Goal: Information Seeking & Learning: Learn about a topic

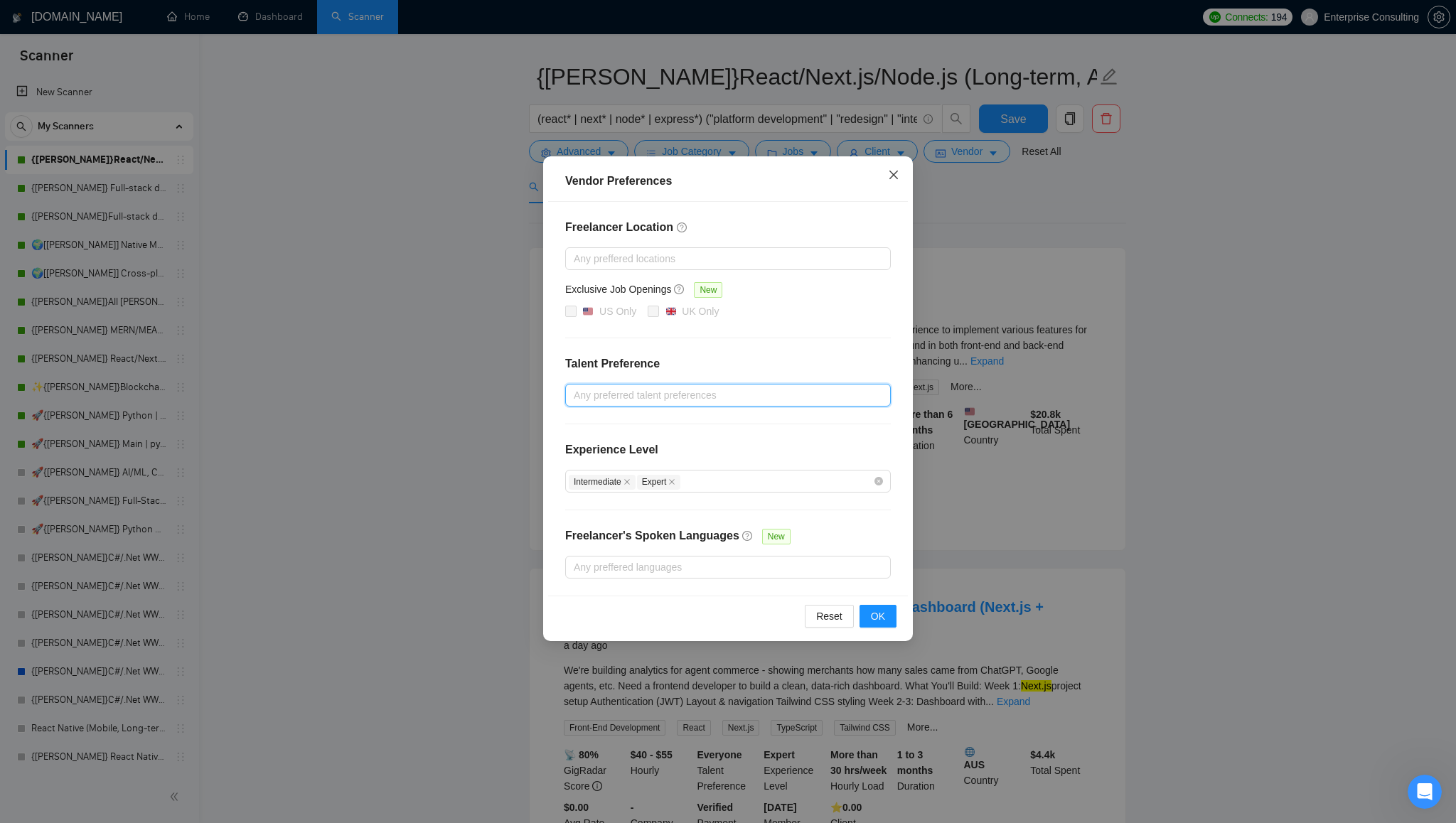
scroll to position [38, 0]
click at [898, 179] on icon "close" at bounding box center [894, 175] width 12 height 12
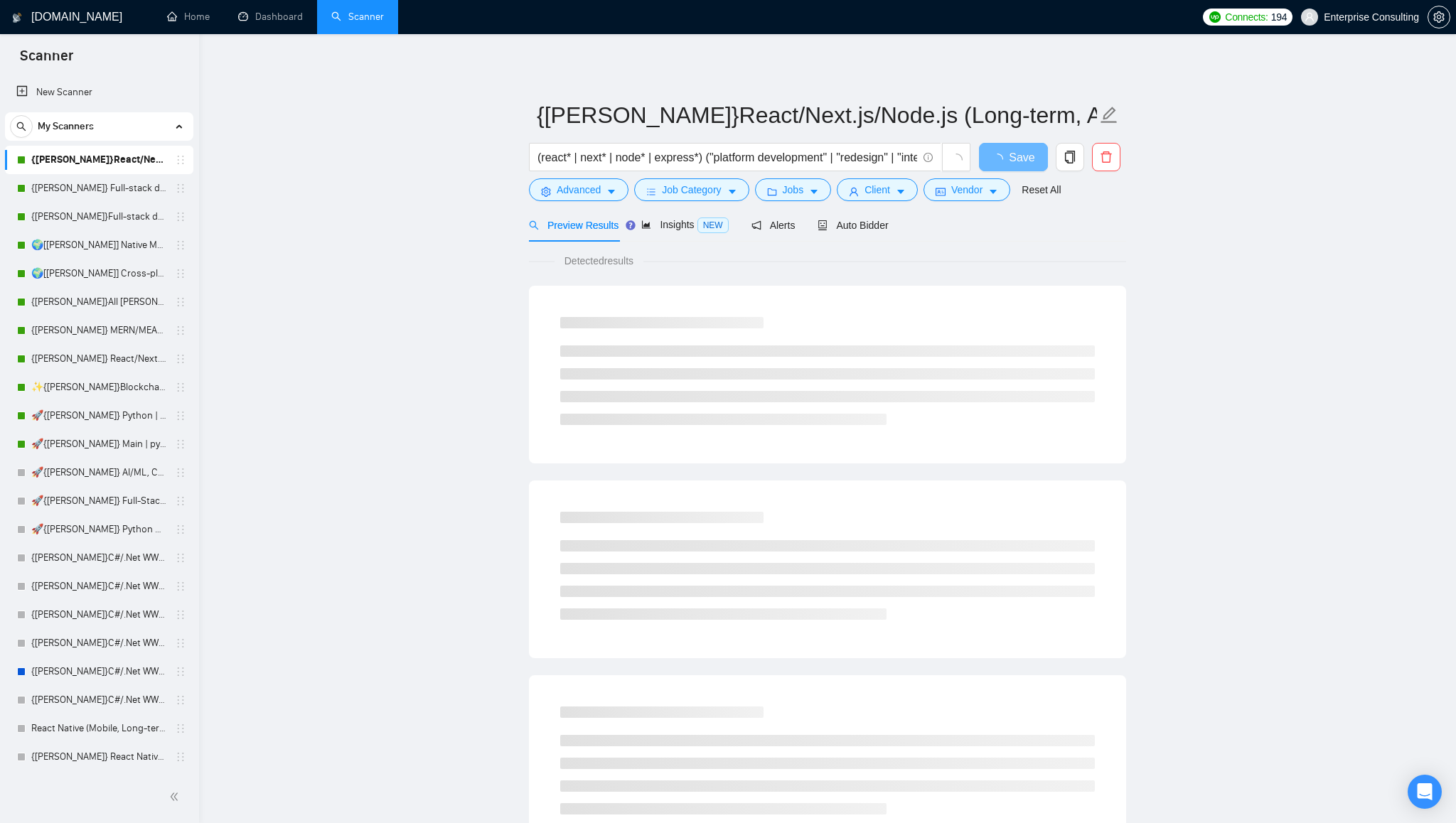
scroll to position [38, 0]
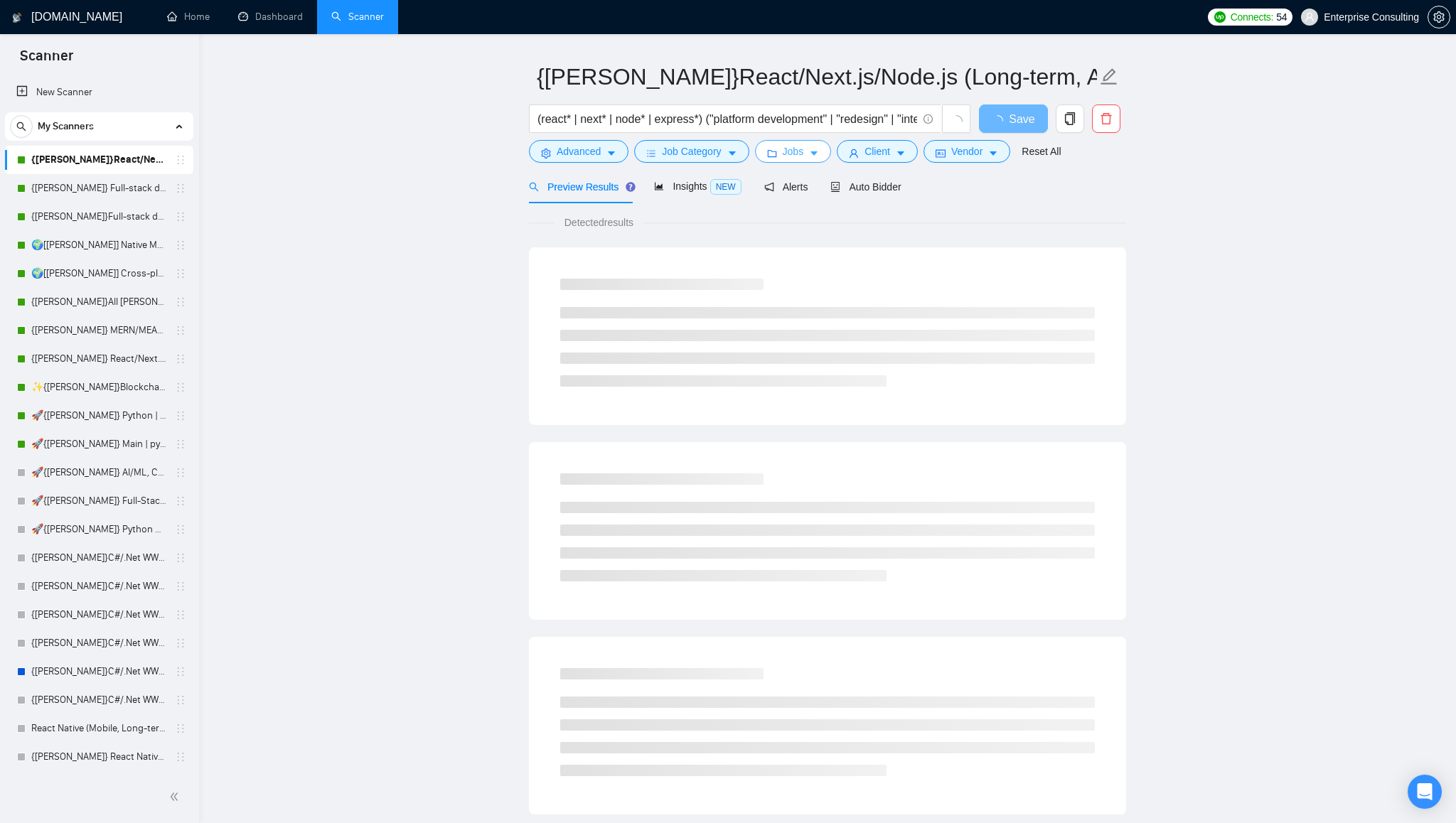
click at [817, 155] on icon "caret-down" at bounding box center [814, 154] width 7 height 4
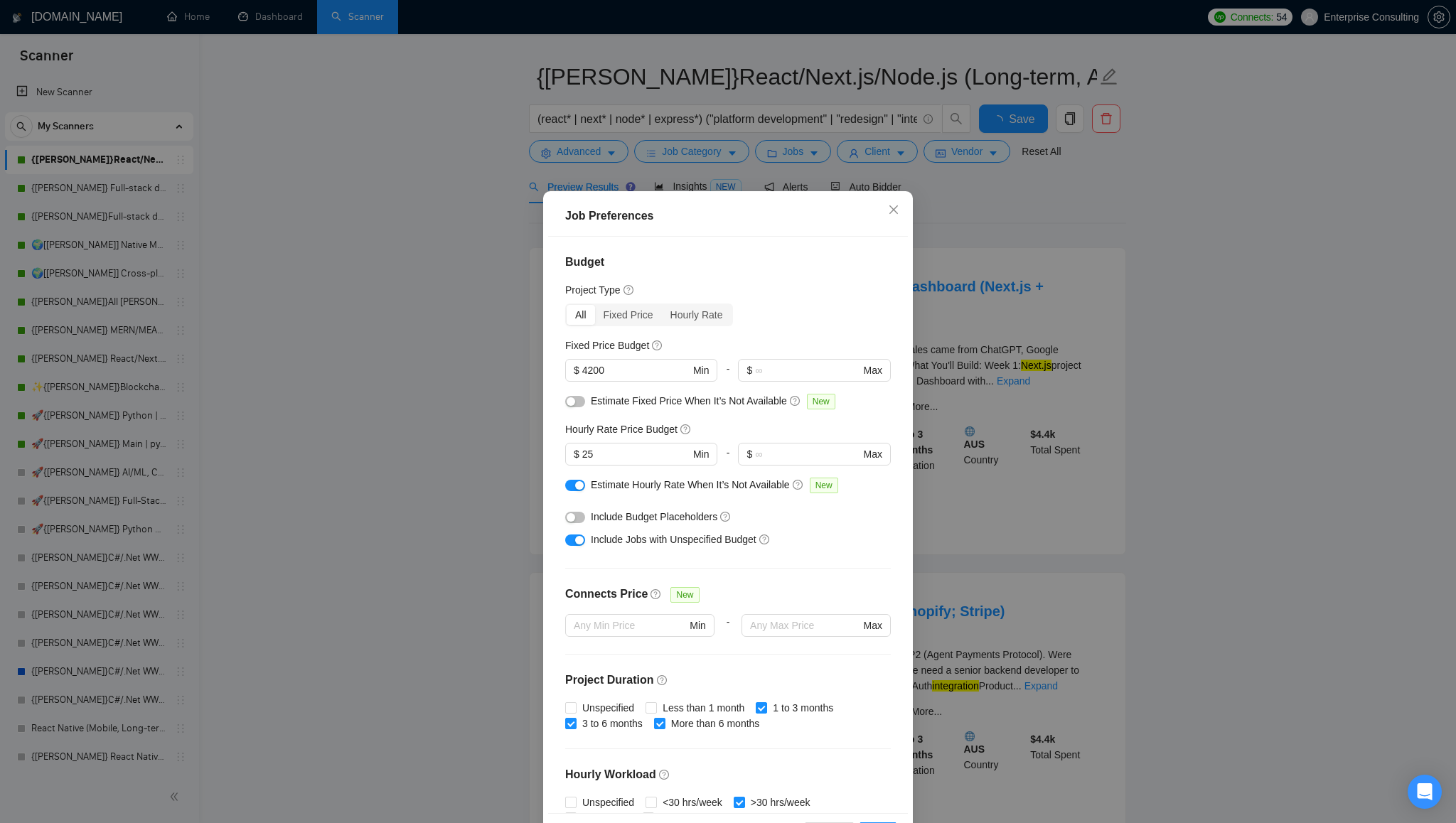
click at [895, 155] on div "Job Preferences Budget Project Type All Fixed Price Hourly Rate Fixed Price Bud…" at bounding box center [728, 412] width 1456 height 823
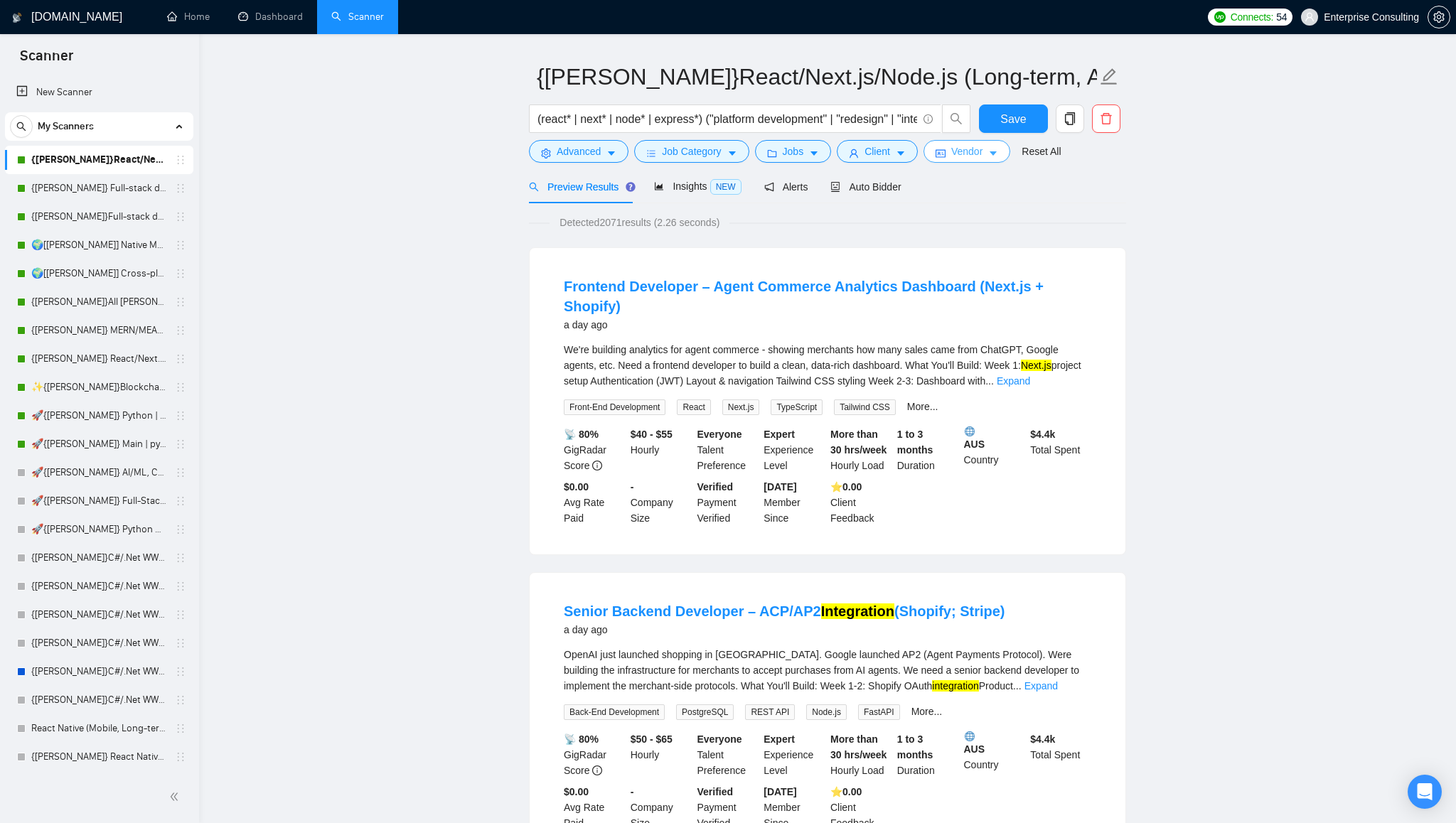
click at [978, 154] on span "Vendor" at bounding box center [966, 152] width 31 height 16
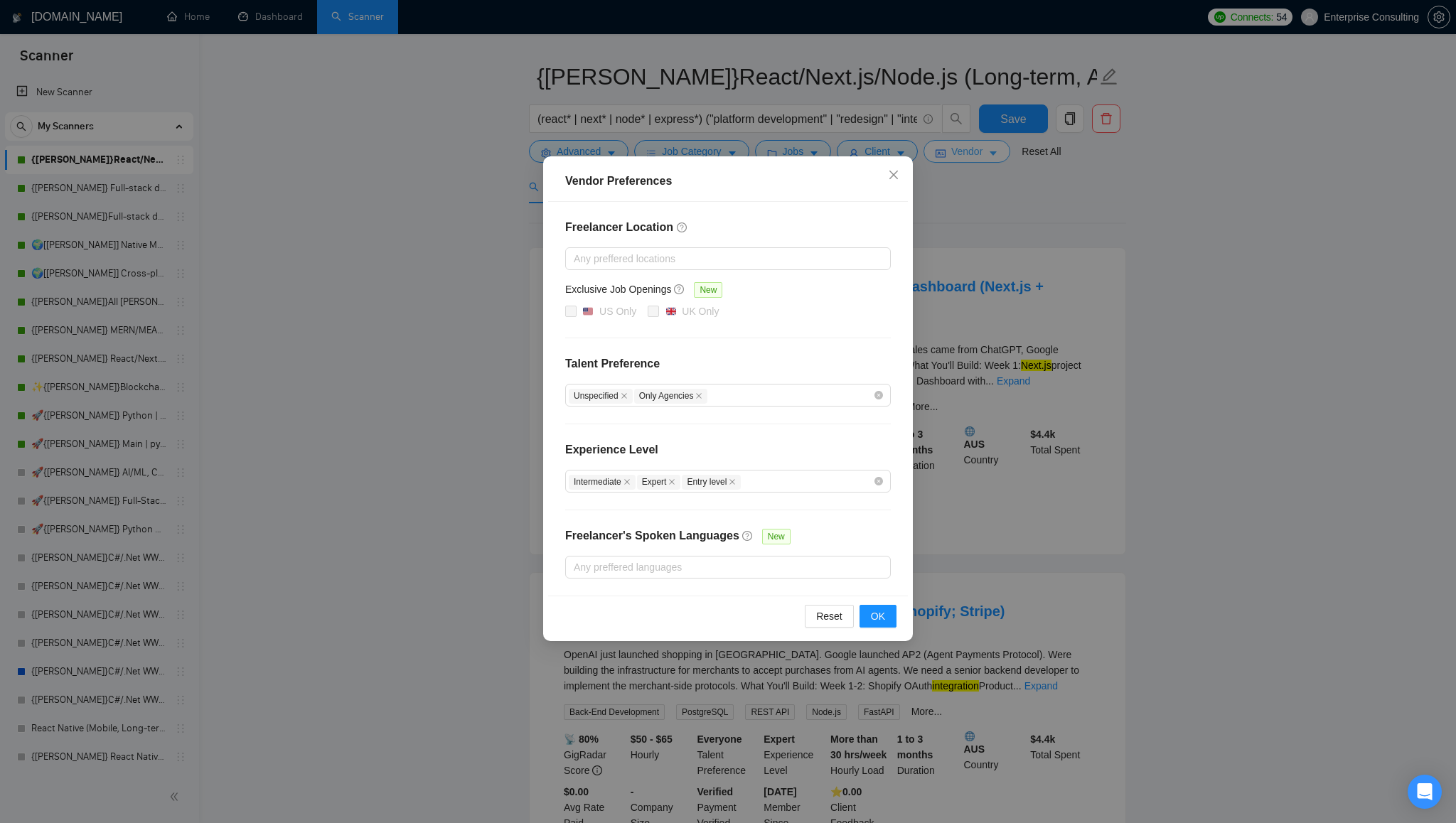
click at [978, 154] on div "Vendor Preferences Freelancer Location Any preffered locations Exclusive Job Op…" at bounding box center [728, 412] width 1456 height 823
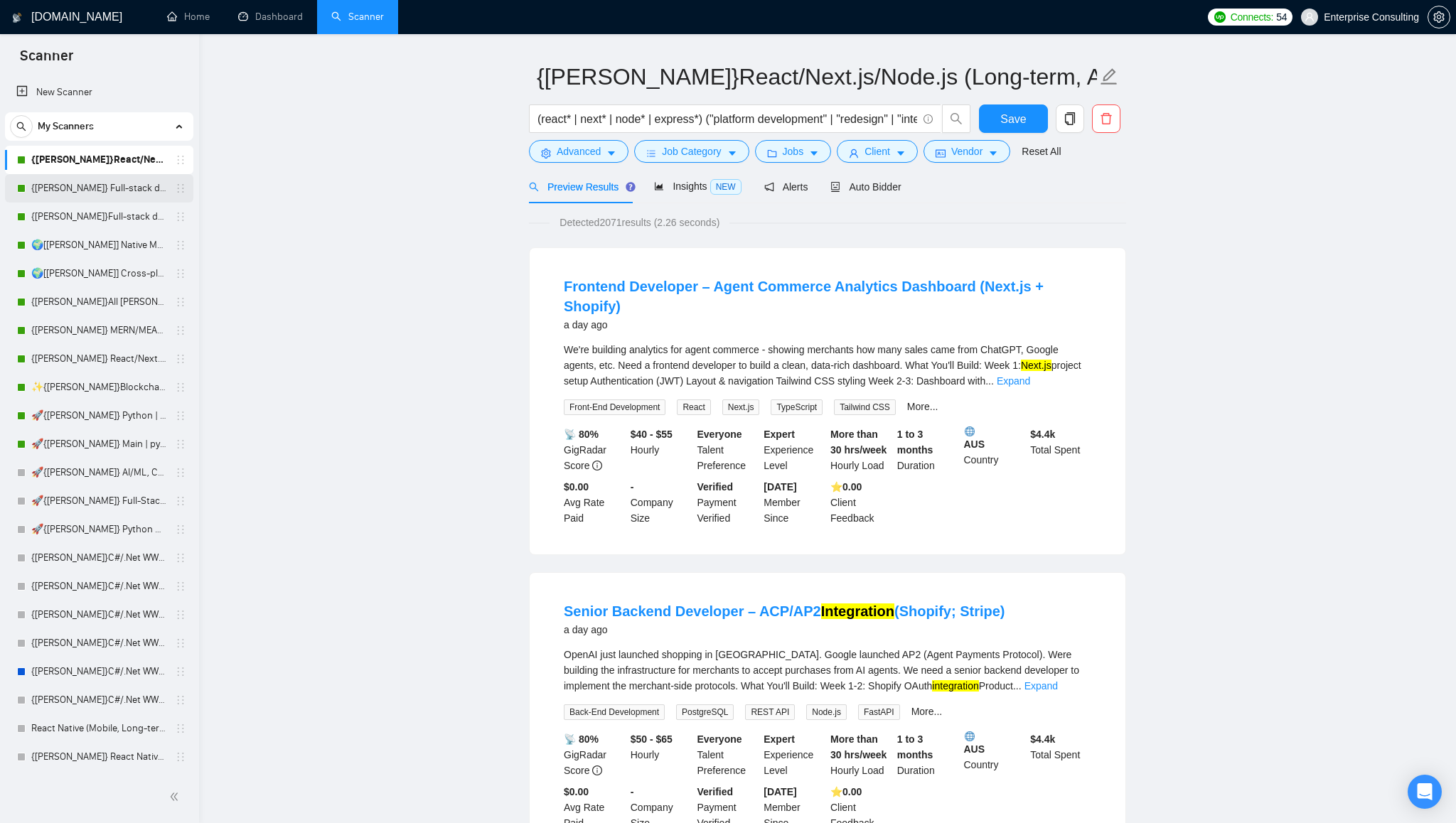
click at [84, 187] on link "{[PERSON_NAME]} Full-stack devs WW - pain point" at bounding box center [98, 188] width 135 height 28
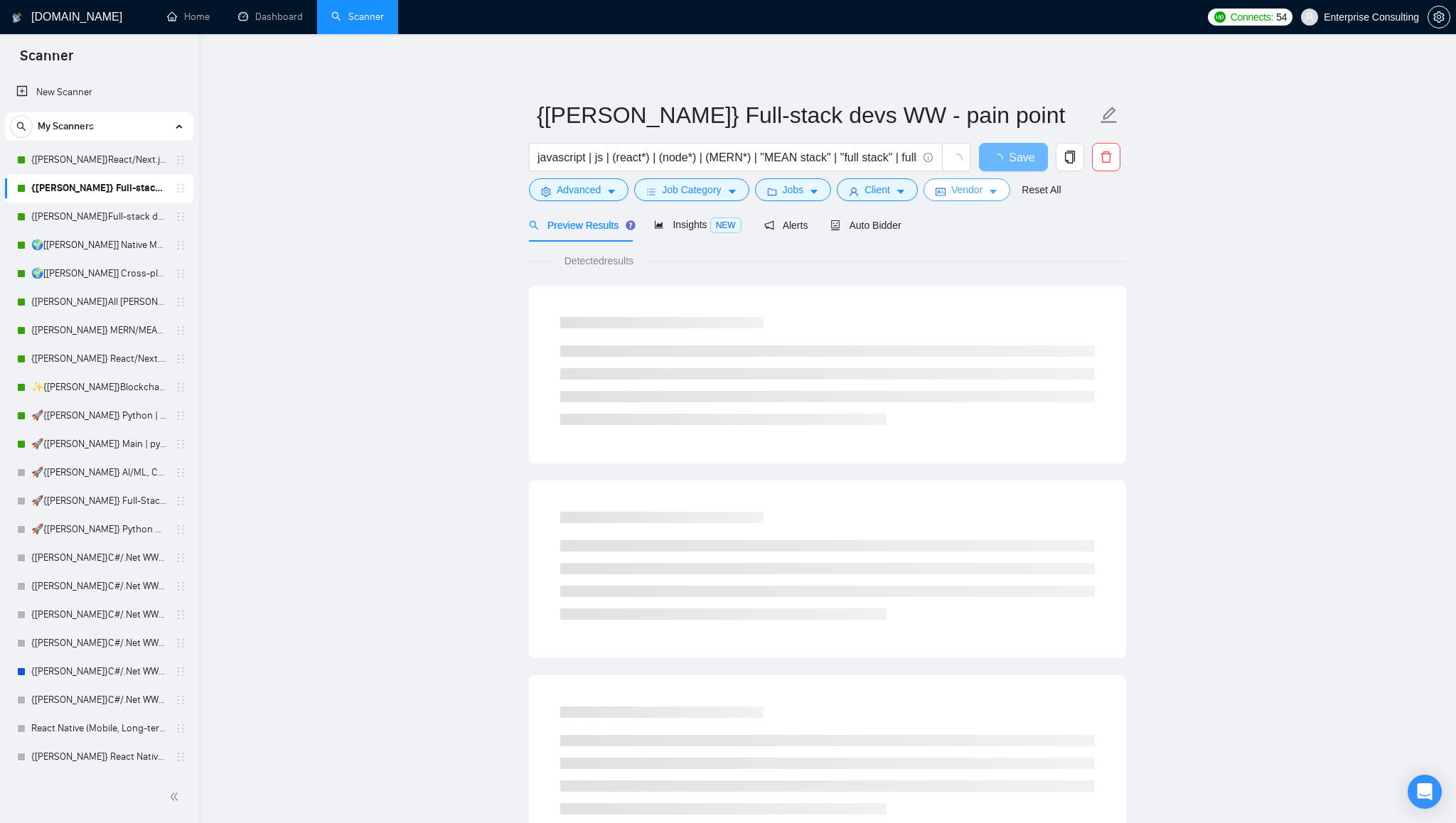
click at [975, 189] on span "Vendor" at bounding box center [966, 190] width 31 height 16
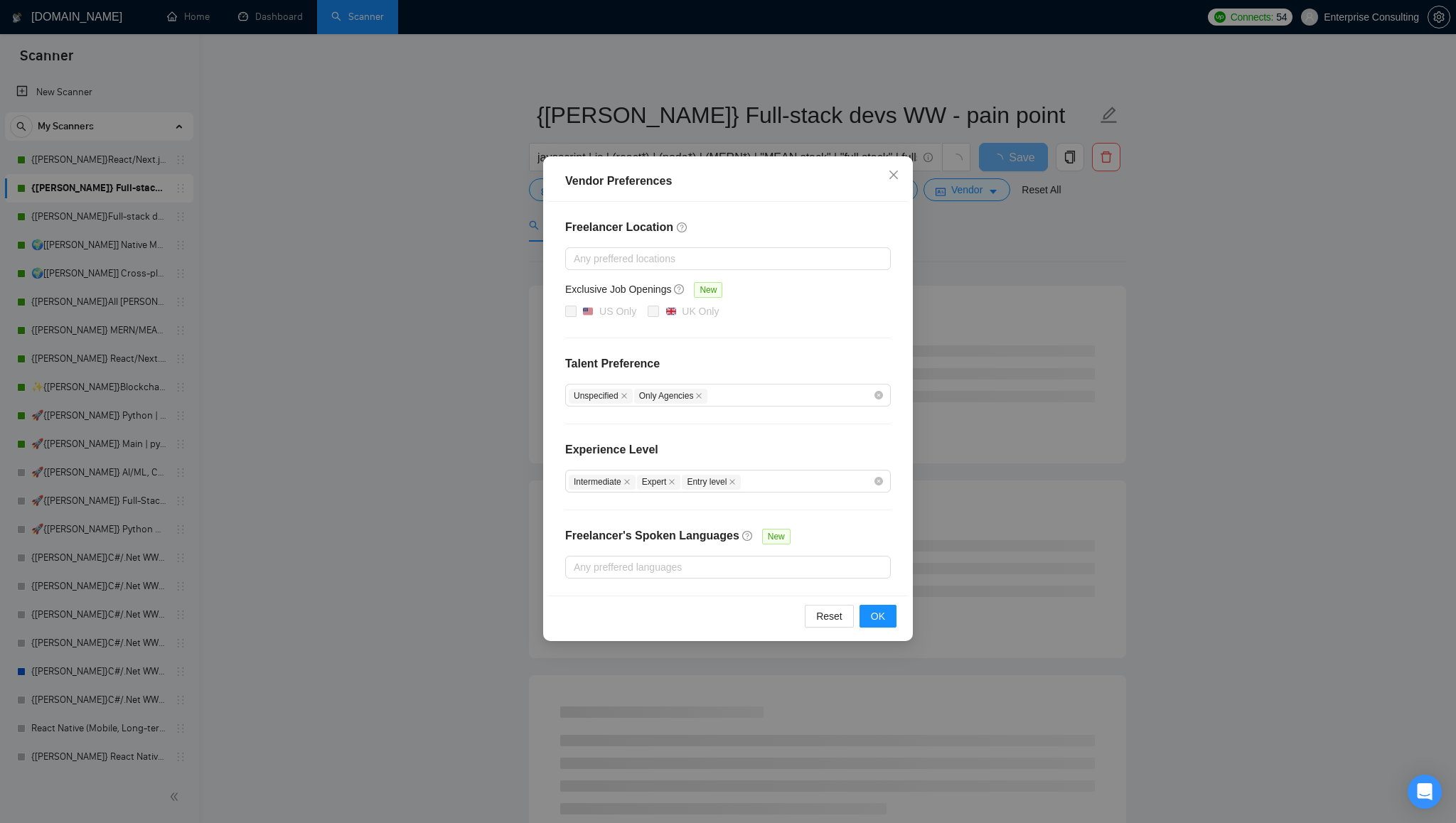
click at [294, 196] on div "Vendor Preferences Freelancer Location Any preffered locations Exclusive Job Op…" at bounding box center [728, 412] width 1456 height 823
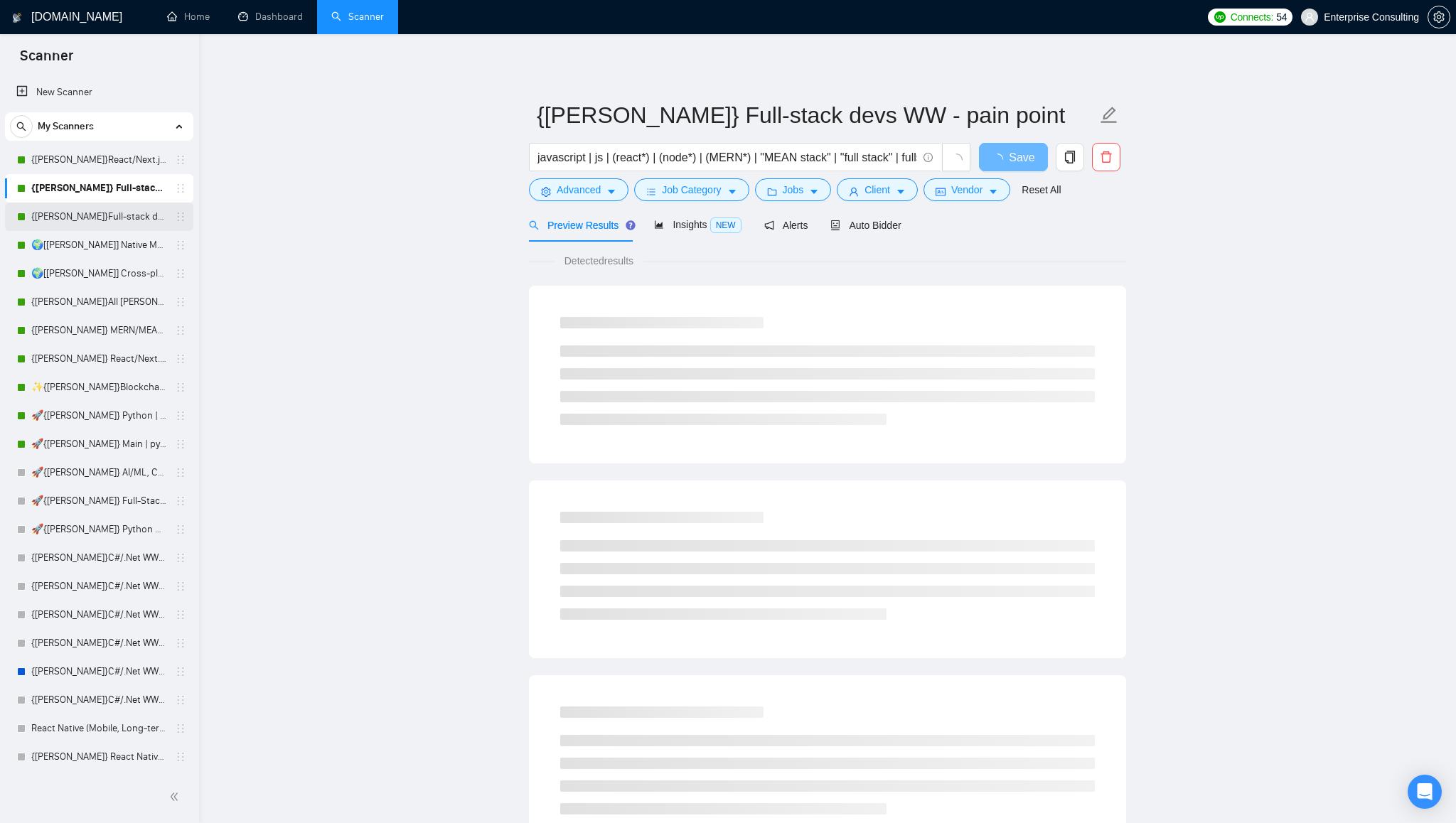
click at [104, 216] on link "{[PERSON_NAME]}Full-stack devs WW (<1 month) - pain point" at bounding box center [98, 216] width 135 height 28
click at [993, 192] on button "Vendor" at bounding box center [967, 189] width 87 height 22
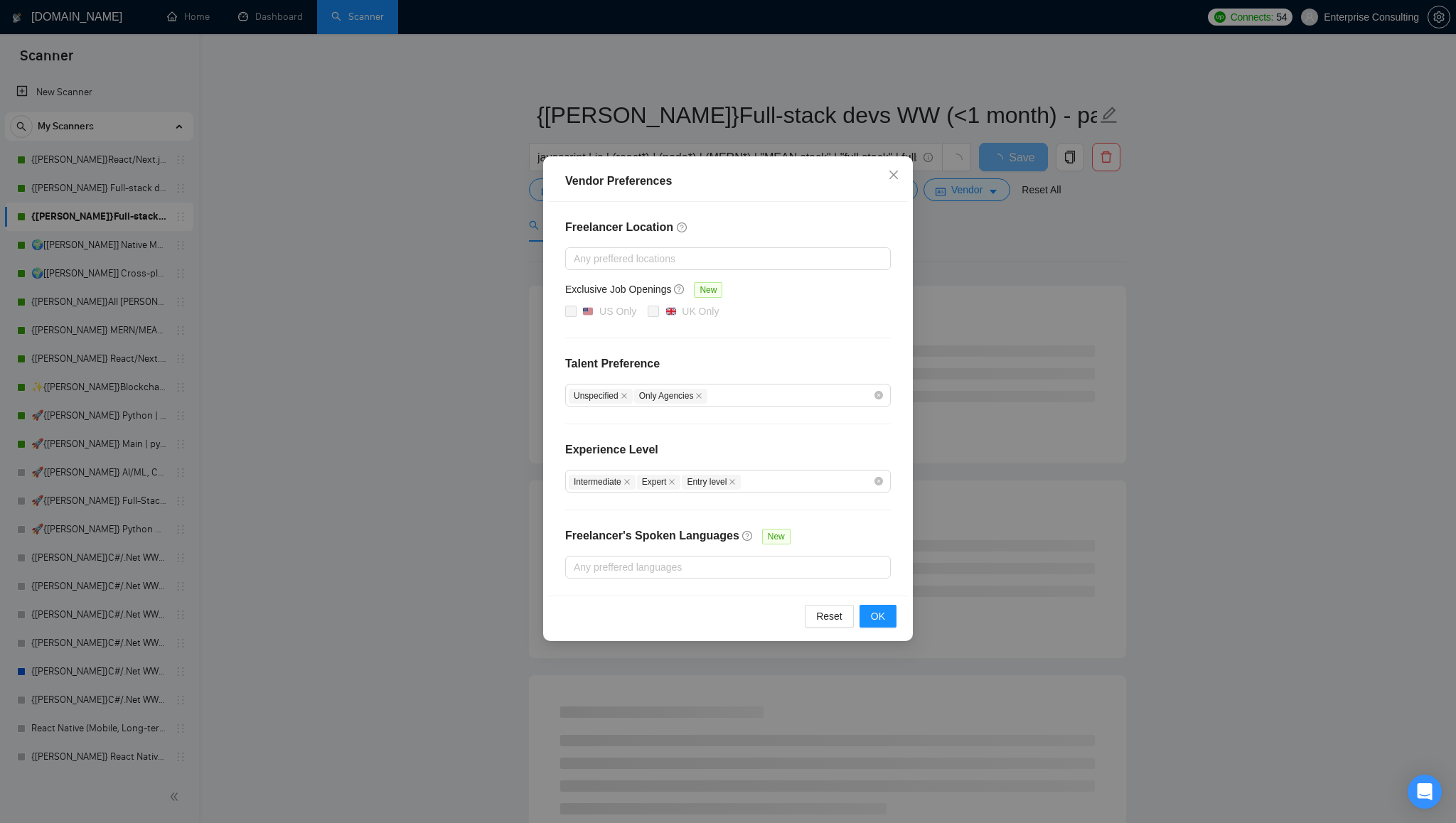
click at [297, 162] on div "Vendor Preferences Freelancer Location Any preffered locations Exclusive Job Op…" at bounding box center [728, 412] width 1456 height 823
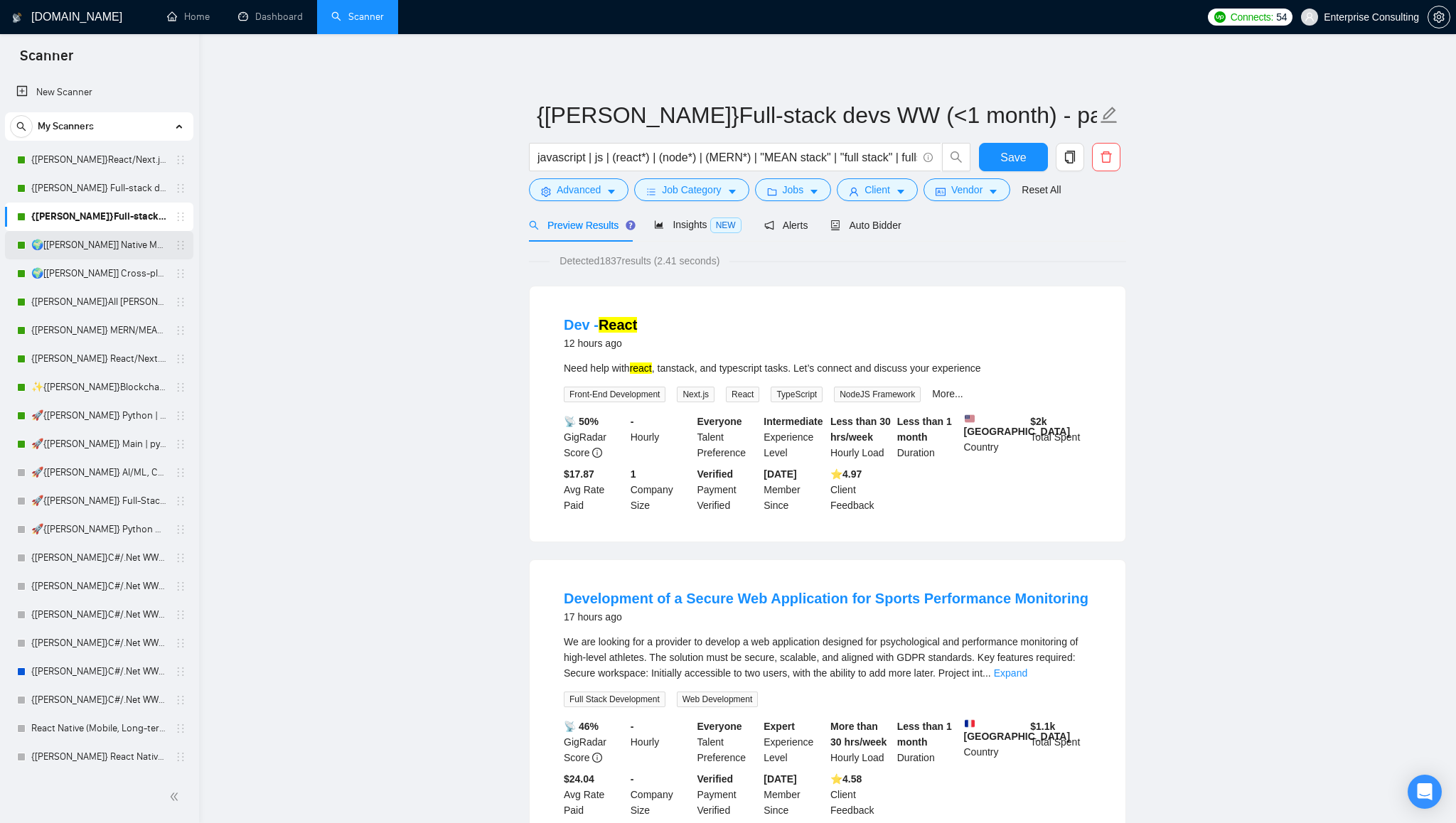
click at [81, 247] on link "🌍[[PERSON_NAME]] Native Mobile WW" at bounding box center [98, 244] width 135 height 28
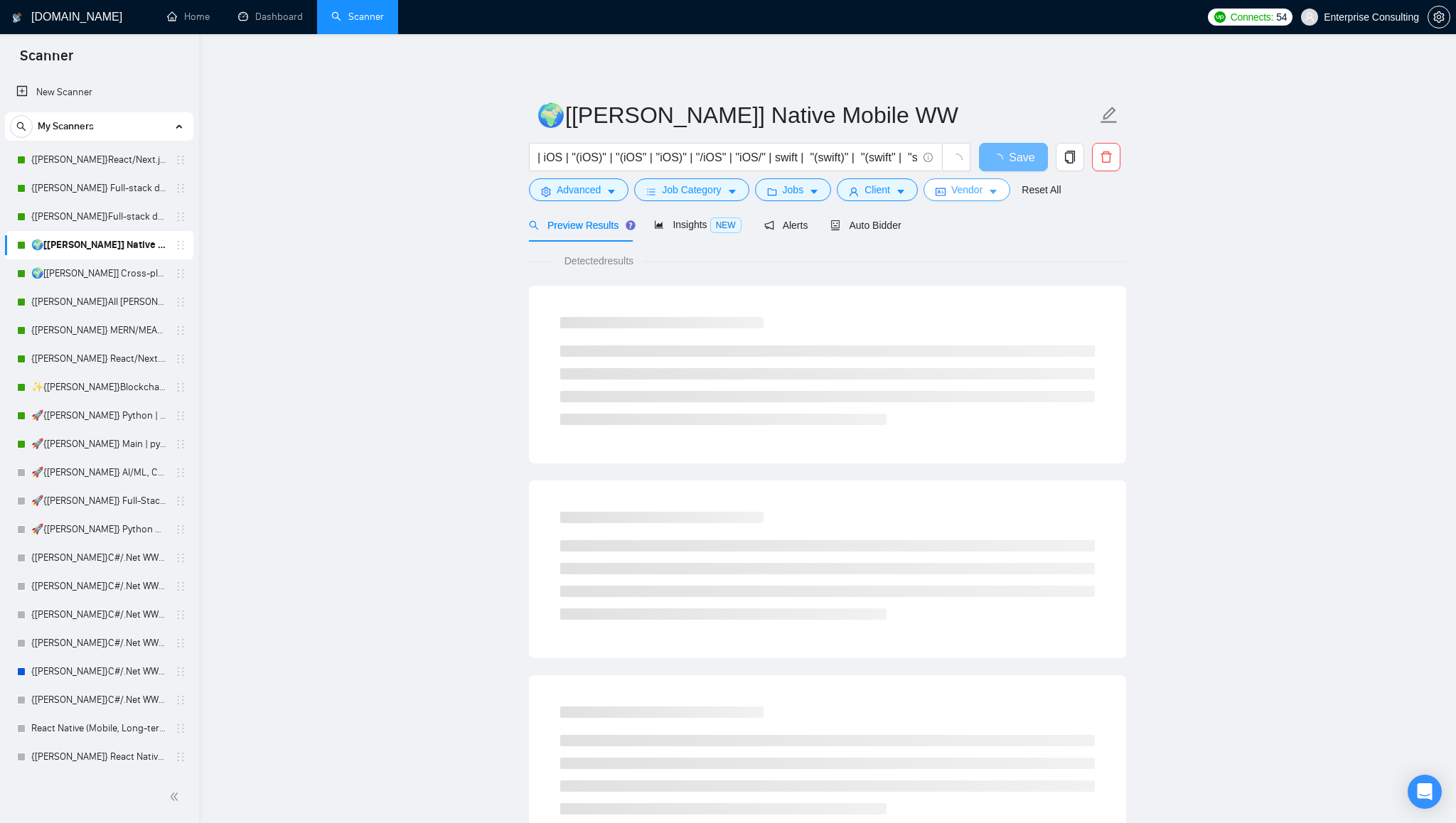
click at [979, 189] on span "Vendor" at bounding box center [966, 190] width 31 height 16
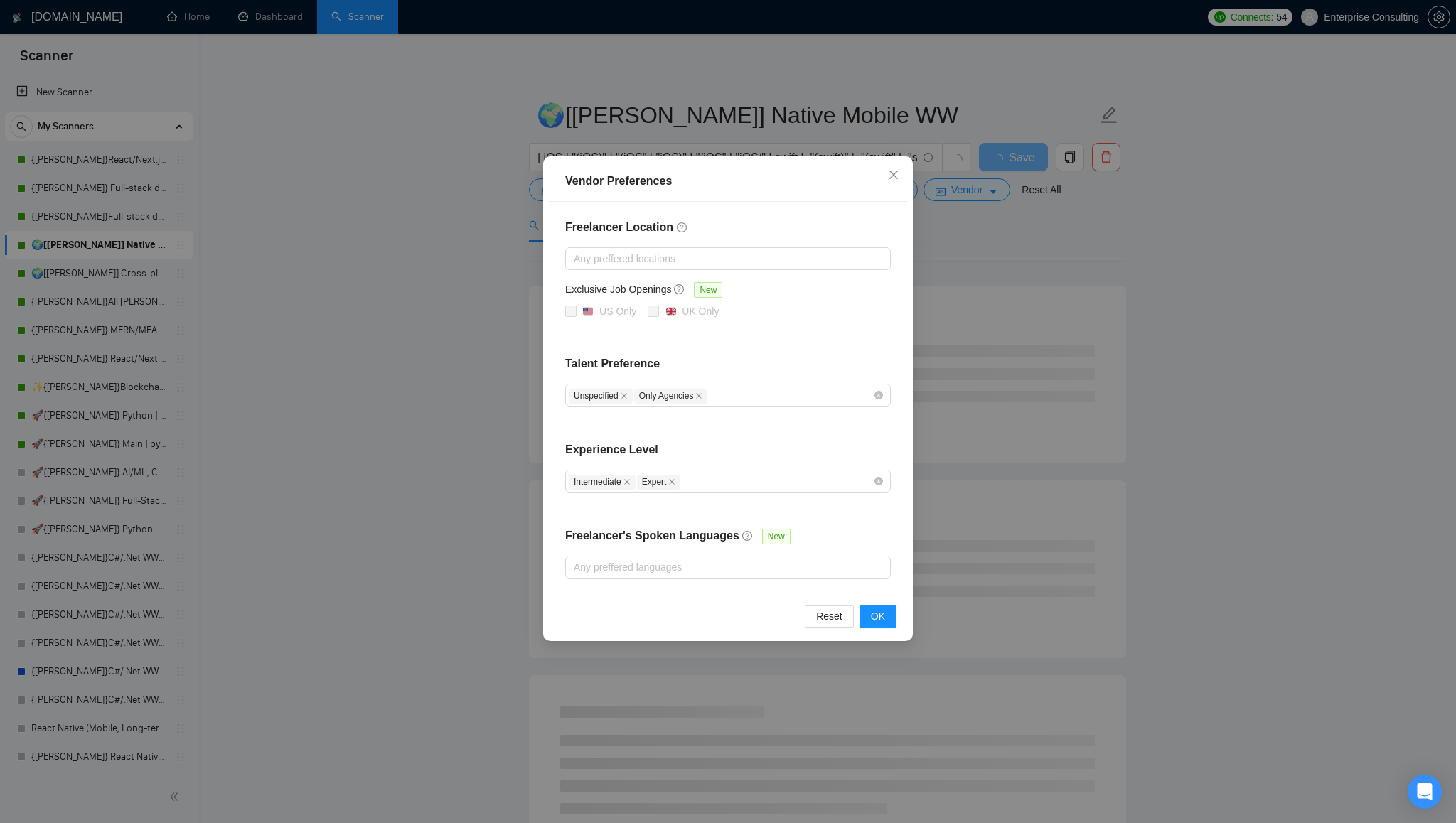
click at [346, 218] on div "Vendor Preferences Freelancer Location Any preffered locations Exclusive Job Op…" at bounding box center [728, 412] width 1456 height 823
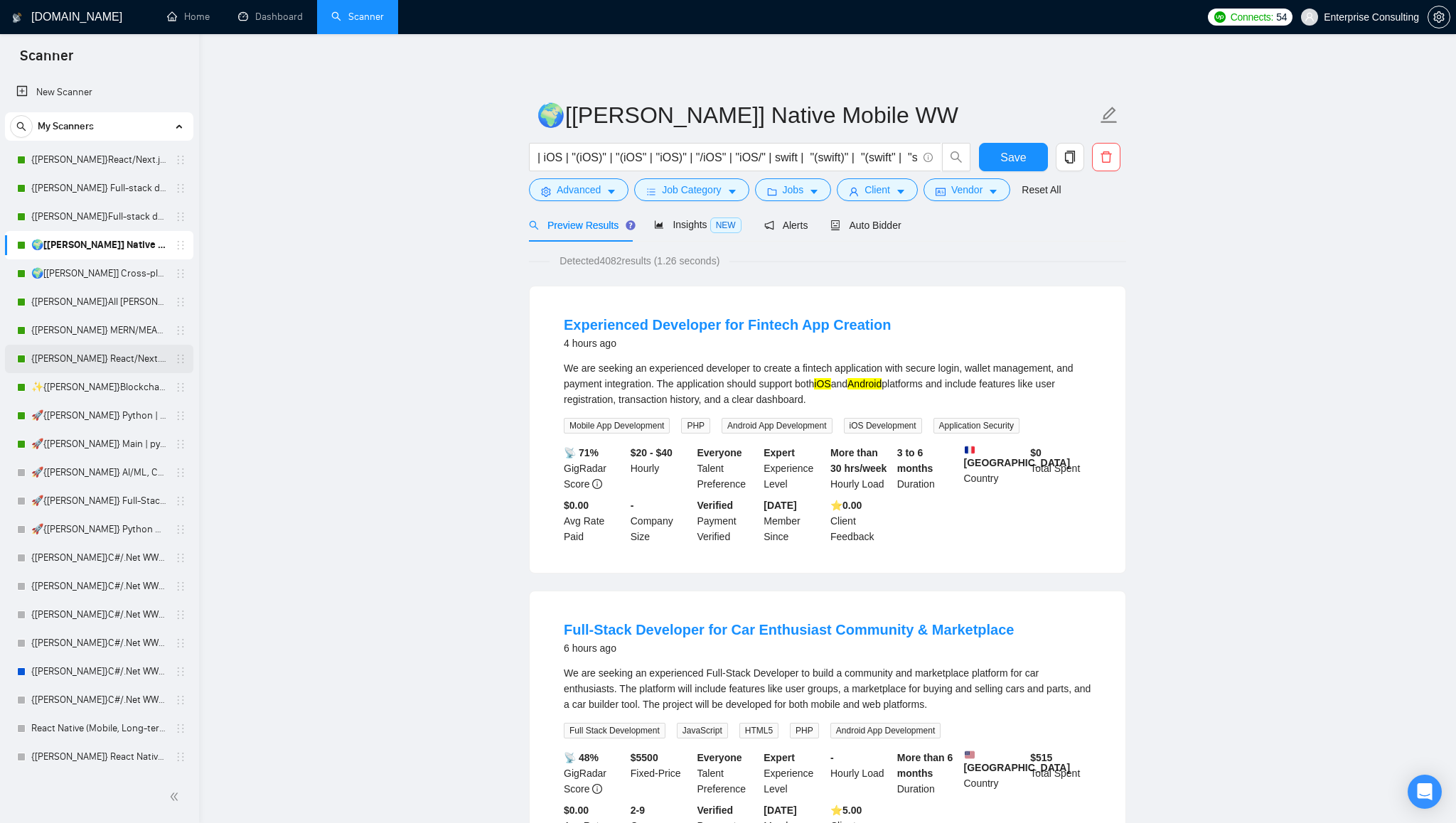
click at [73, 359] on link "{[PERSON_NAME]} React/Next.js/Node.js (Long-term, All Niches)" at bounding box center [98, 359] width 135 height 28
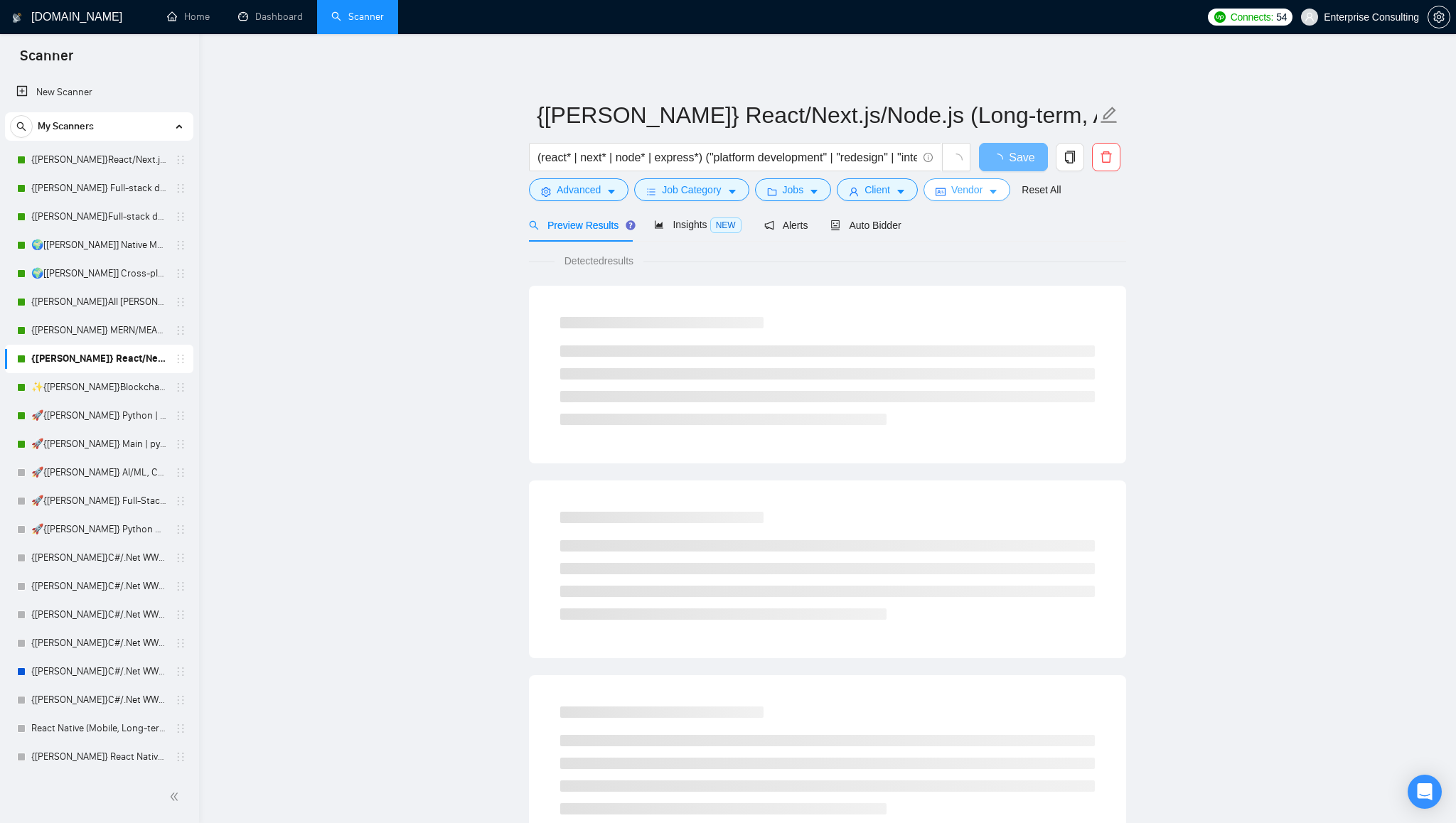
click at [1006, 193] on button "Vendor" at bounding box center [967, 189] width 87 height 22
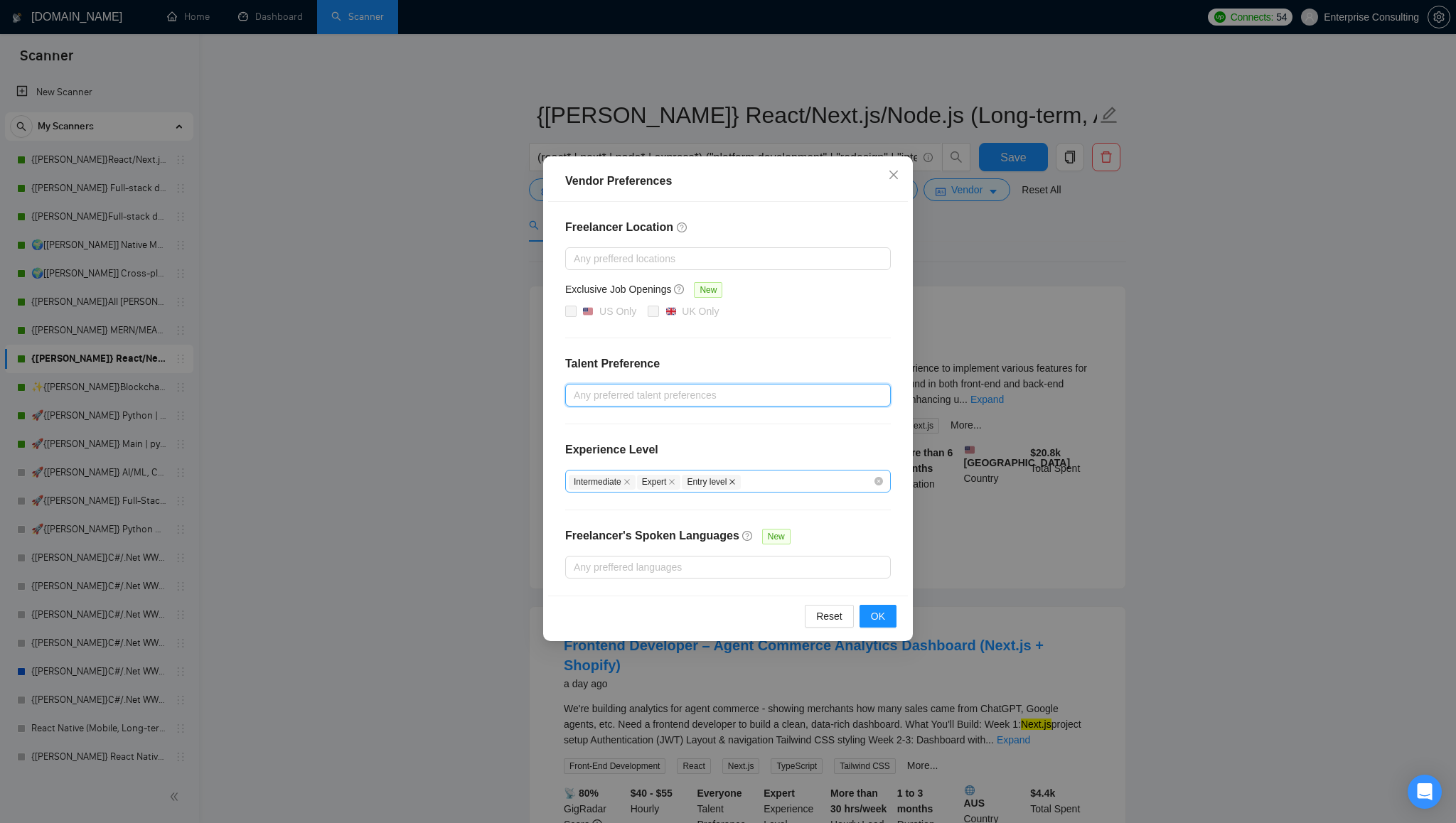
click at [736, 481] on icon "close" at bounding box center [733, 482] width 6 height 6
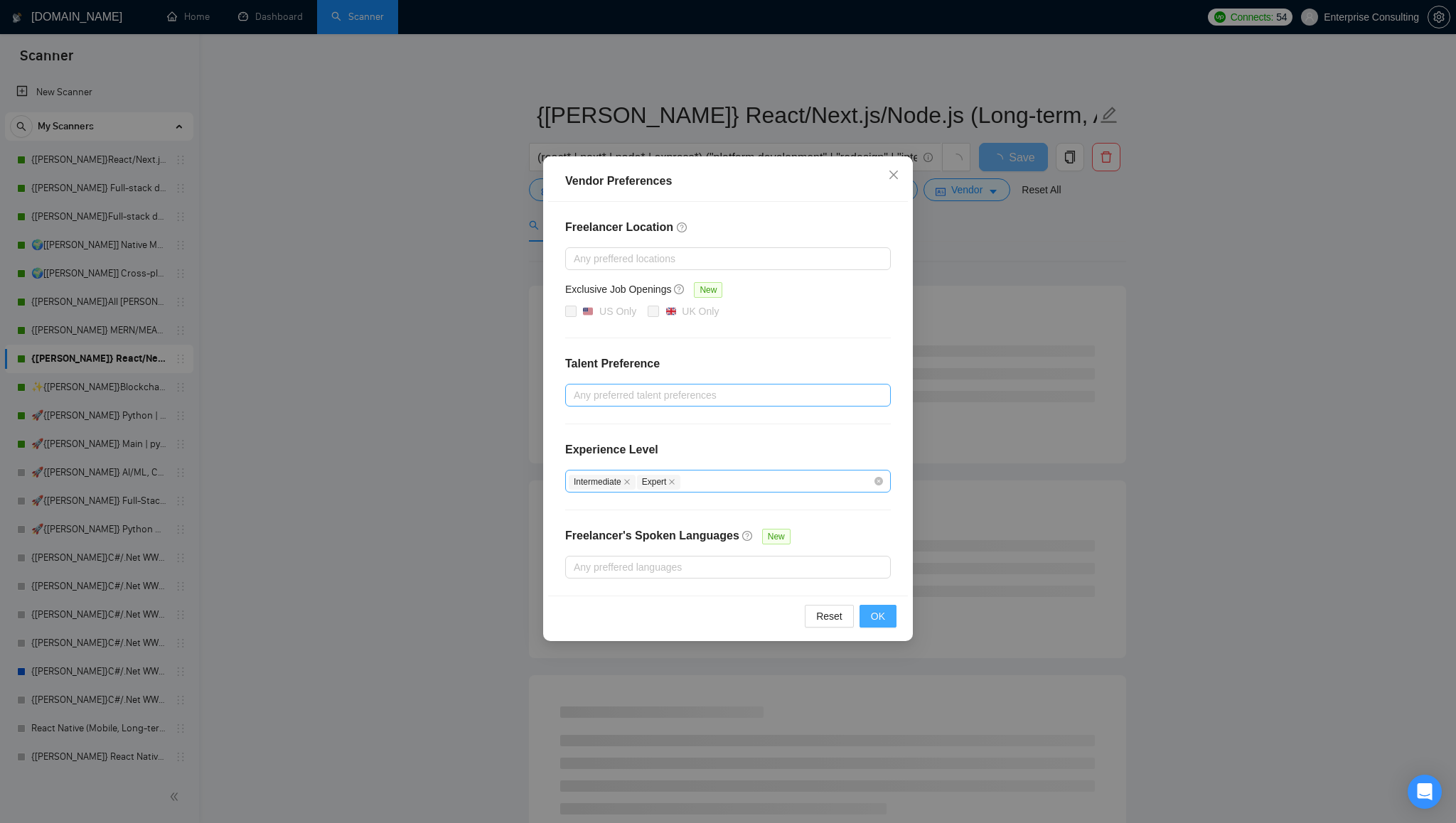
click at [885, 619] on button "OK" at bounding box center [877, 616] width 37 height 22
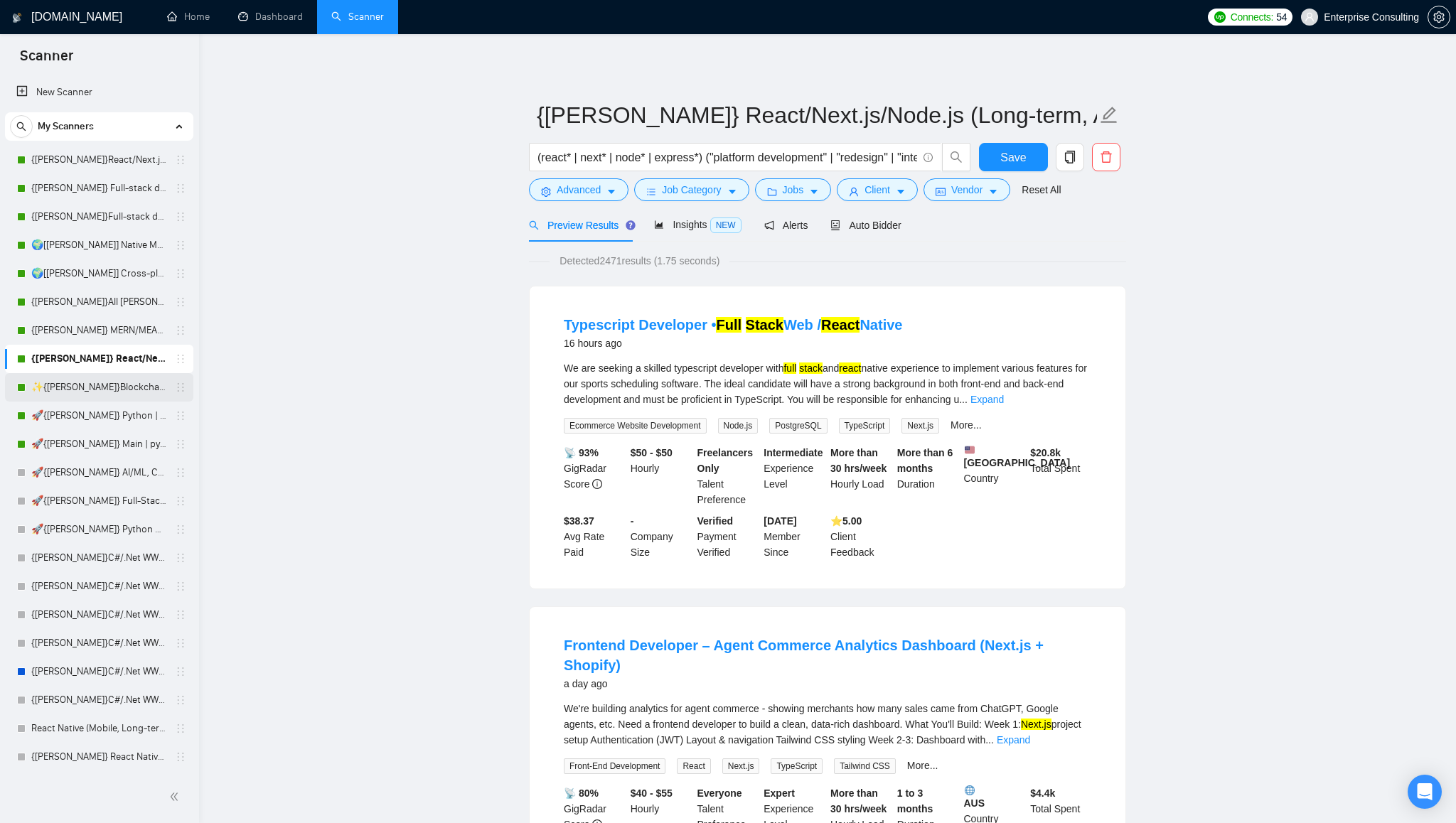
click at [89, 392] on link "✨{[PERSON_NAME]}Blockchain WW" at bounding box center [98, 387] width 135 height 28
click at [1013, 166] on button "Save" at bounding box center [1013, 157] width 69 height 28
click at [82, 392] on link "✨{[PERSON_NAME]}Blockchain WW" at bounding box center [98, 387] width 135 height 28
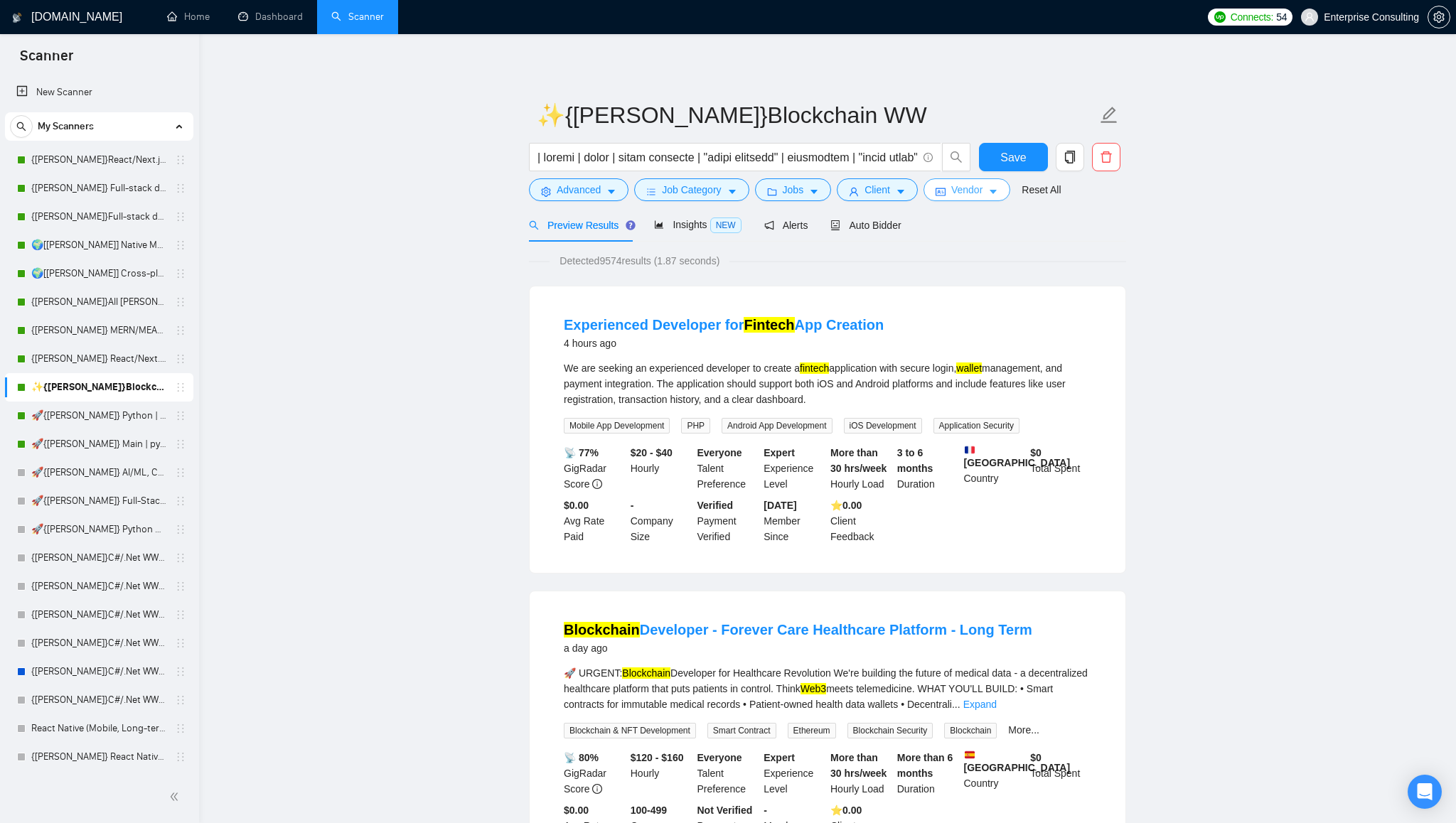
click at [998, 195] on icon "caret-down" at bounding box center [993, 192] width 10 height 10
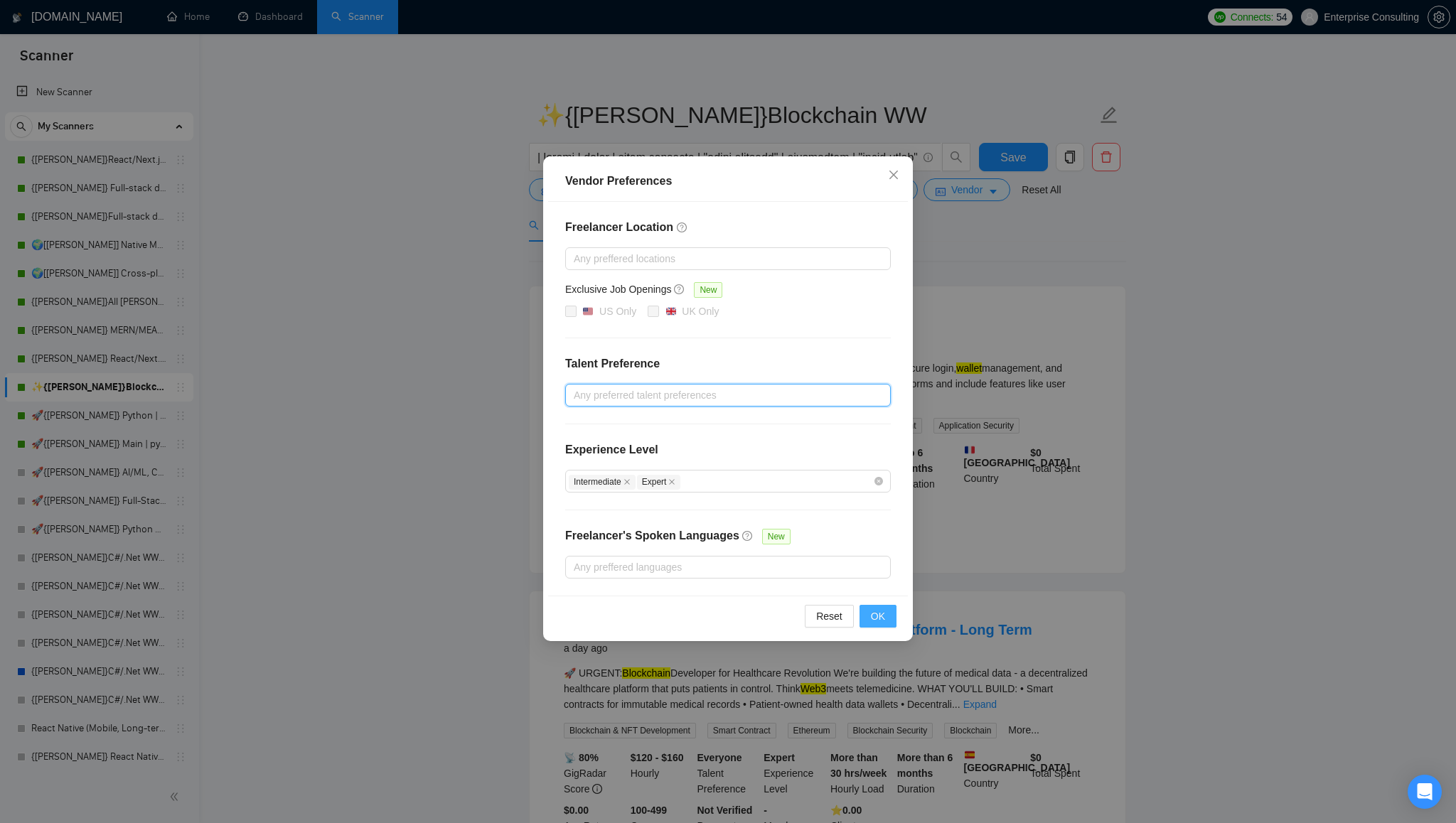
click at [888, 621] on button "OK" at bounding box center [877, 616] width 37 height 22
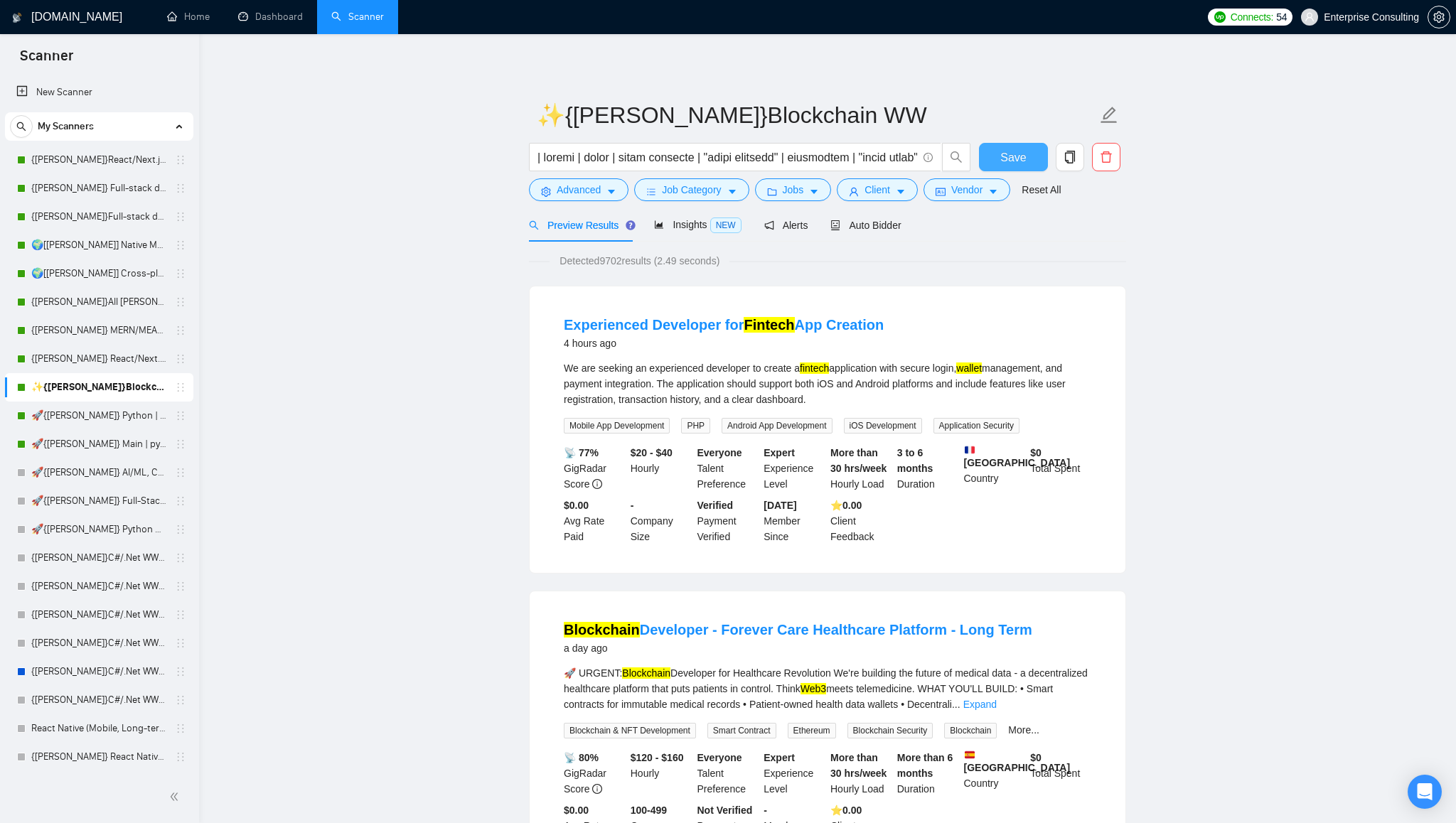
click at [1013, 162] on span "Save" at bounding box center [1013, 157] width 25 height 18
click at [83, 416] on link "🚀{[PERSON_NAME]} Python | Django | AI /" at bounding box center [98, 415] width 135 height 28
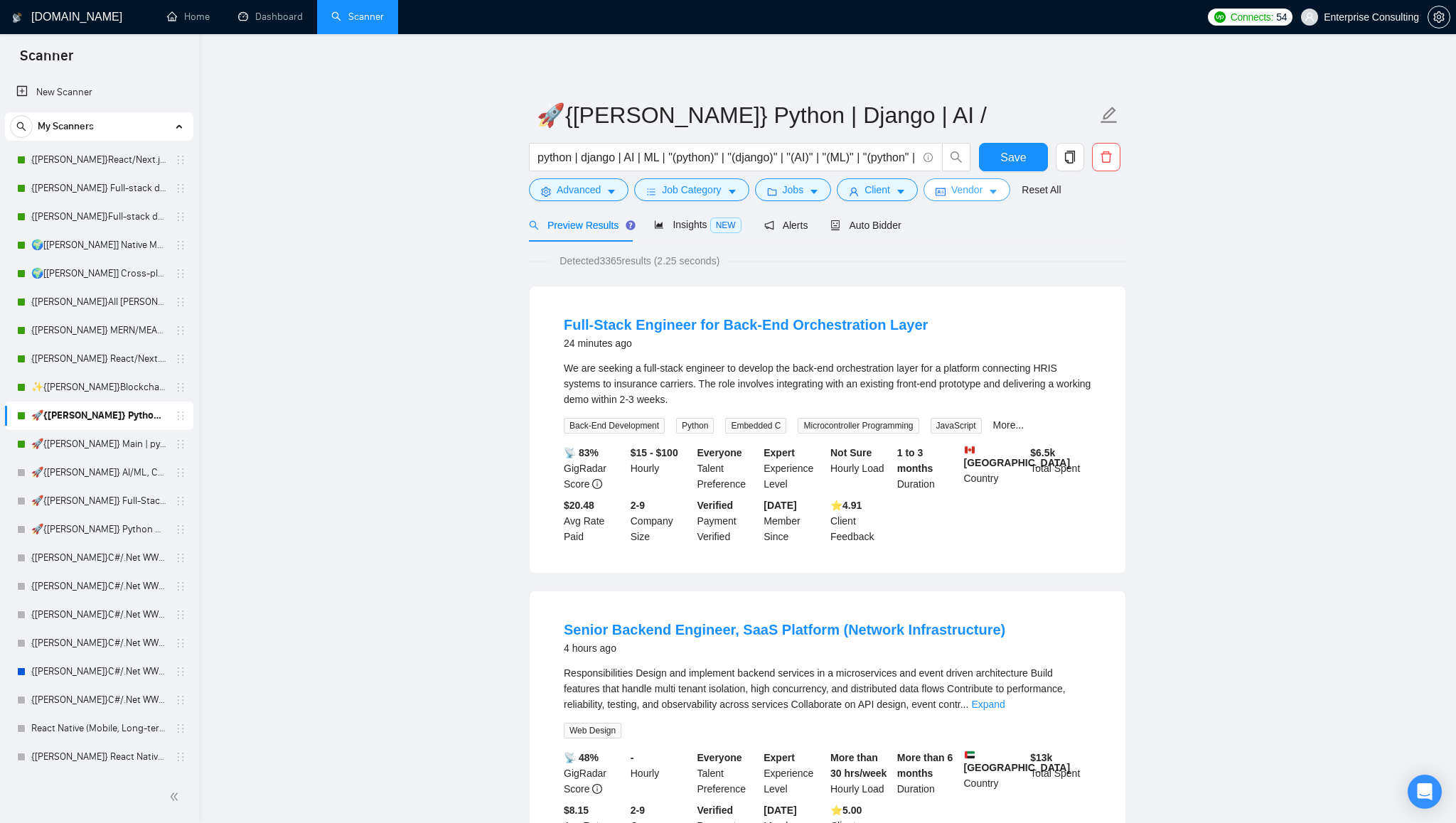
click at [998, 192] on icon "caret-down" at bounding box center [993, 192] width 10 height 10
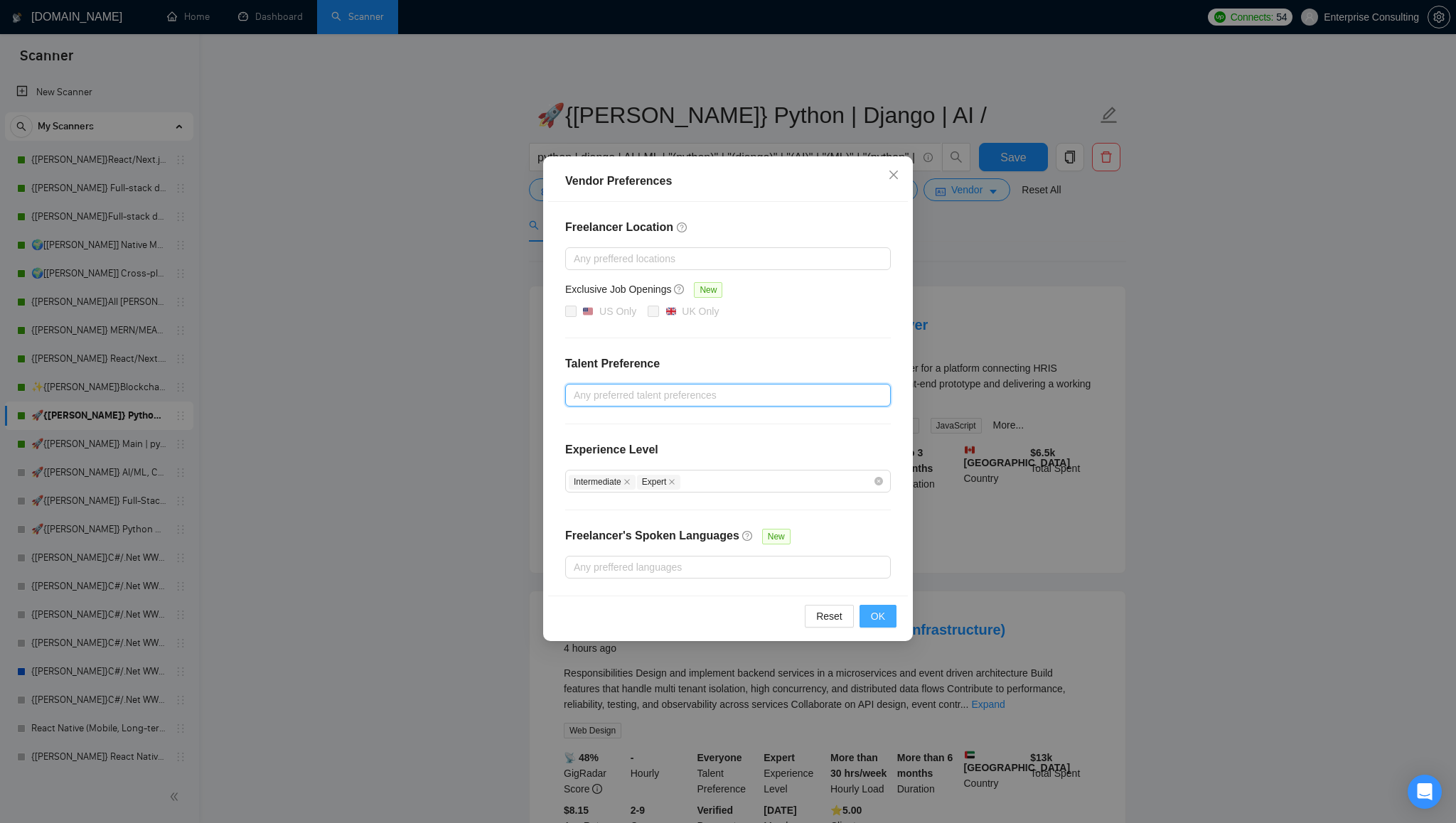
click at [877, 612] on span "OK" at bounding box center [878, 616] width 14 height 16
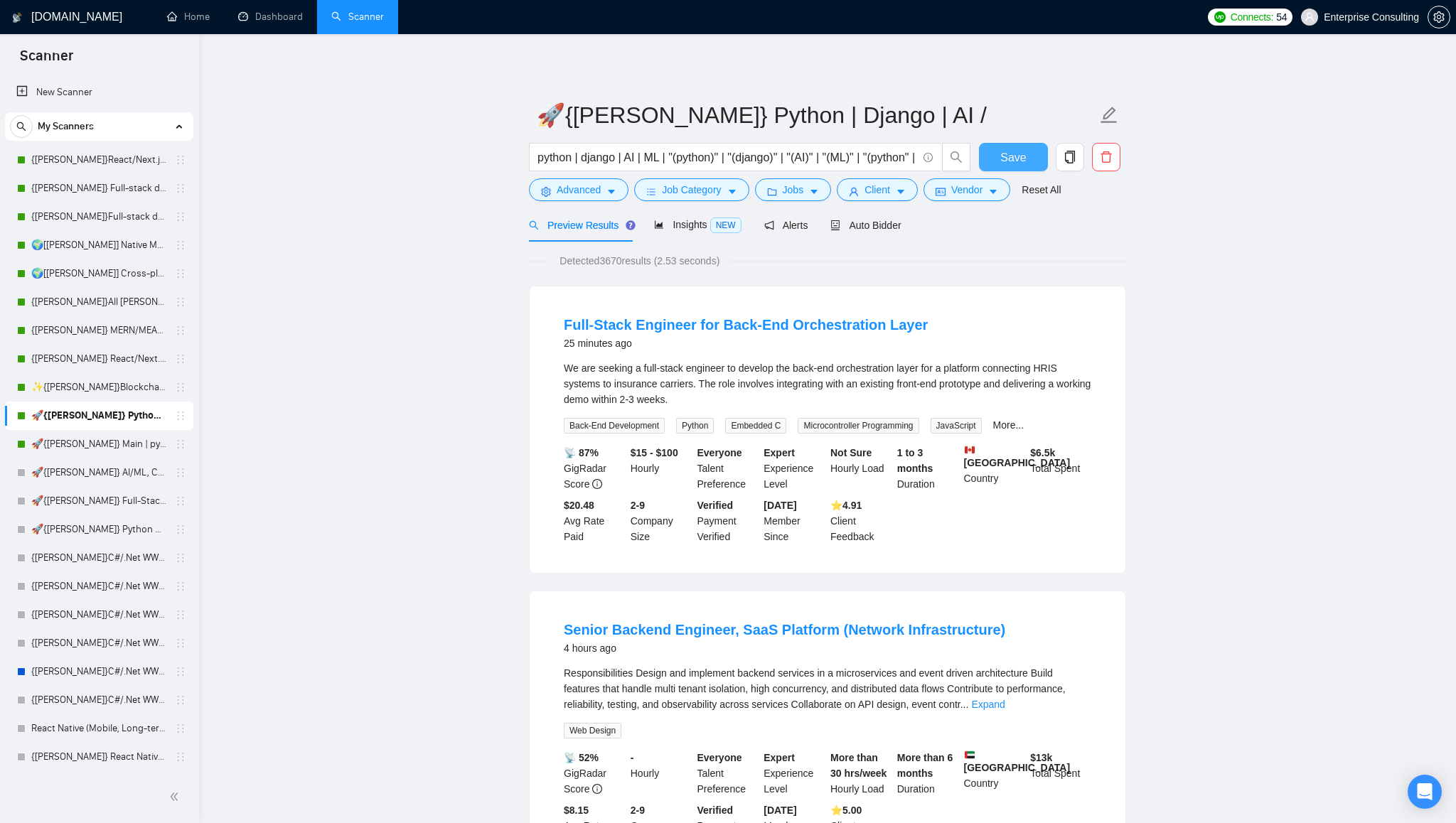
click at [1018, 150] on span "Save" at bounding box center [1013, 157] width 25 height 18
click at [98, 449] on link "🚀{[PERSON_NAME]} Main | python | django | AI (+less than 30 h)" at bounding box center [98, 444] width 135 height 28
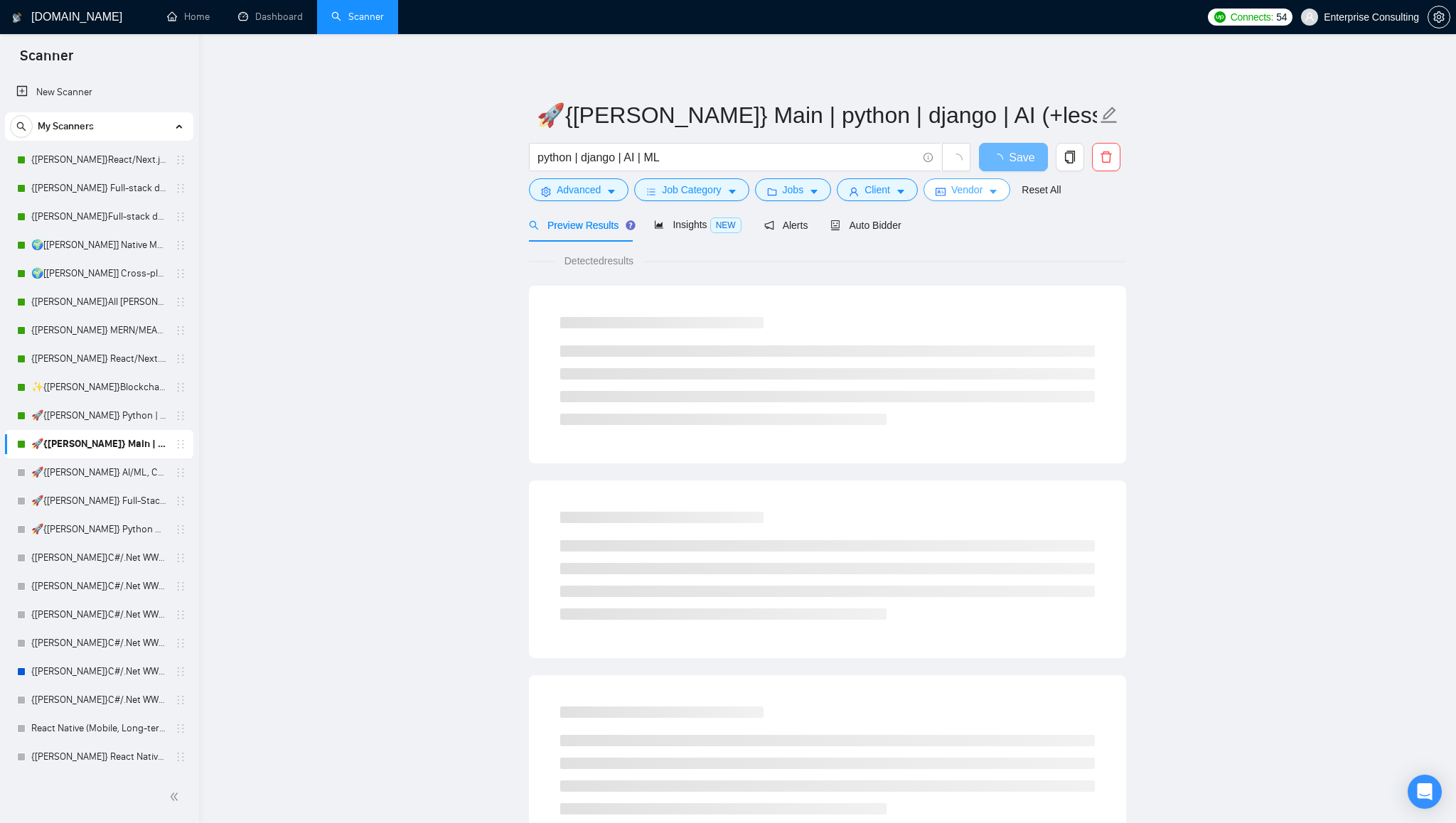
click at [1007, 193] on button "Vendor" at bounding box center [967, 189] width 87 height 22
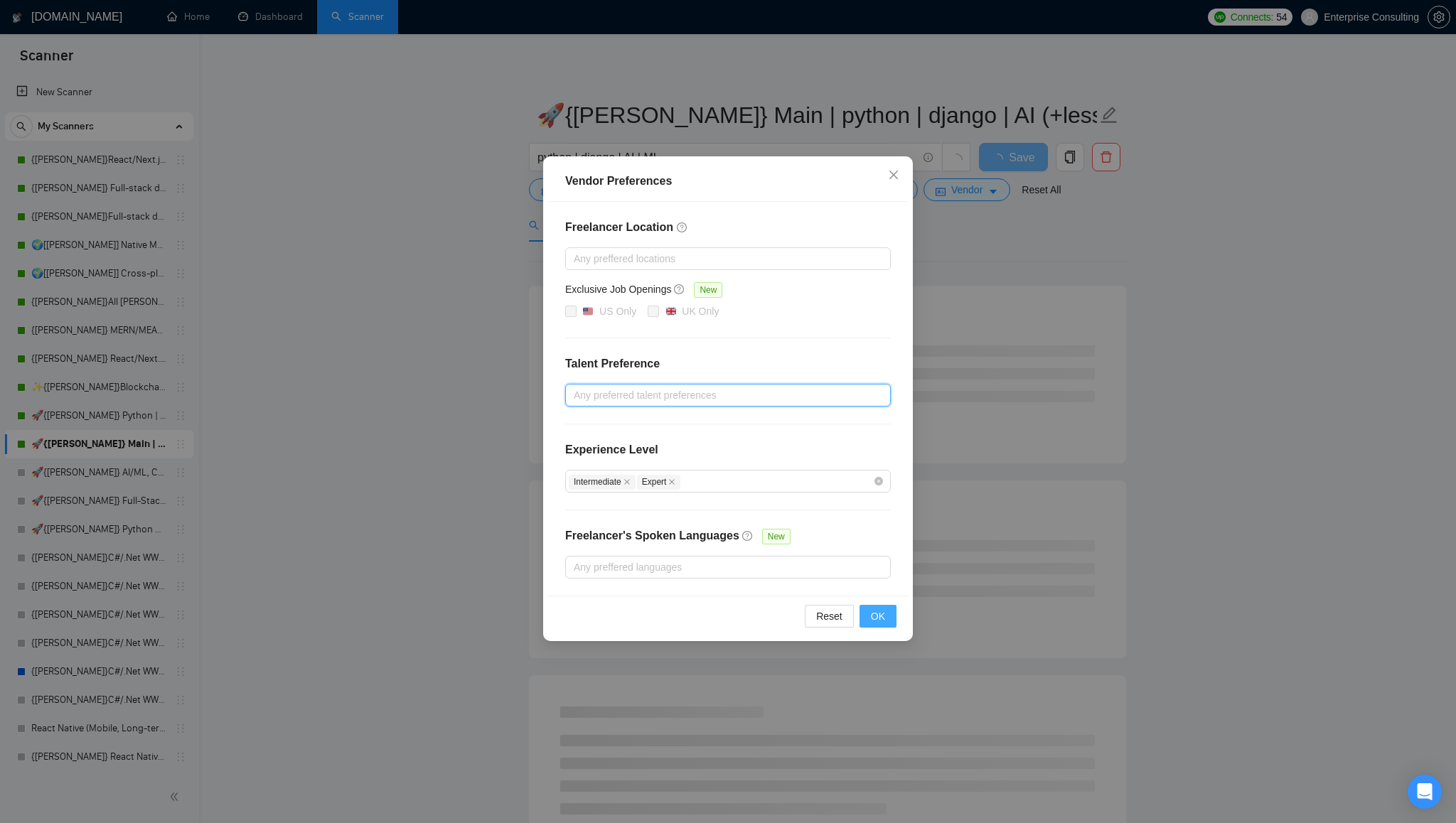
click at [885, 615] on button "OK" at bounding box center [877, 616] width 37 height 22
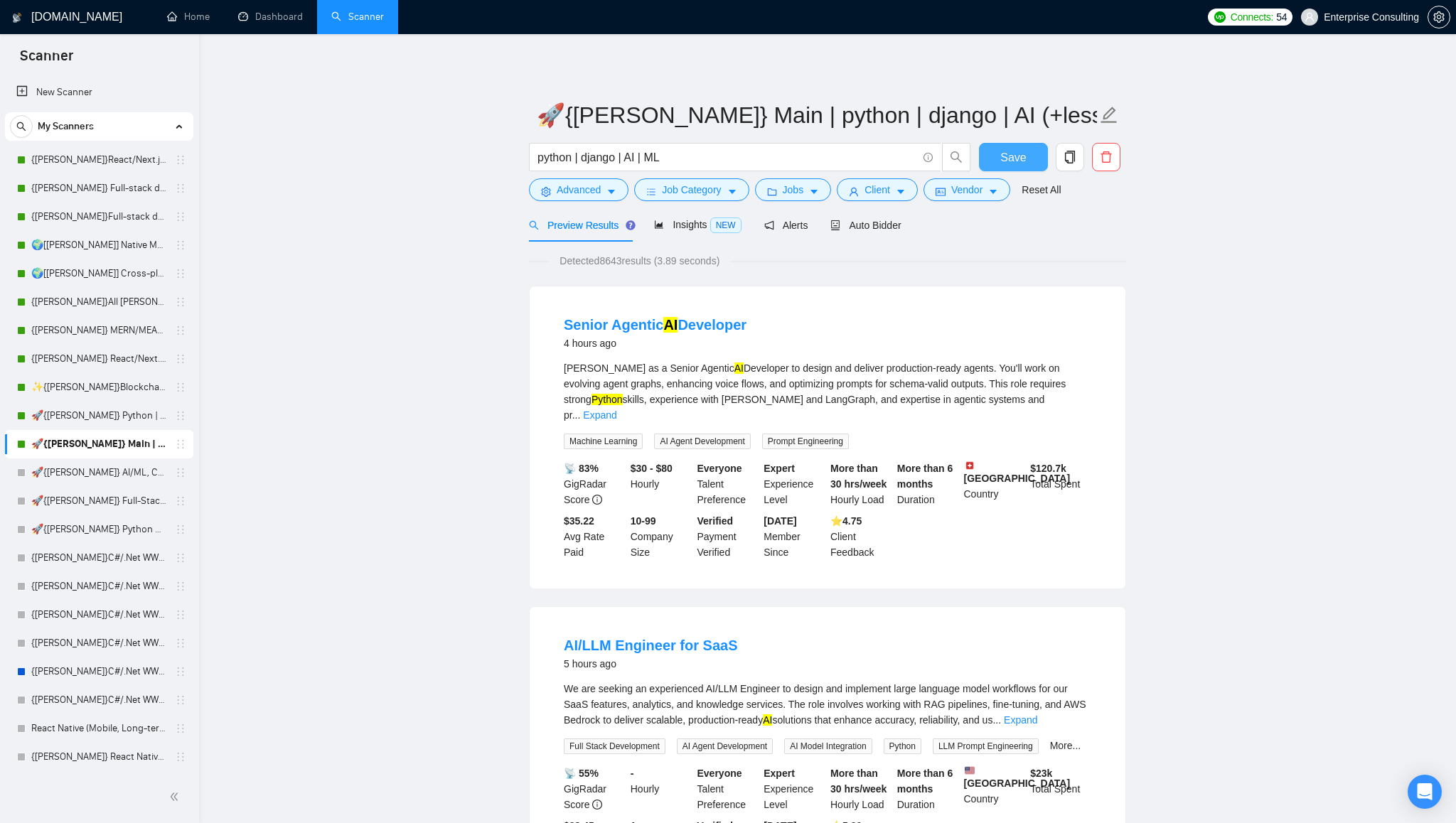
click at [1019, 155] on span "Save" at bounding box center [1013, 157] width 25 height 18
click at [904, 191] on icon "caret-down" at bounding box center [901, 192] width 7 height 4
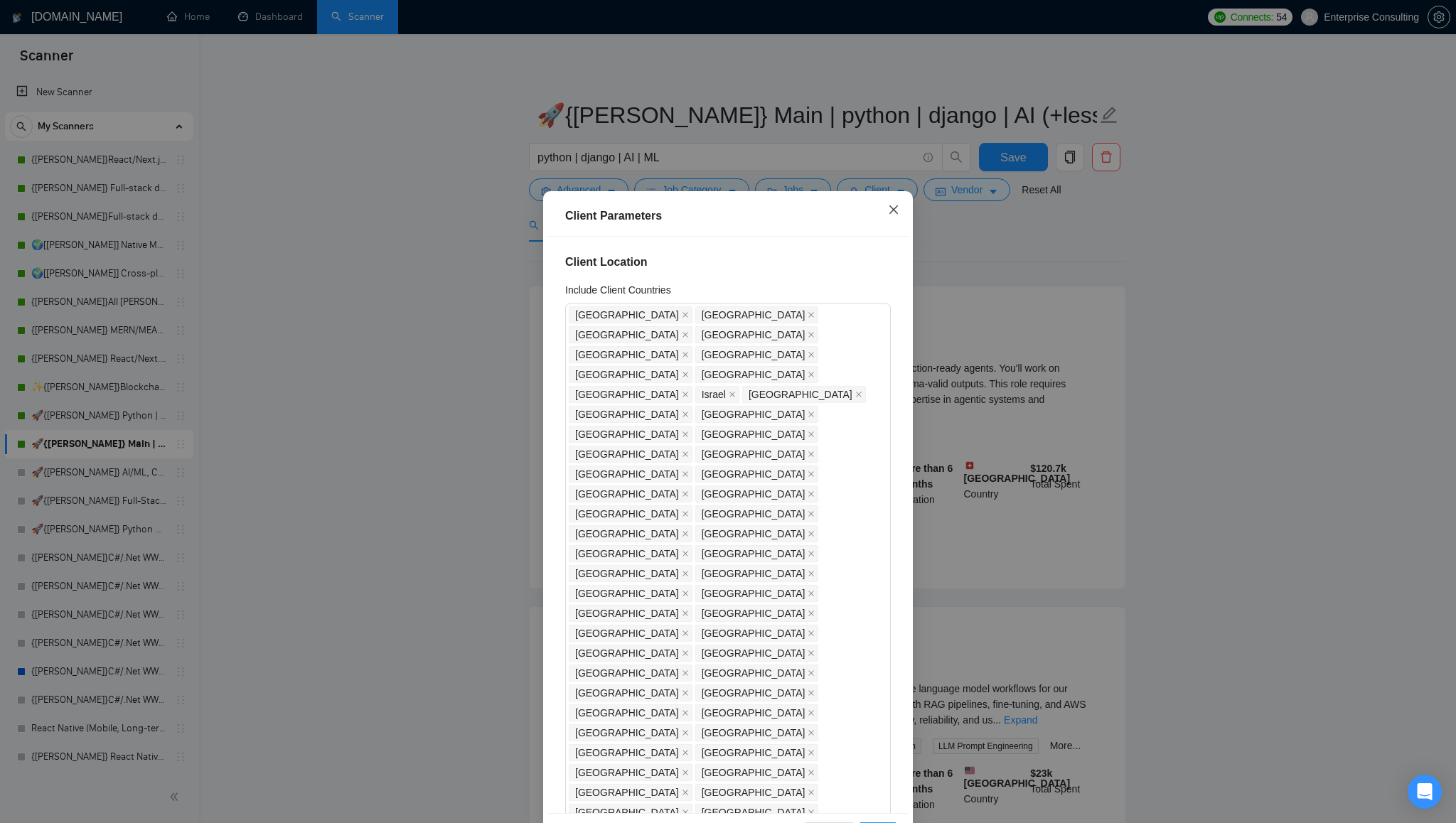
click at [897, 210] on icon "close" at bounding box center [894, 210] width 12 height 12
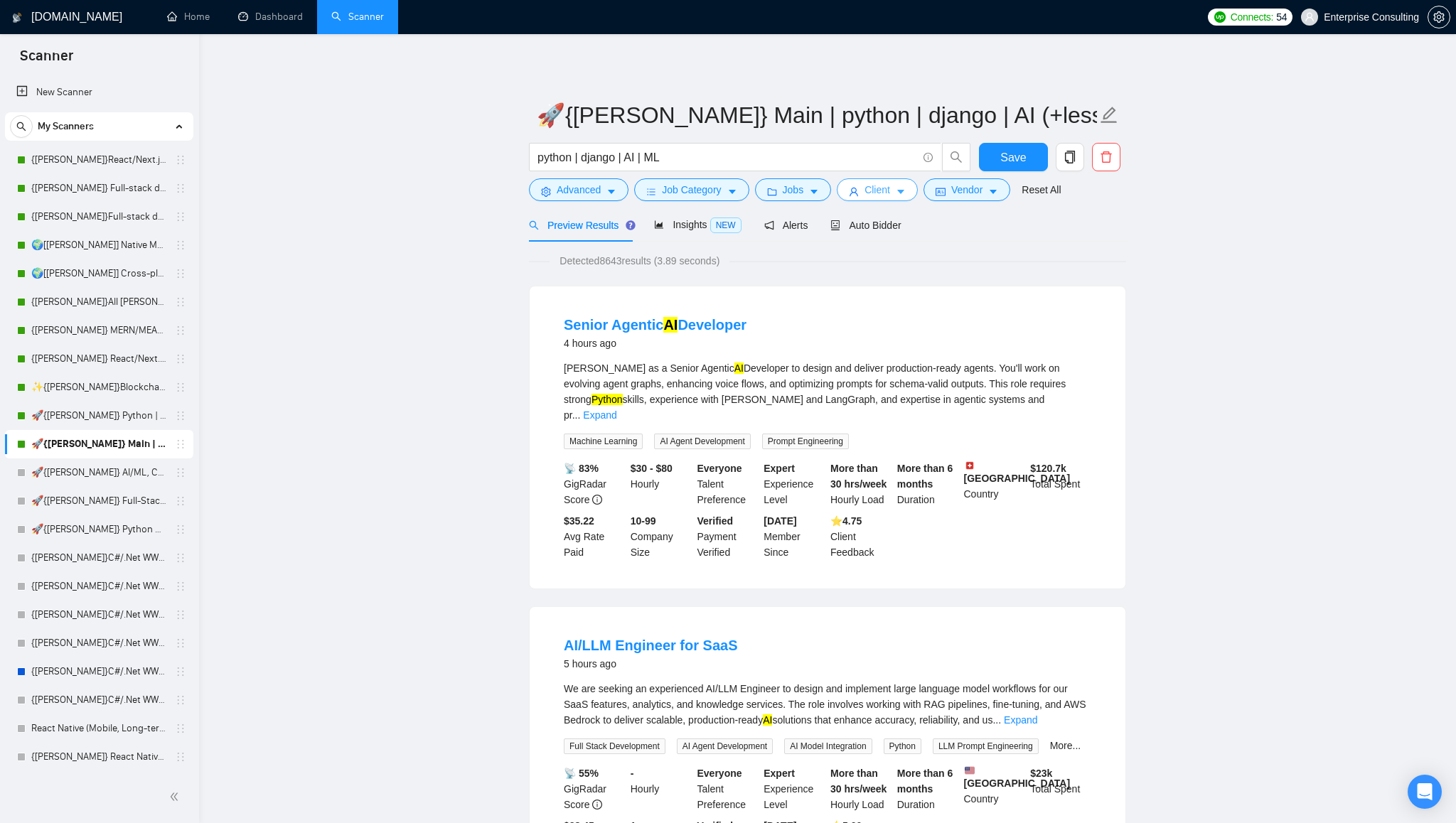
click at [904, 190] on icon "caret-down" at bounding box center [901, 192] width 7 height 4
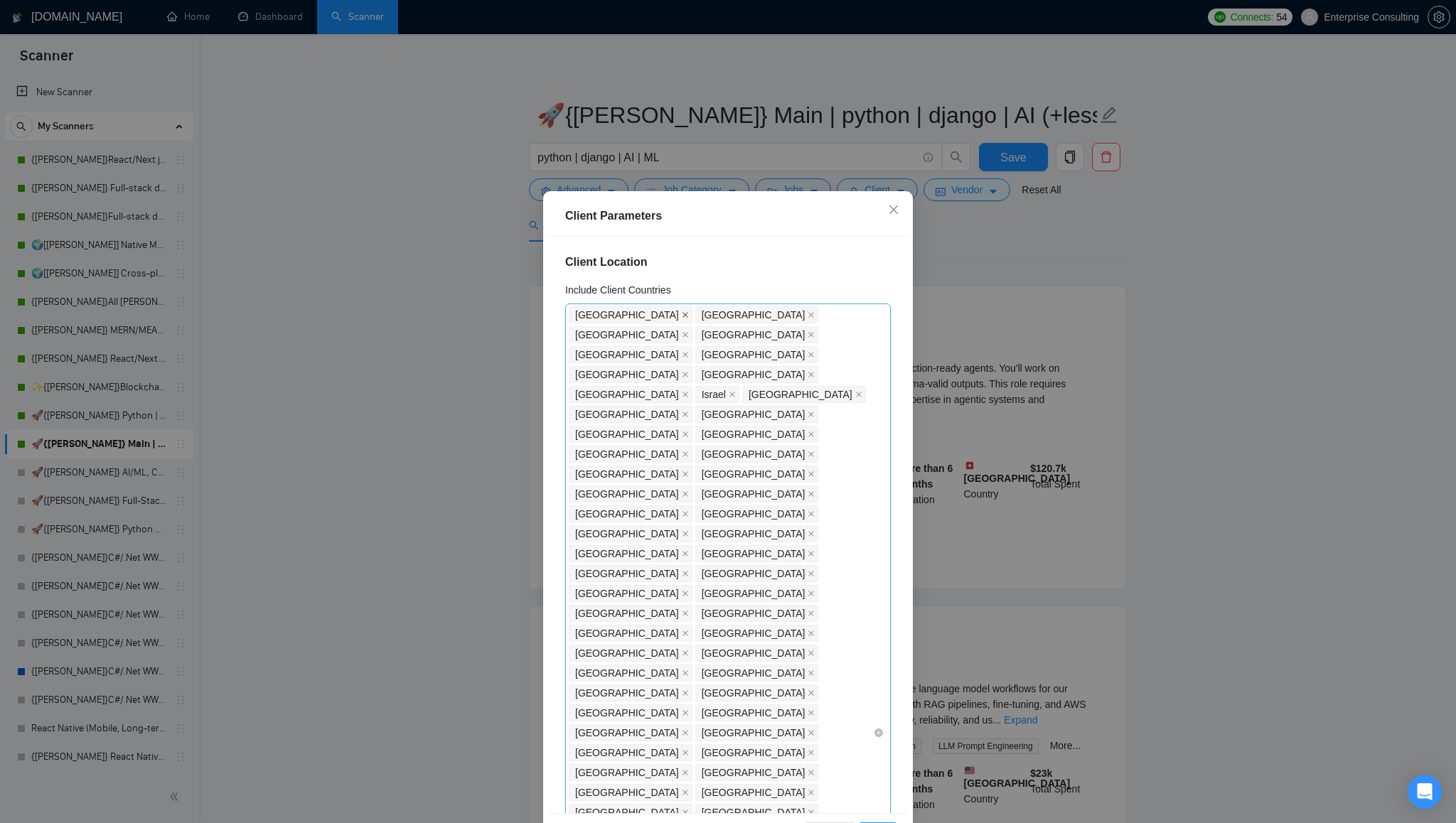
click at [682, 313] on icon "close" at bounding box center [686, 315] width 7 height 7
click at [683, 314] on icon "close" at bounding box center [686, 315] width 6 height 6
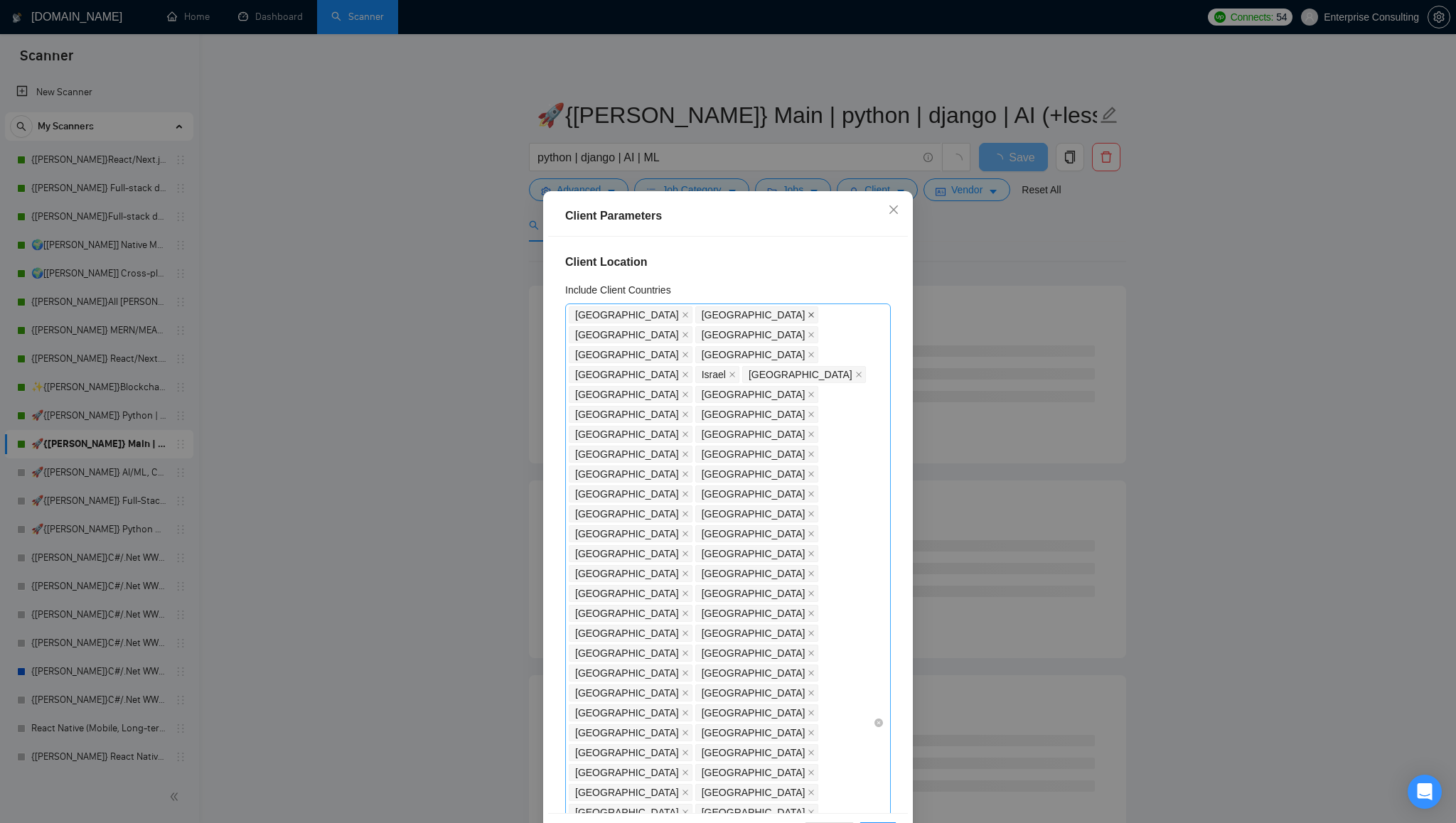
click at [808, 315] on icon "close" at bounding box center [812, 315] width 7 height 7
click at [809, 315] on icon "close" at bounding box center [812, 315] width 6 height 6
click at [808, 314] on icon "close" at bounding box center [812, 315] width 7 height 7
click at [682, 318] on span at bounding box center [686, 315] width 7 height 16
click at [683, 315] on icon "close" at bounding box center [686, 315] width 6 height 6
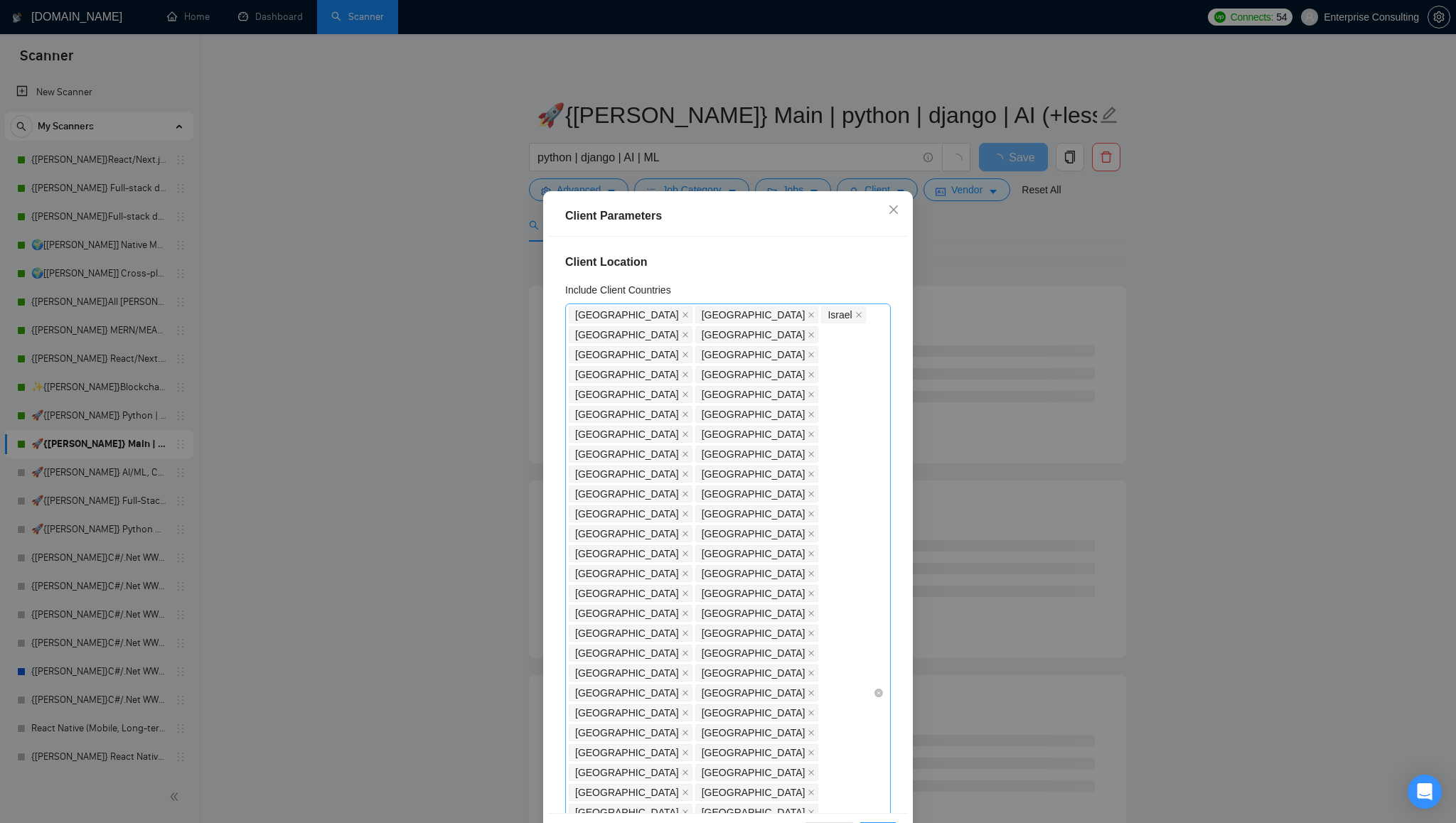
click at [682, 317] on icon "close" at bounding box center [686, 315] width 7 height 7
click at [682, 314] on icon "close" at bounding box center [686, 315] width 7 height 7
click at [608, 314] on icon "close" at bounding box center [606, 315] width 7 height 7
click at [682, 315] on icon "close" at bounding box center [686, 315] width 7 height 7
click at [682, 313] on icon "close" at bounding box center [686, 315] width 7 height 7
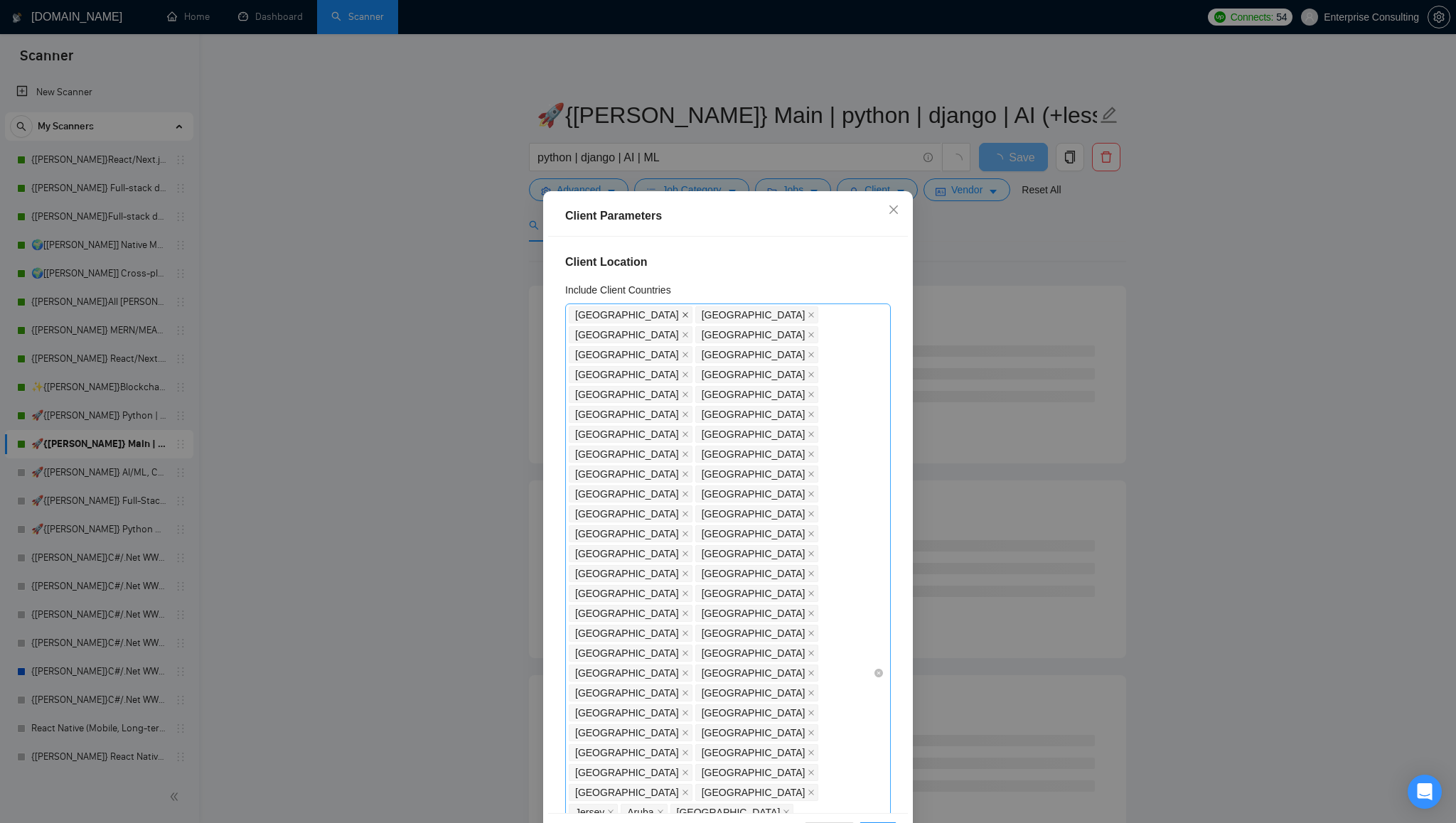
click at [682, 315] on icon "close" at bounding box center [686, 315] width 7 height 7
click at [682, 316] on icon "close" at bounding box center [686, 315] width 7 height 7
click at [682, 315] on icon "close" at bounding box center [686, 315] width 7 height 7
click at [683, 315] on icon "close" at bounding box center [686, 315] width 6 height 6
click at [682, 313] on icon "close" at bounding box center [686, 315] width 7 height 7
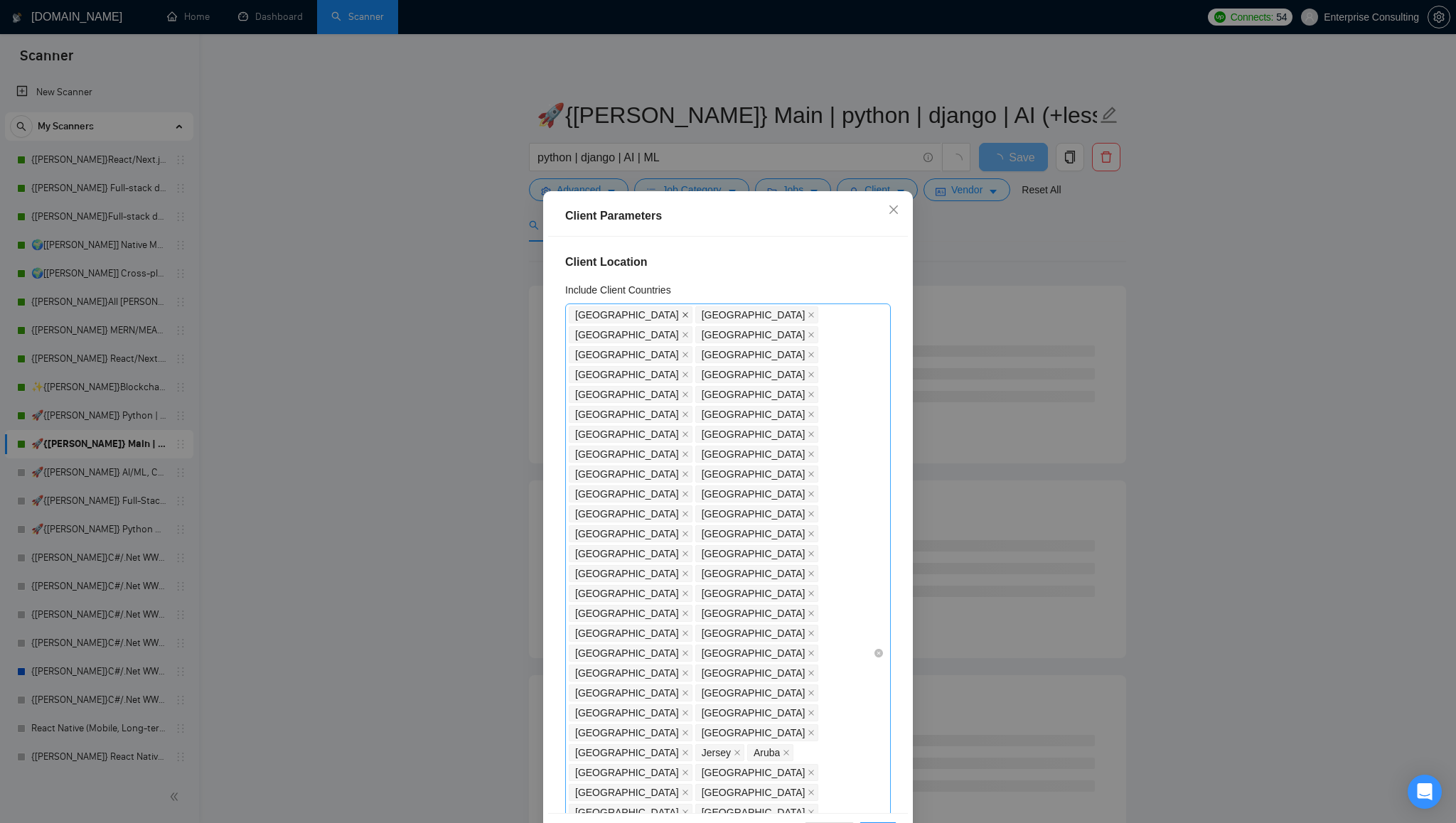
click at [683, 314] on icon "close" at bounding box center [686, 315] width 6 height 6
click at [682, 314] on icon "close" at bounding box center [686, 315] width 7 height 7
click at [682, 315] on icon "close" at bounding box center [686, 315] width 7 height 7
click at [683, 315] on icon "close" at bounding box center [686, 315] width 6 height 6
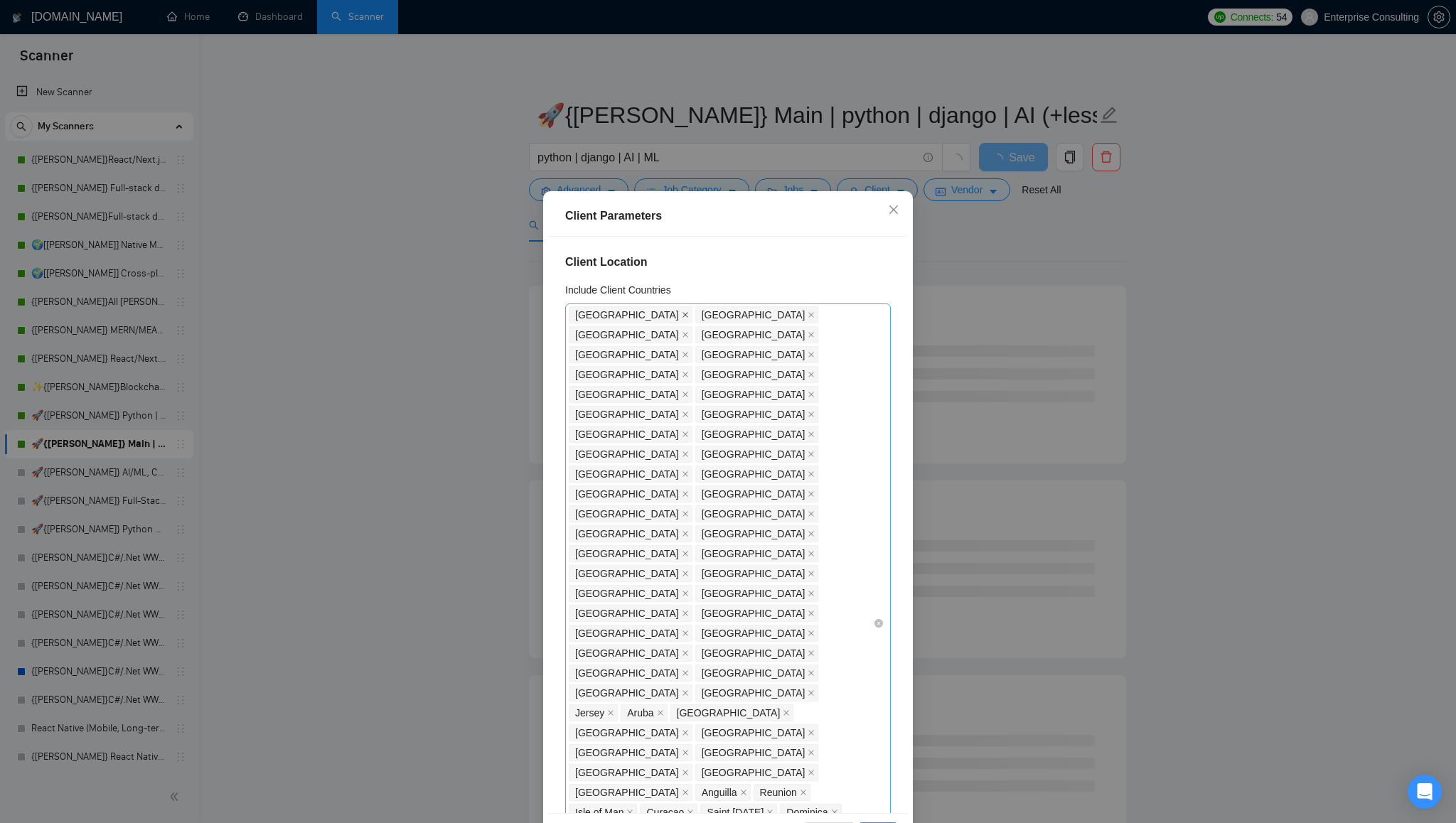
click at [682, 315] on icon "close" at bounding box center [686, 315] width 7 height 7
click at [682, 315] on icon "close" at bounding box center [686, 315] width 7 height 7
click at [683, 313] on icon "close" at bounding box center [686, 315] width 6 height 6
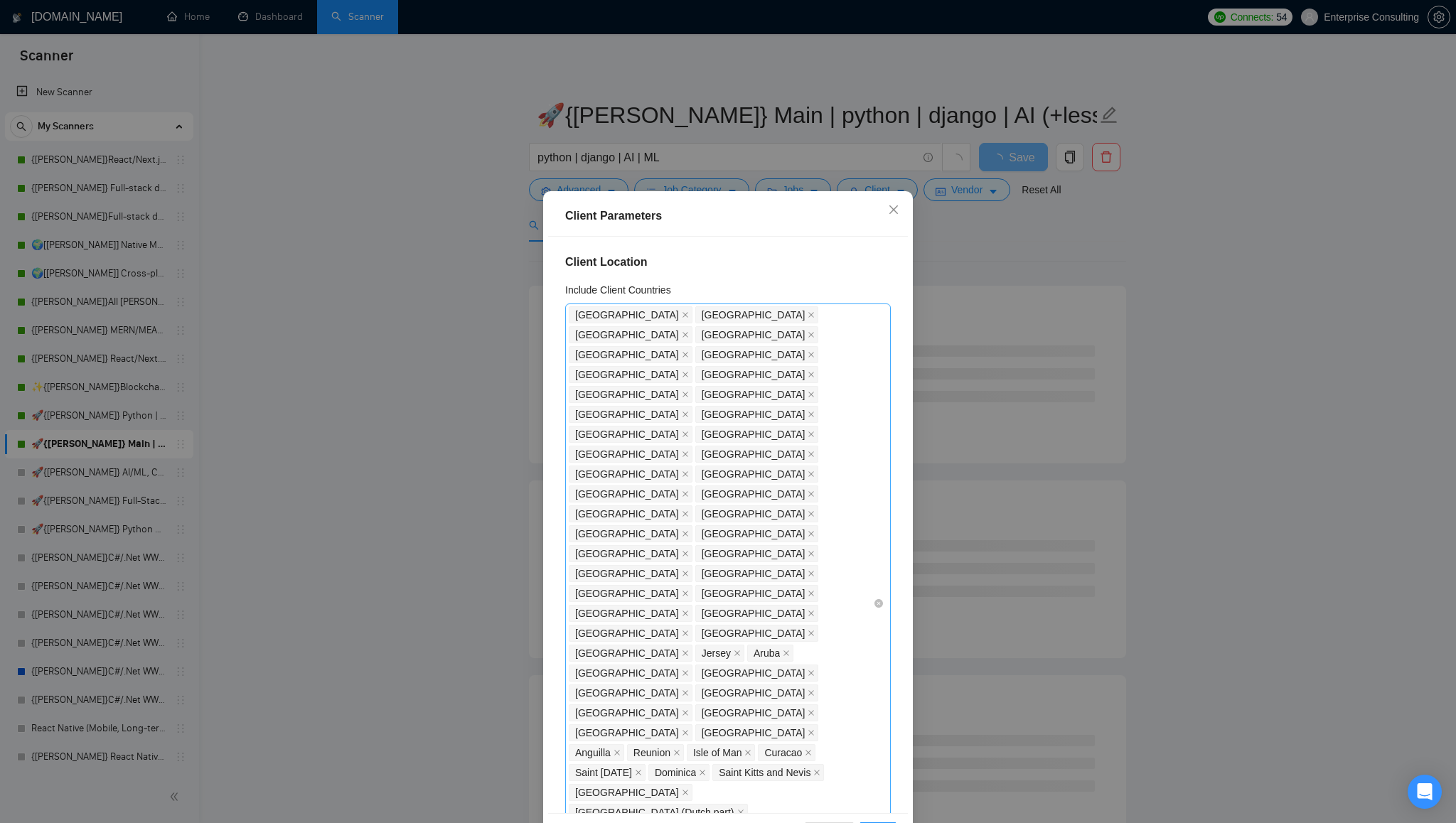
click at [683, 313] on icon "close" at bounding box center [686, 315] width 6 height 6
click at [689, 313] on icon "close" at bounding box center [686, 315] width 6 height 6
click at [683, 313] on icon "close" at bounding box center [686, 315] width 6 height 6
click at [682, 315] on icon "close" at bounding box center [686, 315] width 7 height 7
click at [682, 313] on icon "close" at bounding box center [686, 315] width 7 height 7
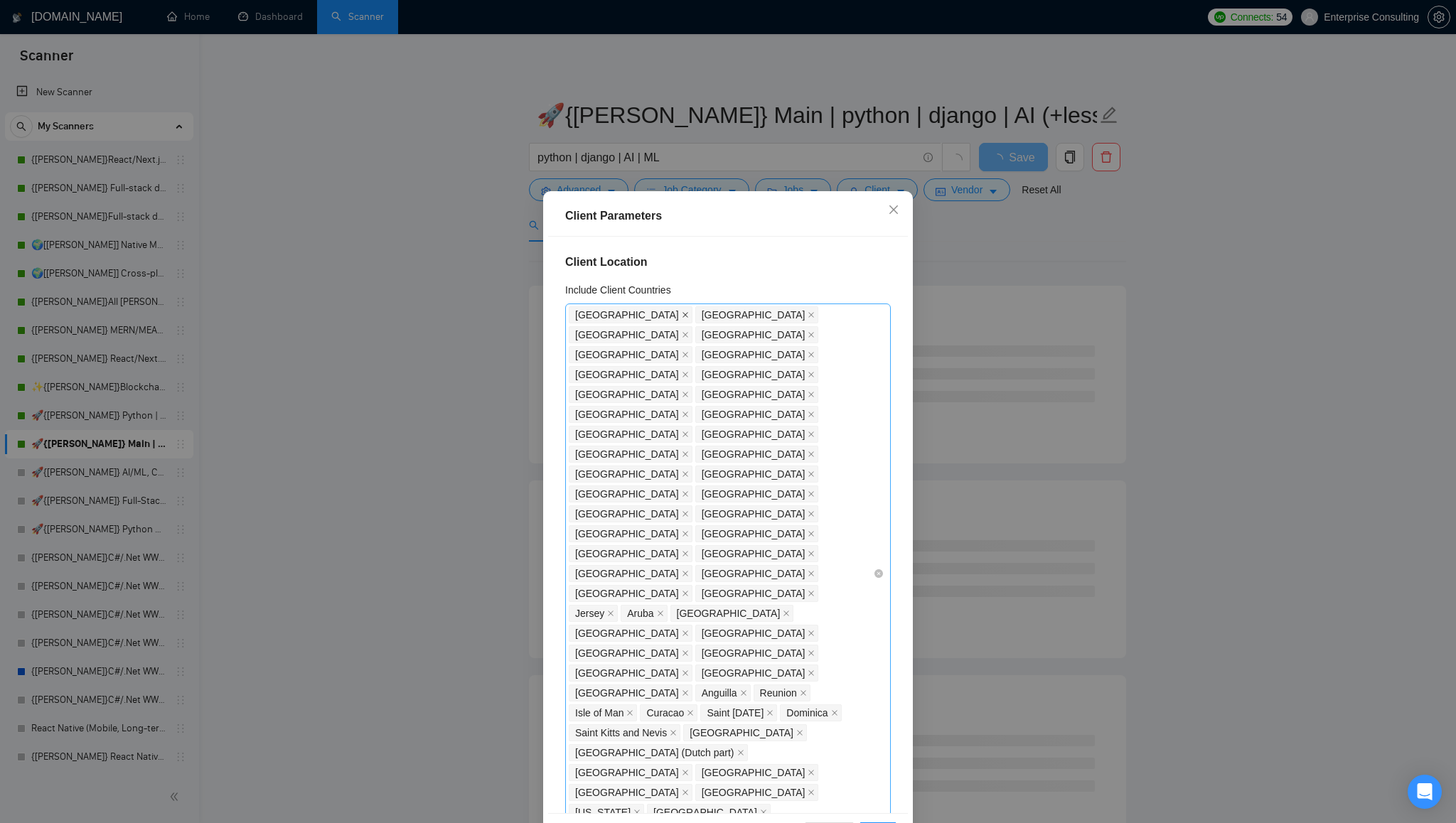
click at [683, 315] on icon "close" at bounding box center [686, 315] width 6 height 6
click at [682, 315] on icon "close" at bounding box center [686, 315] width 7 height 7
click at [682, 314] on icon "close" at bounding box center [686, 315] width 7 height 7
click at [683, 315] on icon "close" at bounding box center [686, 315] width 6 height 6
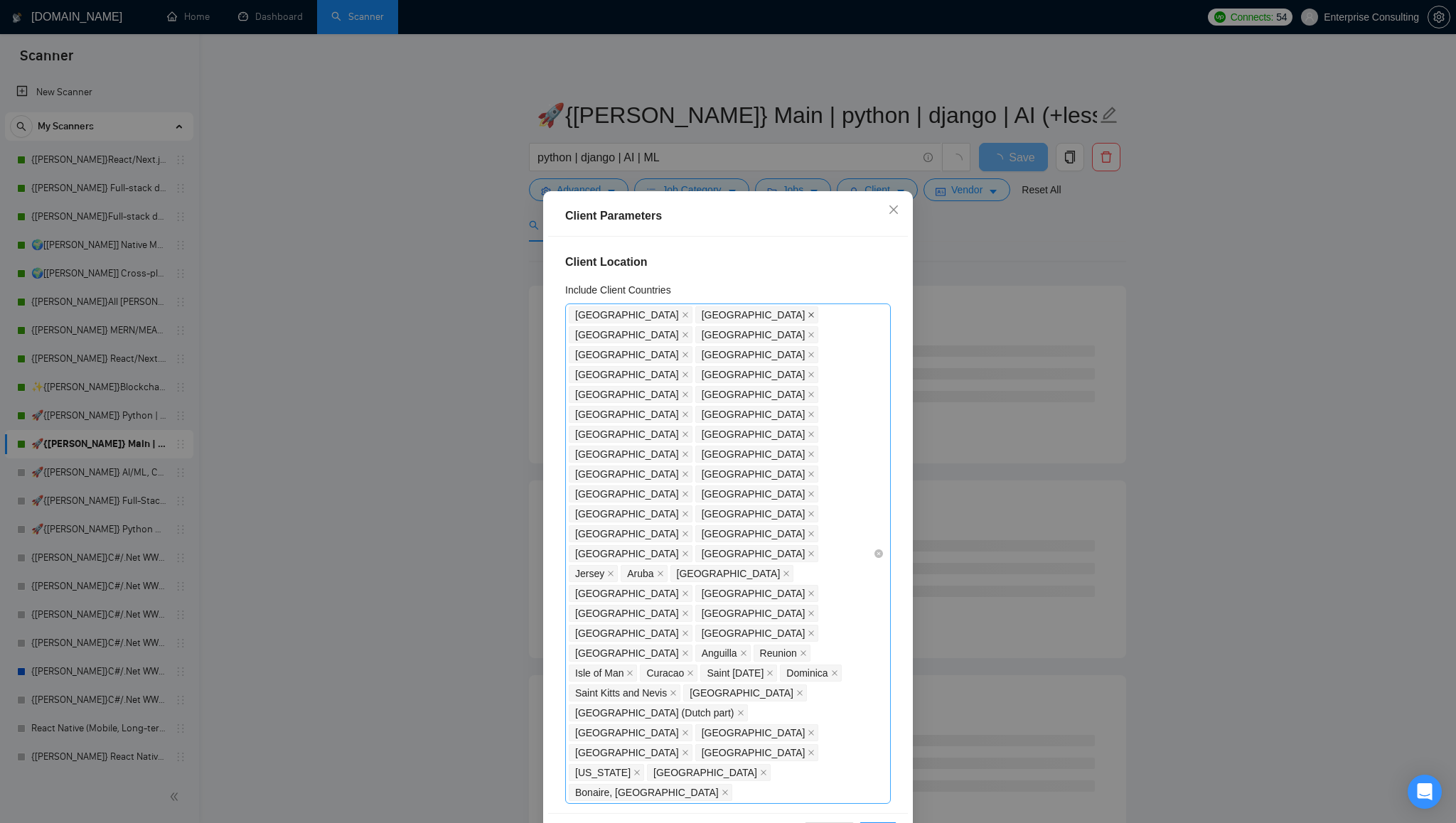
click at [808, 315] on icon "close" at bounding box center [812, 315] width 7 height 7
click at [682, 313] on icon "close" at bounding box center [686, 315] width 7 height 7
click at [682, 314] on icon "close" at bounding box center [686, 315] width 7 height 7
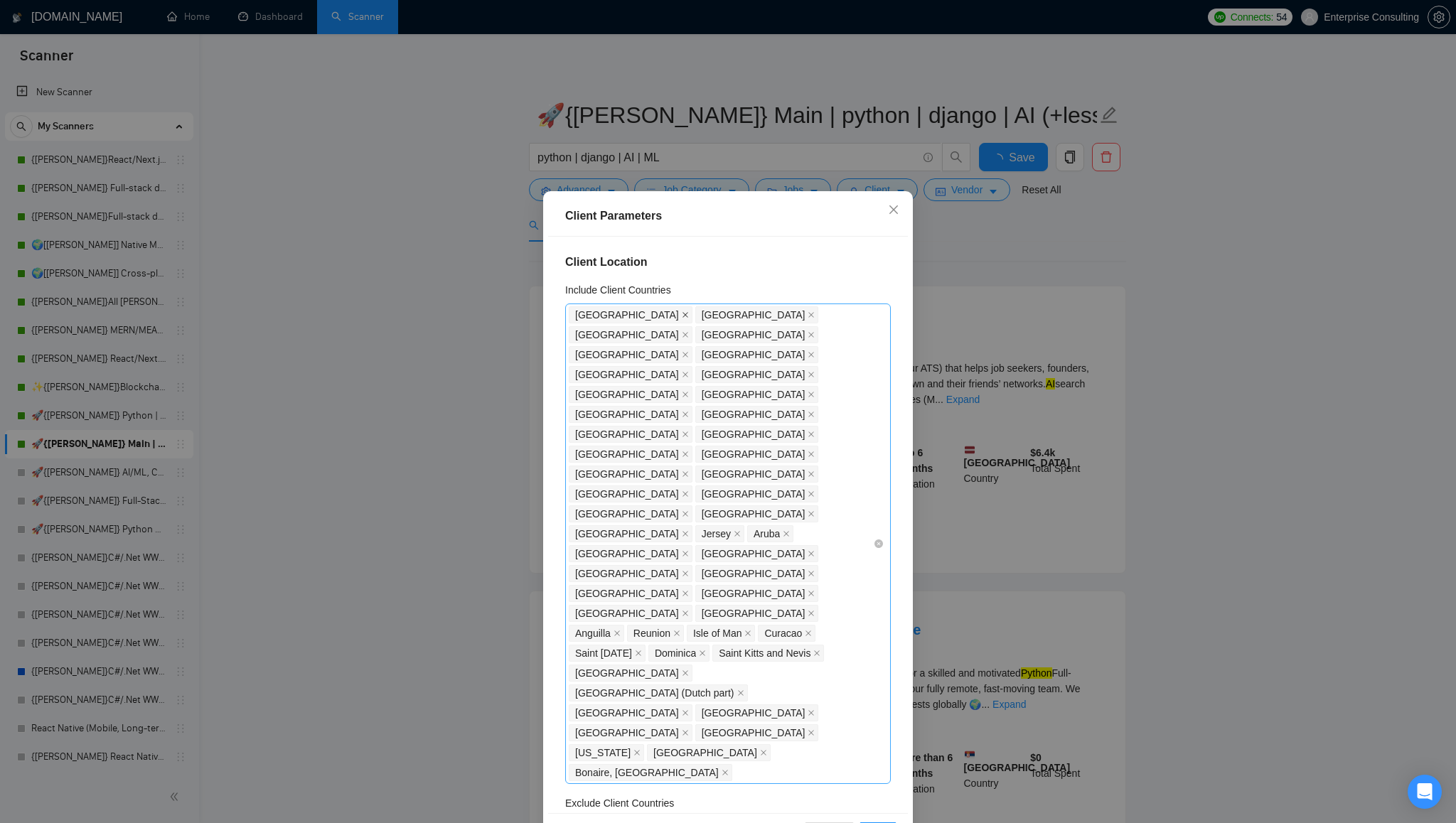
click at [682, 313] on icon "close" at bounding box center [686, 315] width 7 height 7
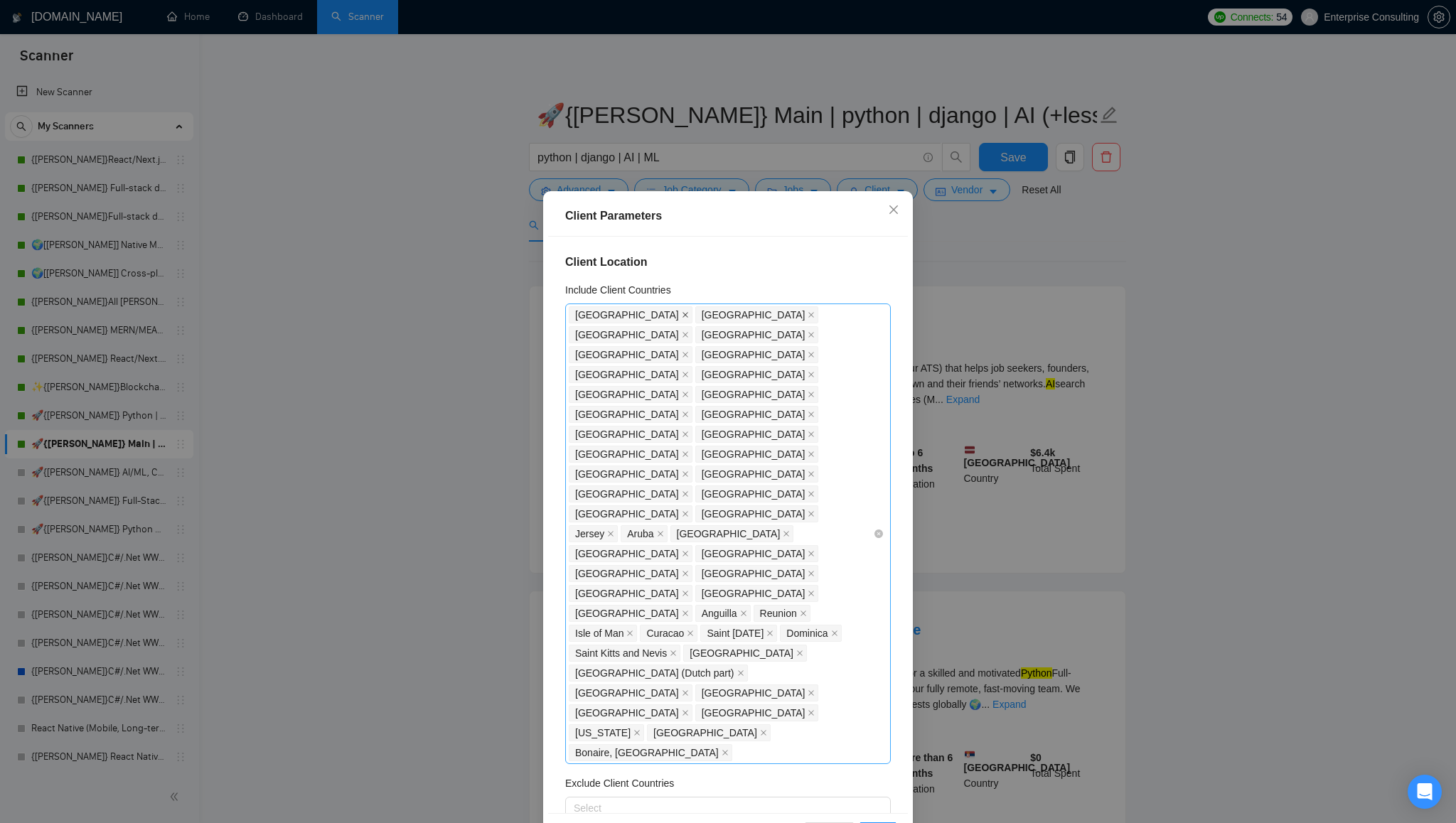
click at [683, 313] on icon "close" at bounding box center [686, 315] width 6 height 6
click at [682, 314] on icon "close" at bounding box center [686, 315] width 7 height 7
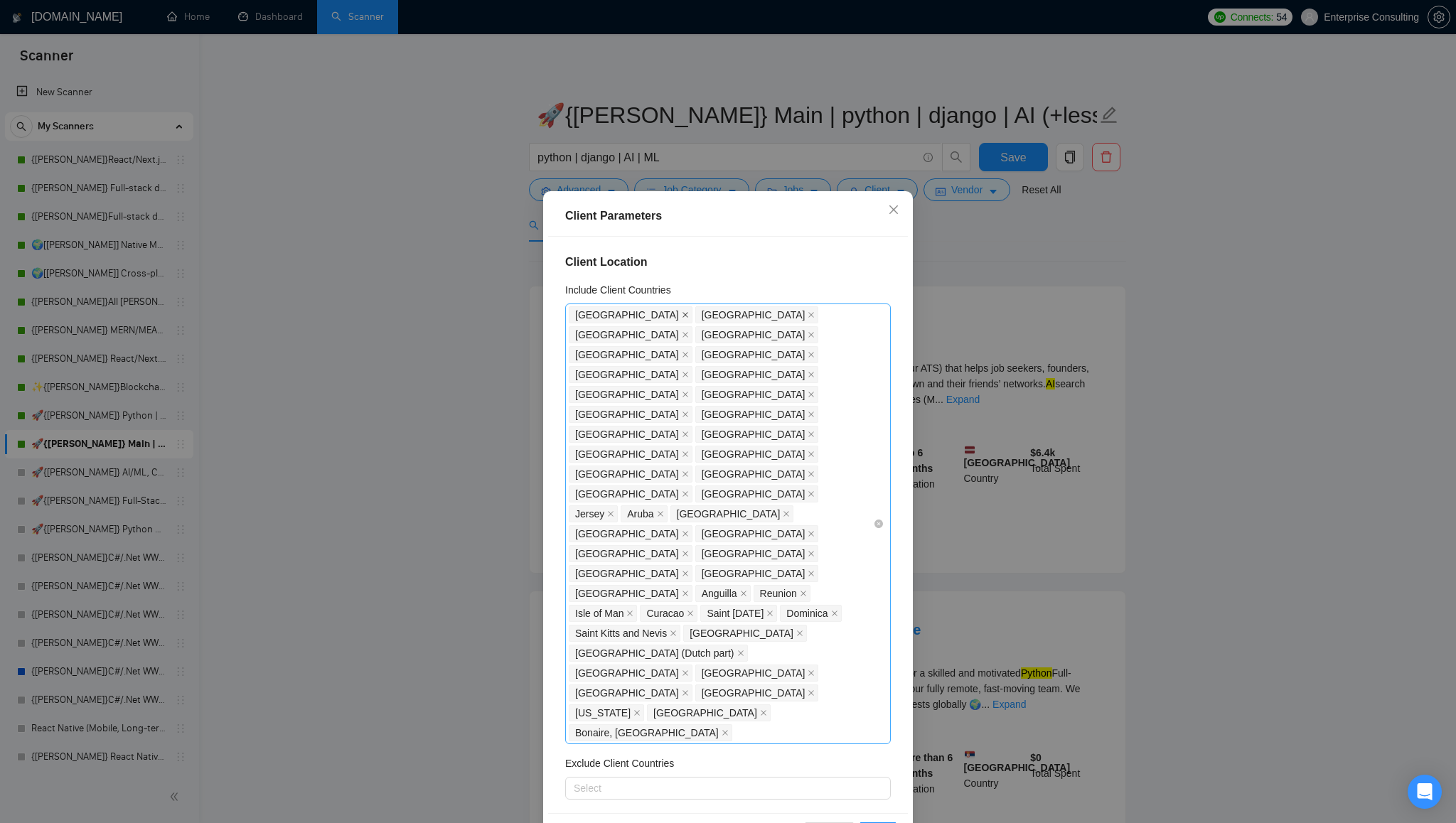
click at [683, 314] on icon "close" at bounding box center [686, 315] width 6 height 6
click at [682, 313] on icon "close" at bounding box center [686, 315] width 7 height 7
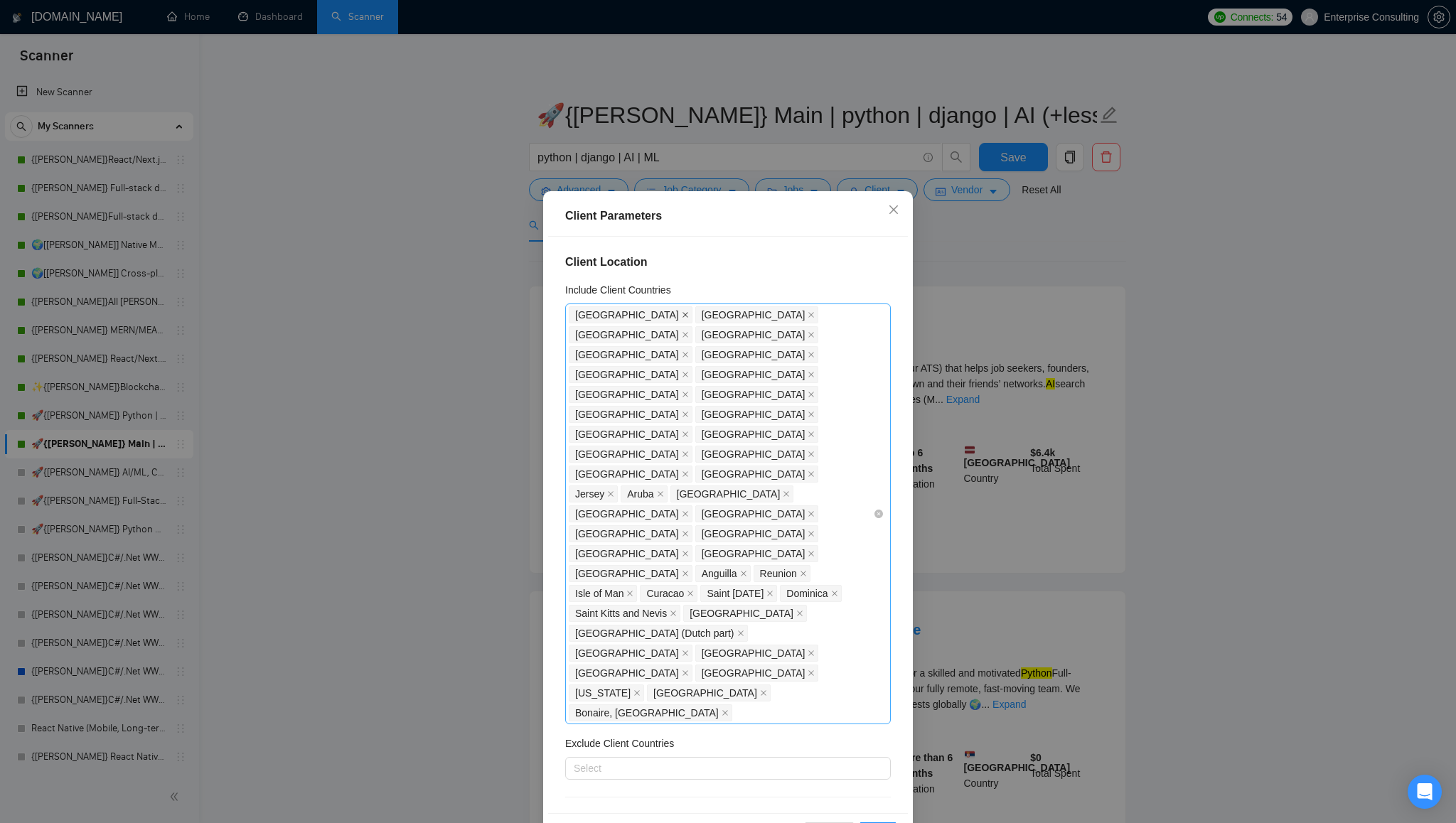
click at [682, 315] on icon "close" at bounding box center [686, 315] width 7 height 7
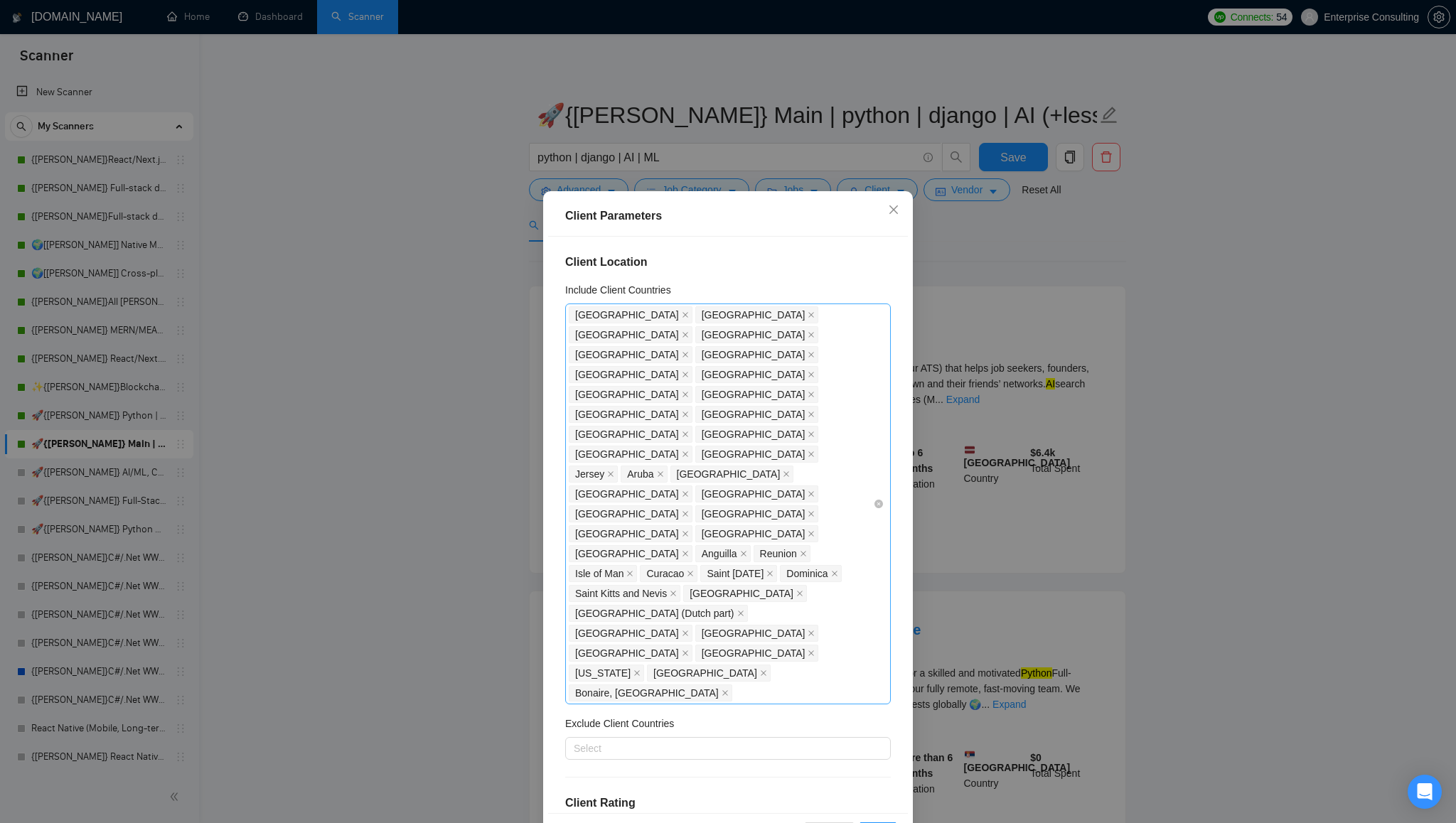
click at [682, 315] on icon "close" at bounding box center [686, 315] width 7 height 7
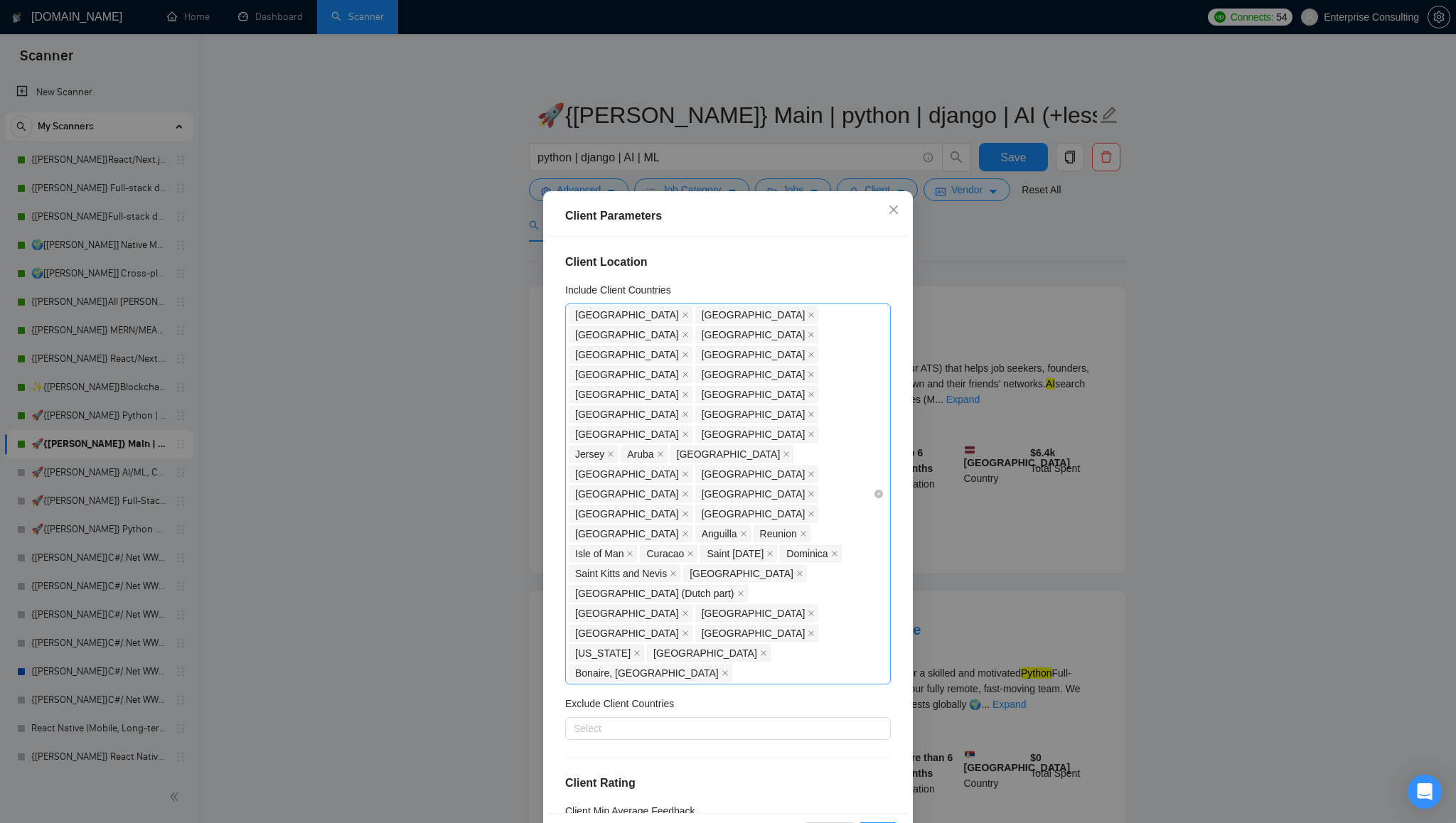
click at [683, 315] on icon "close" at bounding box center [686, 315] width 6 height 6
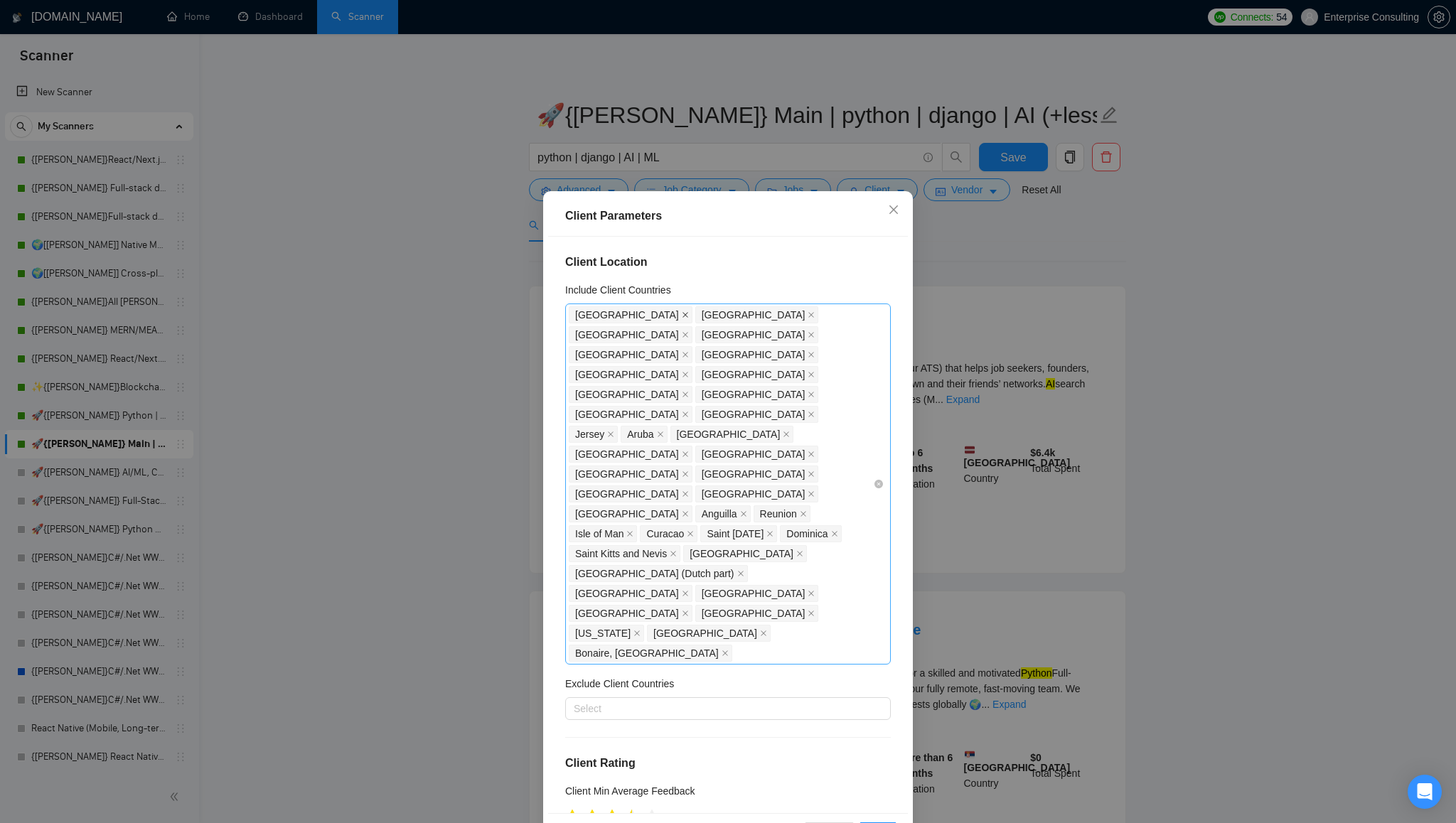
click at [683, 315] on icon "close" at bounding box center [686, 315] width 6 height 6
click at [682, 315] on icon "close" at bounding box center [686, 315] width 7 height 7
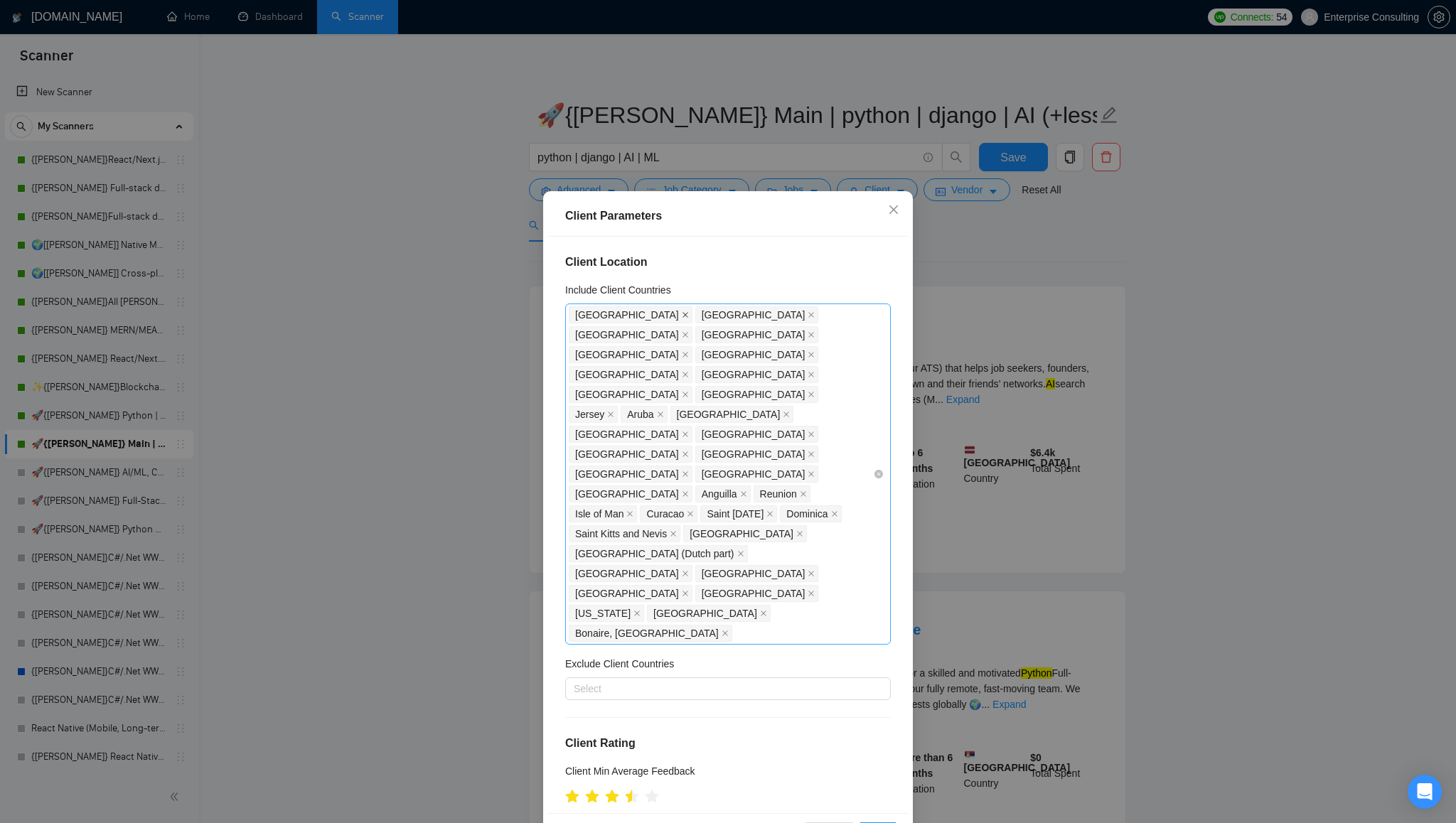
click at [682, 315] on icon "close" at bounding box center [686, 315] width 7 height 7
click at [689, 315] on icon "close" at bounding box center [686, 315] width 7 height 7
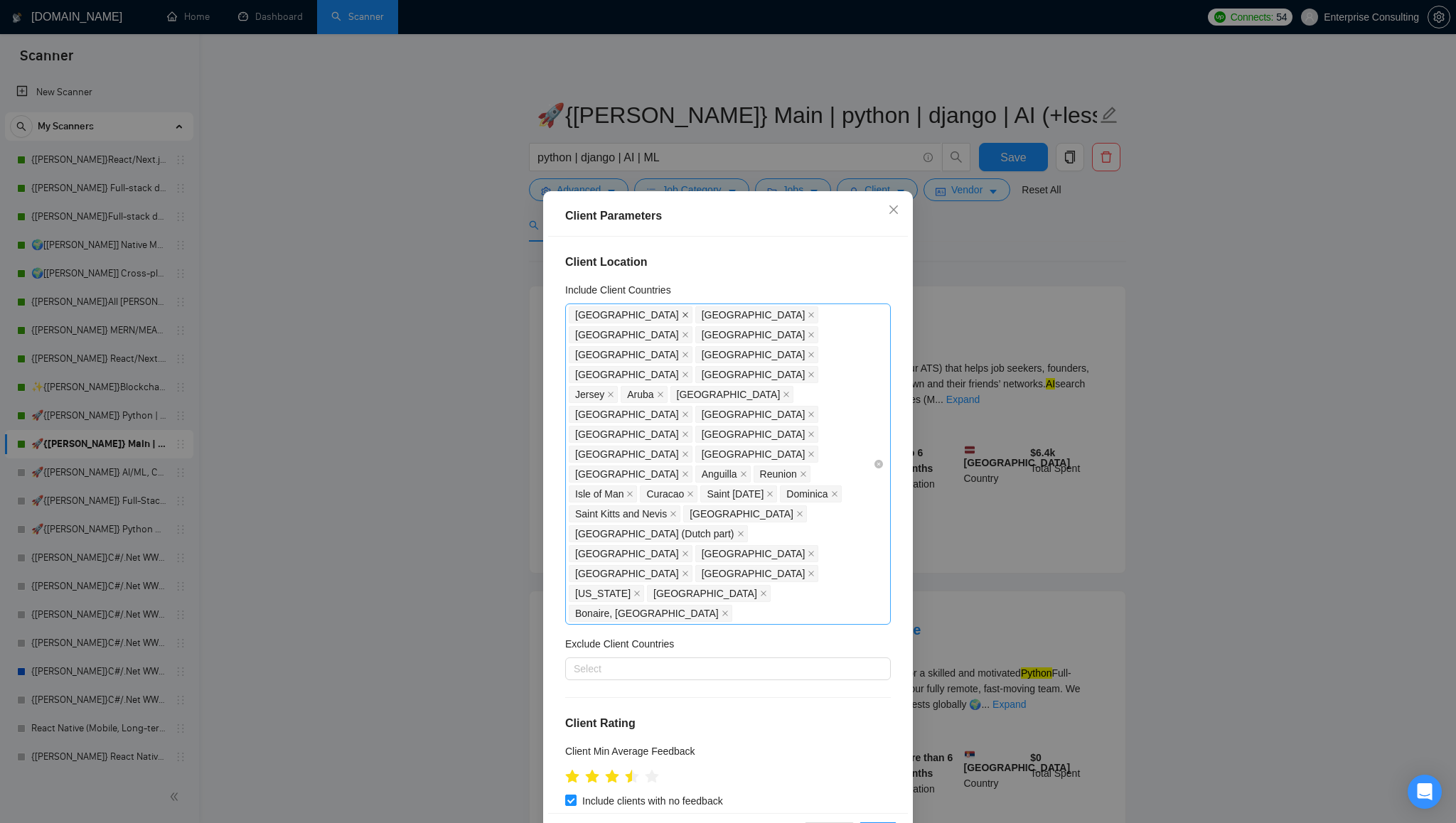
click at [683, 315] on icon "close" at bounding box center [686, 315] width 6 height 6
click at [808, 314] on icon "close" at bounding box center [812, 315] width 7 height 7
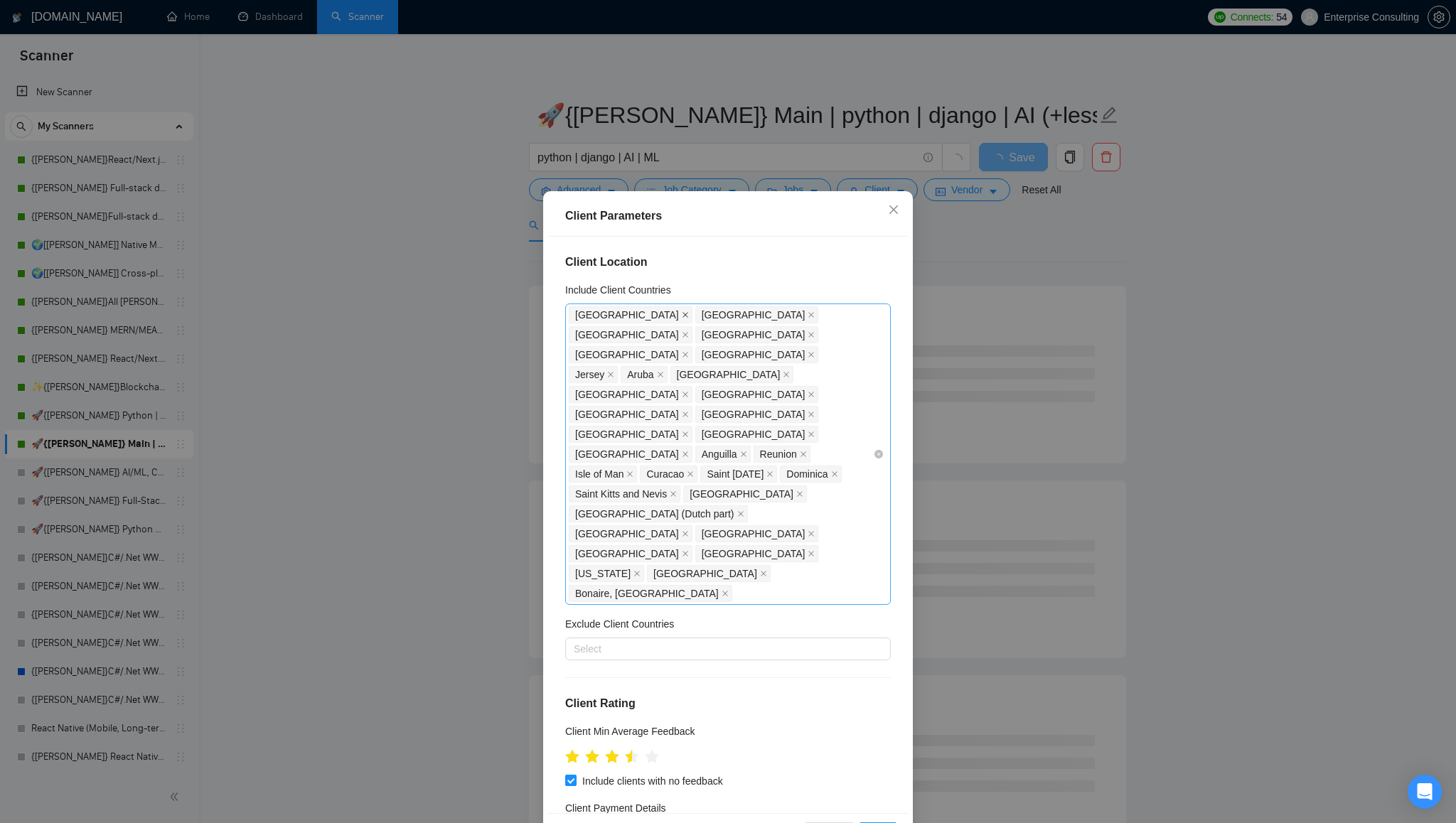
click at [682, 315] on icon "close" at bounding box center [686, 315] width 7 height 7
click at [683, 314] on icon "close" at bounding box center [686, 315] width 6 height 6
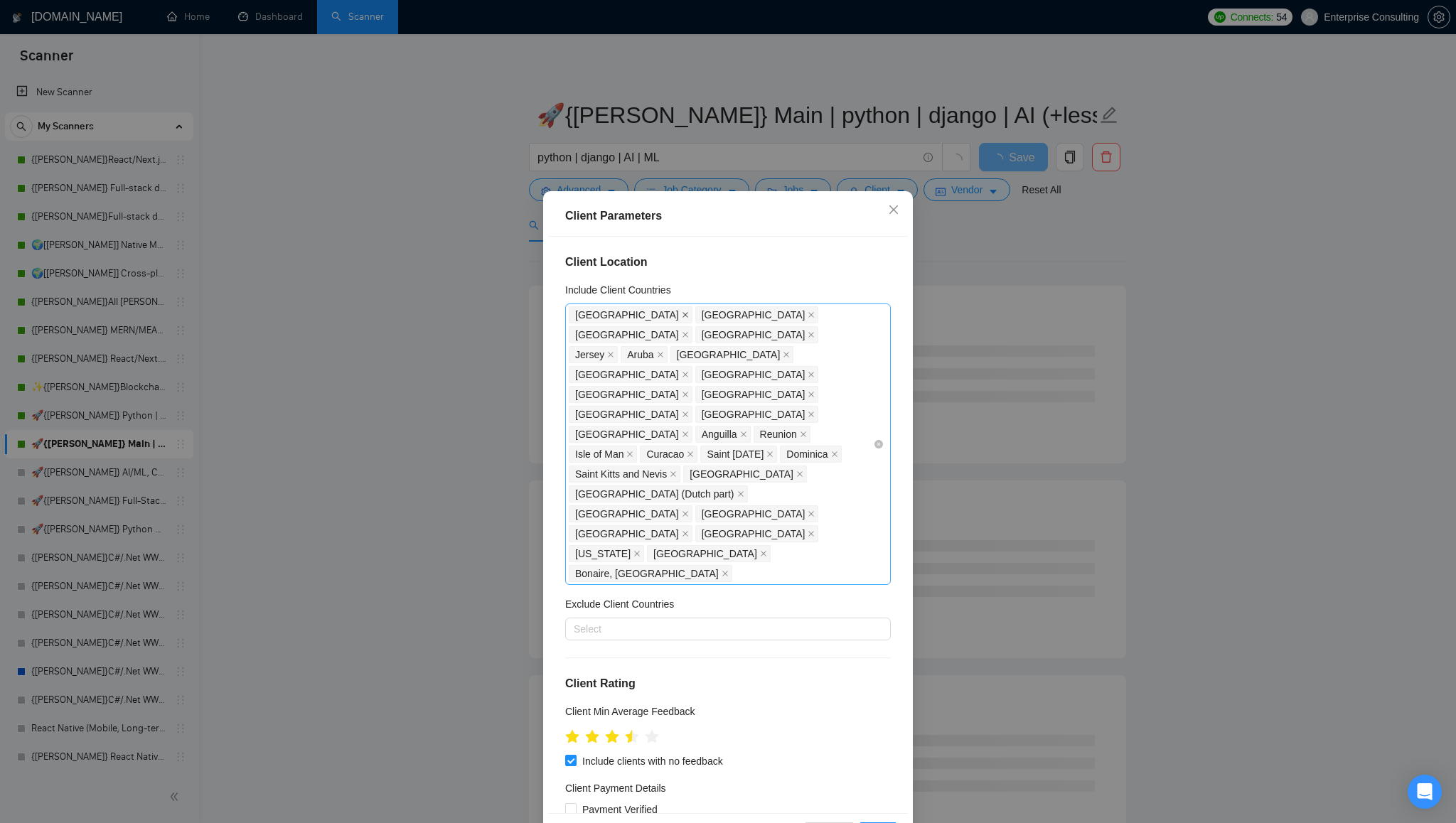
click at [682, 316] on icon "close" at bounding box center [686, 315] width 7 height 7
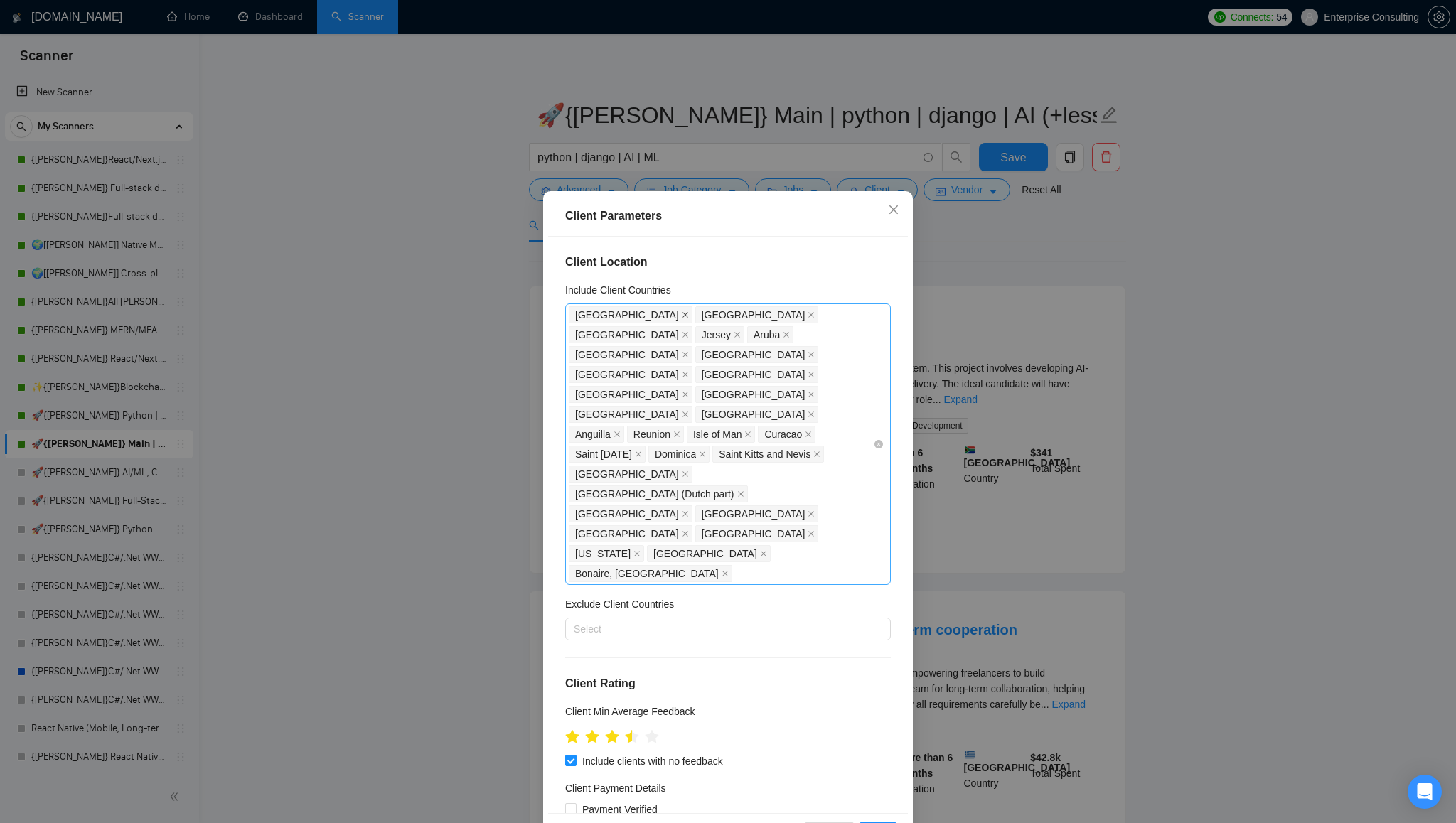
click at [682, 315] on icon "close" at bounding box center [686, 315] width 7 height 7
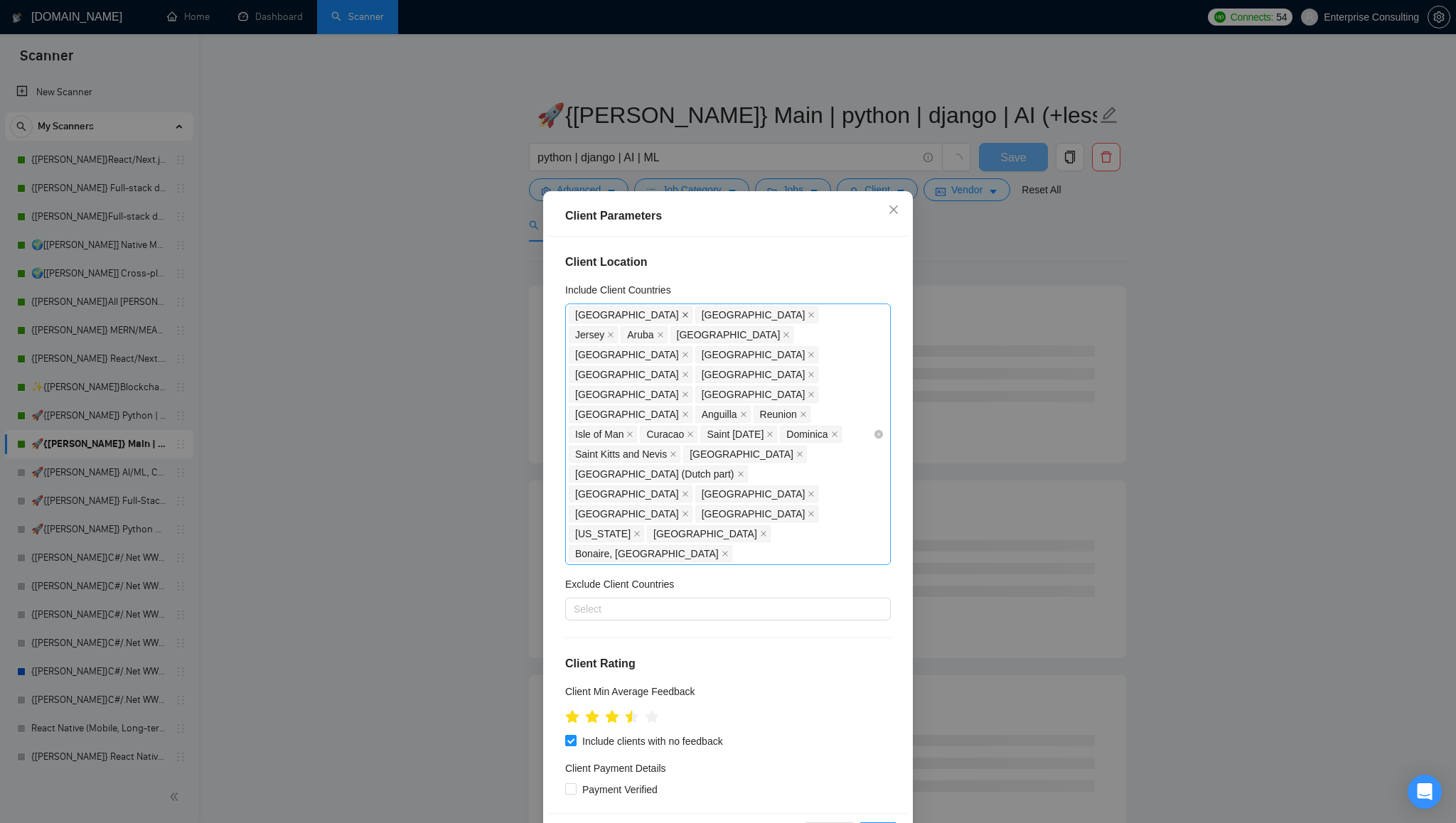
click at [683, 315] on icon "close" at bounding box center [686, 315] width 6 height 6
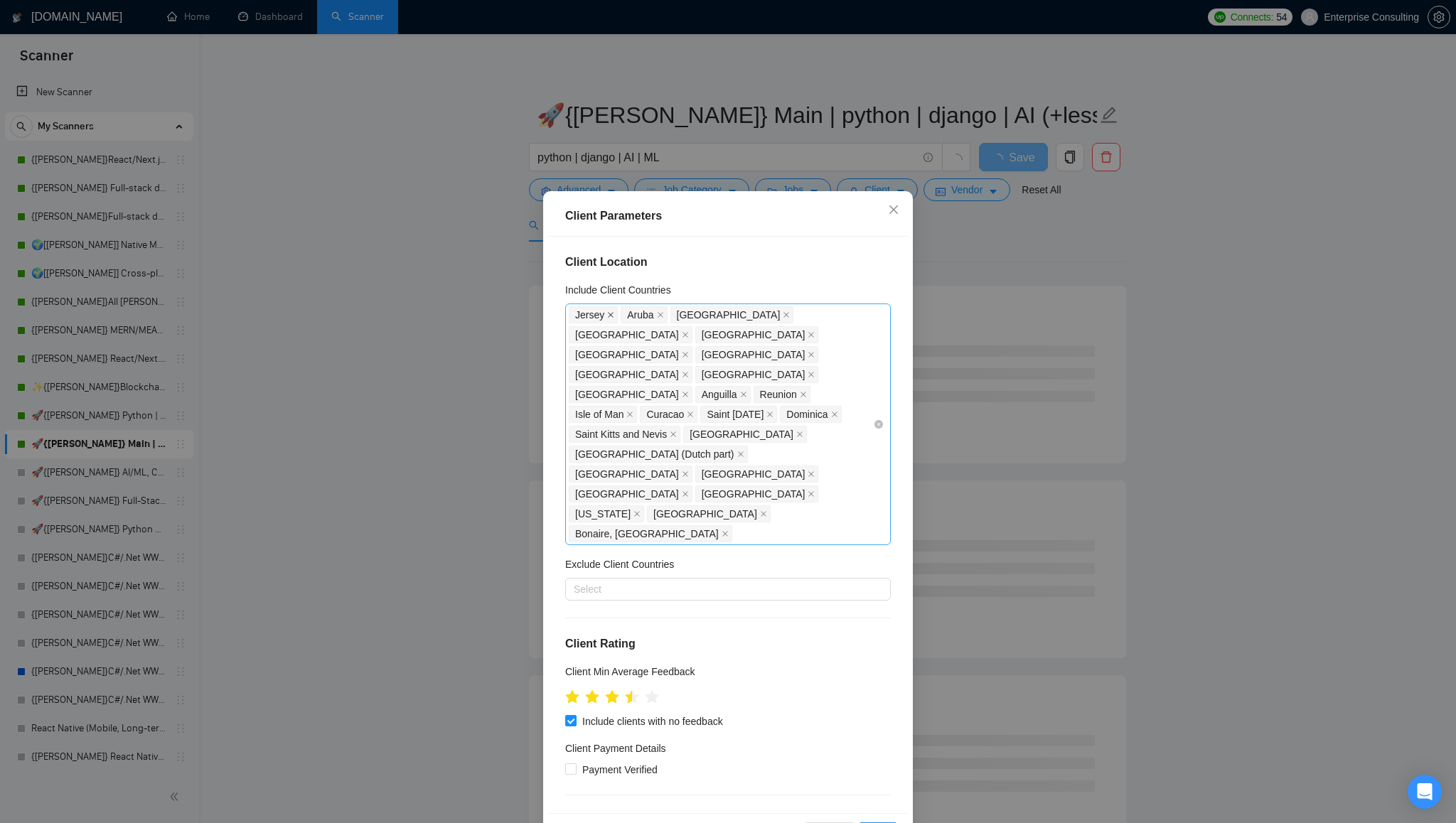
click at [612, 315] on icon "close" at bounding box center [610, 315] width 6 height 6
click at [609, 315] on icon "close" at bounding box center [609, 315] width 6 height 6
click at [682, 313] on icon "close" at bounding box center [686, 315] width 7 height 7
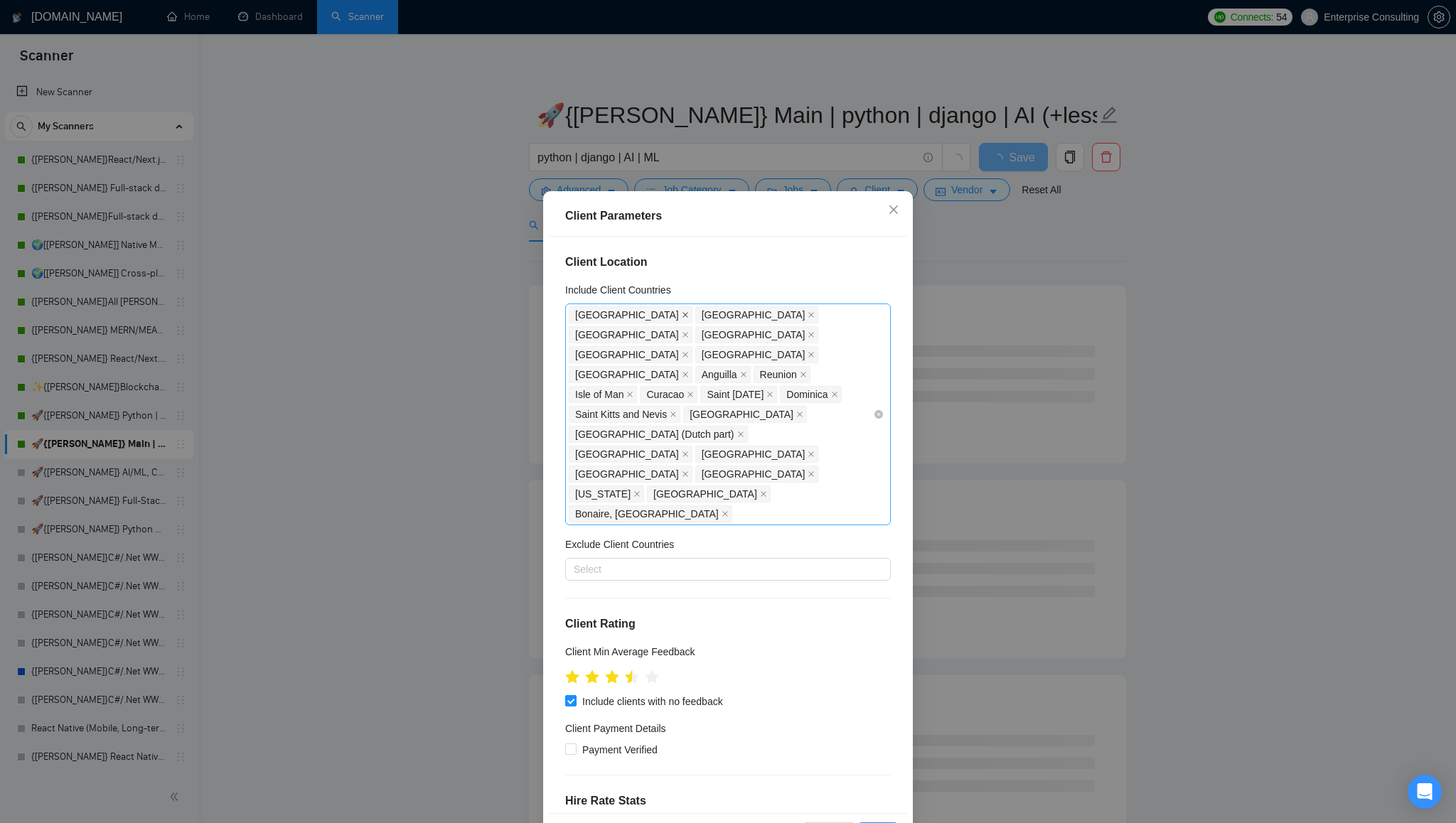
click at [682, 317] on icon "close" at bounding box center [686, 315] width 7 height 7
click at [682, 315] on icon "close" at bounding box center [686, 315] width 7 height 7
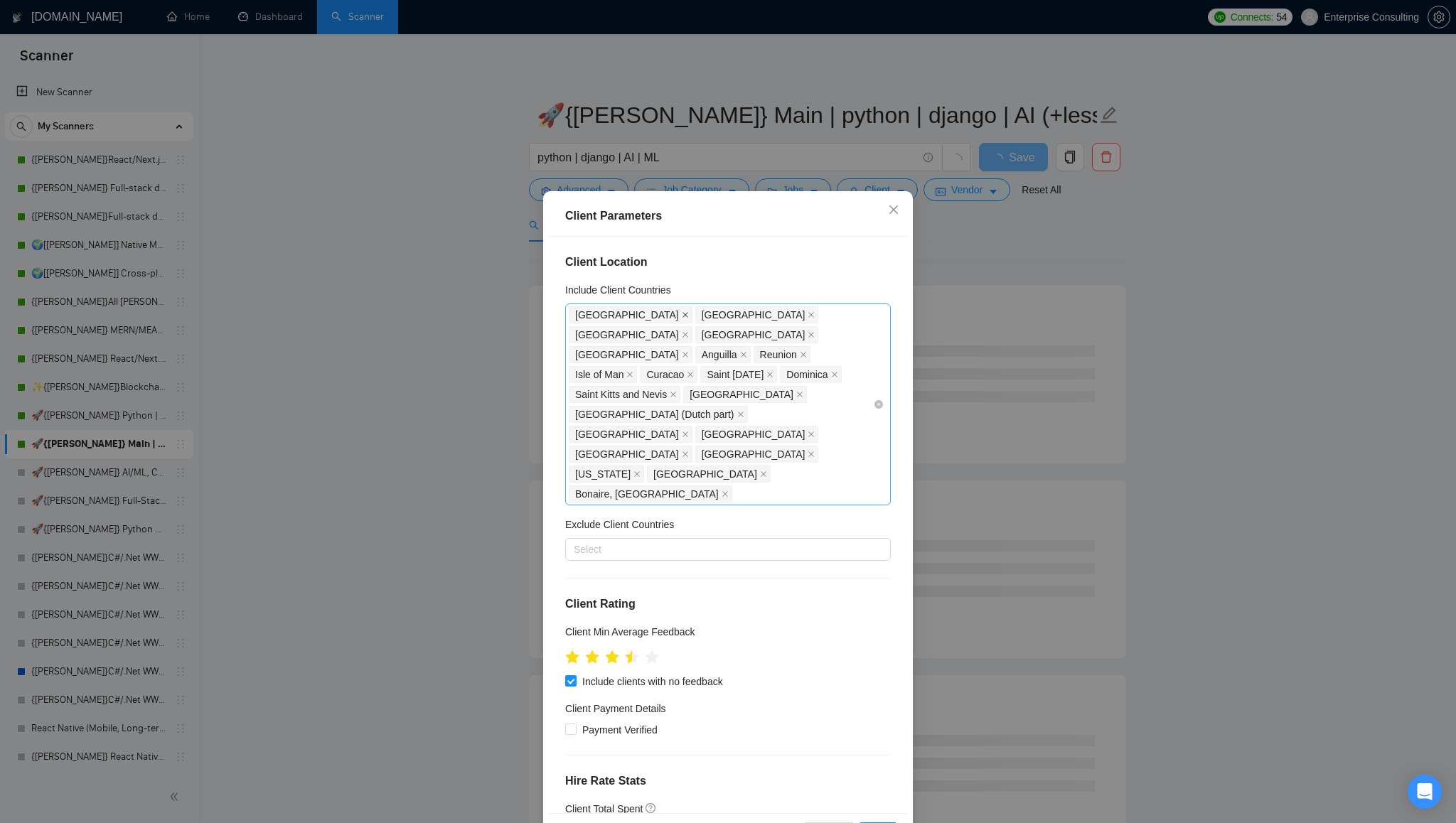
click at [682, 315] on icon "close" at bounding box center [686, 315] width 7 height 7
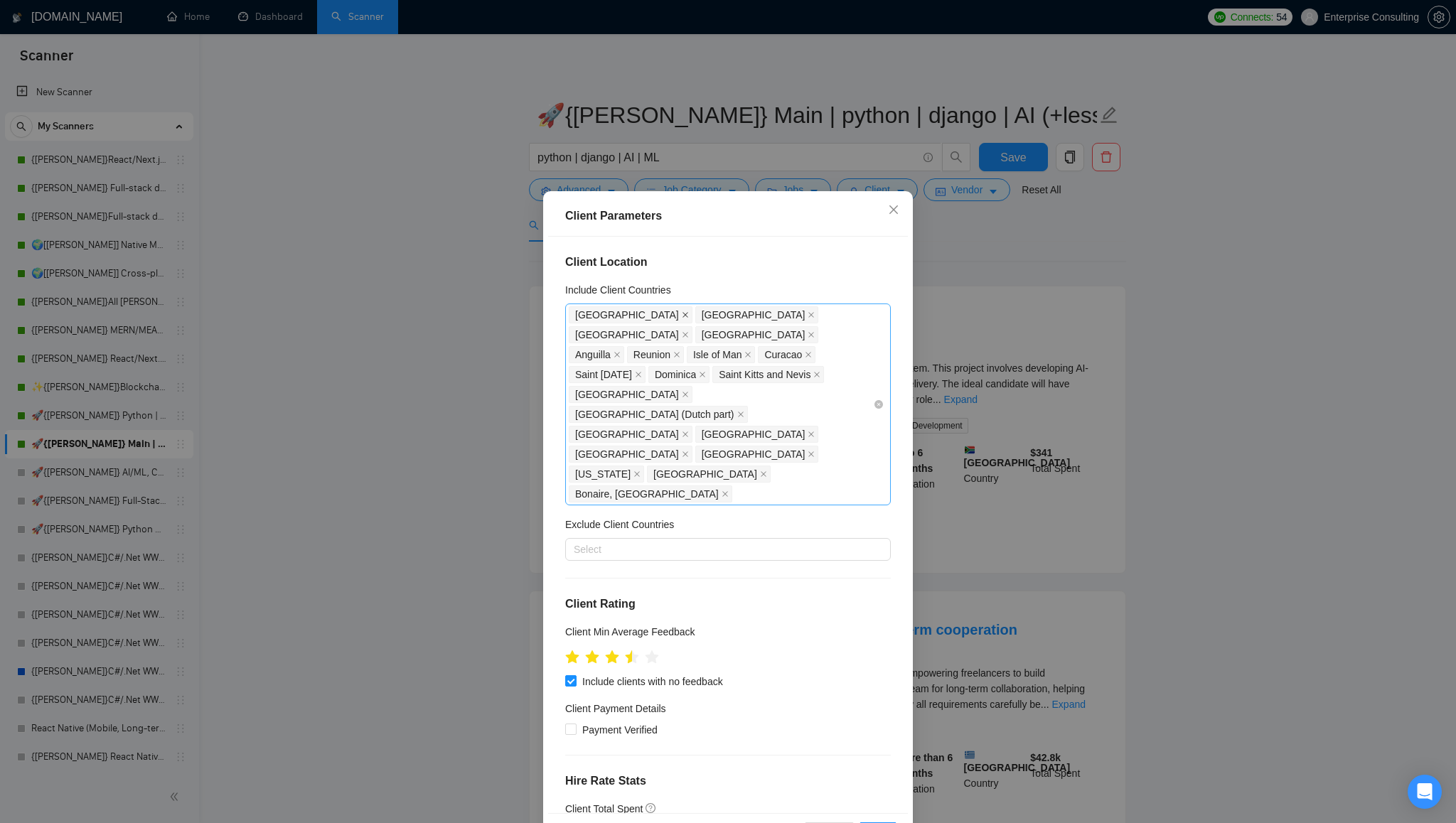
click at [683, 316] on icon "close" at bounding box center [686, 315] width 6 height 6
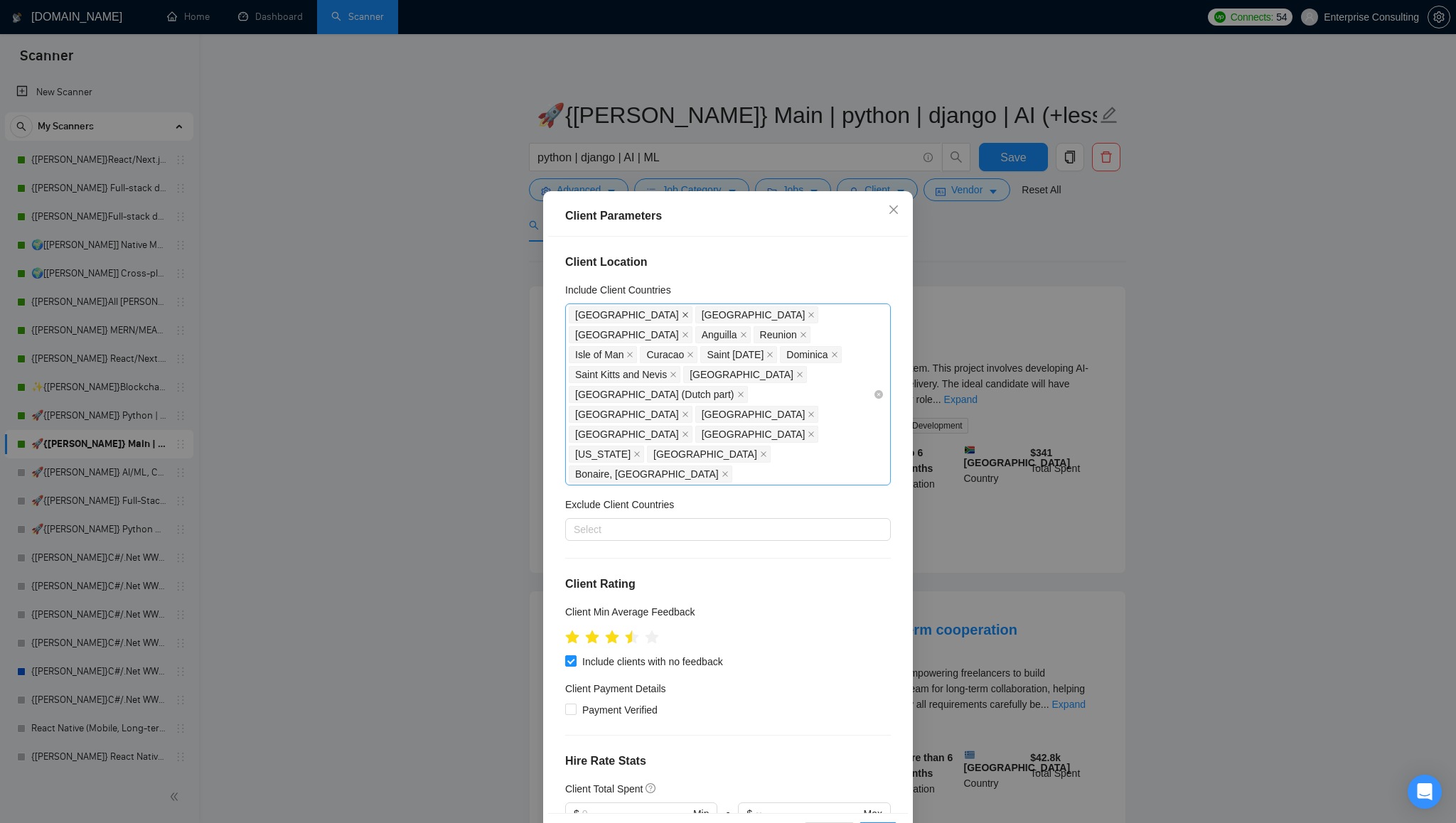
click at [683, 316] on icon "close" at bounding box center [686, 315] width 6 height 6
click at [683, 315] on icon "close" at bounding box center [686, 315] width 6 height 6
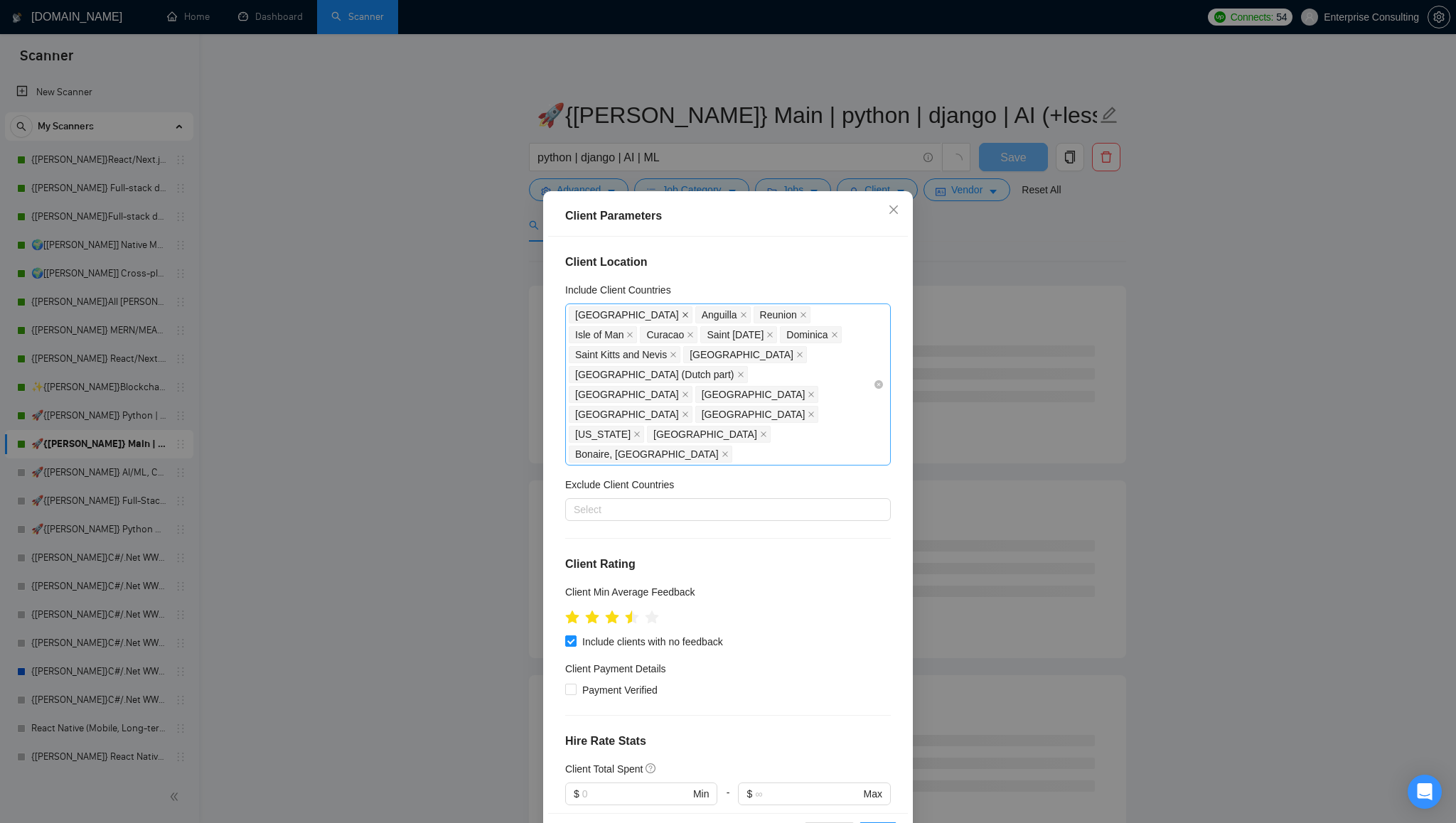
click at [682, 315] on icon "close" at bounding box center [686, 315] width 7 height 7
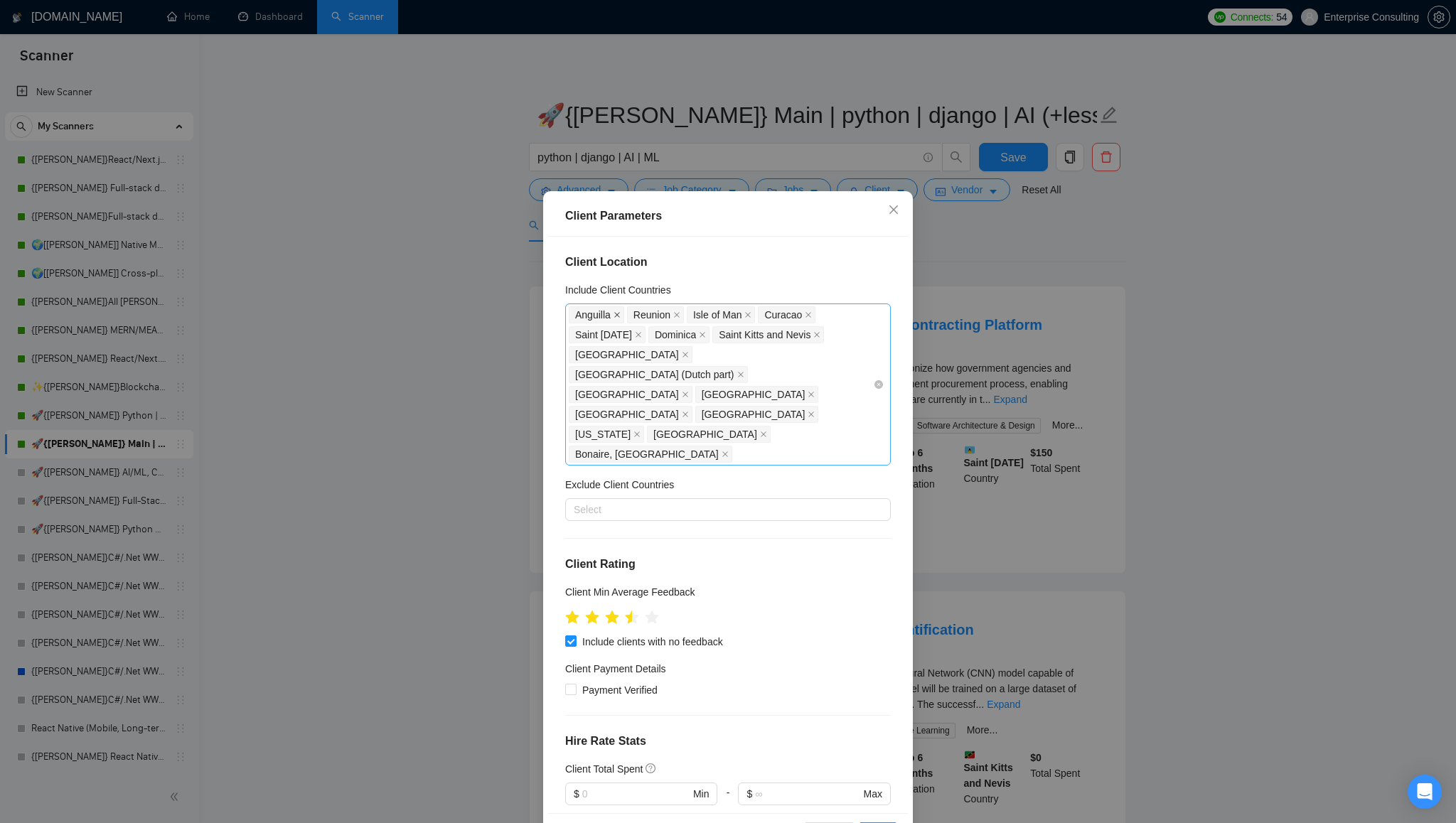
click at [618, 312] on icon "close" at bounding box center [617, 315] width 7 height 7
click at [618, 314] on icon "close" at bounding box center [618, 315] width 7 height 7
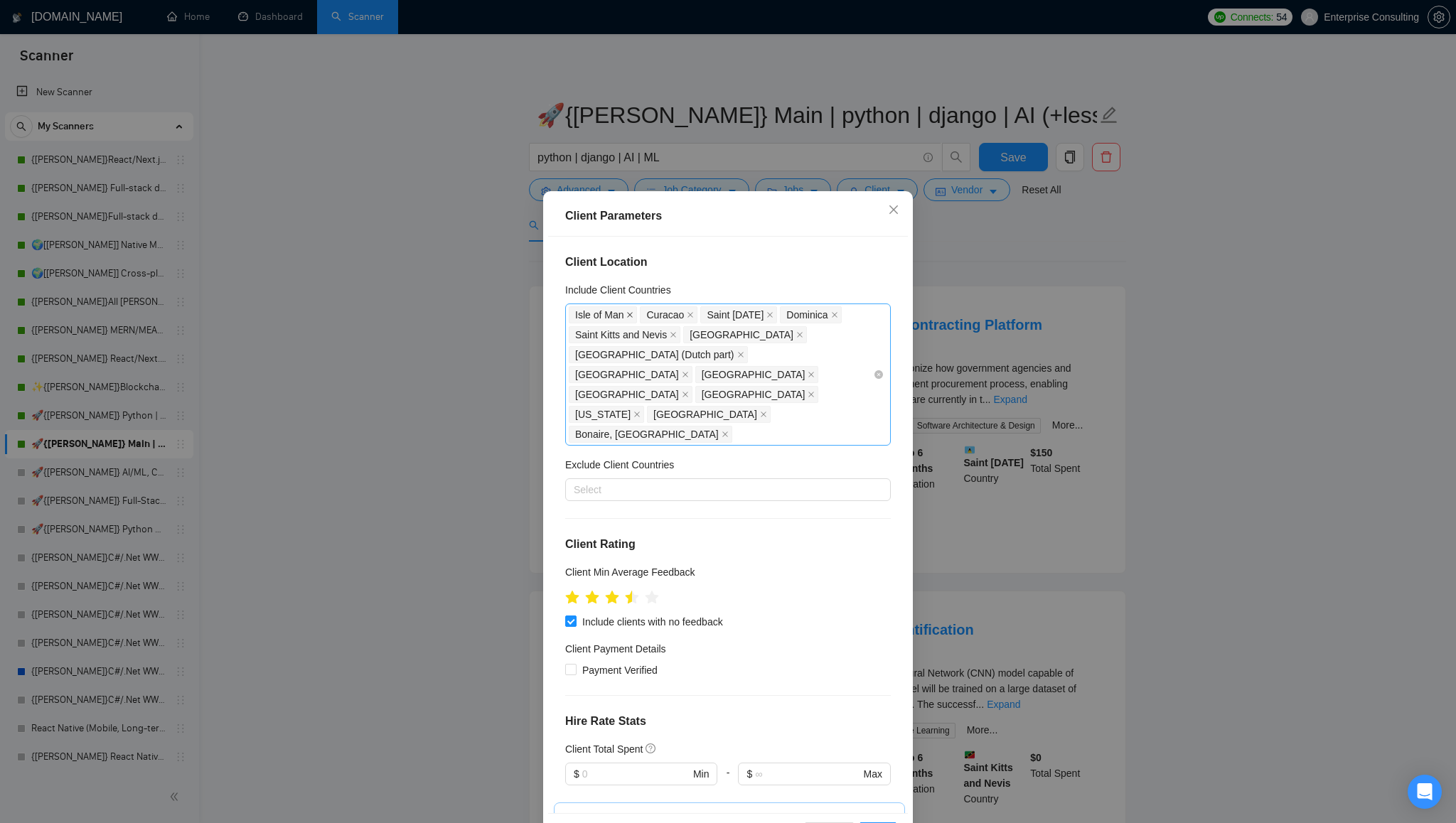
click at [631, 315] on icon "close" at bounding box center [631, 315] width 6 height 6
click at [619, 315] on icon "close" at bounding box center [619, 315] width 7 height 7
click at [636, 314] on icon "close" at bounding box center [639, 315] width 6 height 6
click at [624, 315] on icon "close" at bounding box center [623, 315] width 7 height 7
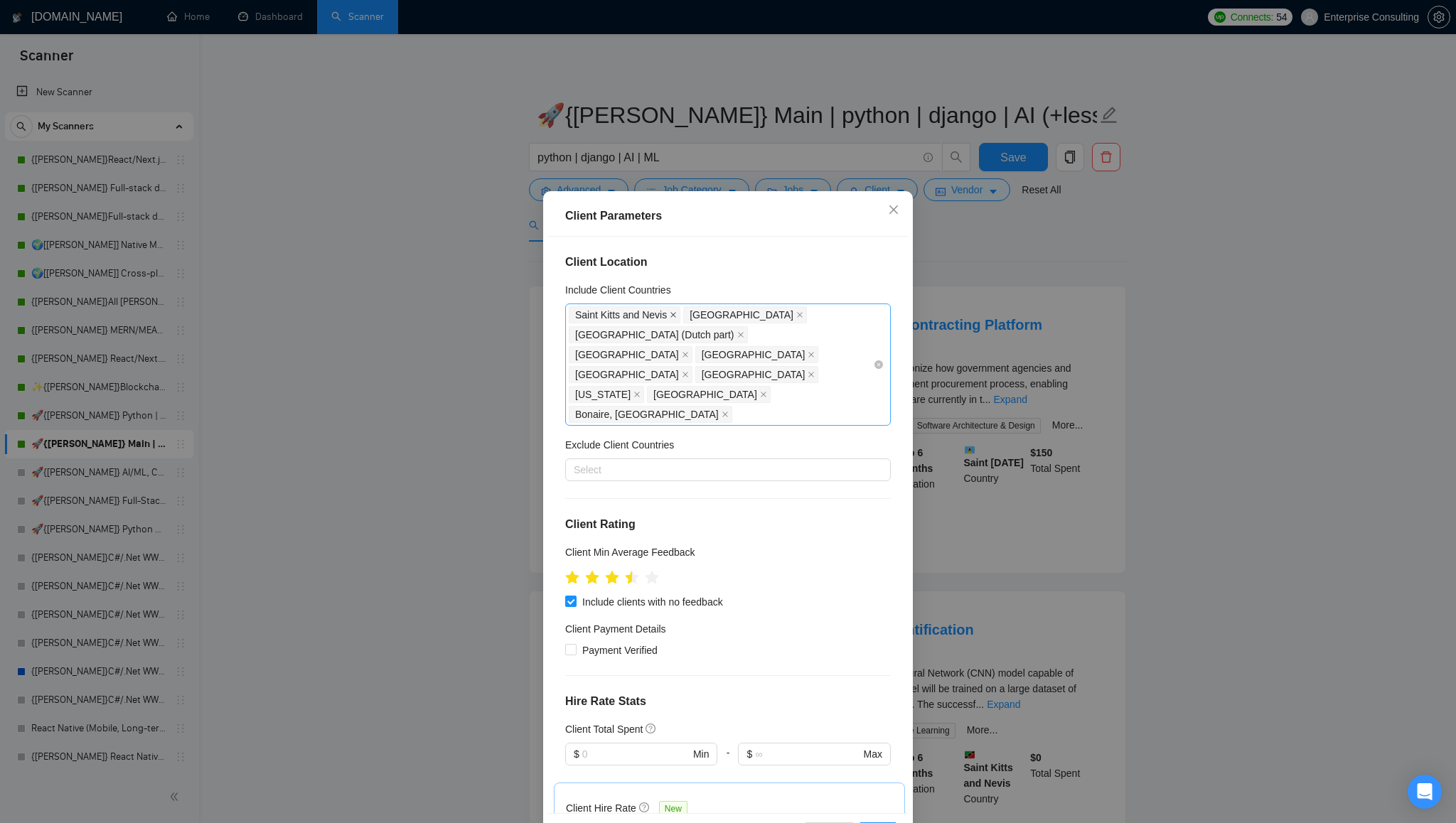
click at [675, 315] on icon "close" at bounding box center [673, 315] width 6 height 6
click at [682, 313] on icon "close" at bounding box center [686, 315] width 7 height 7
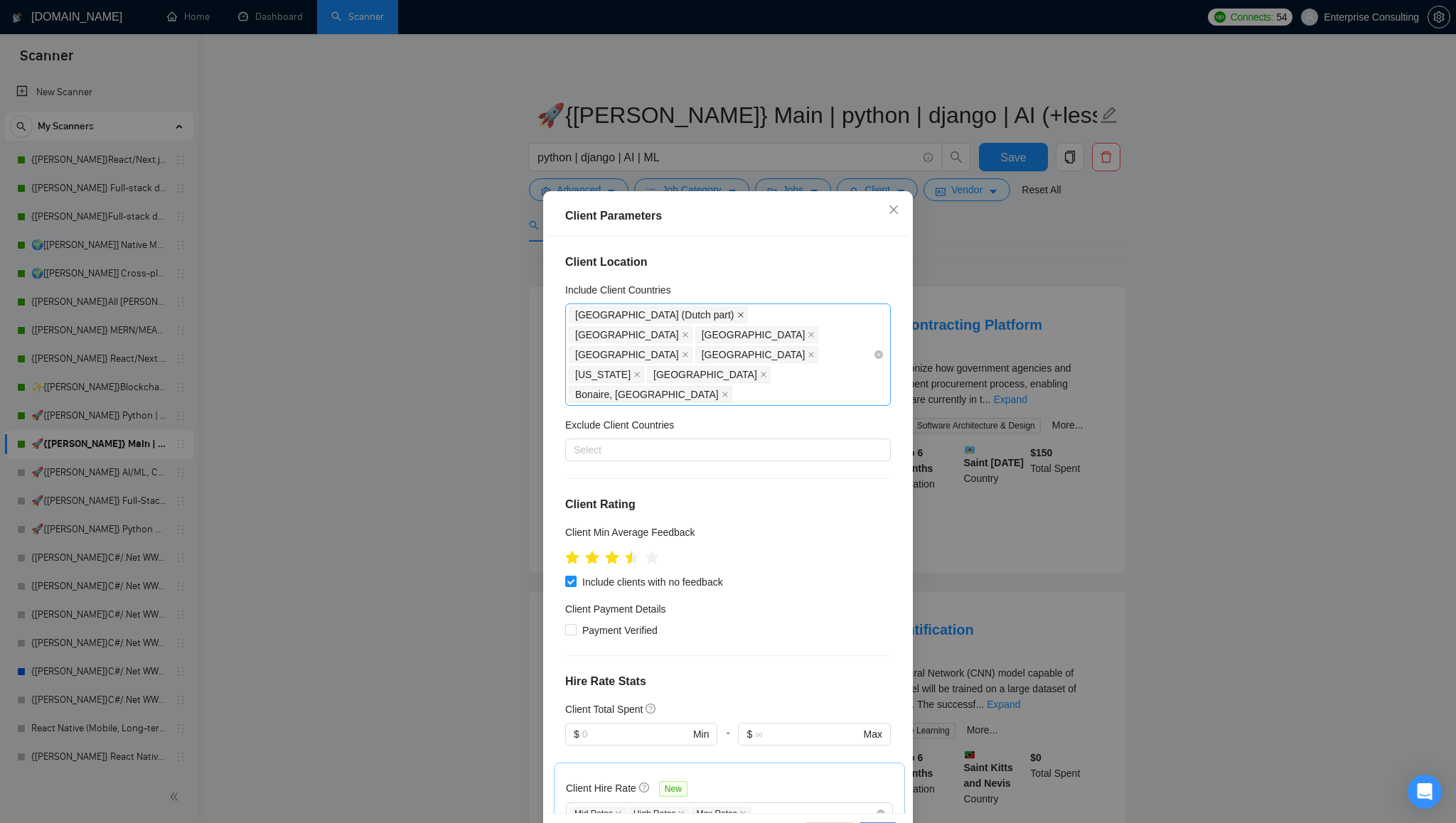
click at [738, 313] on icon "close" at bounding box center [741, 315] width 6 height 6
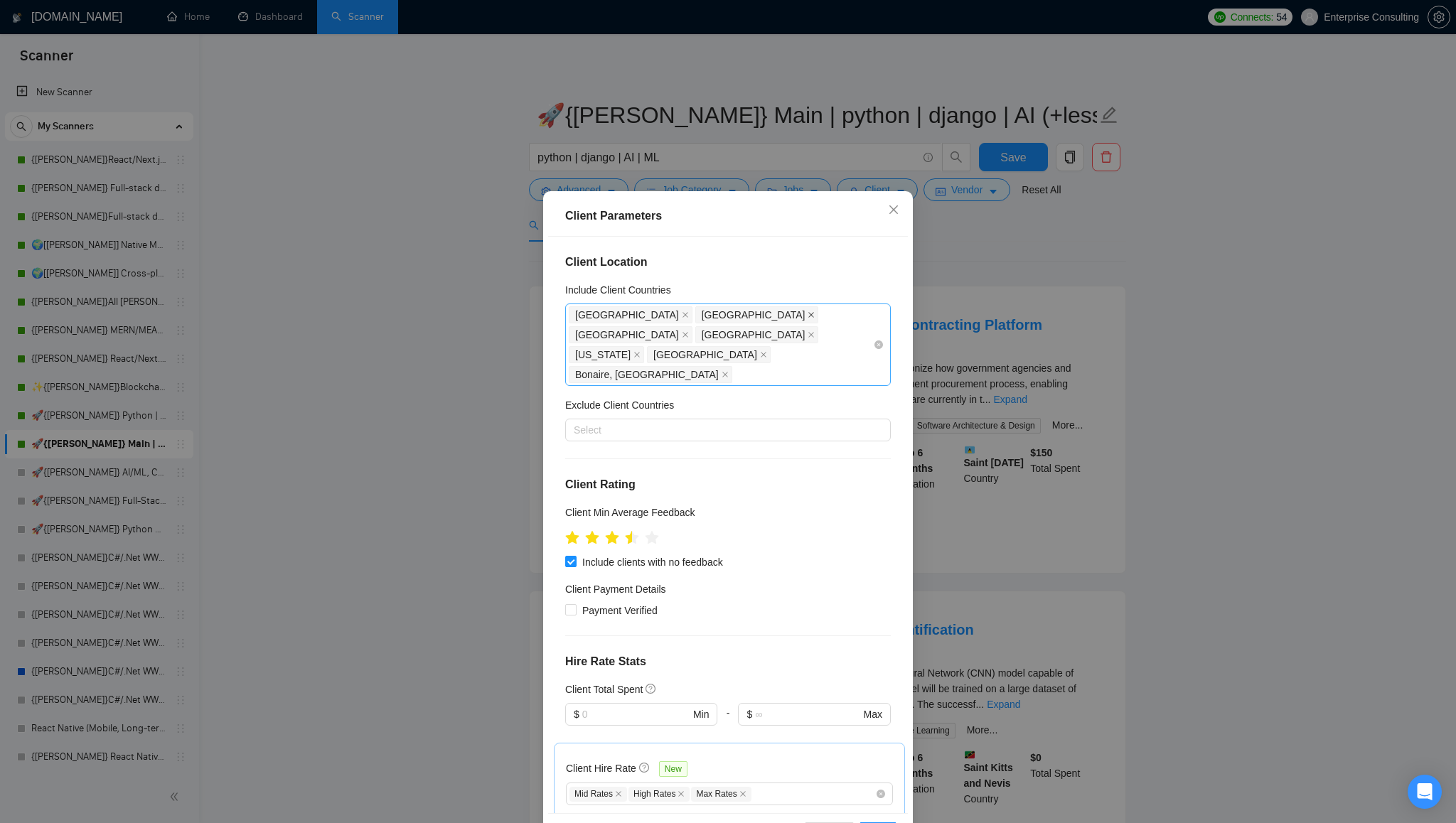
click at [808, 313] on icon "close" at bounding box center [812, 315] width 7 height 7
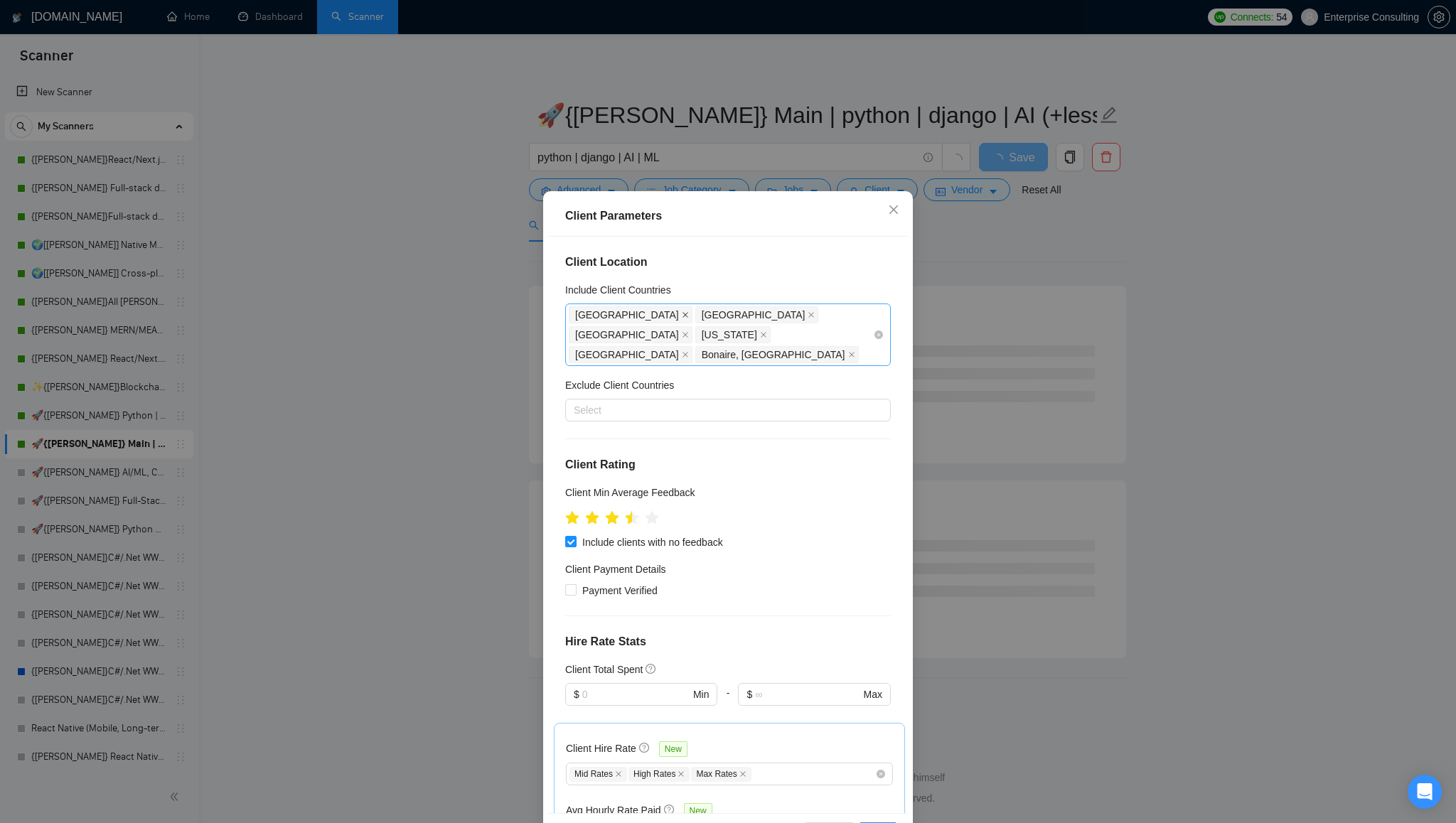
click at [682, 315] on icon "close" at bounding box center [686, 315] width 7 height 7
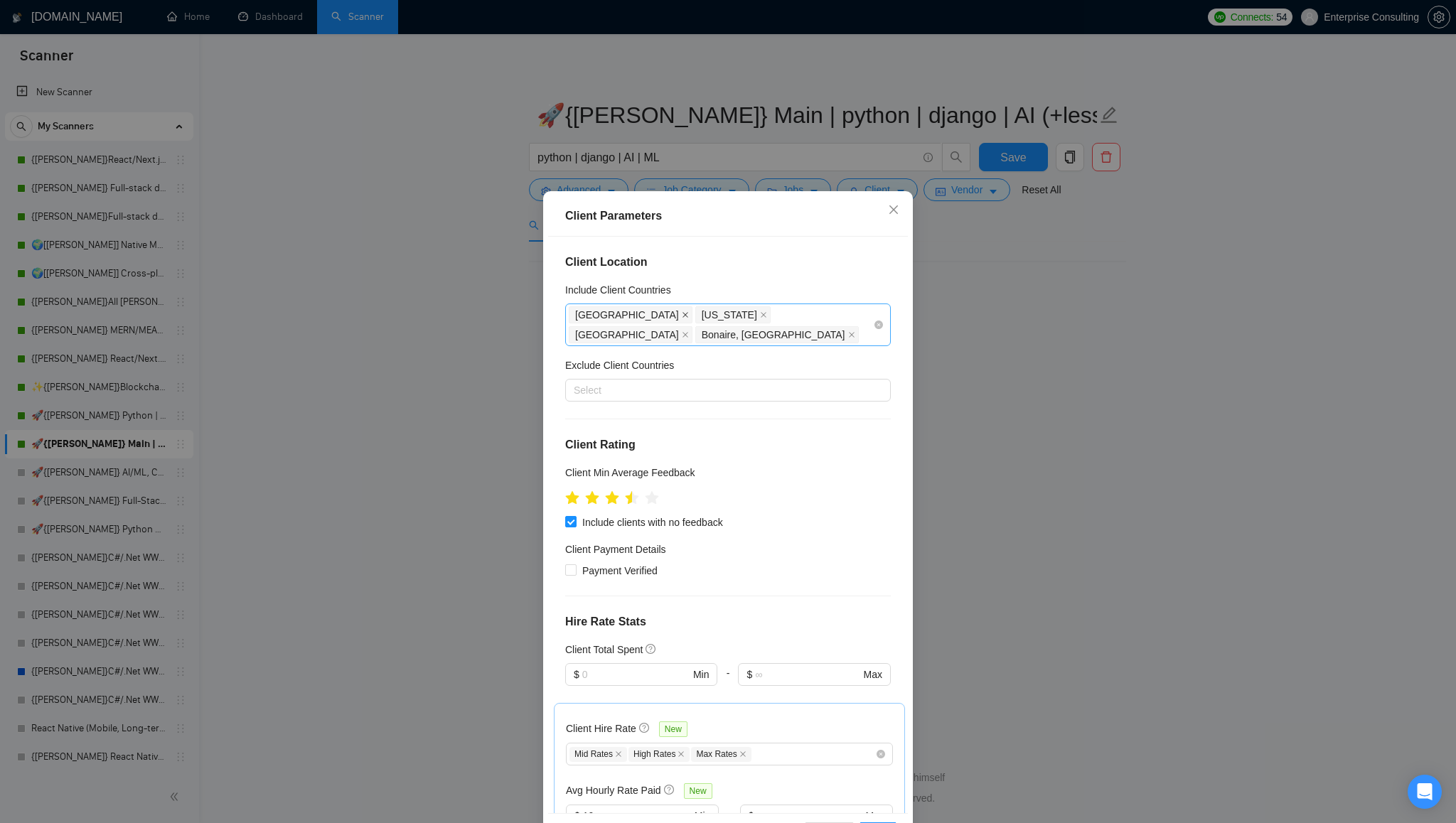
click at [683, 313] on icon "close" at bounding box center [686, 315] width 6 height 6
click at [640, 314] on icon "close" at bounding box center [637, 315] width 6 height 6
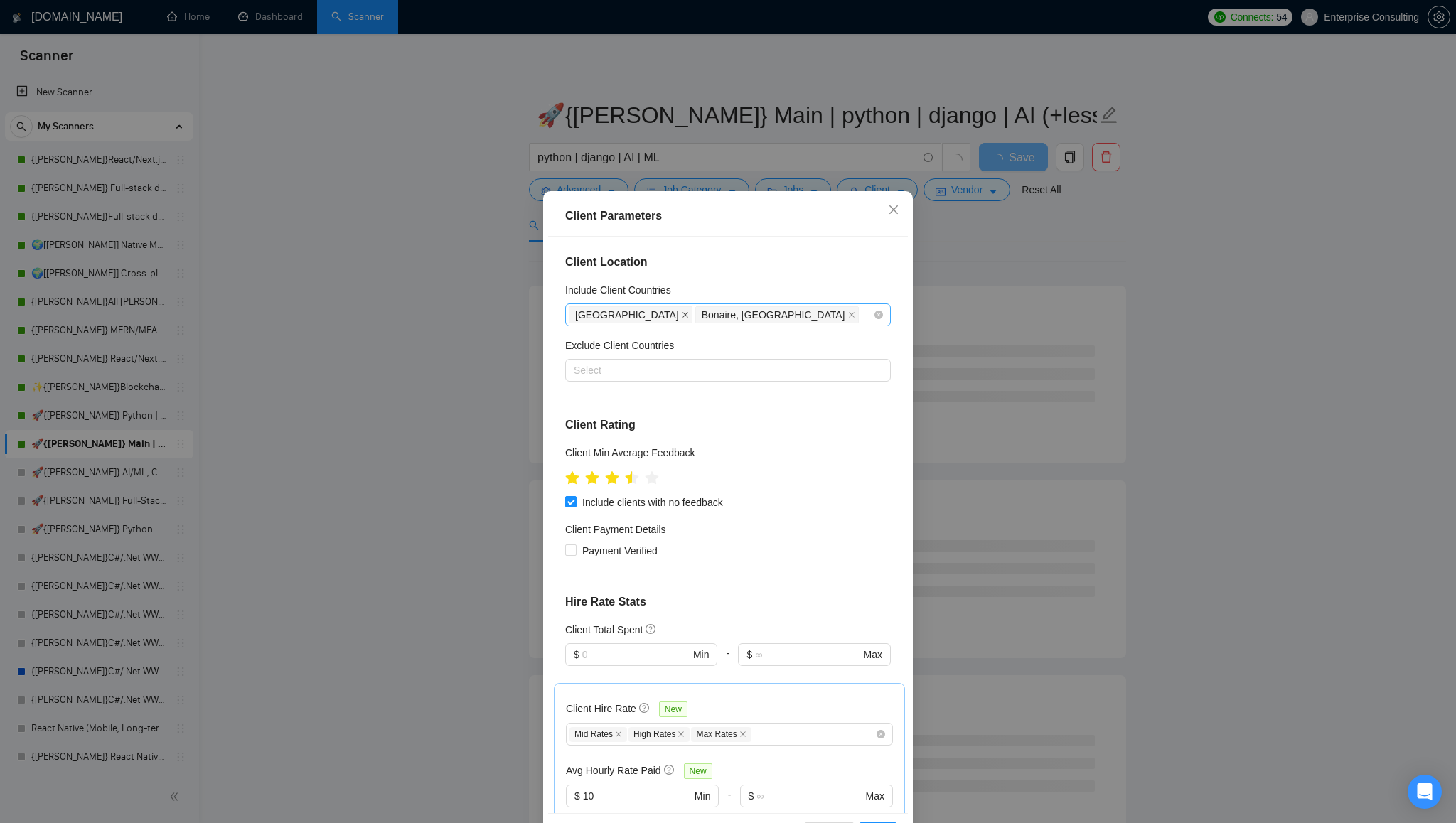
click at [682, 314] on icon "close" at bounding box center [686, 315] width 7 height 7
click at [732, 314] on span "Bonaire, [GEOGRAPHIC_DATA]" at bounding box center [650, 315] width 163 height 17
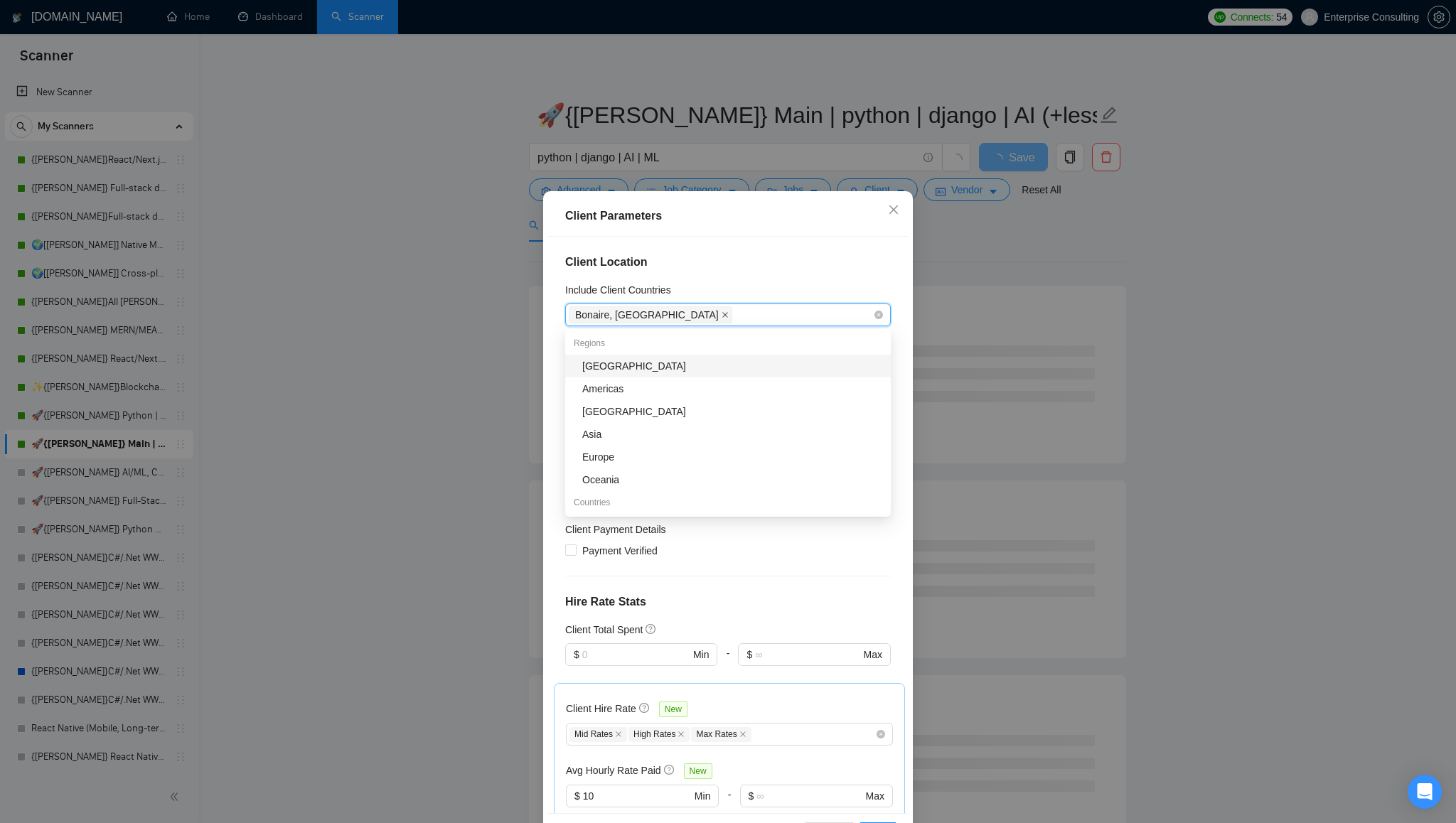
click at [728, 315] on icon "close" at bounding box center [725, 315] width 6 height 6
click at [782, 283] on div "Include Client Countries" at bounding box center [728, 292] width 325 height 21
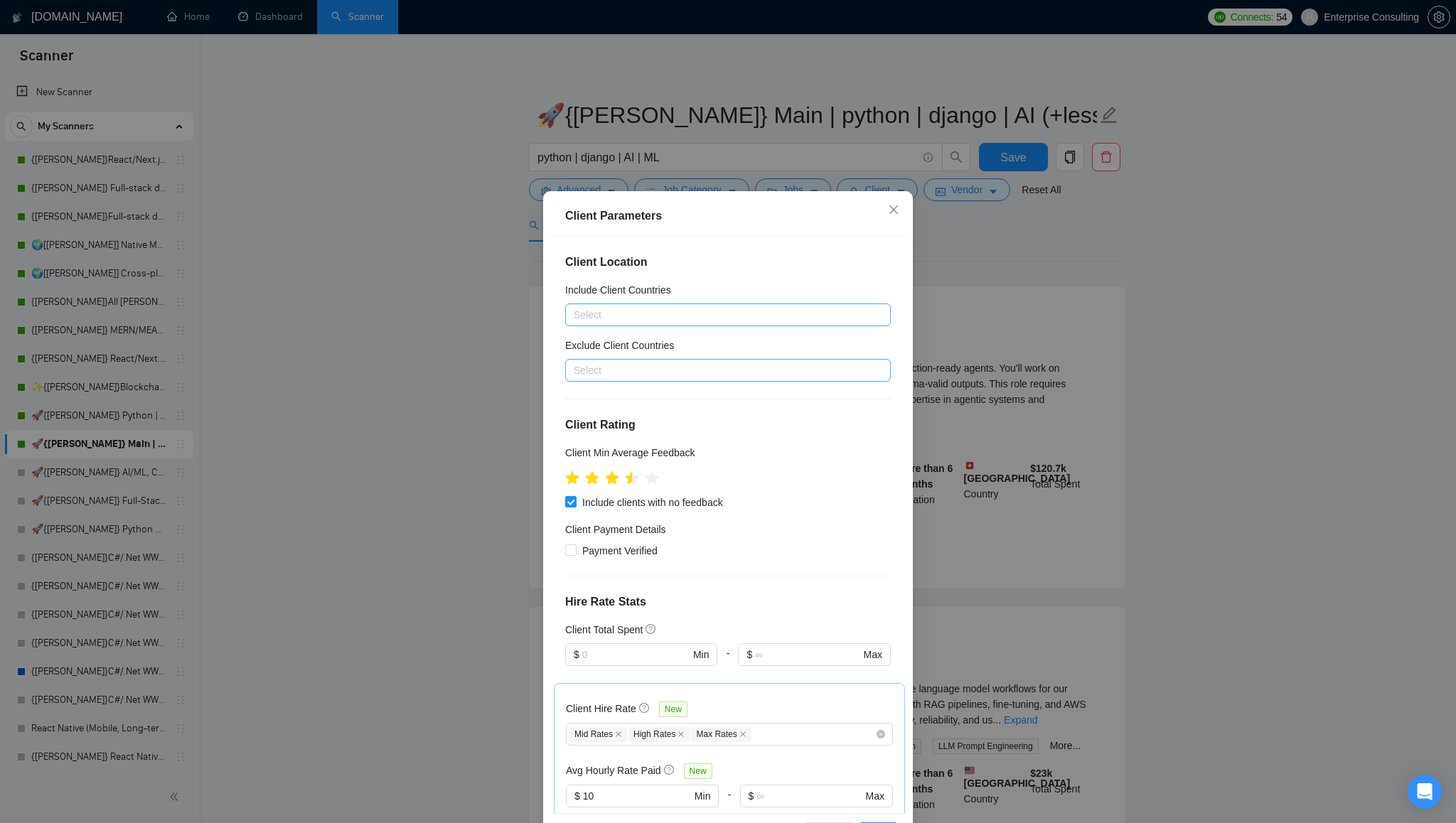
click at [695, 375] on div at bounding box center [720, 370] width 305 height 17
click at [648, 405] on div "[GEOGRAPHIC_DATA]" at bounding box center [732, 405] width 300 height 16
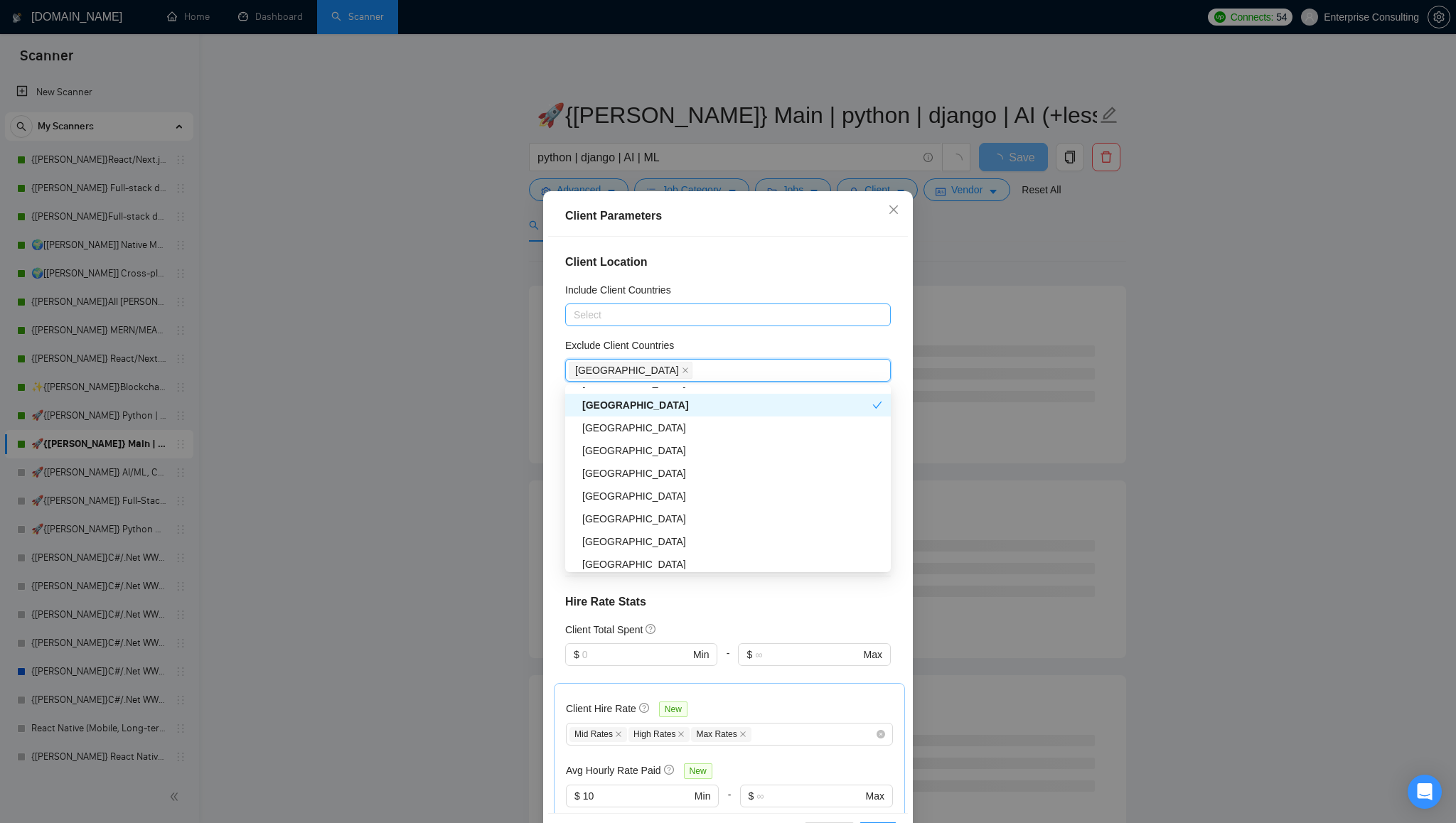
click at [443, 419] on div "Client Parameters Client Location Include Client Countries Select Exclude Clien…" at bounding box center [728, 412] width 1456 height 823
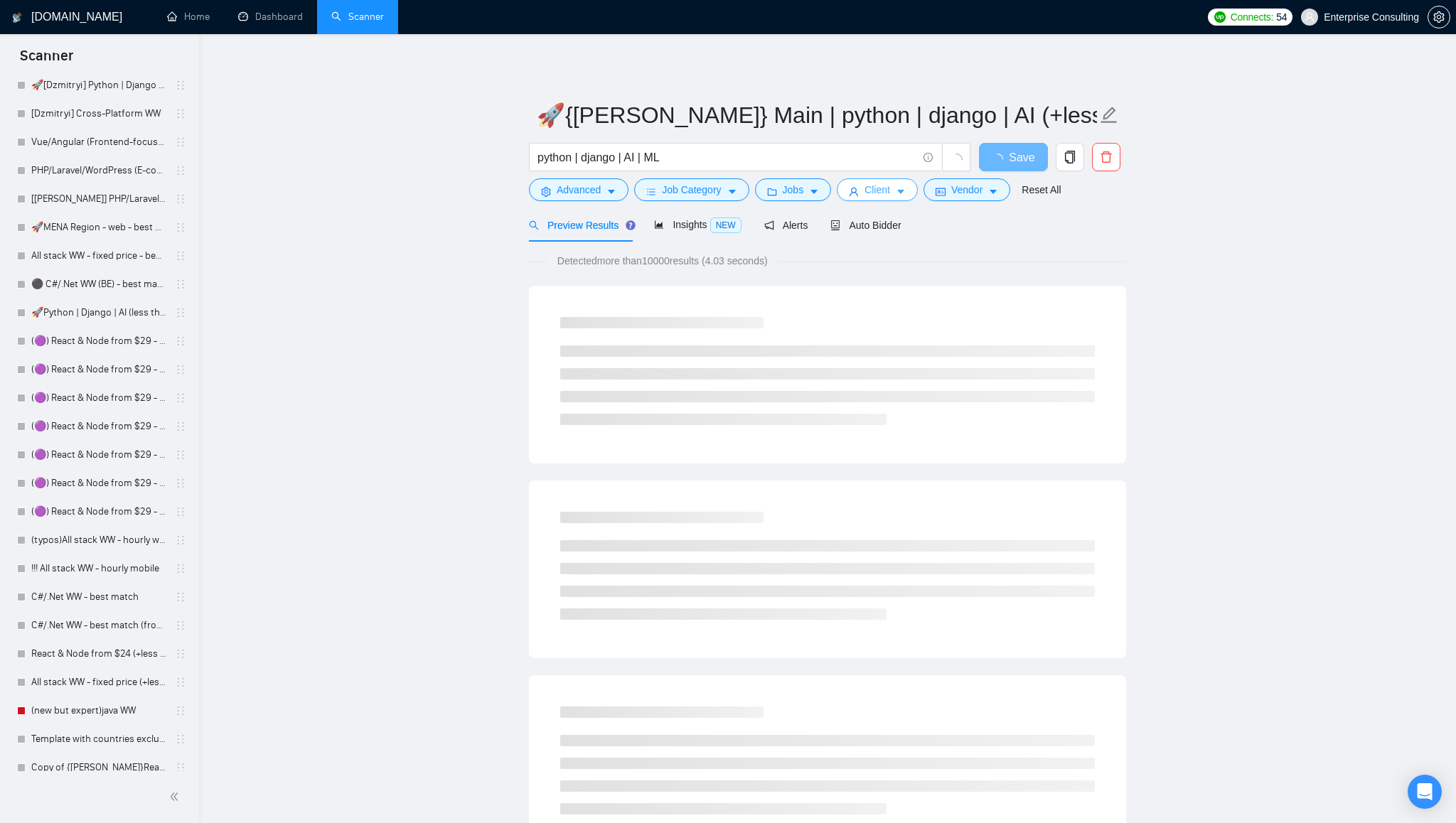
scroll to position [1023, 0]
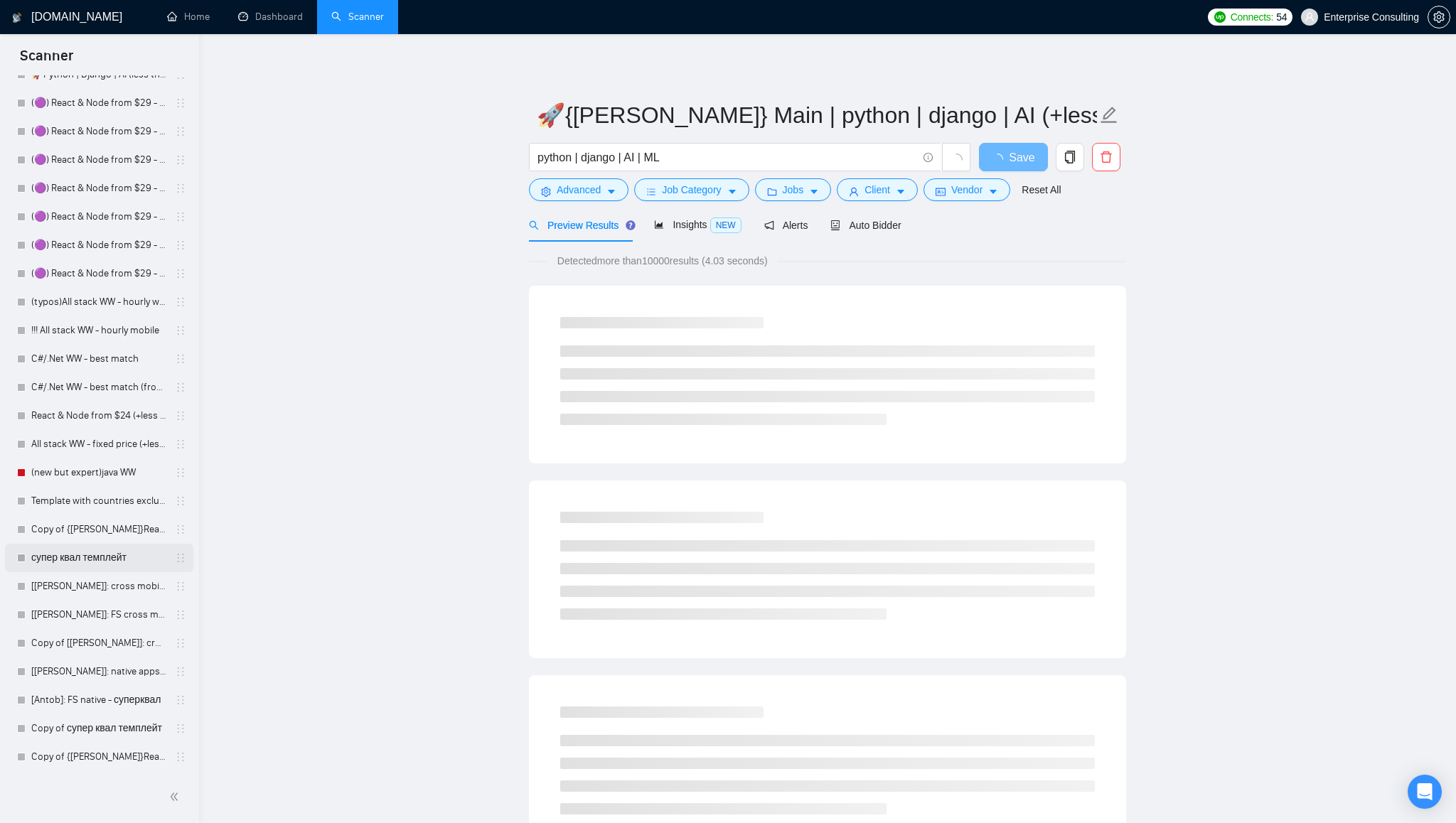
click at [79, 556] on link "супер квал темплейт" at bounding box center [98, 558] width 135 height 28
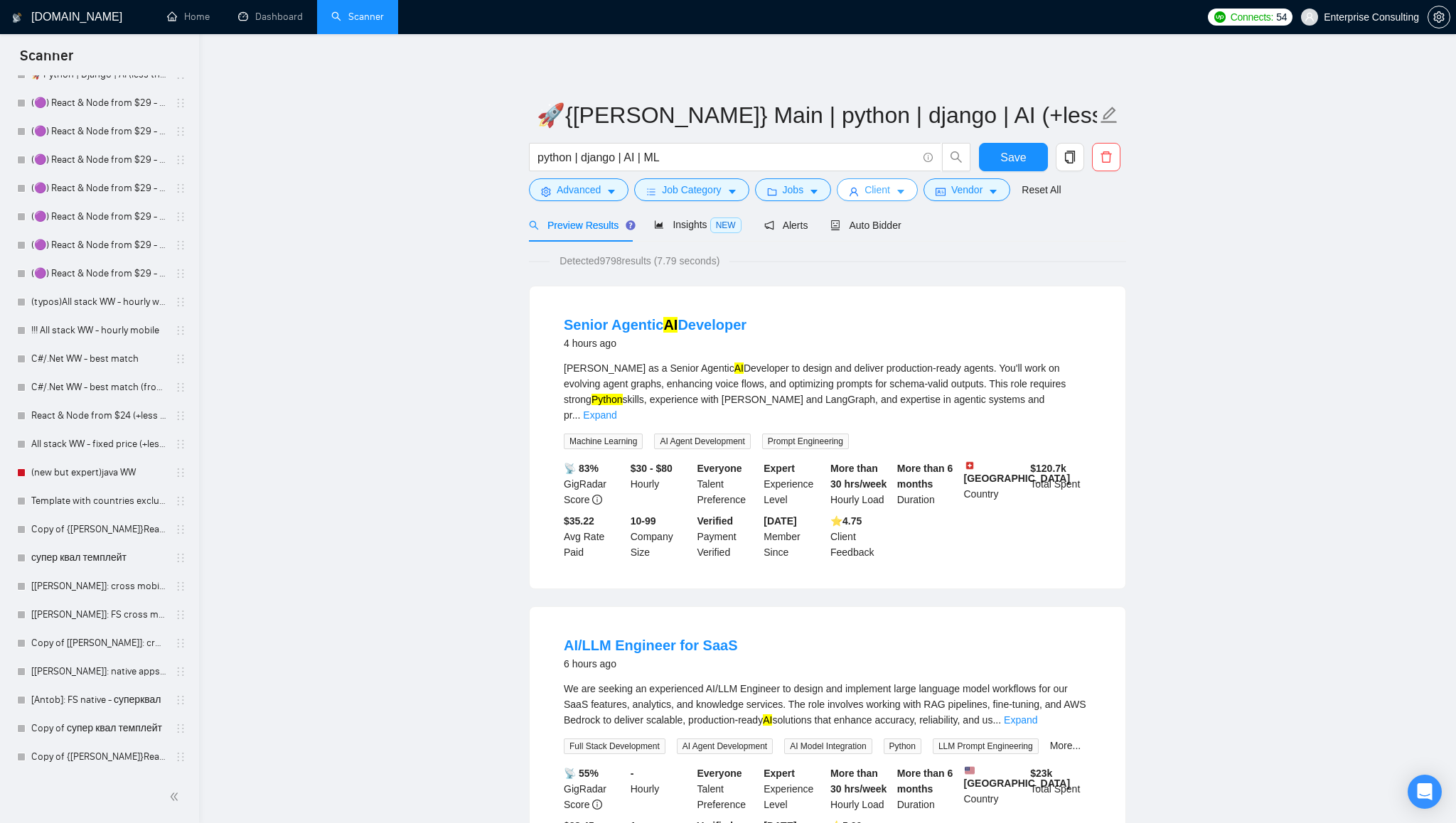
click at [906, 195] on icon "caret-down" at bounding box center [901, 192] width 10 height 10
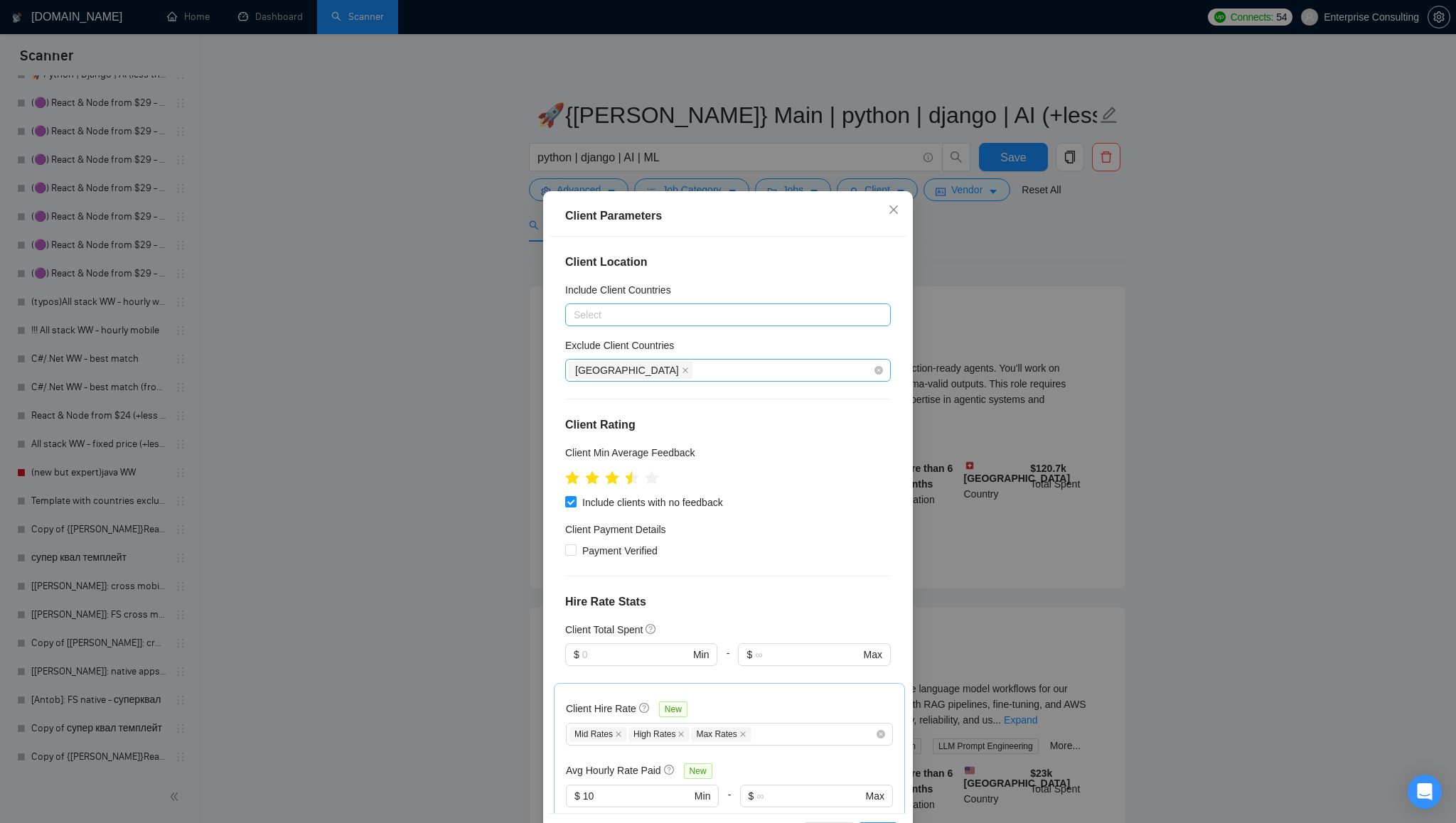
click at [752, 367] on div "[GEOGRAPHIC_DATA]" at bounding box center [720, 370] width 305 height 20
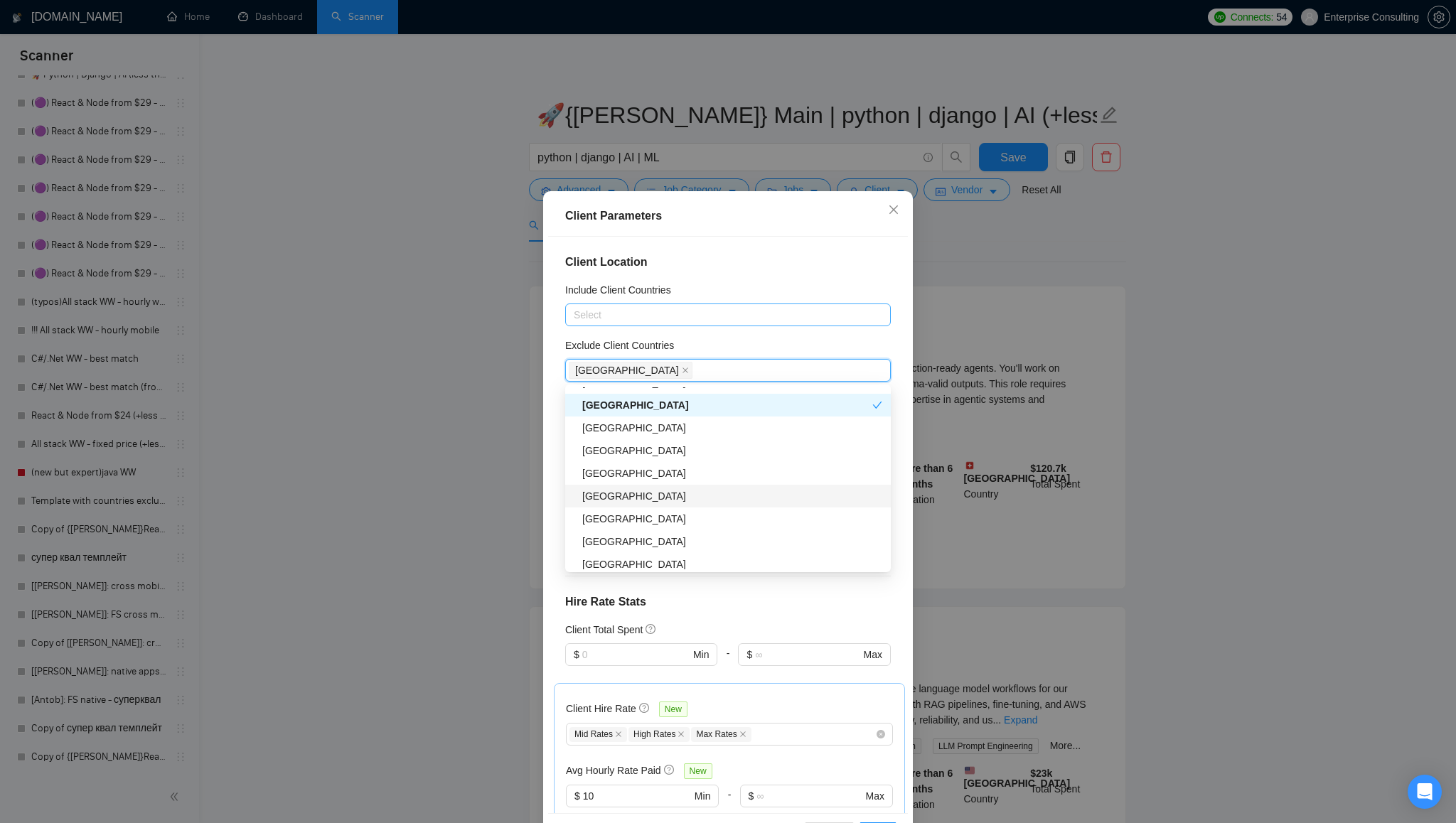
click at [700, 488] on div "[GEOGRAPHIC_DATA]" at bounding box center [732, 496] width 300 height 16
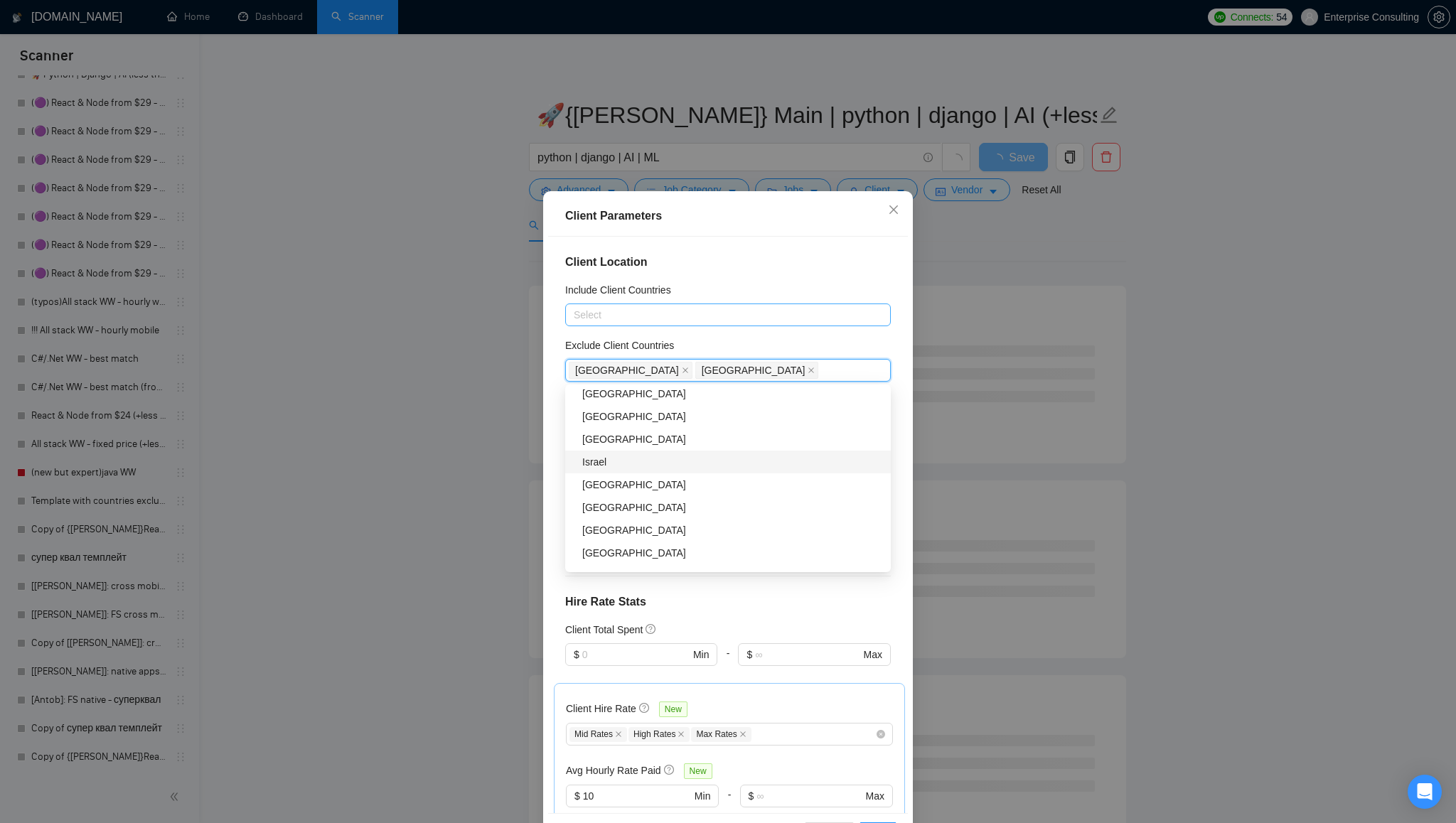
scroll to position [378, 0]
click at [698, 495] on div "[GEOGRAPHIC_DATA]" at bounding box center [732, 498] width 300 height 16
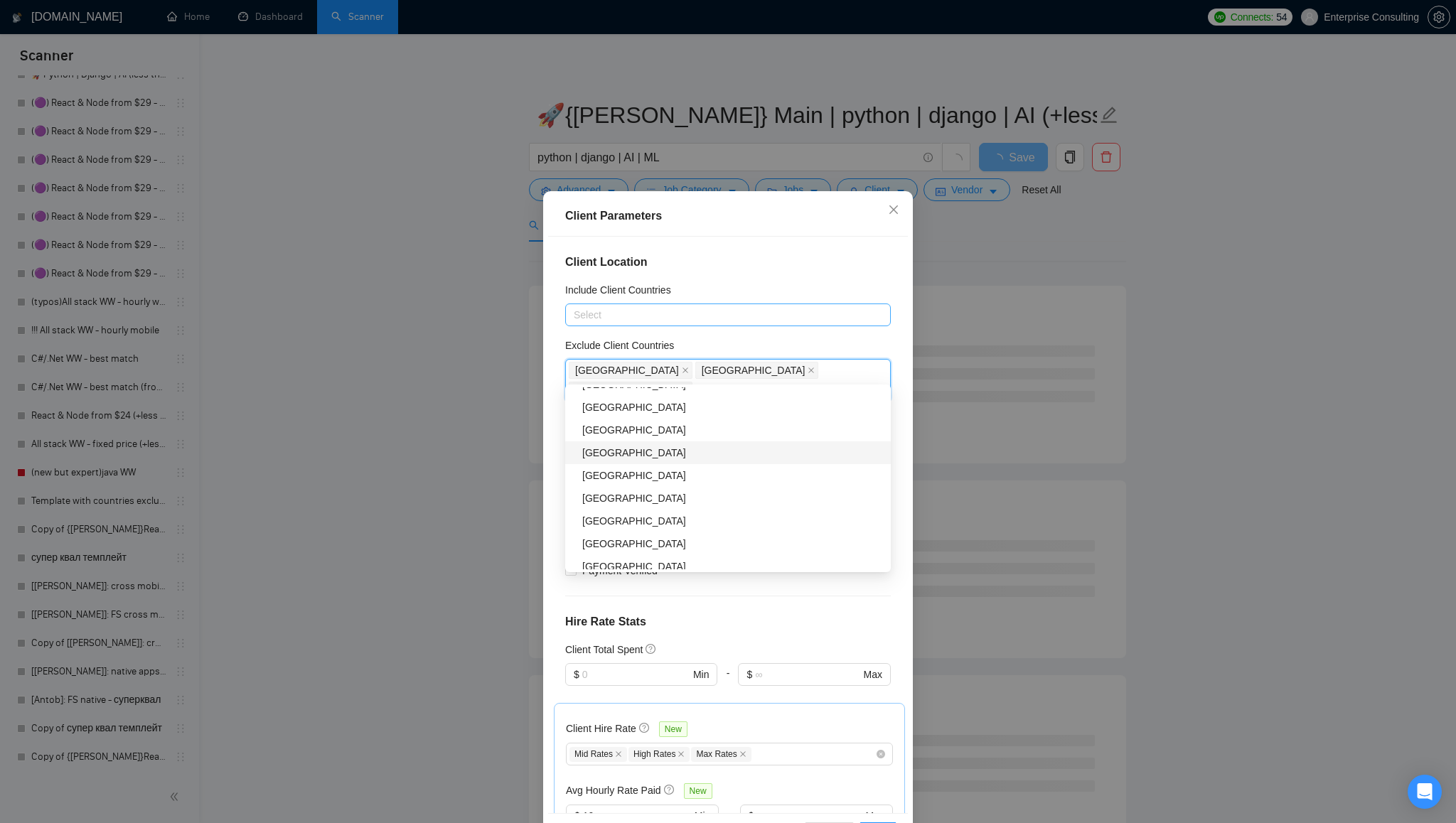
scroll to position [587, 0]
click at [699, 492] on div "[GEOGRAPHIC_DATA]" at bounding box center [732, 494] width 300 height 16
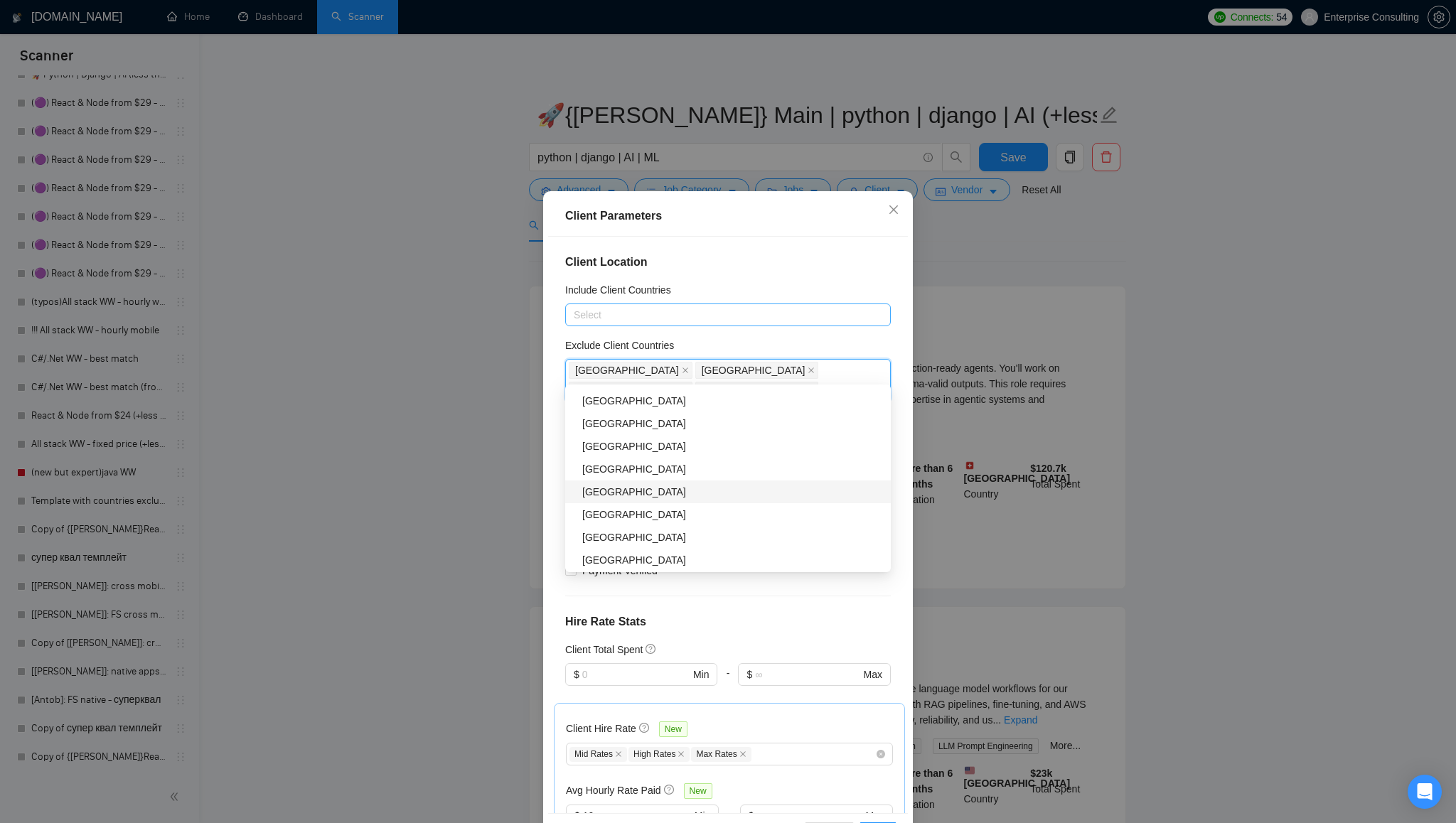
scroll to position [735, 0]
click at [702, 492] on div "[GEOGRAPHIC_DATA]" at bounding box center [728, 482] width 325 height 22
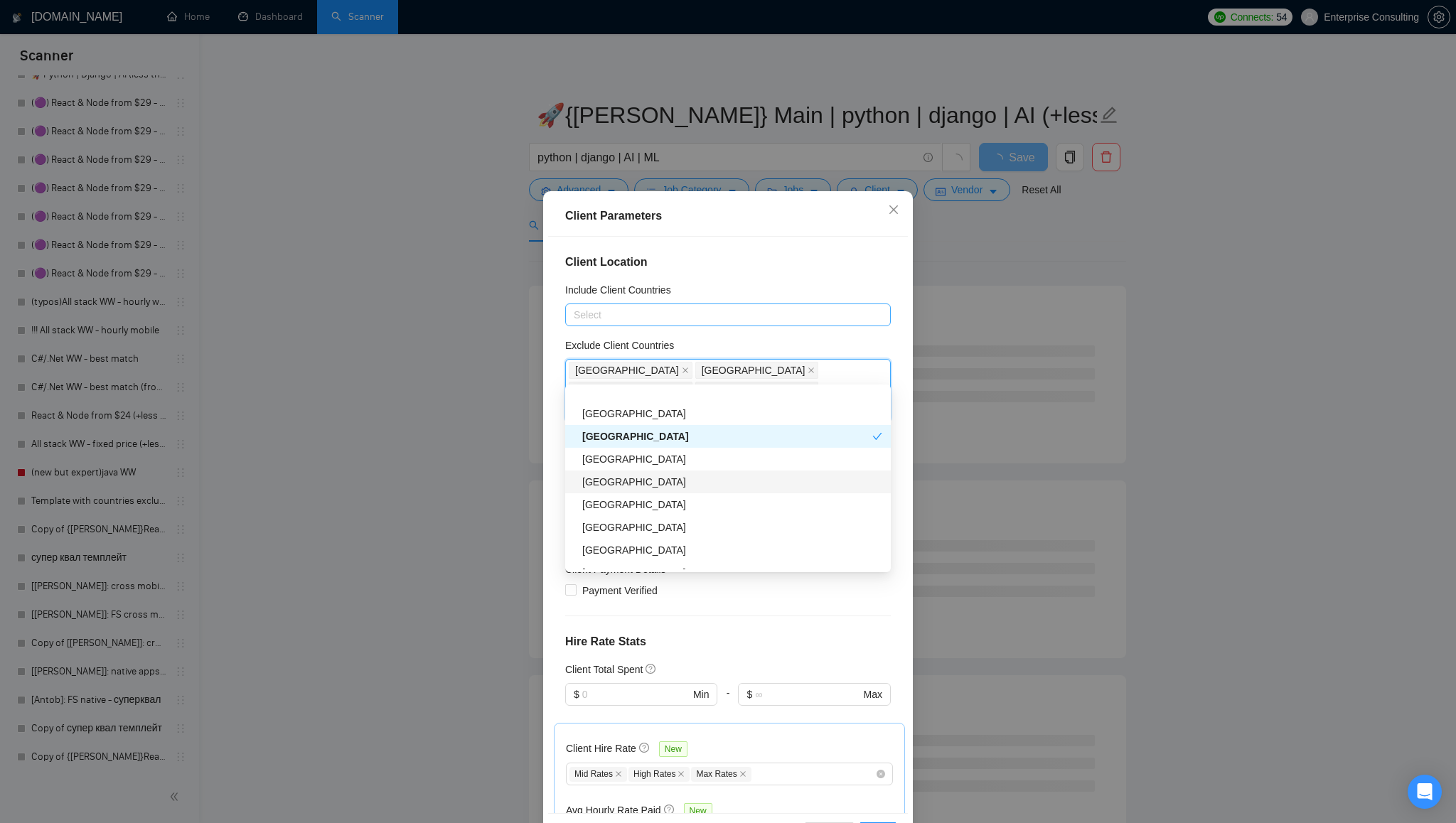
scroll to position [800, 0]
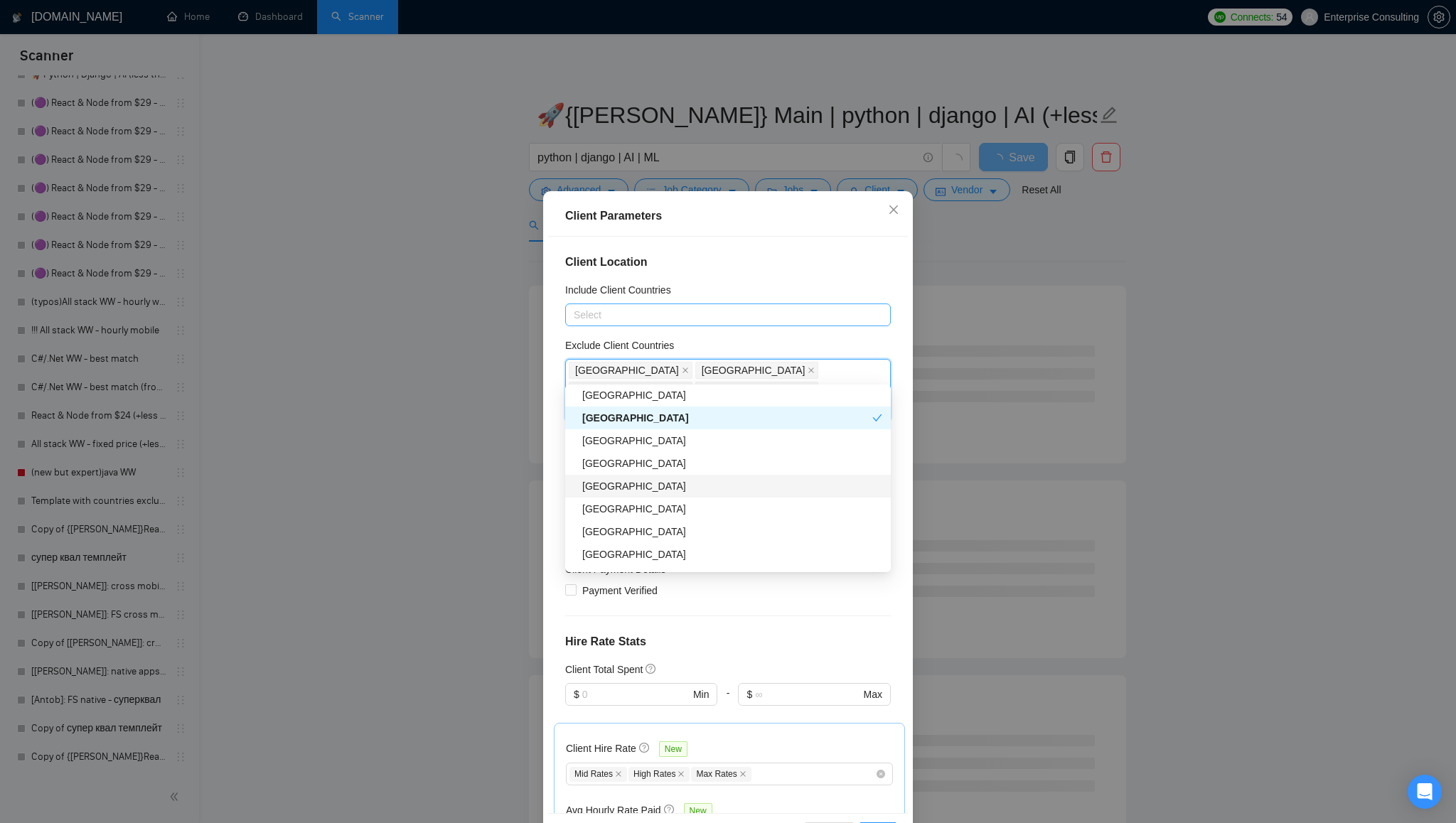
click at [702, 491] on div "[GEOGRAPHIC_DATA]" at bounding box center [732, 487] width 300 height 16
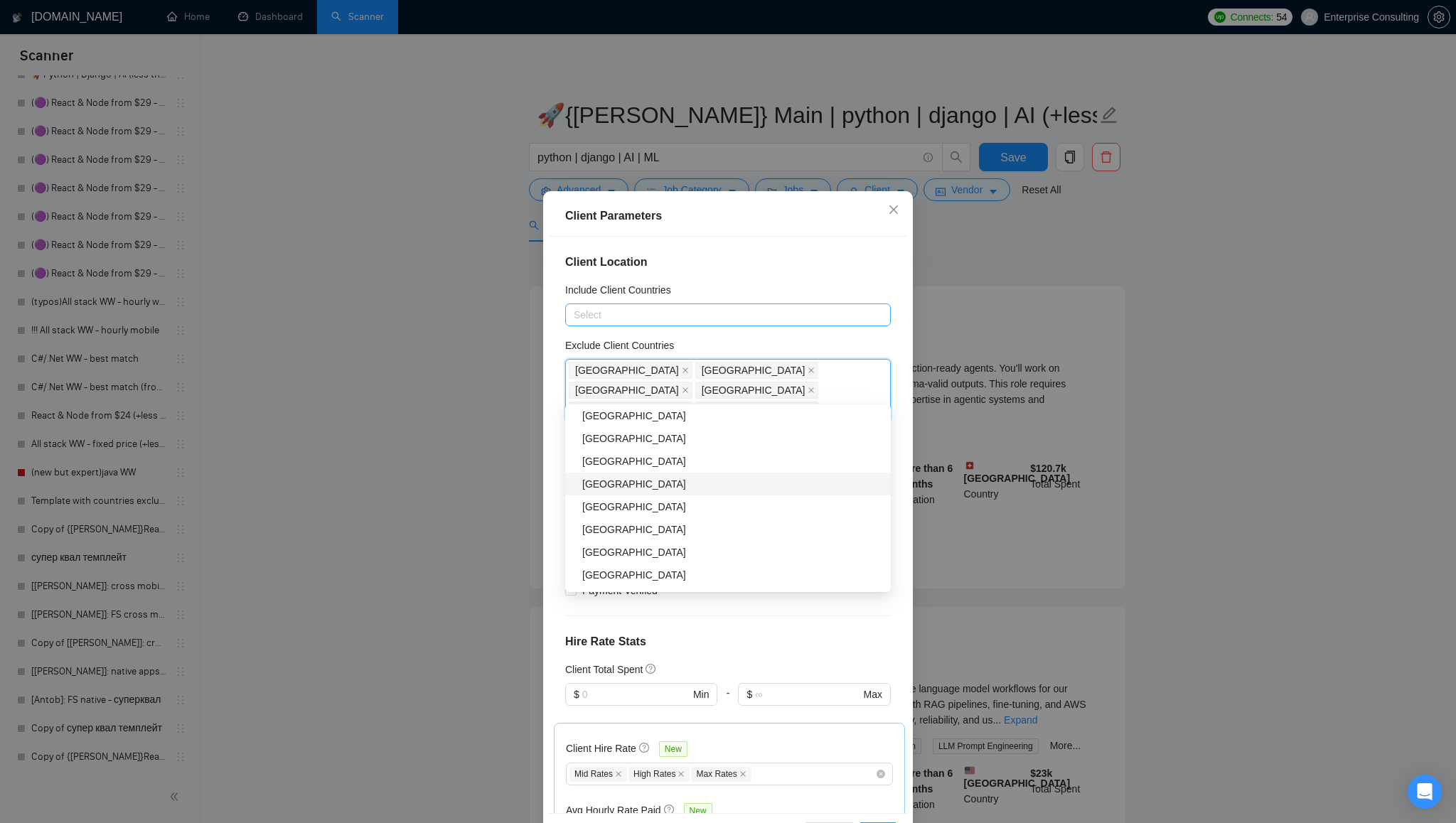
scroll to position [968, 0]
click at [700, 505] on div "[GEOGRAPHIC_DATA]" at bounding box center [732, 498] width 300 height 16
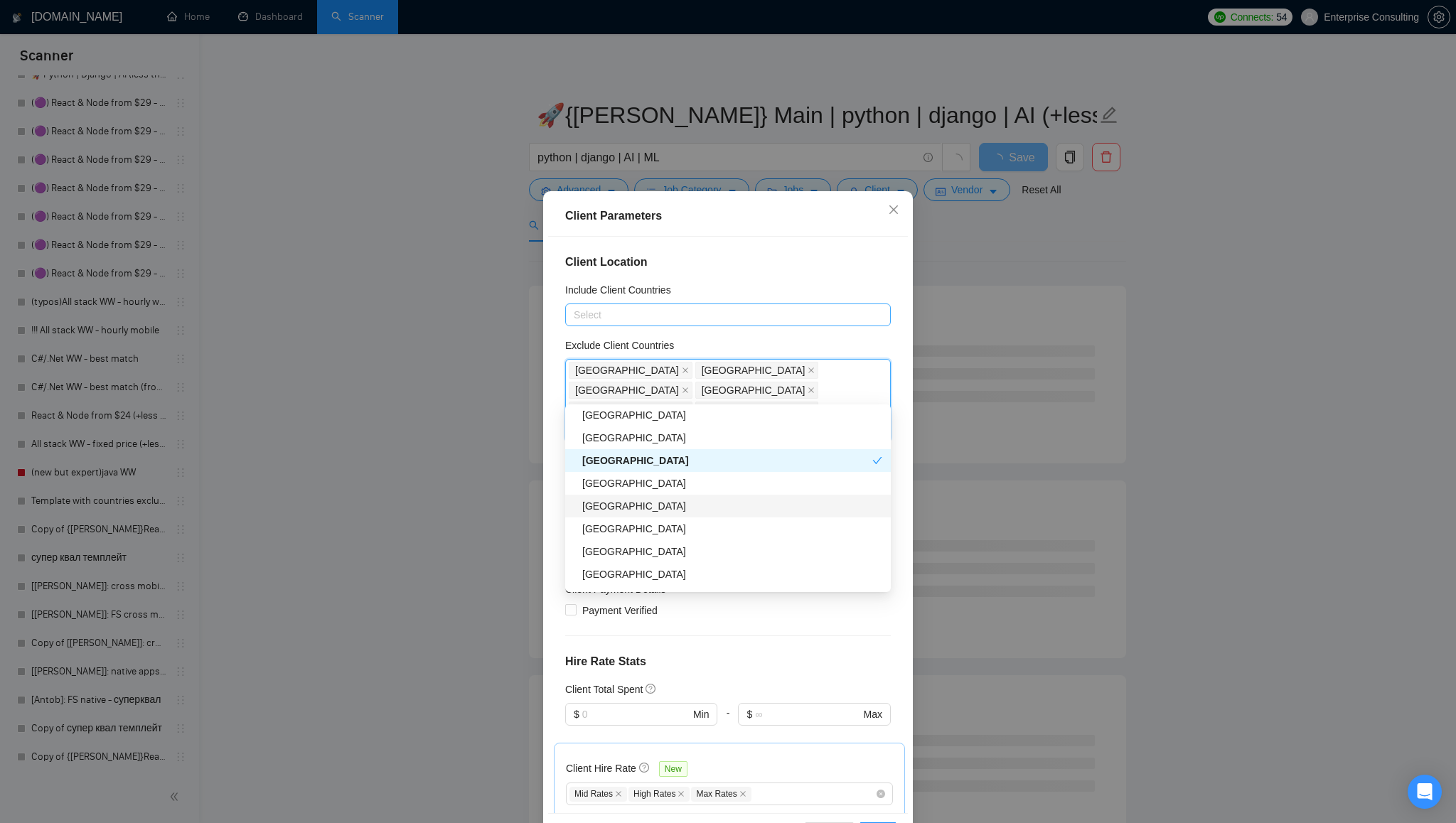
scroll to position [1033, 0]
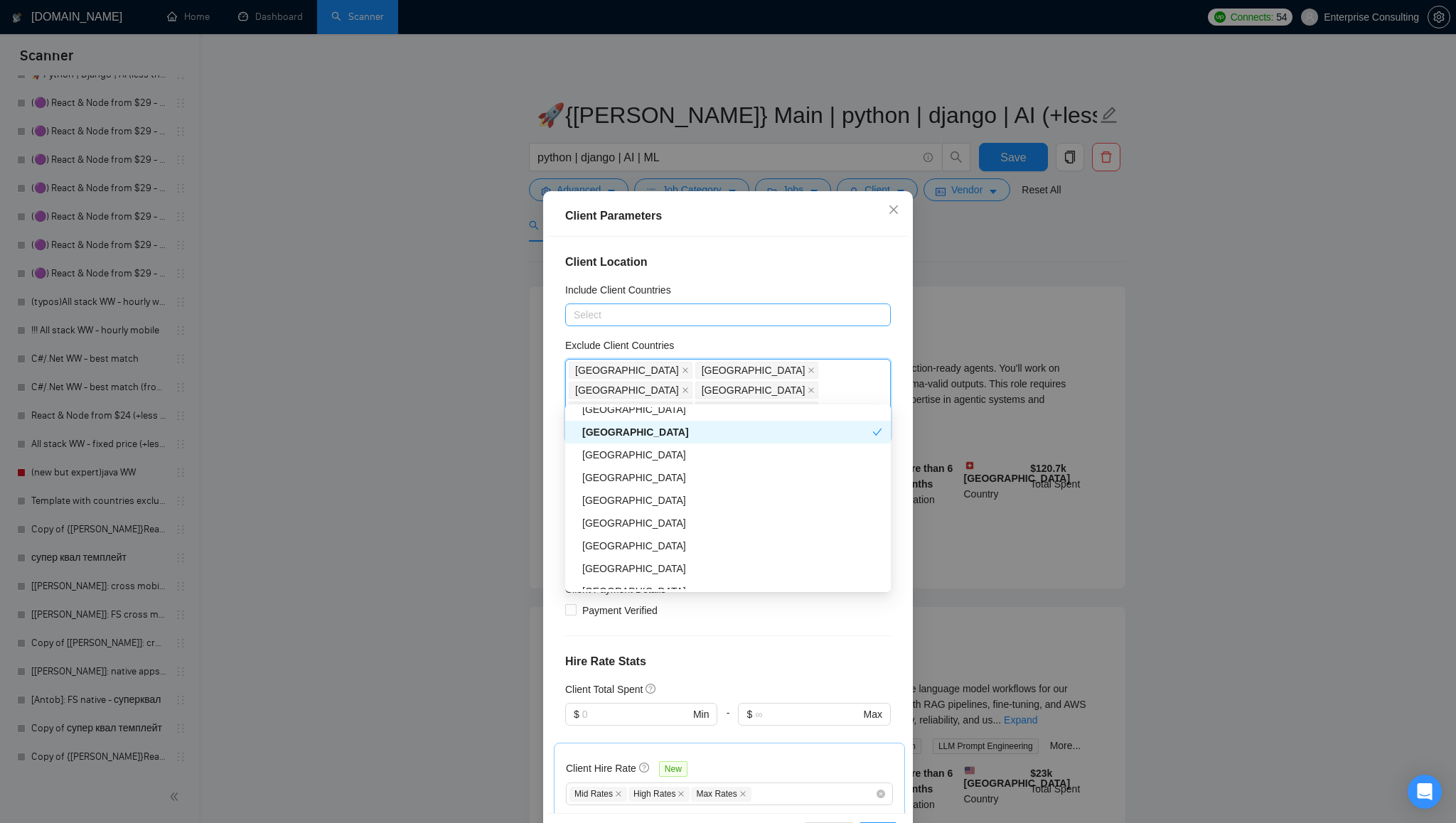
click at [715, 432] on div "[GEOGRAPHIC_DATA]" at bounding box center [727, 432] width 290 height 16
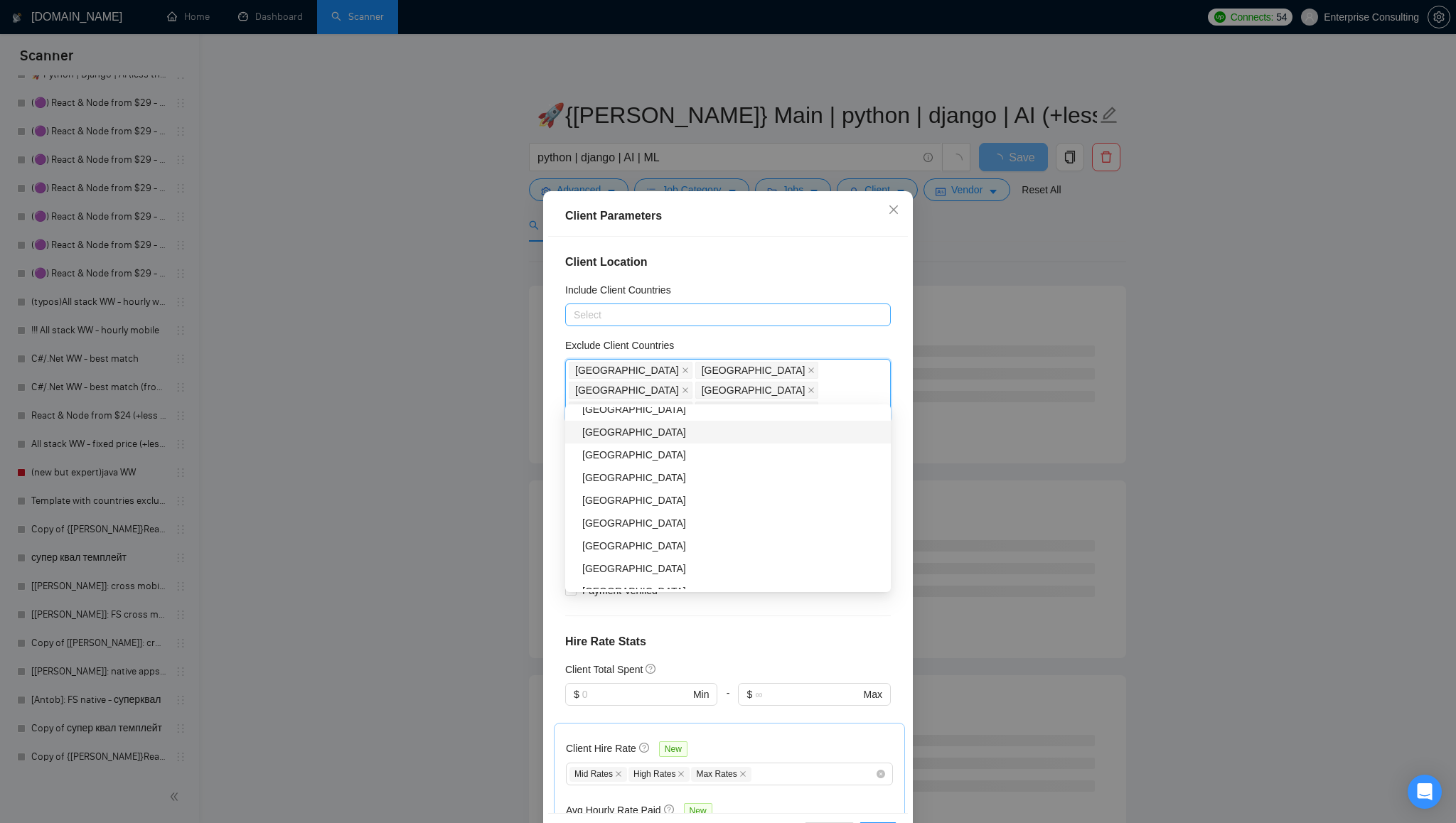
click at [709, 435] on div "[GEOGRAPHIC_DATA]" at bounding box center [732, 432] width 300 height 16
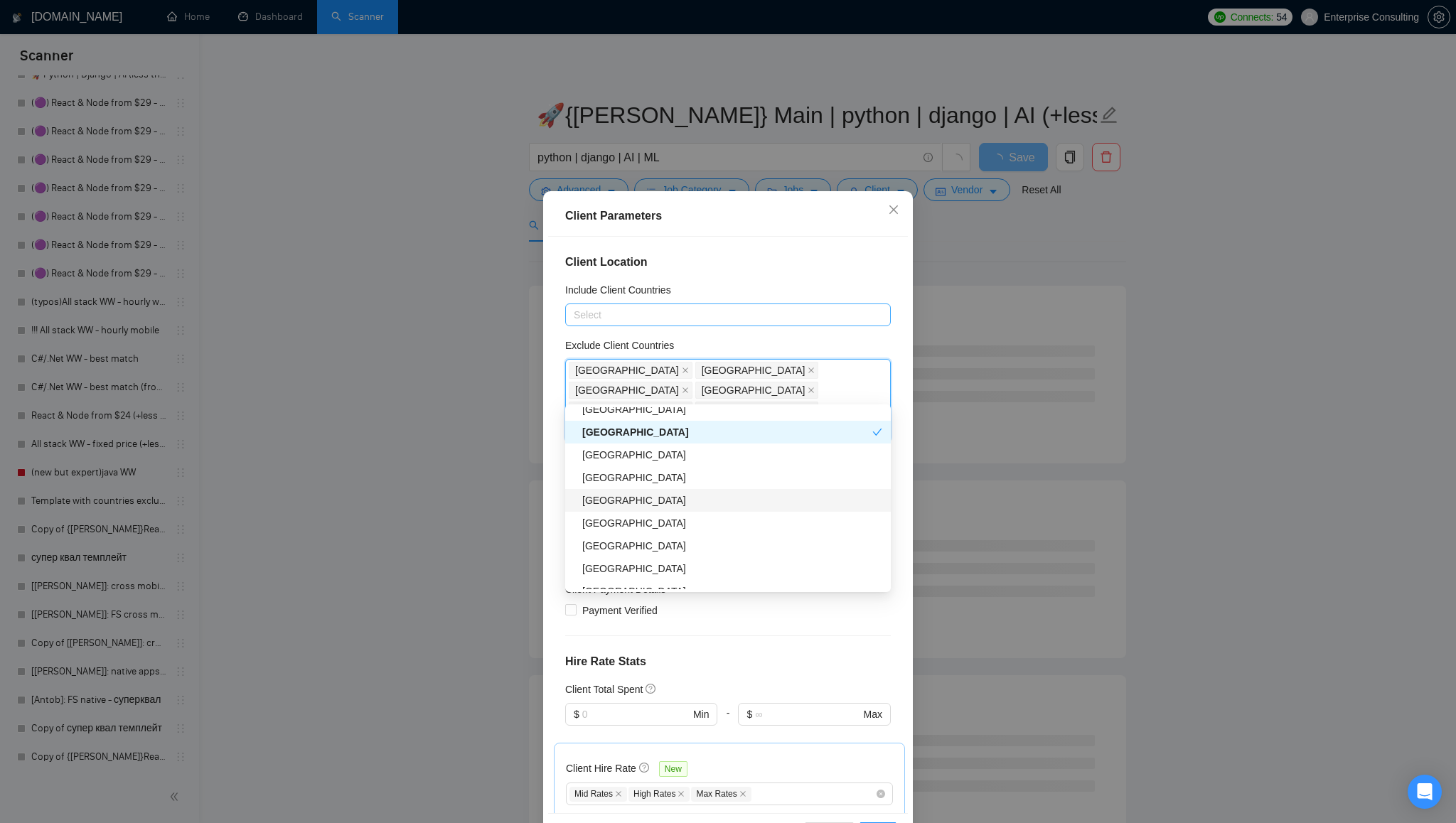
click at [704, 495] on div "[GEOGRAPHIC_DATA]" at bounding box center [732, 500] width 300 height 16
click at [691, 432] on div "[GEOGRAPHIC_DATA]" at bounding box center [727, 432] width 290 height 16
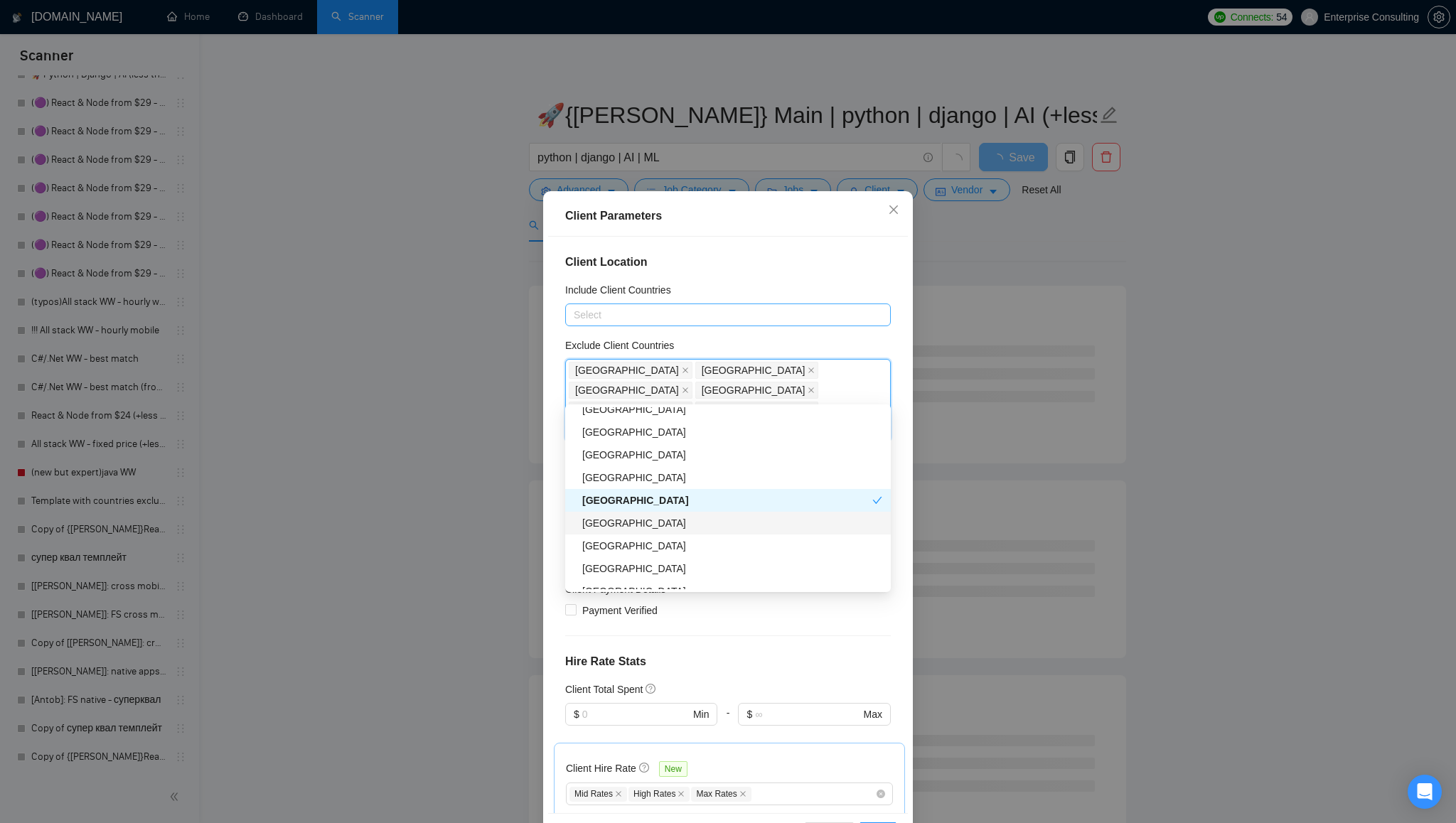
click at [703, 527] on div "[GEOGRAPHIC_DATA]" at bounding box center [732, 524] width 300 height 16
click at [703, 520] on div "[GEOGRAPHIC_DATA]" at bounding box center [732, 519] width 300 height 16
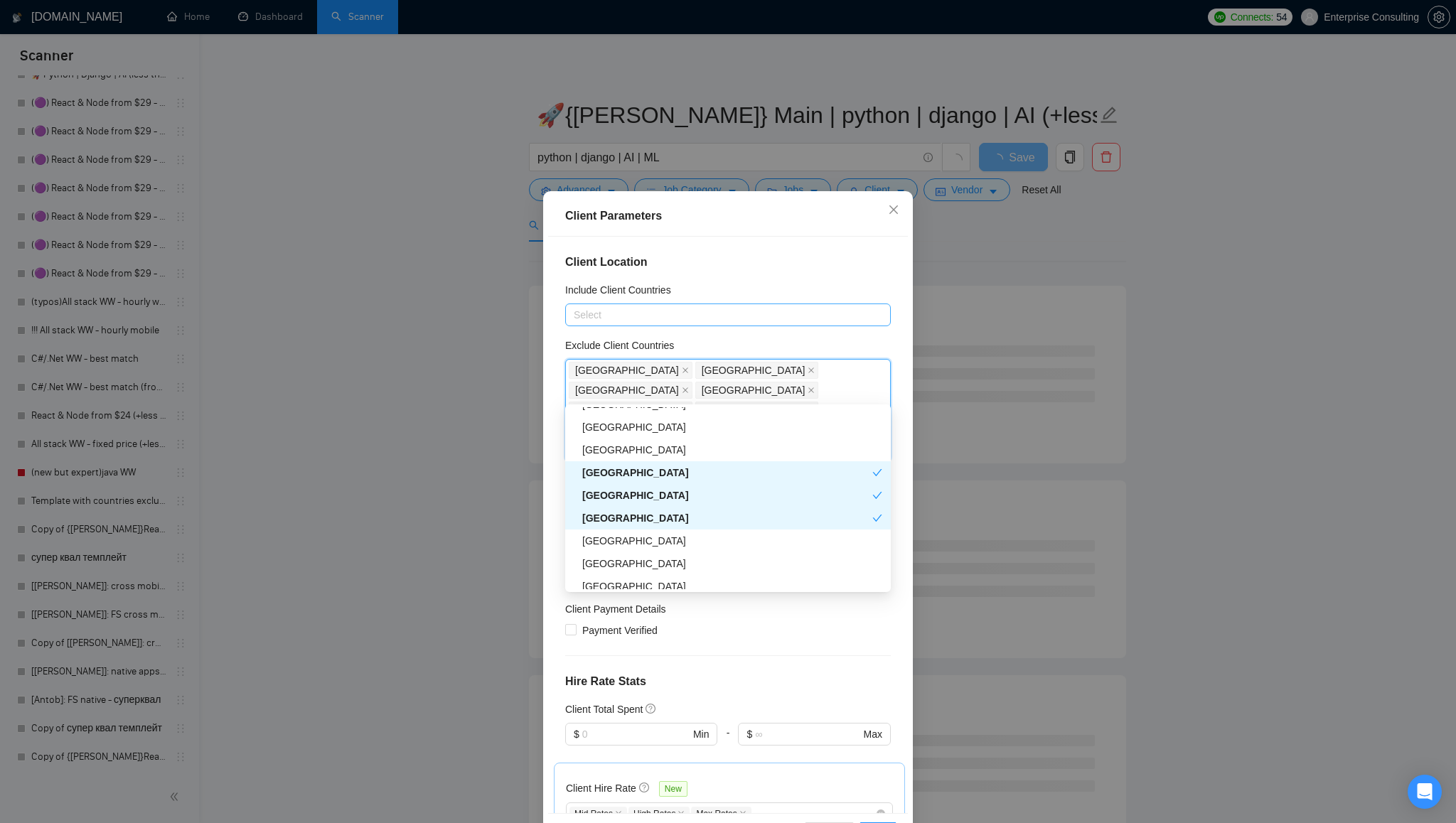
click at [706, 498] on div "[GEOGRAPHIC_DATA]" at bounding box center [727, 495] width 290 height 16
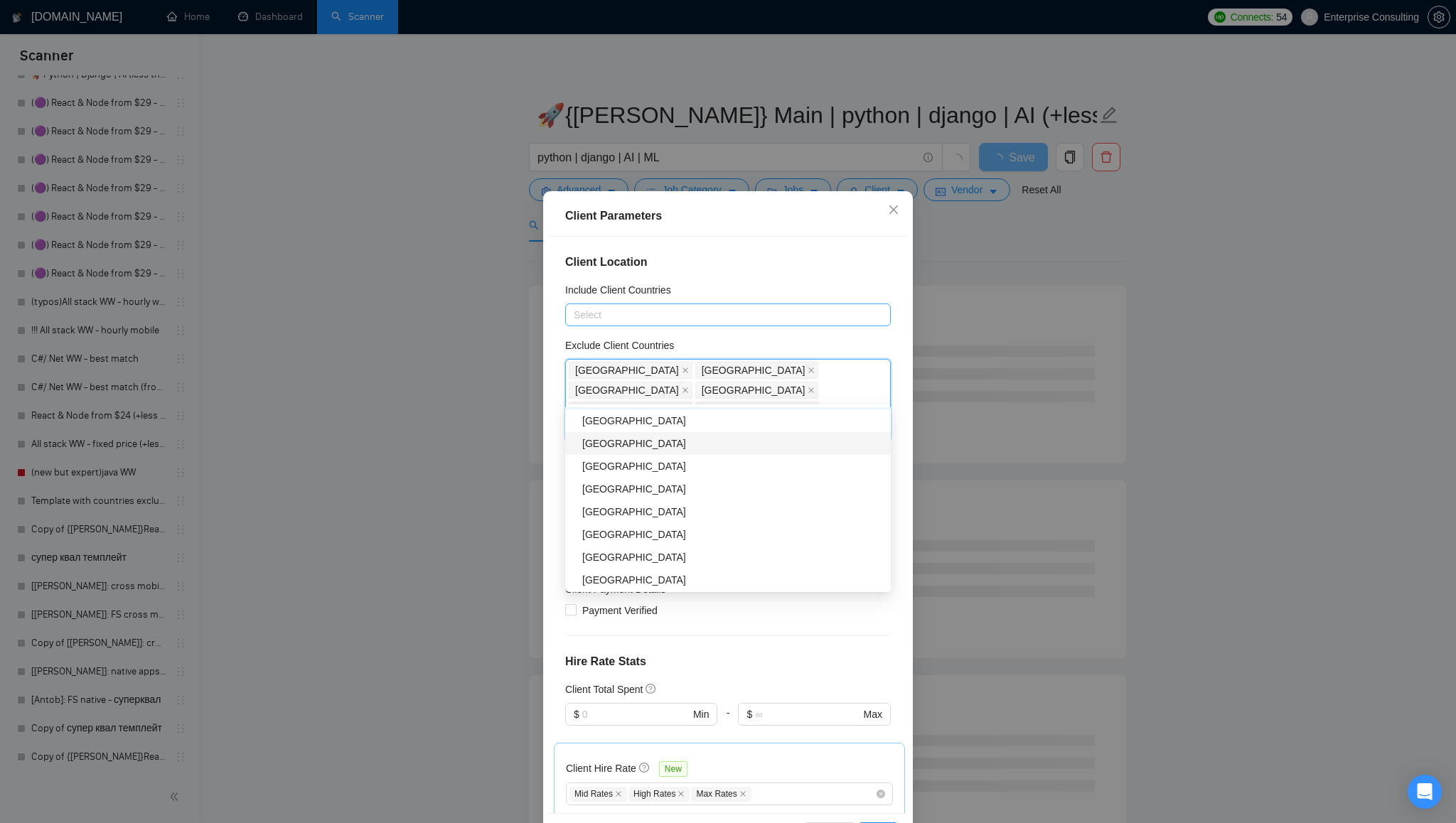
scroll to position [1190, 0]
click at [703, 508] on div "[GEOGRAPHIC_DATA]" at bounding box center [732, 503] width 300 height 16
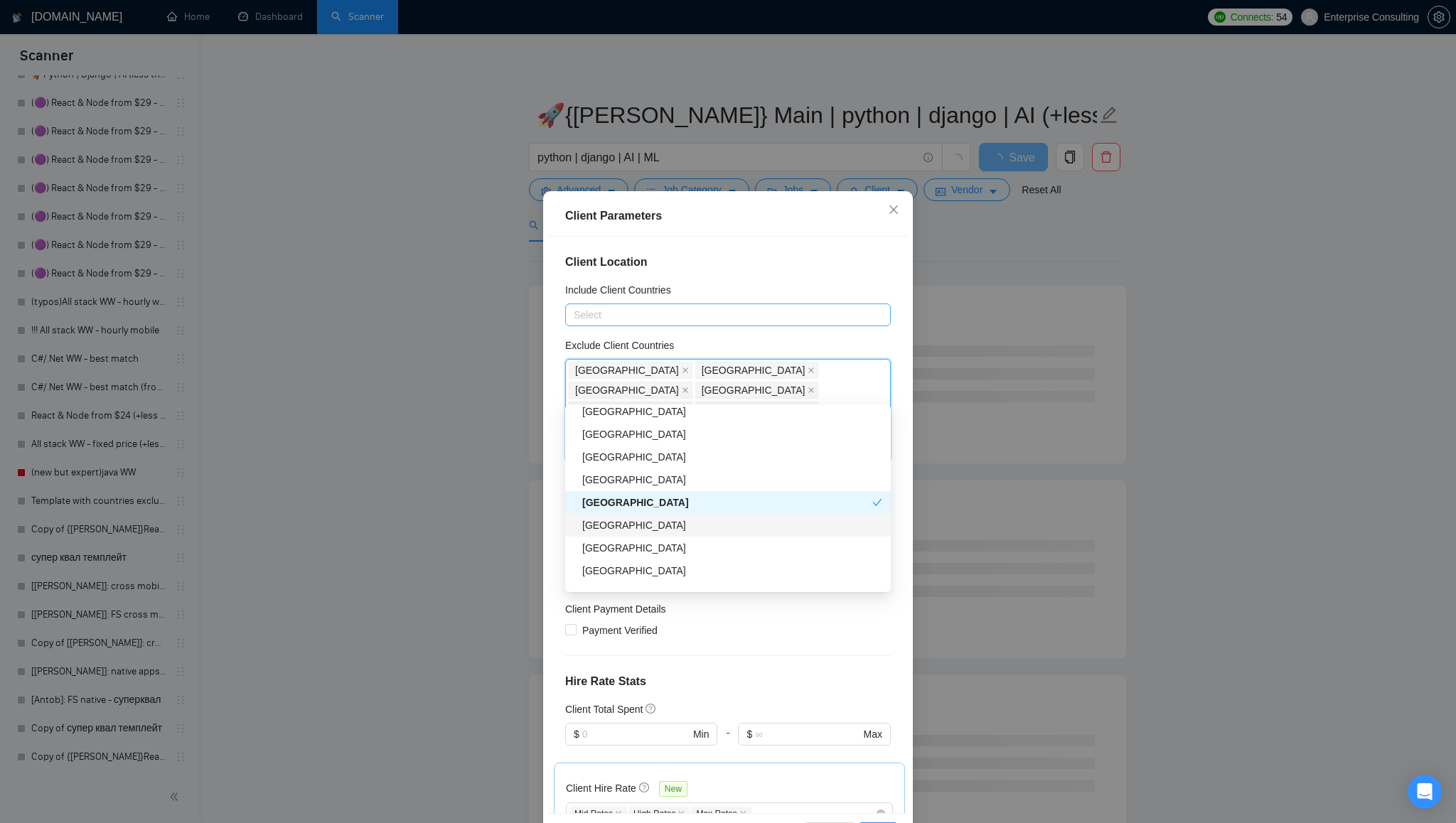
click at [698, 528] on div "[GEOGRAPHIC_DATA]" at bounding box center [732, 526] width 300 height 16
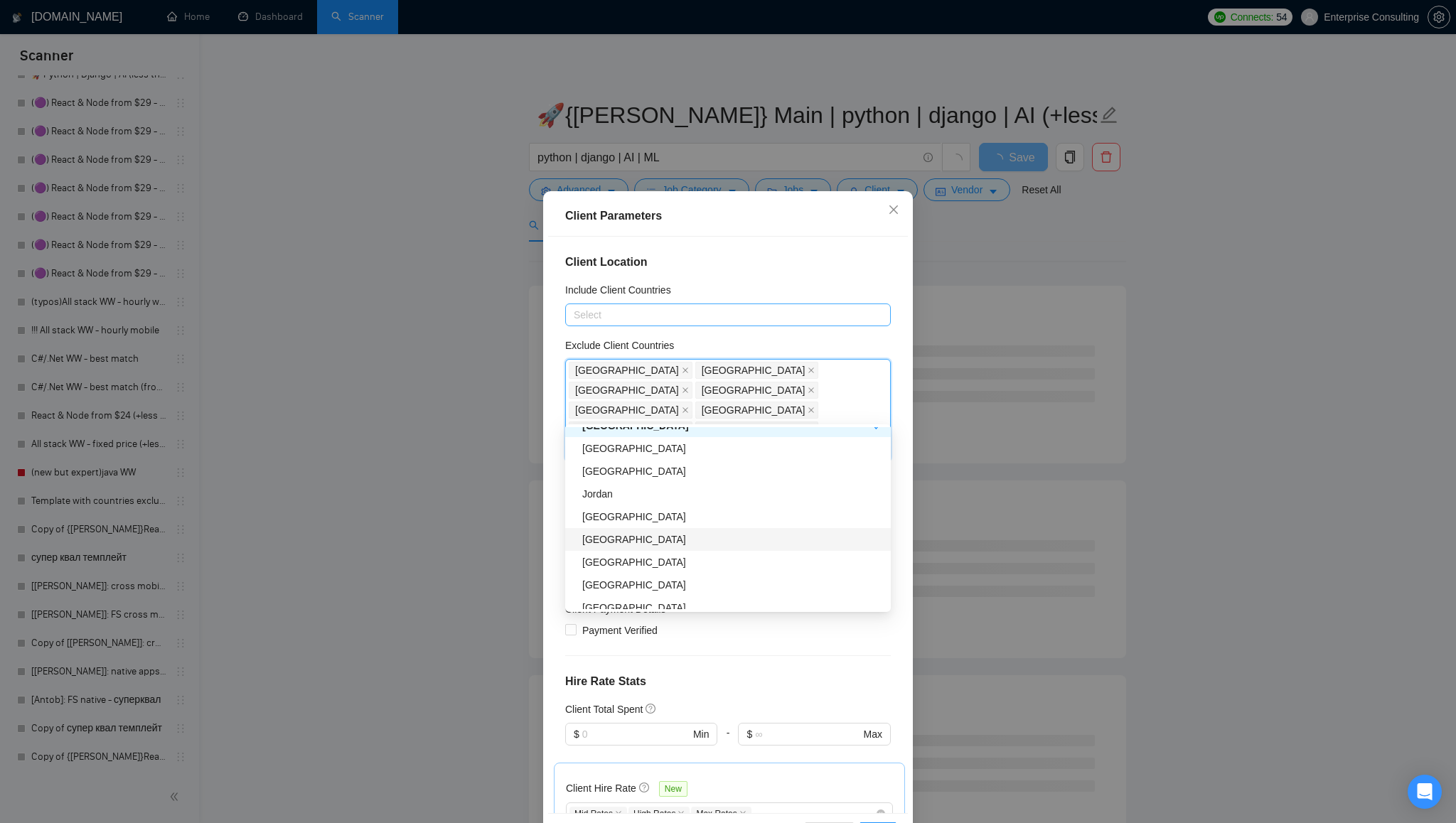
scroll to position [1328, 0]
click at [697, 505] on div "[GEOGRAPHIC_DATA]" at bounding box center [732, 498] width 300 height 16
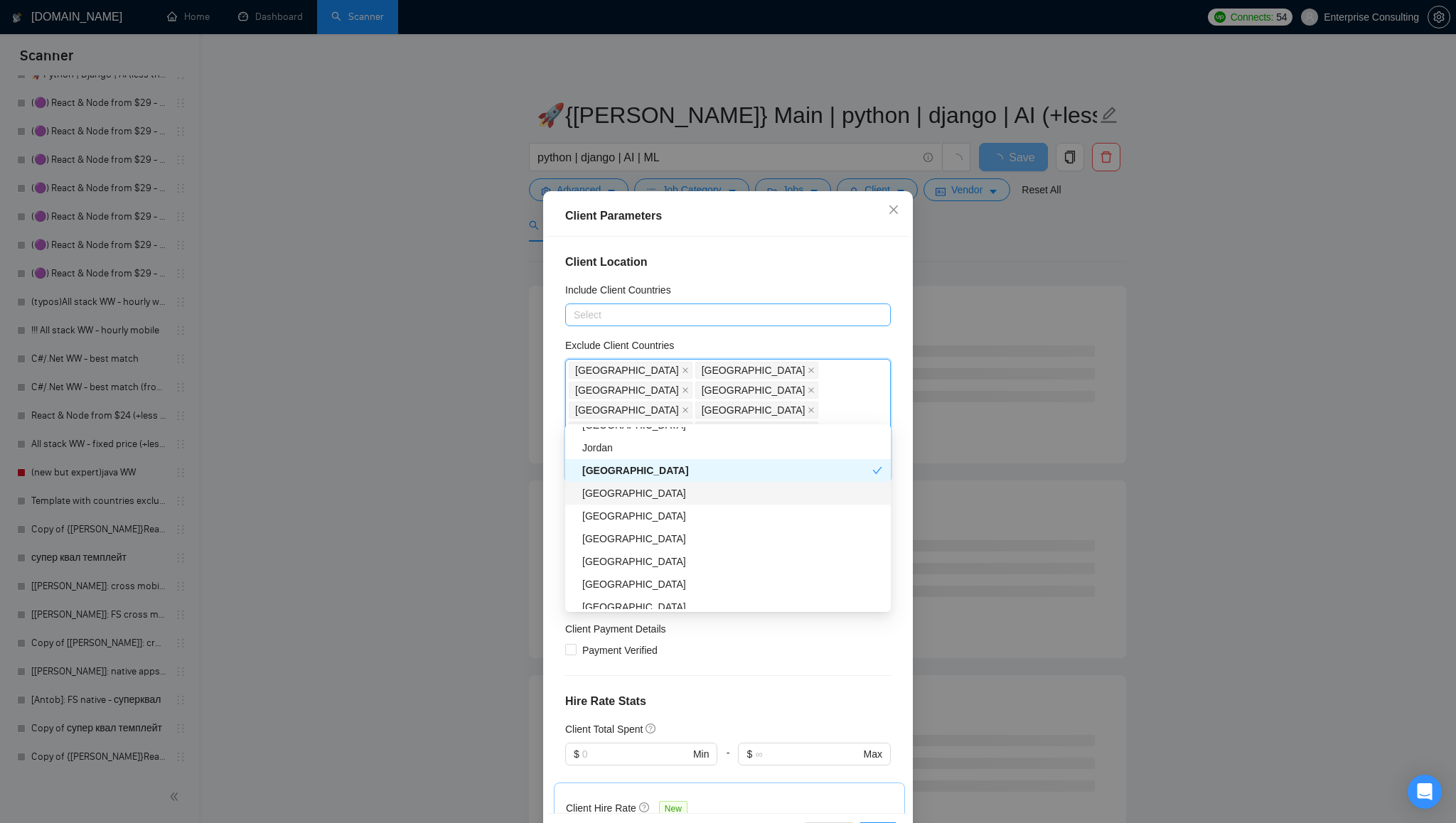
scroll to position [1365, 0]
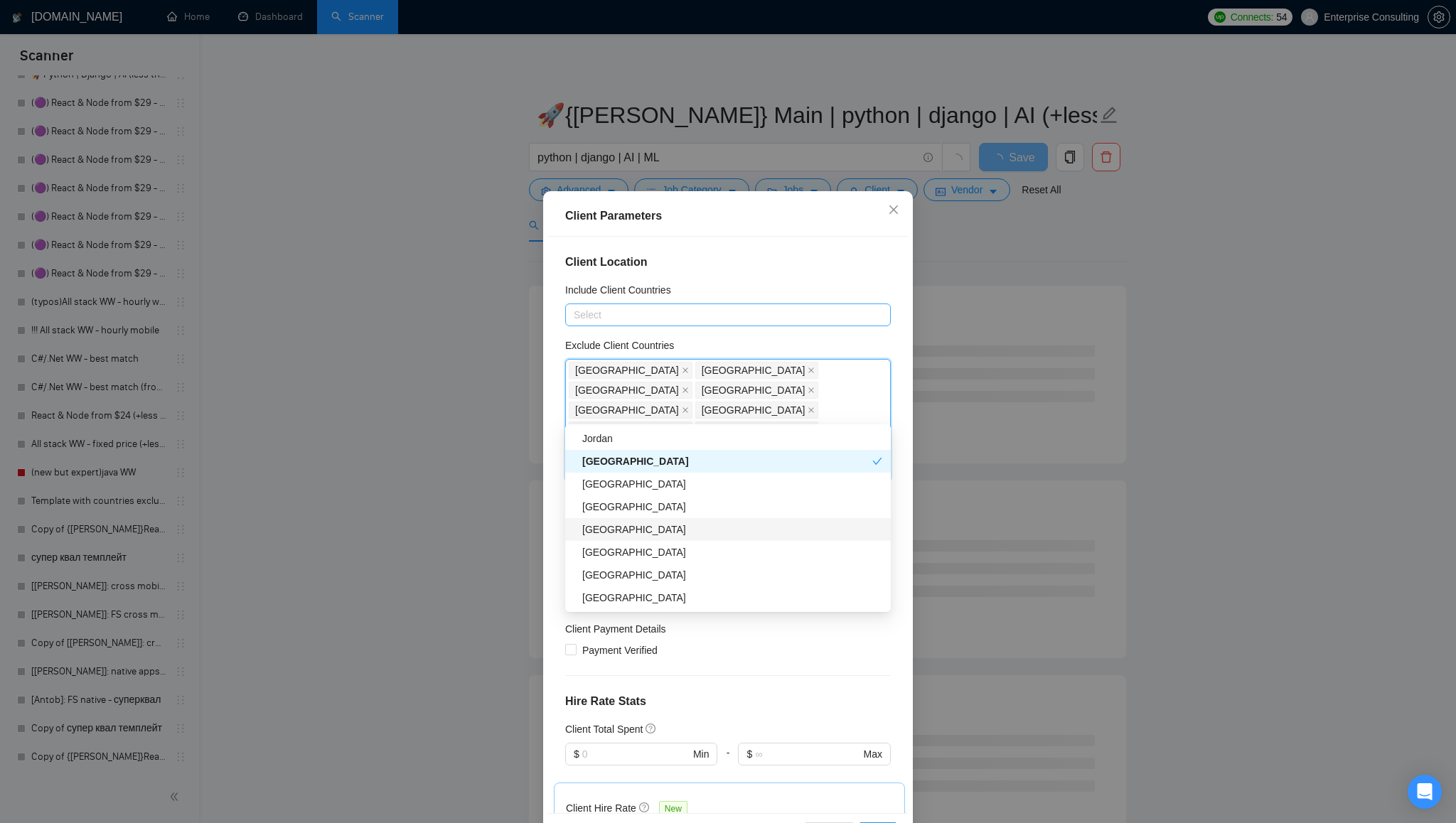
click at [699, 529] on div "[GEOGRAPHIC_DATA]" at bounding box center [732, 530] width 300 height 16
click at [695, 547] on div "[GEOGRAPHIC_DATA]" at bounding box center [732, 553] width 300 height 16
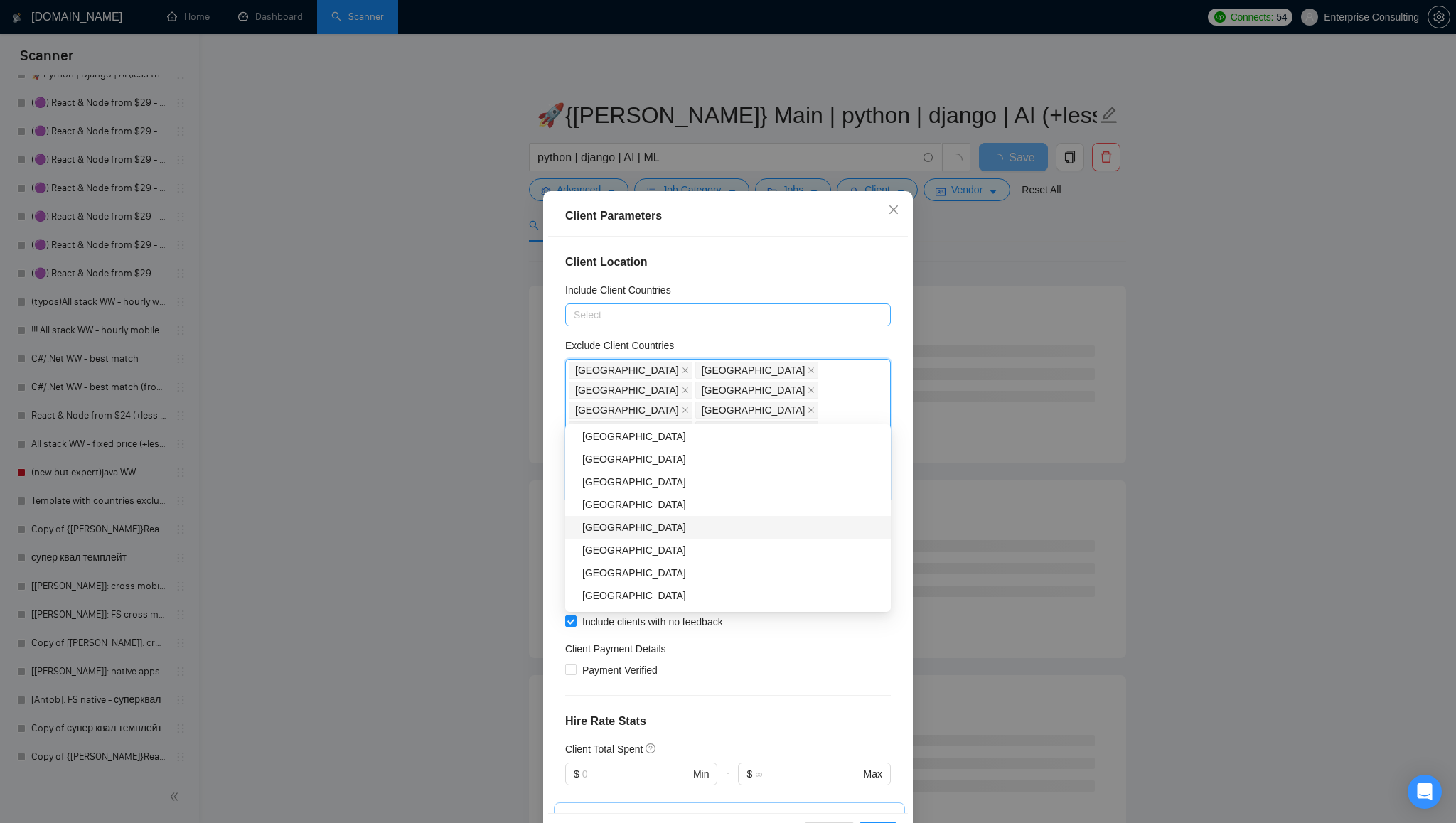
scroll to position [1522, 0]
click at [699, 510] on div "[GEOGRAPHIC_DATA]" at bounding box center [732, 509] width 300 height 16
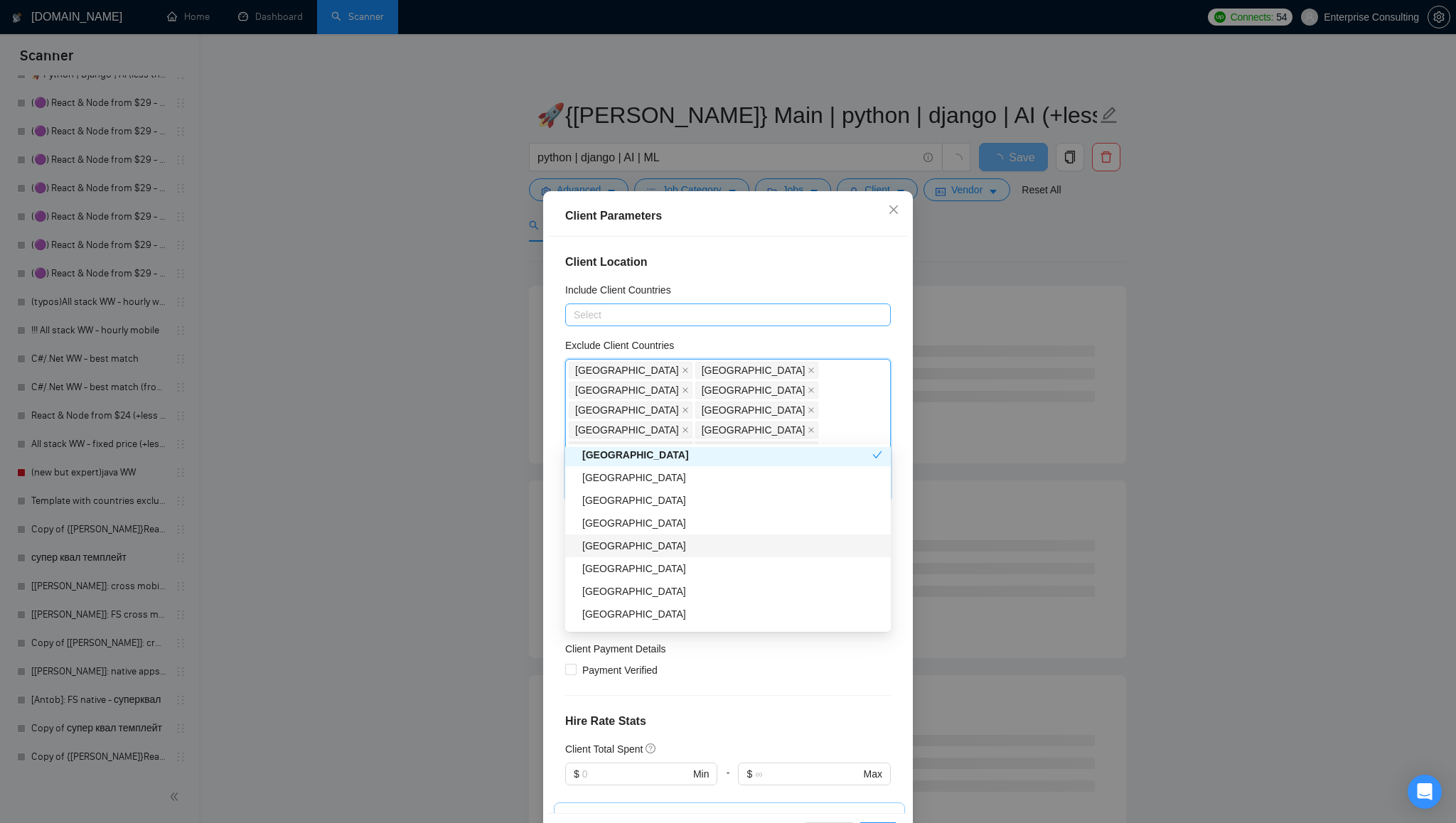
scroll to position [1614, 0]
click at [702, 550] on div "[GEOGRAPHIC_DATA]" at bounding box center [732, 550] width 300 height 16
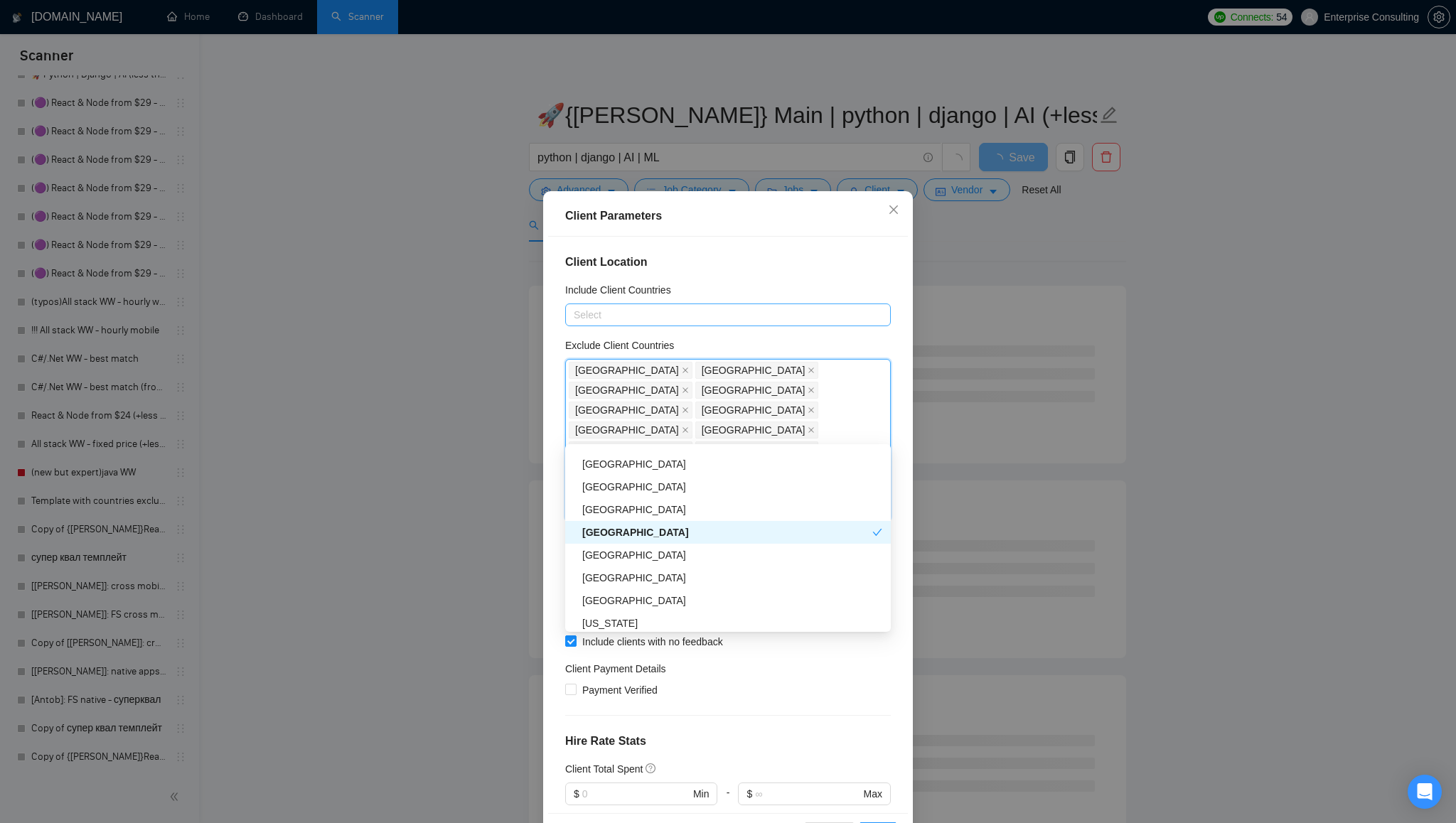
scroll to position [1642, 0]
click at [704, 545] on div "[GEOGRAPHIC_DATA]" at bounding box center [732, 546] width 300 height 16
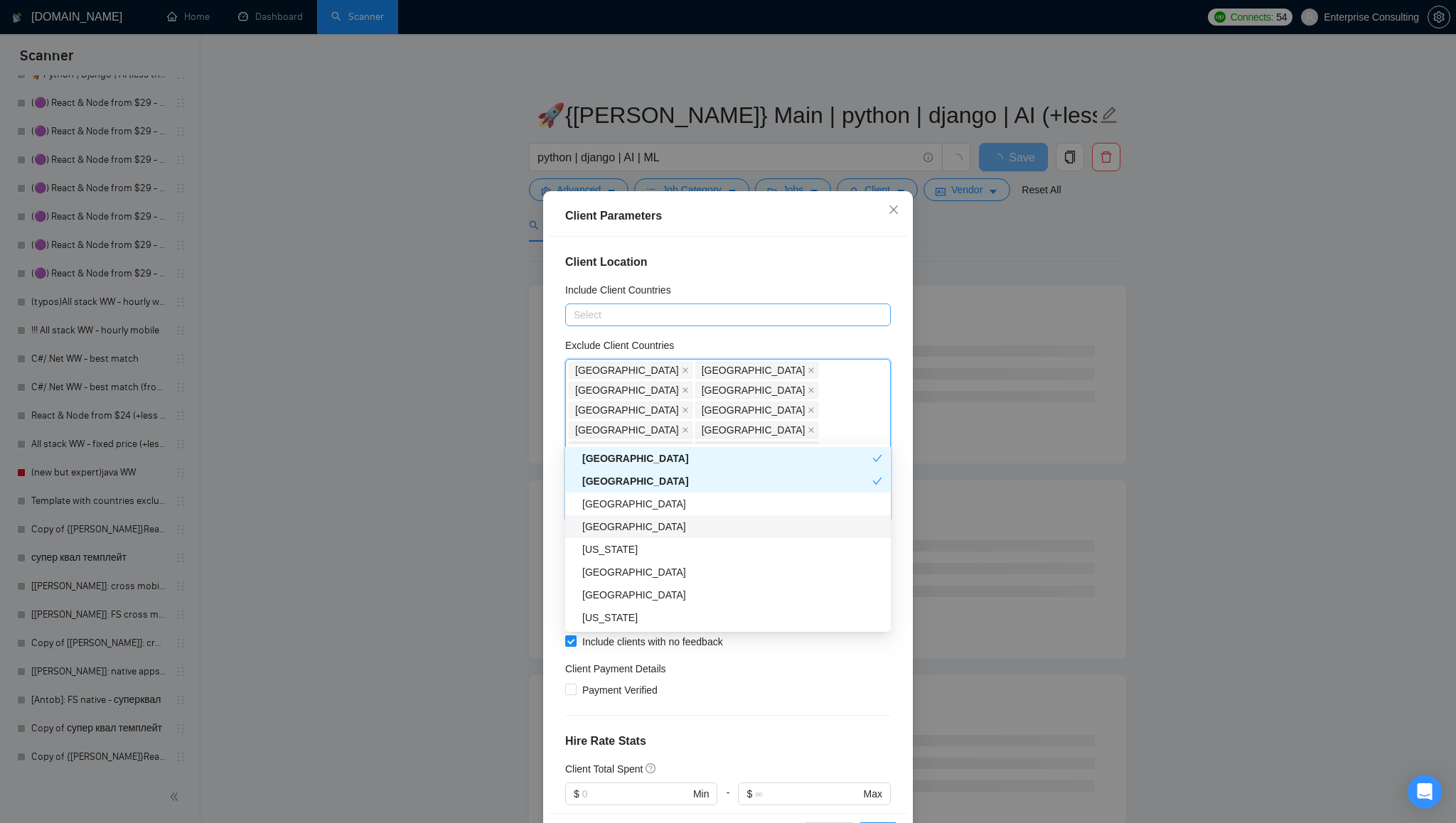
scroll to position [1725, 0]
click at [706, 535] on div "[US_STATE]" at bounding box center [732, 531] width 300 height 16
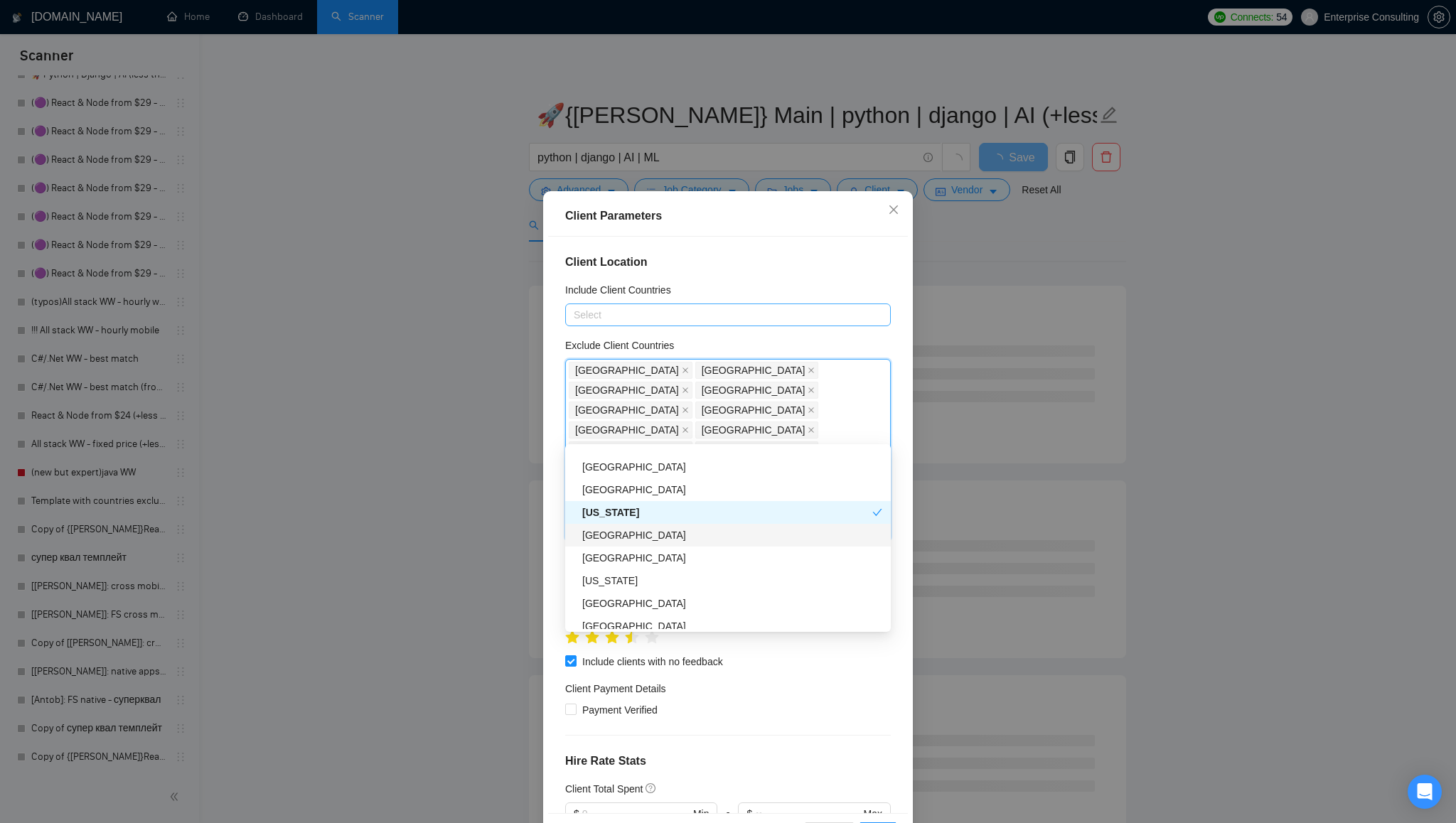
scroll to position [1752, 0]
click at [707, 531] on div "[GEOGRAPHIC_DATA]" at bounding box center [732, 526] width 300 height 16
click at [702, 565] on div "[US_STATE]" at bounding box center [732, 563] width 300 height 16
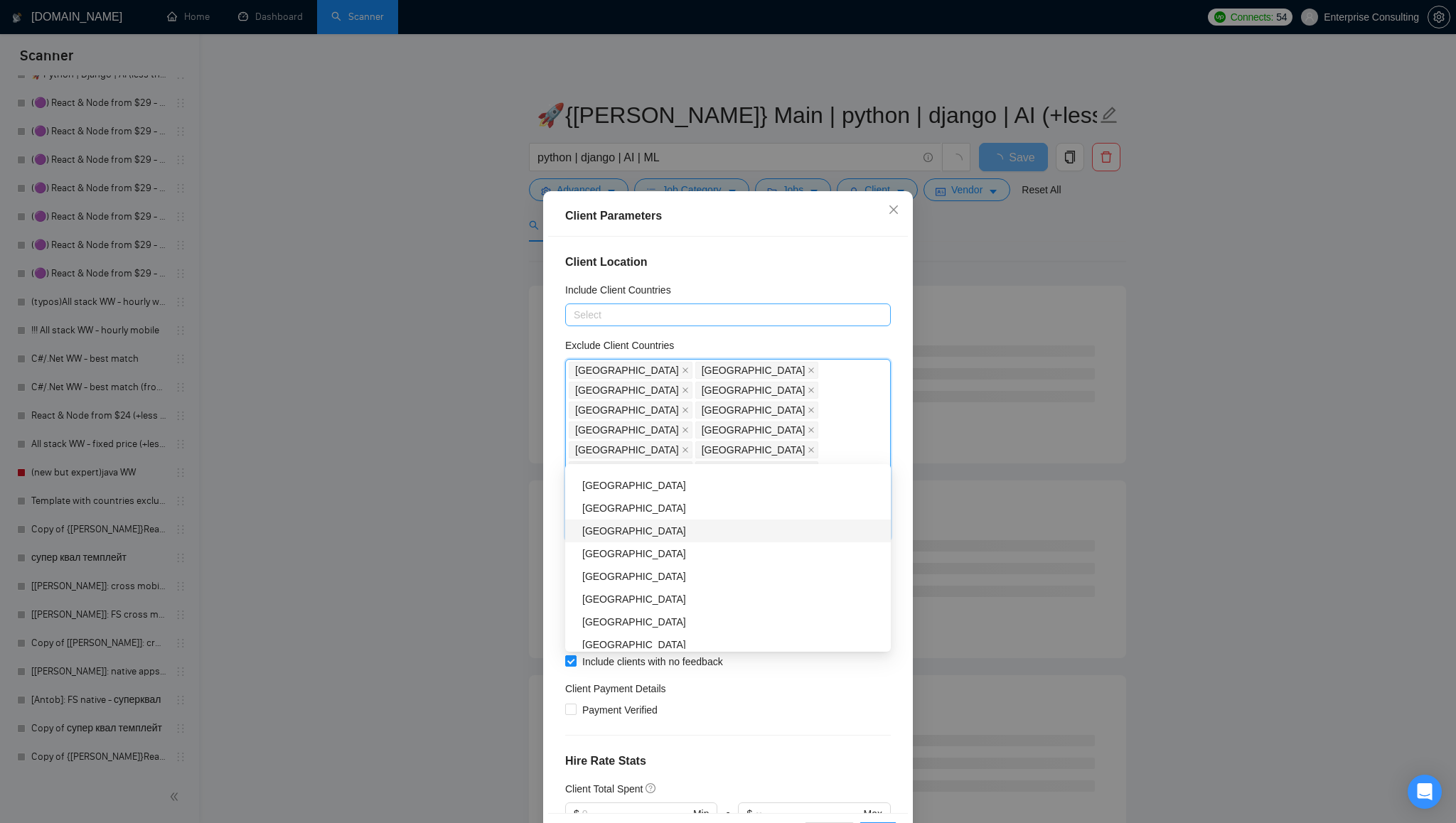
scroll to position [1890, 0]
click at [710, 525] on div "[GEOGRAPHIC_DATA]" at bounding box center [732, 522] width 300 height 16
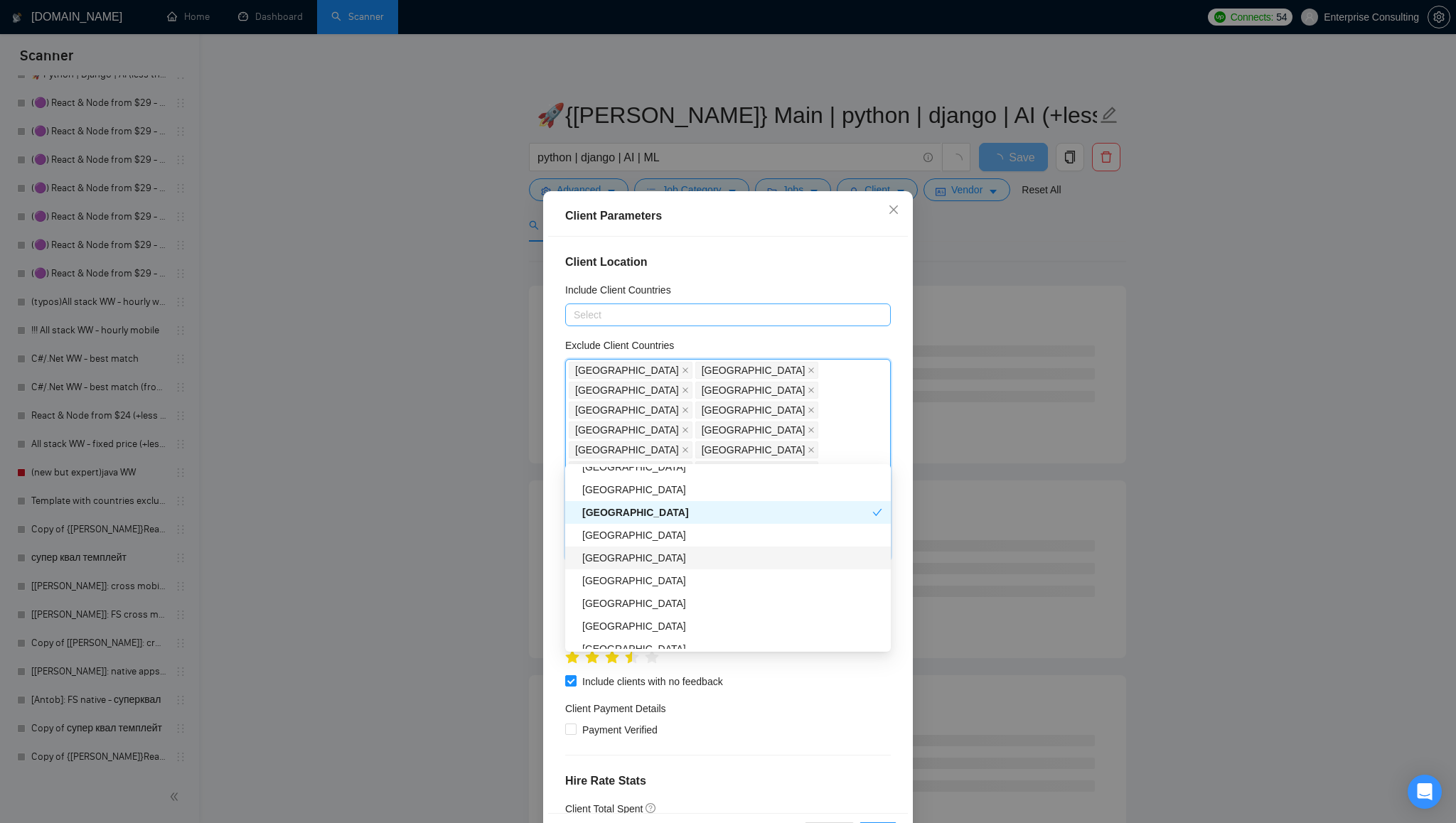
scroll to position [1918, 0]
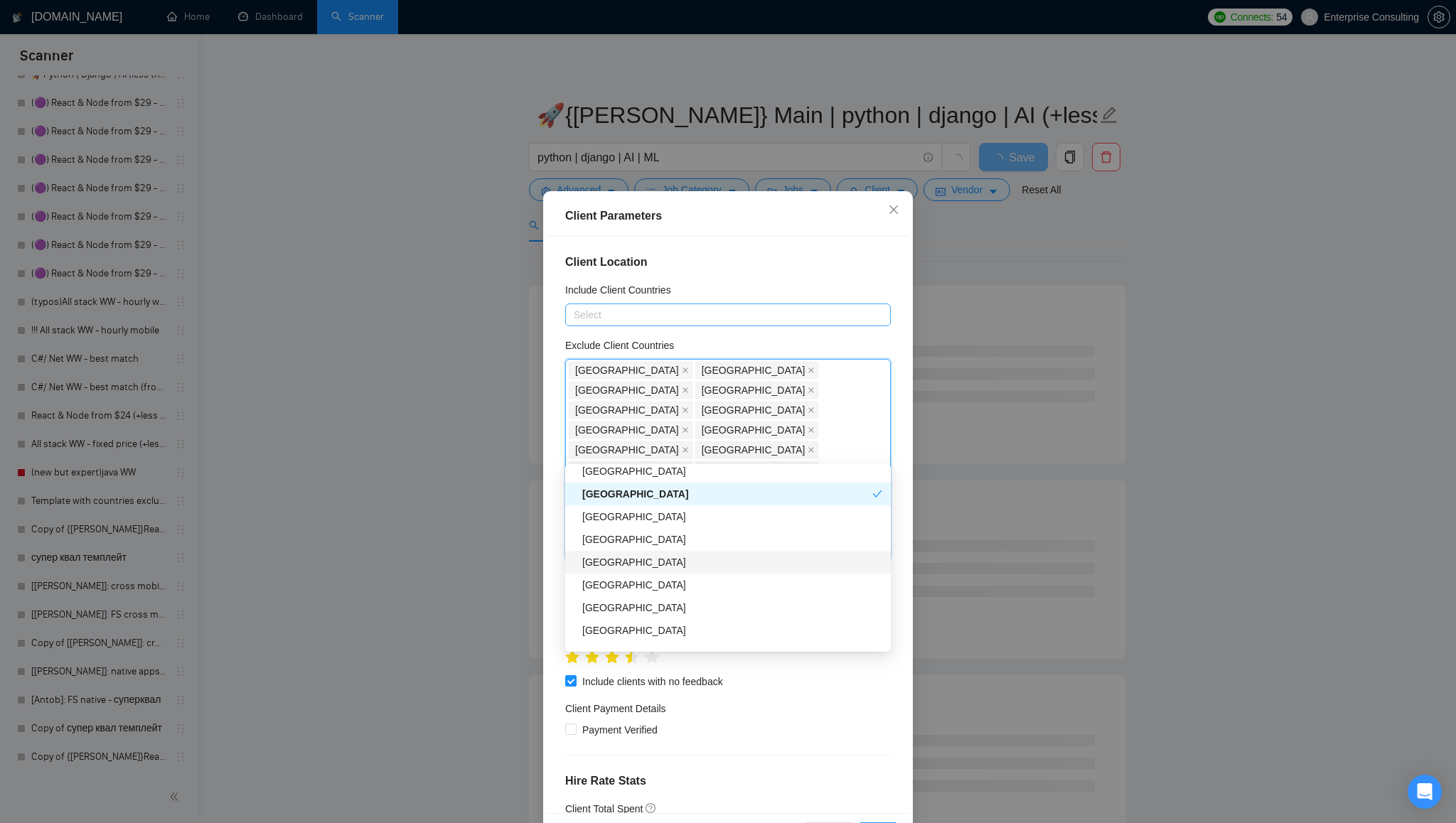
click at [718, 565] on div "[GEOGRAPHIC_DATA]" at bounding box center [732, 563] width 300 height 16
click at [713, 581] on div "[GEOGRAPHIC_DATA]" at bounding box center [732, 585] width 300 height 16
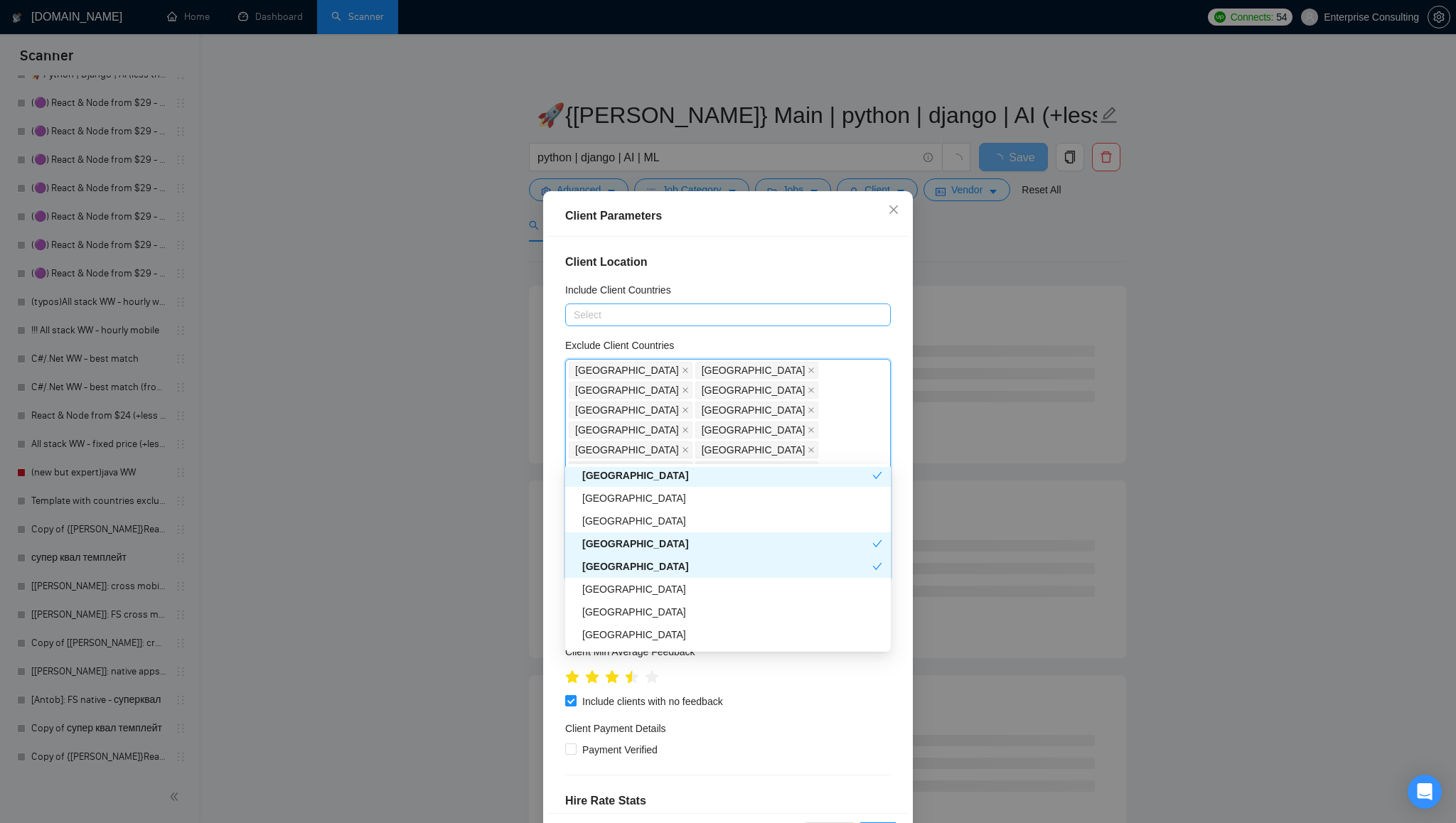
scroll to position [1955, 0]
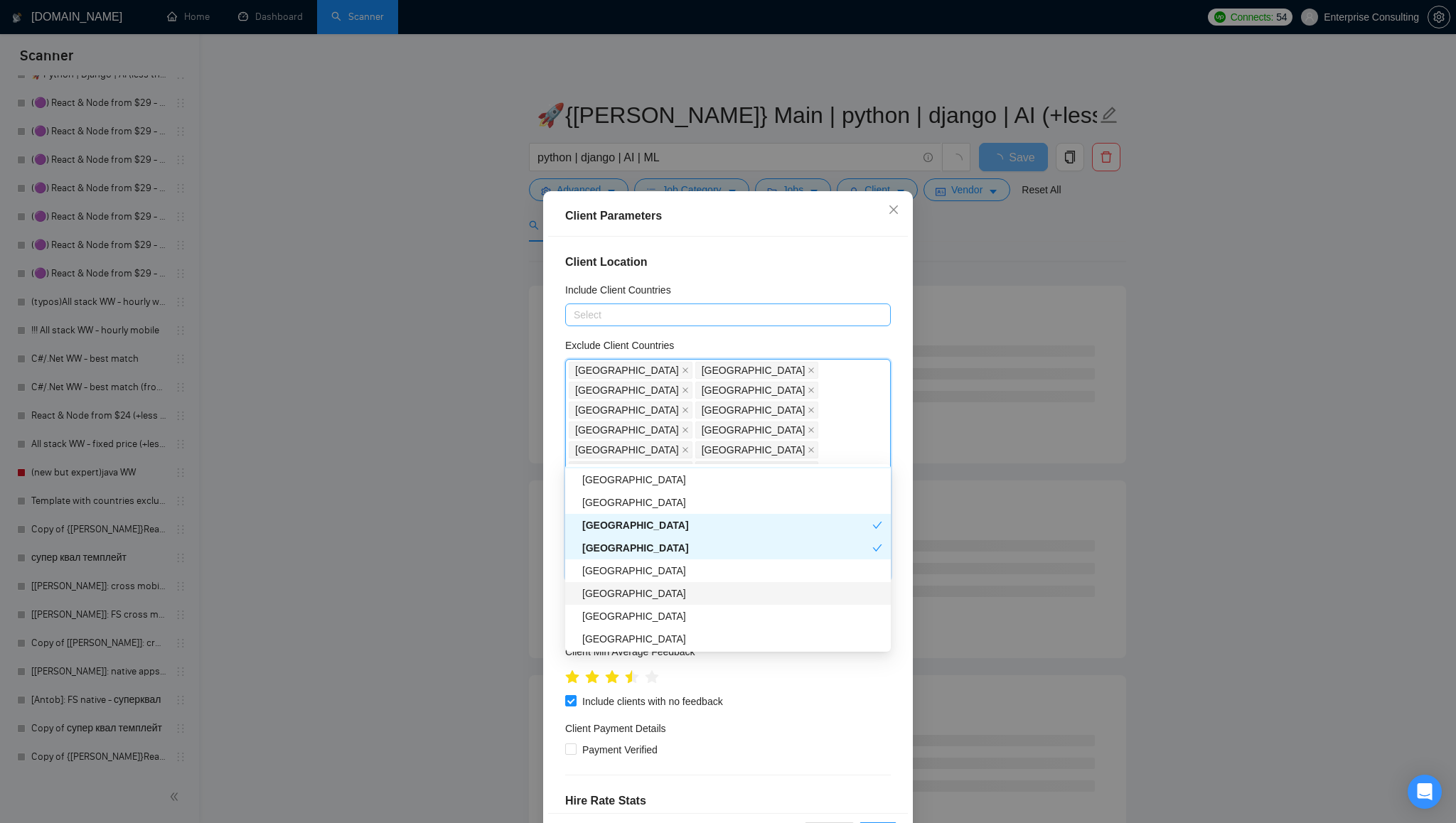
click at [712, 590] on div "[GEOGRAPHIC_DATA]" at bounding box center [732, 594] width 300 height 16
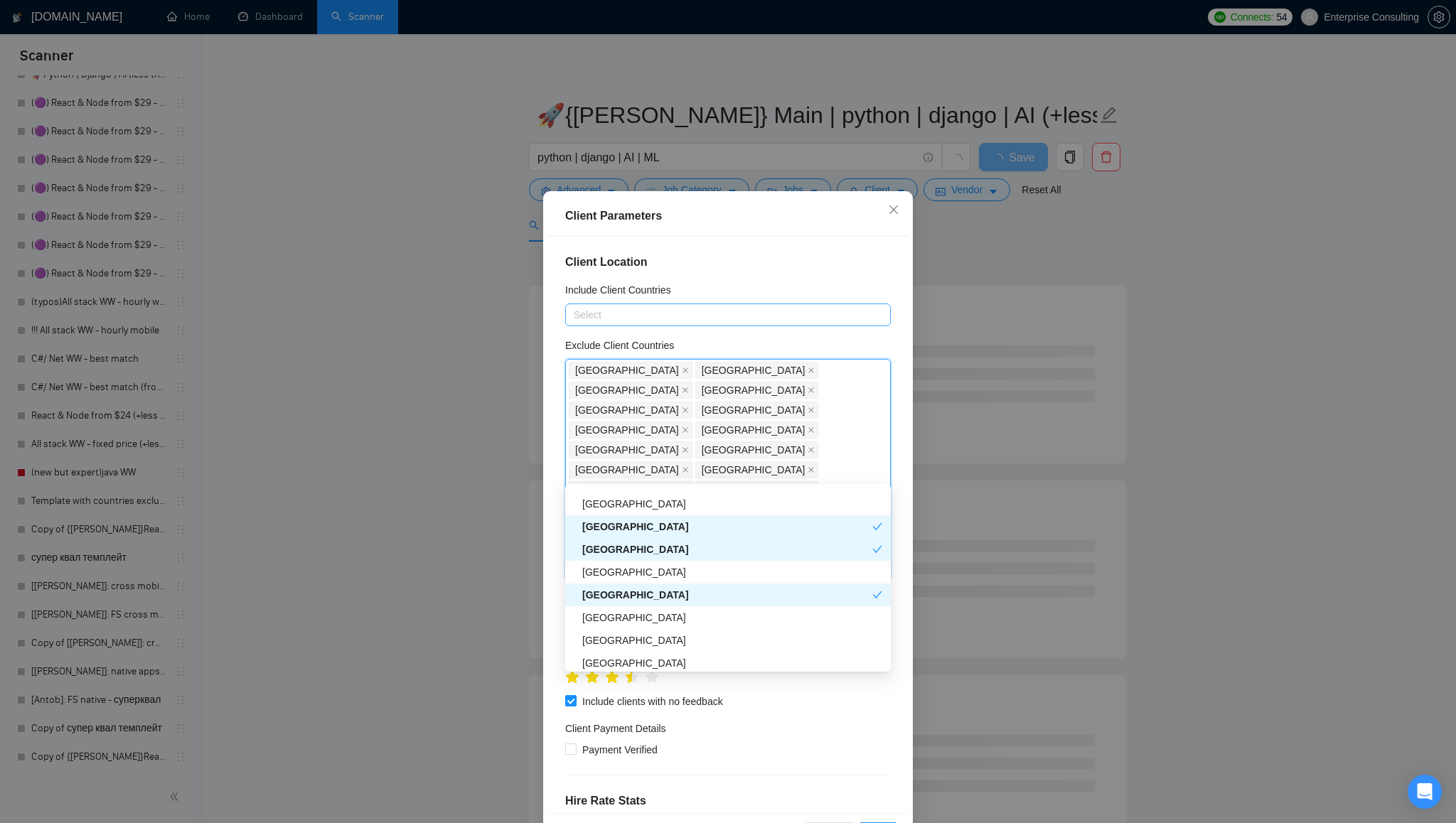
scroll to position [1992, 0]
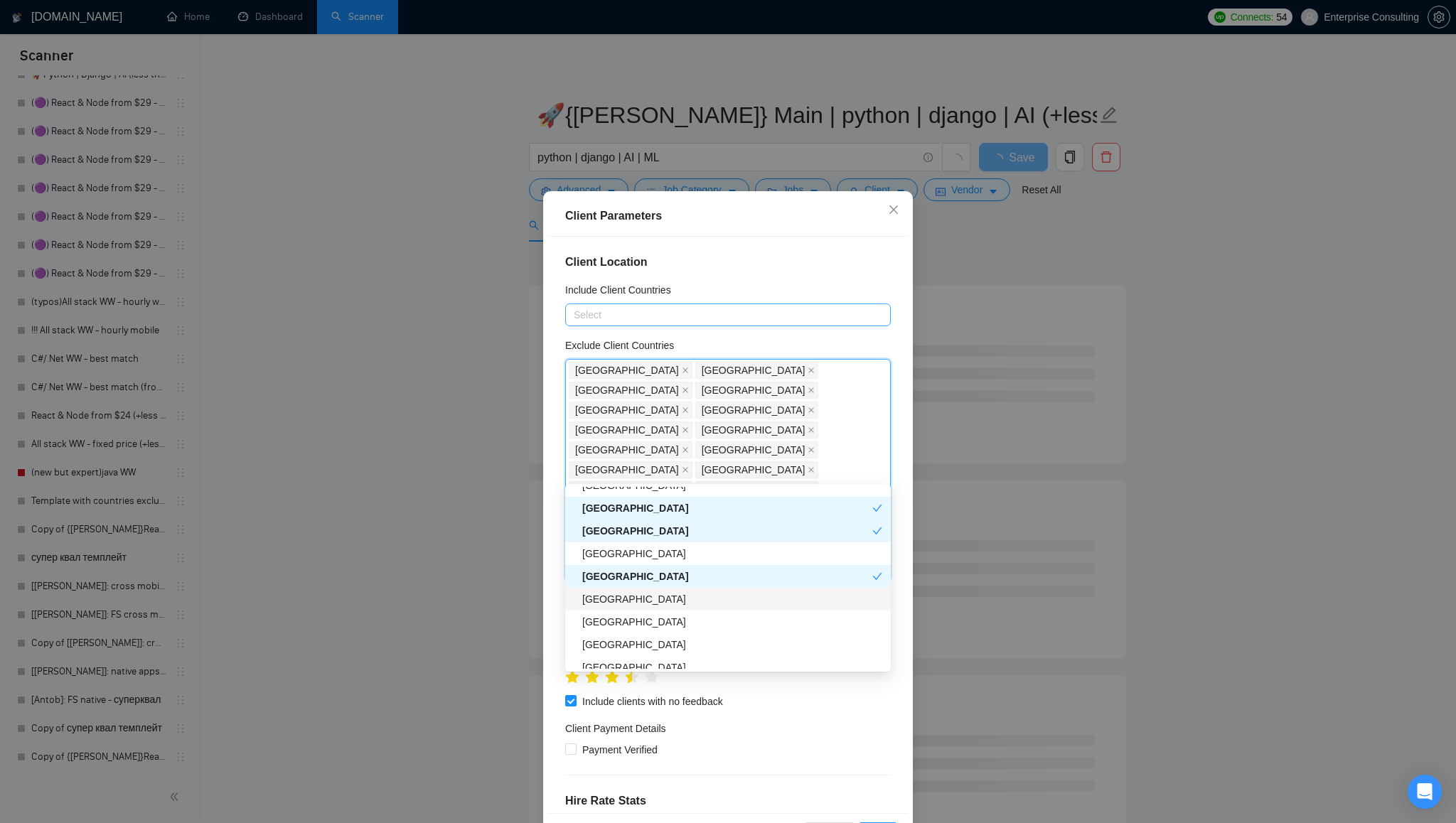
click at [720, 597] on div "[GEOGRAPHIC_DATA]" at bounding box center [732, 600] width 300 height 16
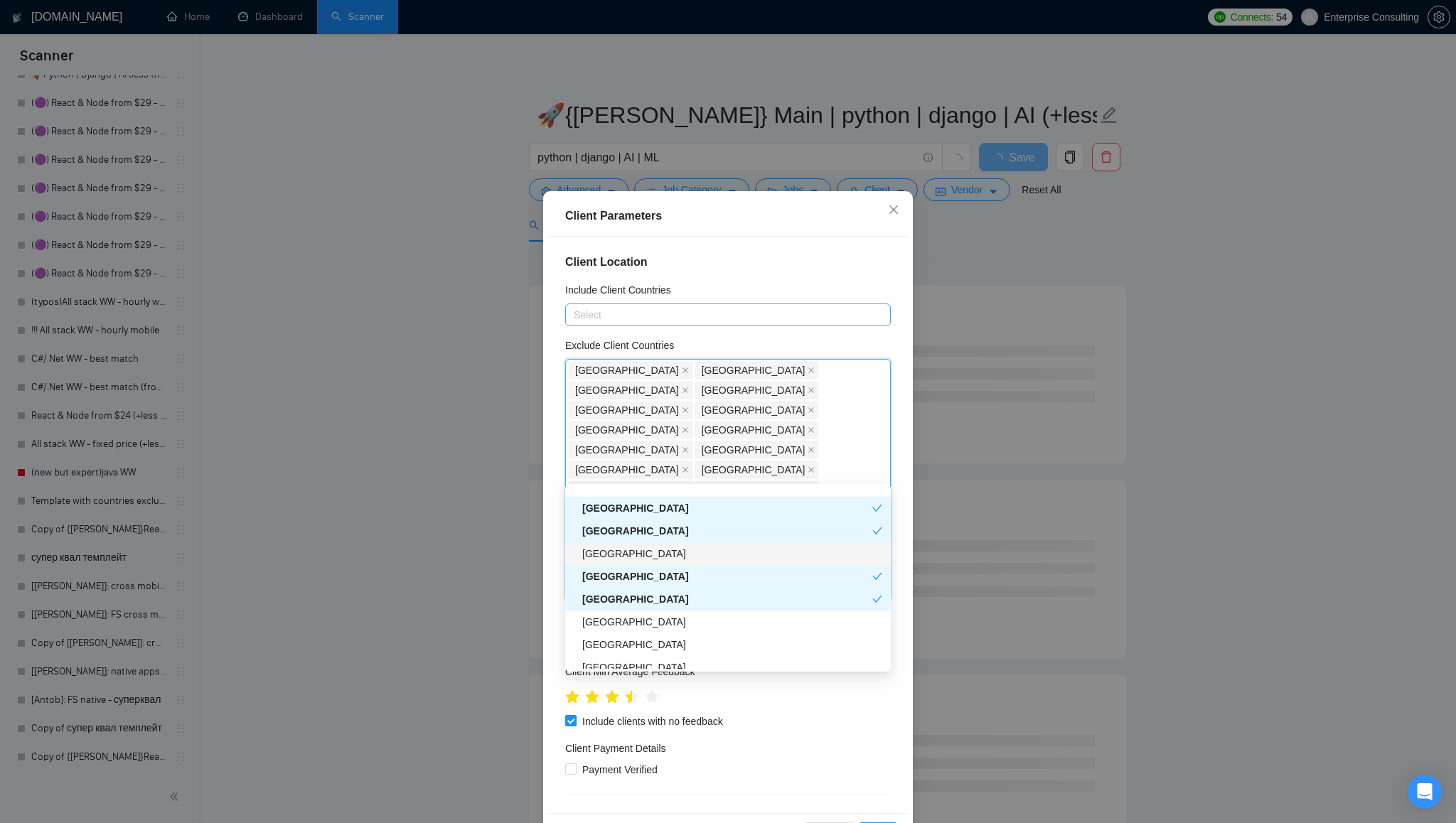
scroll to position [2040, 0]
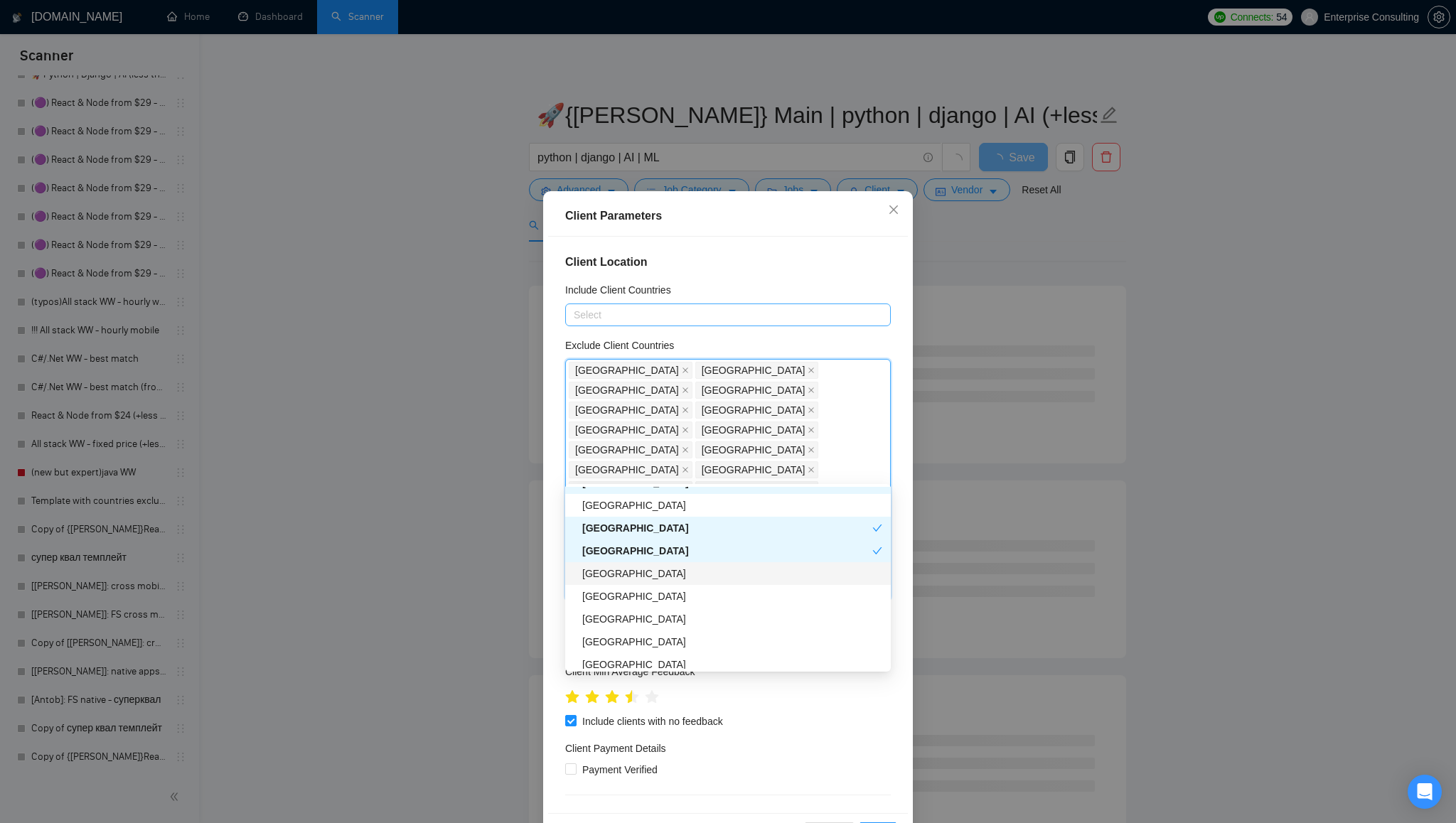
click at [727, 576] on div "[GEOGRAPHIC_DATA]" at bounding box center [732, 573] width 300 height 16
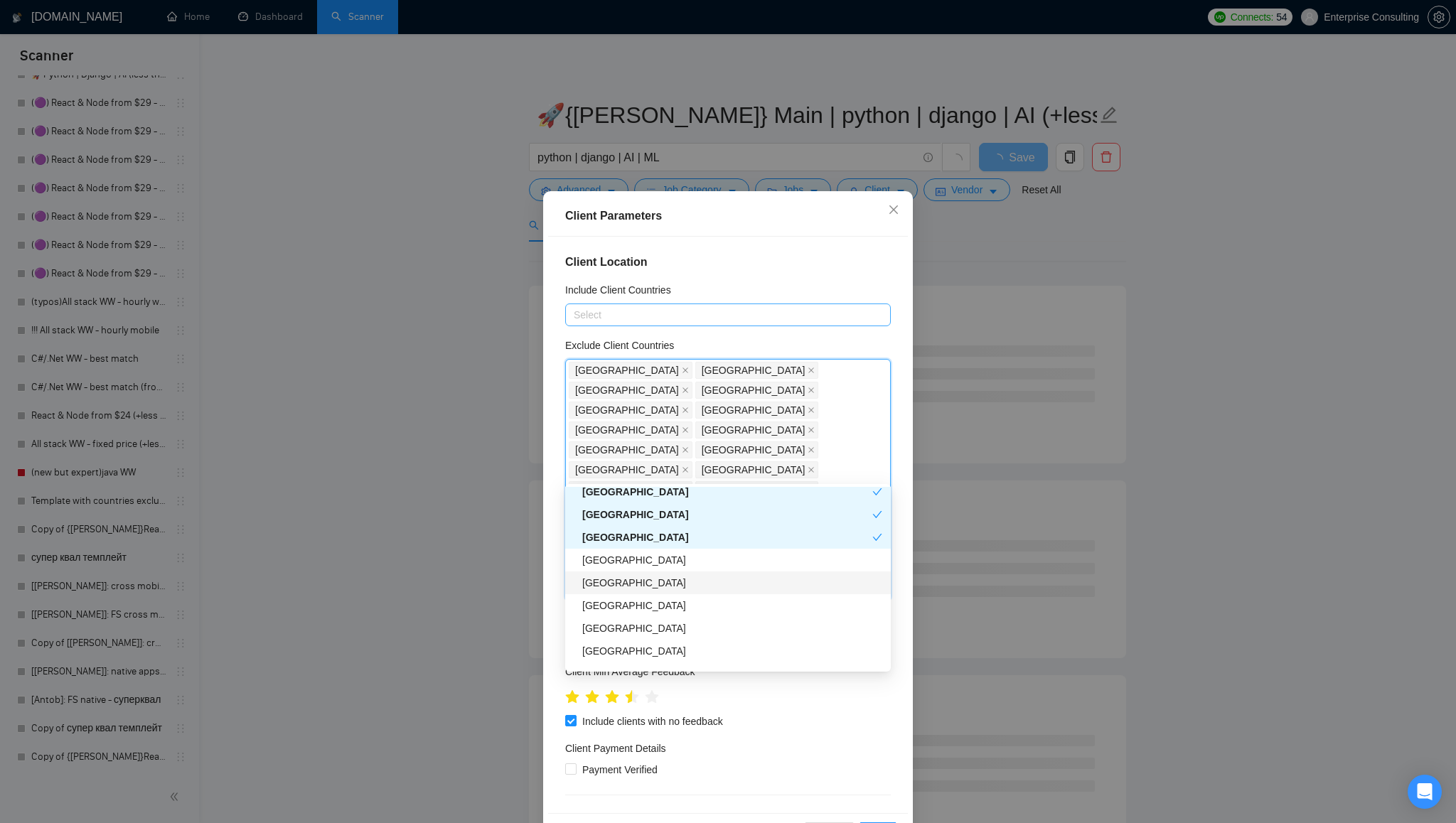
scroll to position [2086, 0]
click at [723, 594] on div "[GEOGRAPHIC_DATA]" at bounding box center [732, 597] width 300 height 16
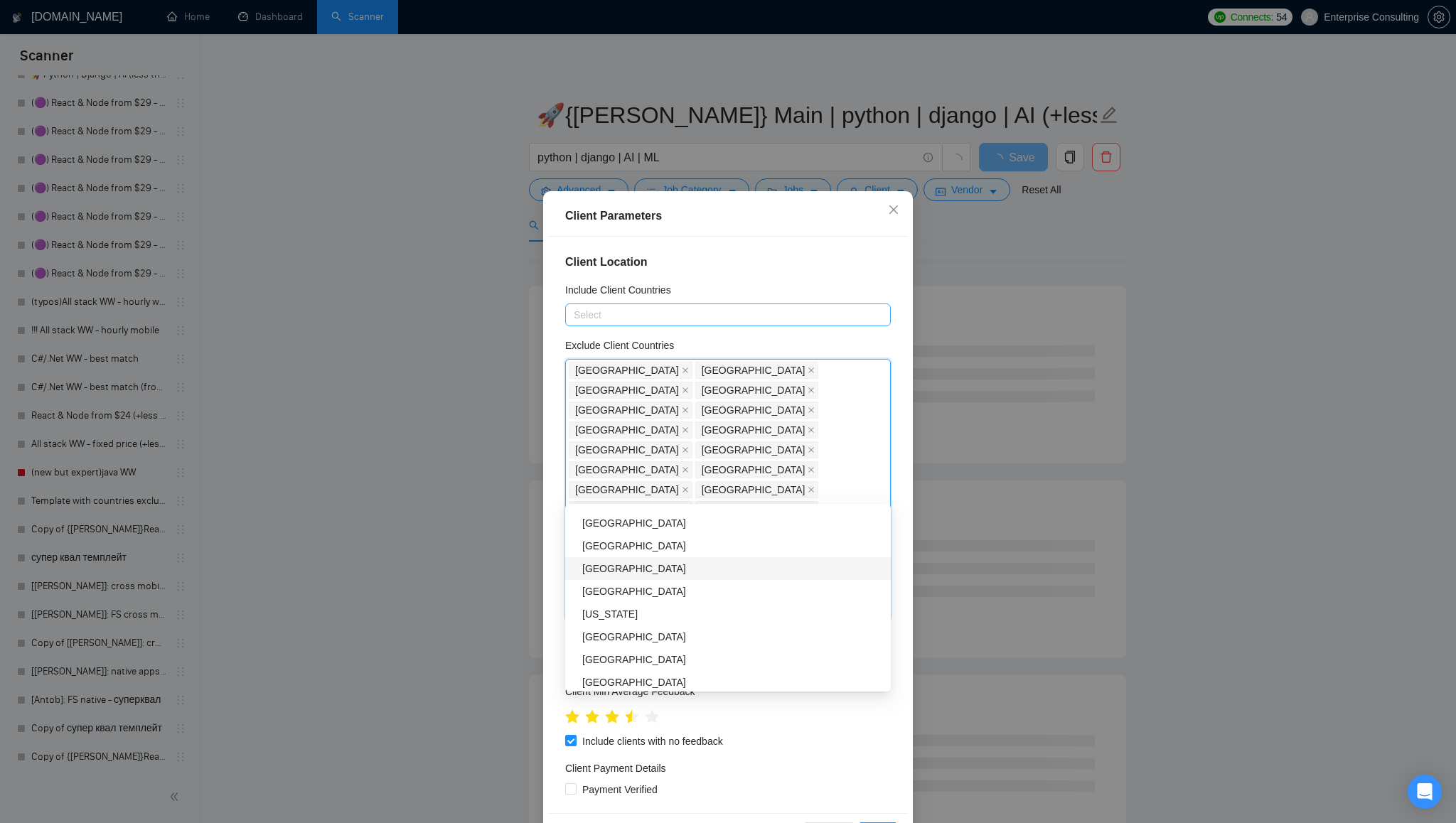
scroll to position [2234, 0]
click at [717, 605] on div "[US_STATE]" at bounding box center [732, 605] width 300 height 16
click at [719, 575] on div "[GEOGRAPHIC_DATA]" at bounding box center [732, 574] width 300 height 16
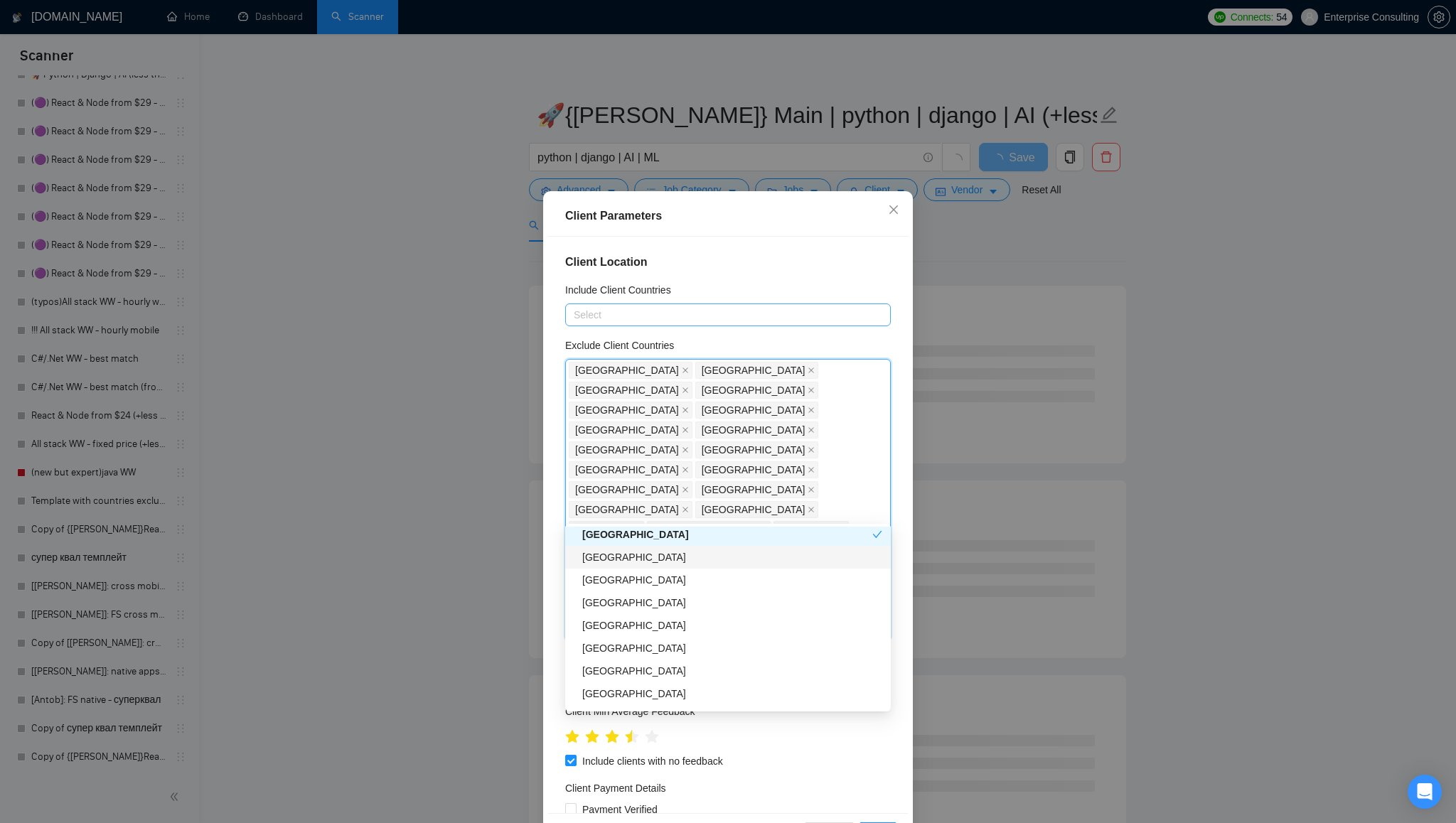
scroll to position [2337, 0]
click at [715, 570] on div "[GEOGRAPHIC_DATA]" at bounding box center [732, 567] width 300 height 16
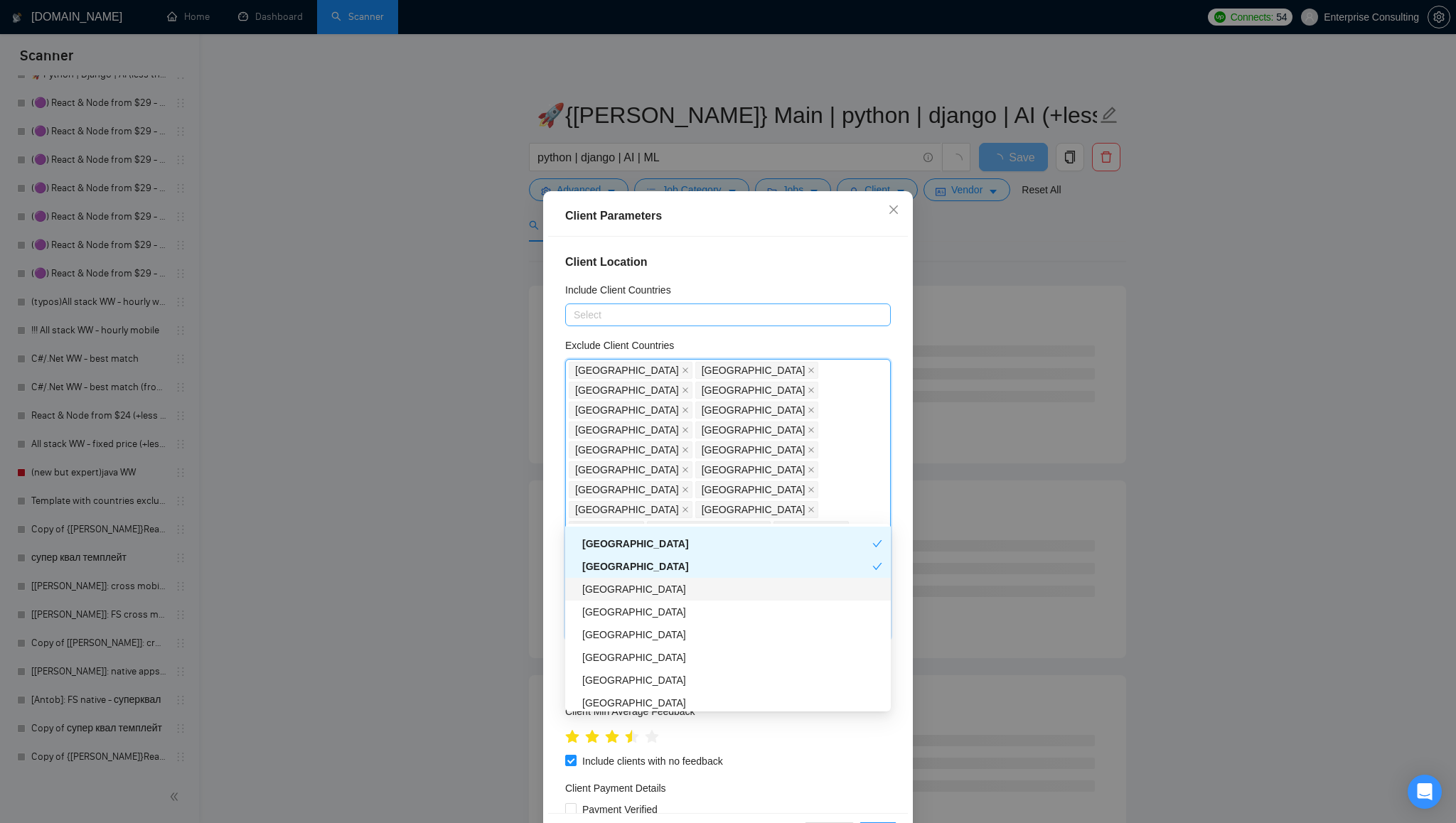
click at [712, 594] on div "[GEOGRAPHIC_DATA]" at bounding box center [732, 589] width 300 height 16
click at [704, 637] on div "[GEOGRAPHIC_DATA]" at bounding box center [732, 635] width 300 height 16
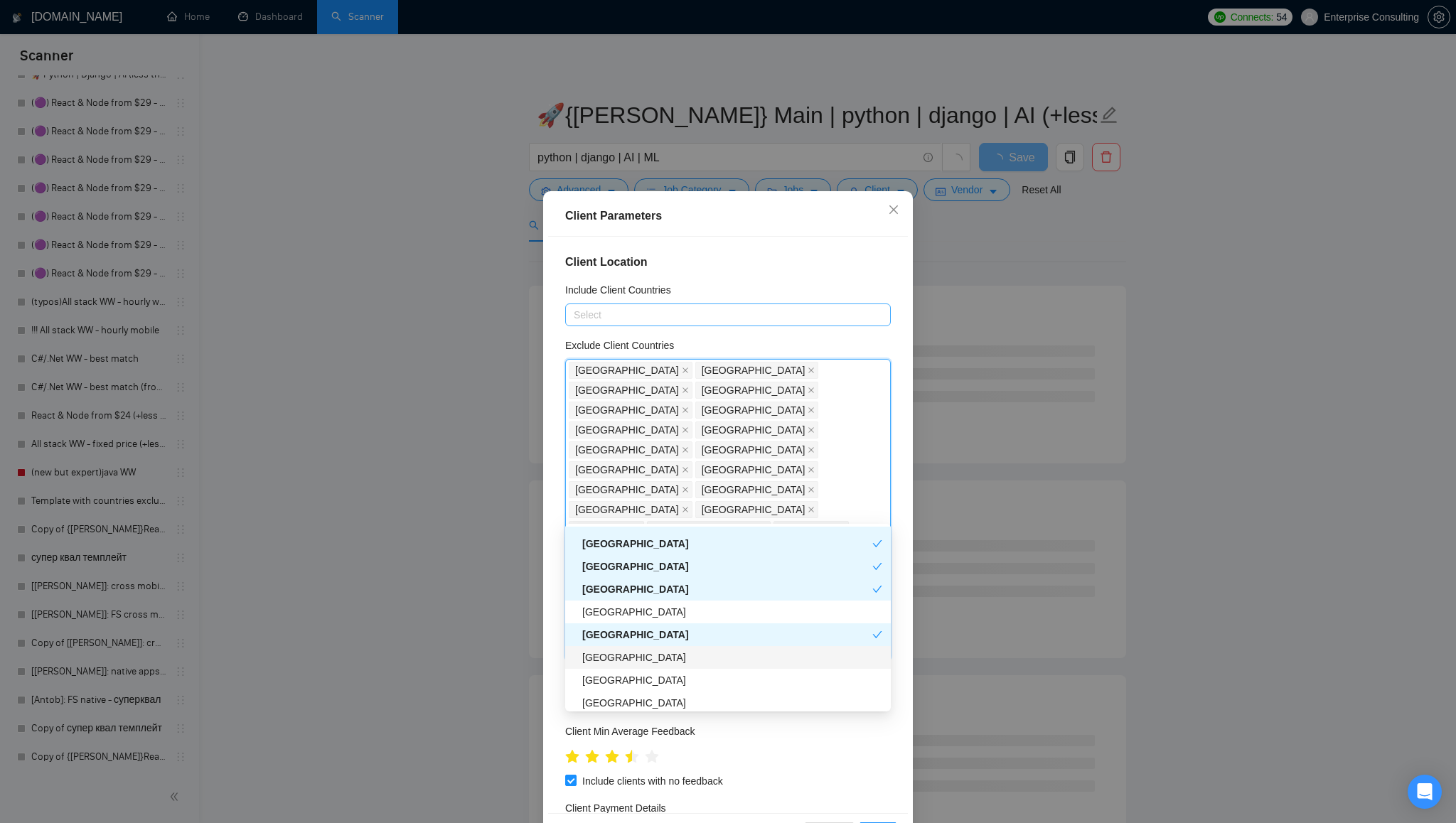
click at [703, 647] on div "[GEOGRAPHIC_DATA]" at bounding box center [728, 657] width 325 height 22
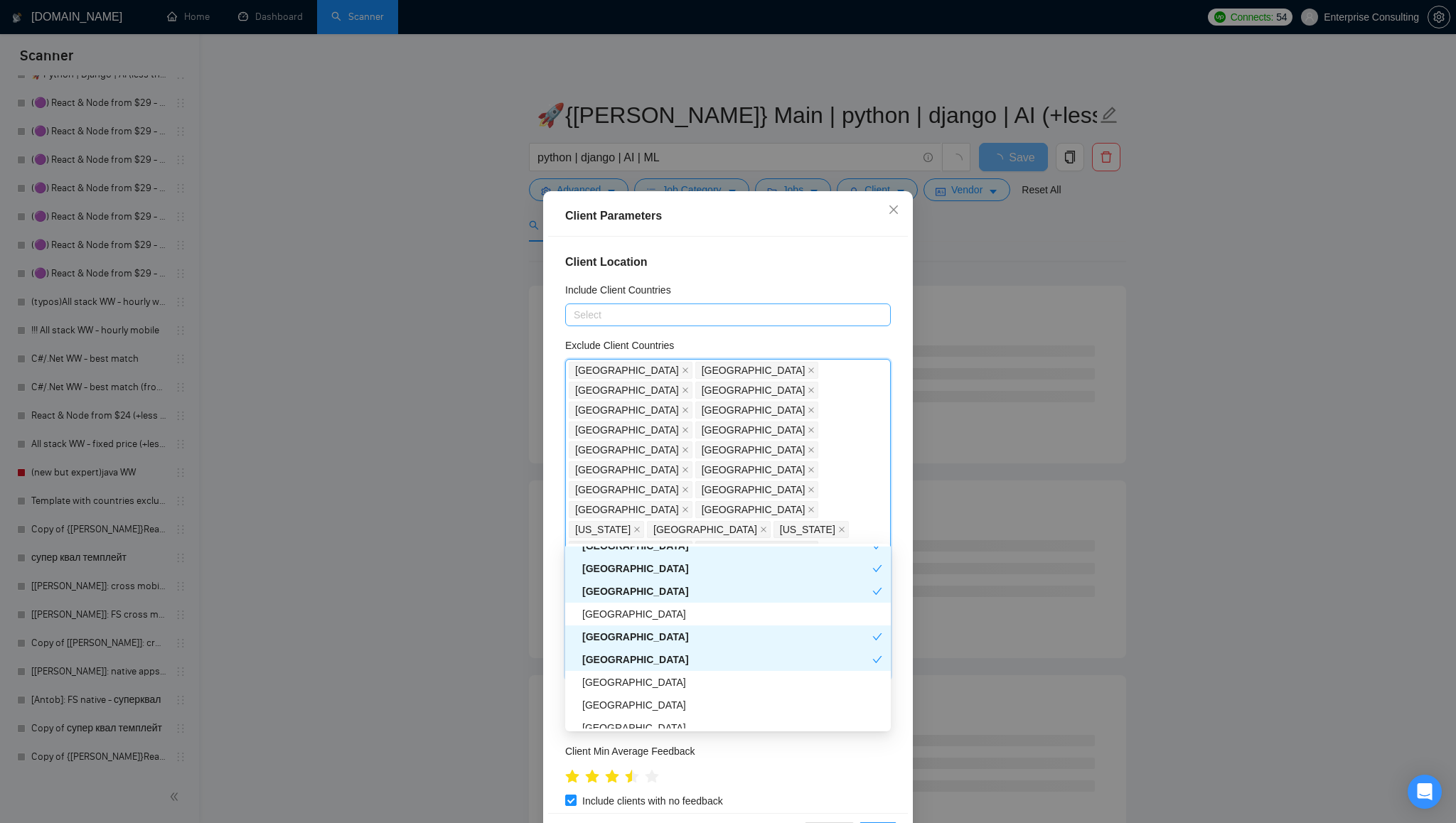
scroll to position [2378, 0]
click at [701, 660] on div "[GEOGRAPHIC_DATA]" at bounding box center [732, 660] width 300 height 16
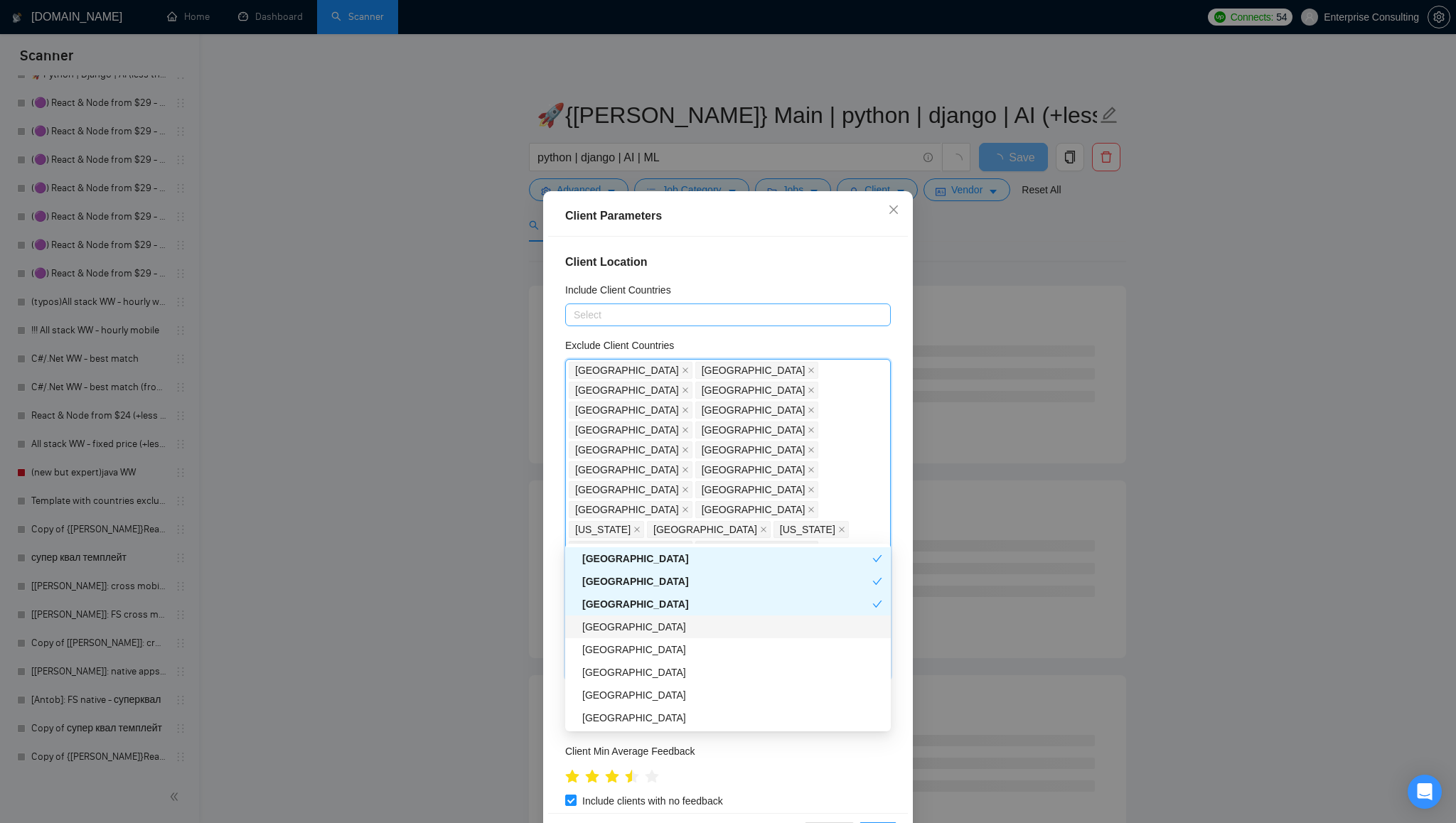
scroll to position [2452, 0]
click at [704, 609] on div "[GEOGRAPHIC_DATA]" at bounding box center [732, 609] width 300 height 16
click at [694, 634] on div "[GEOGRAPHIC_DATA]" at bounding box center [732, 631] width 300 height 16
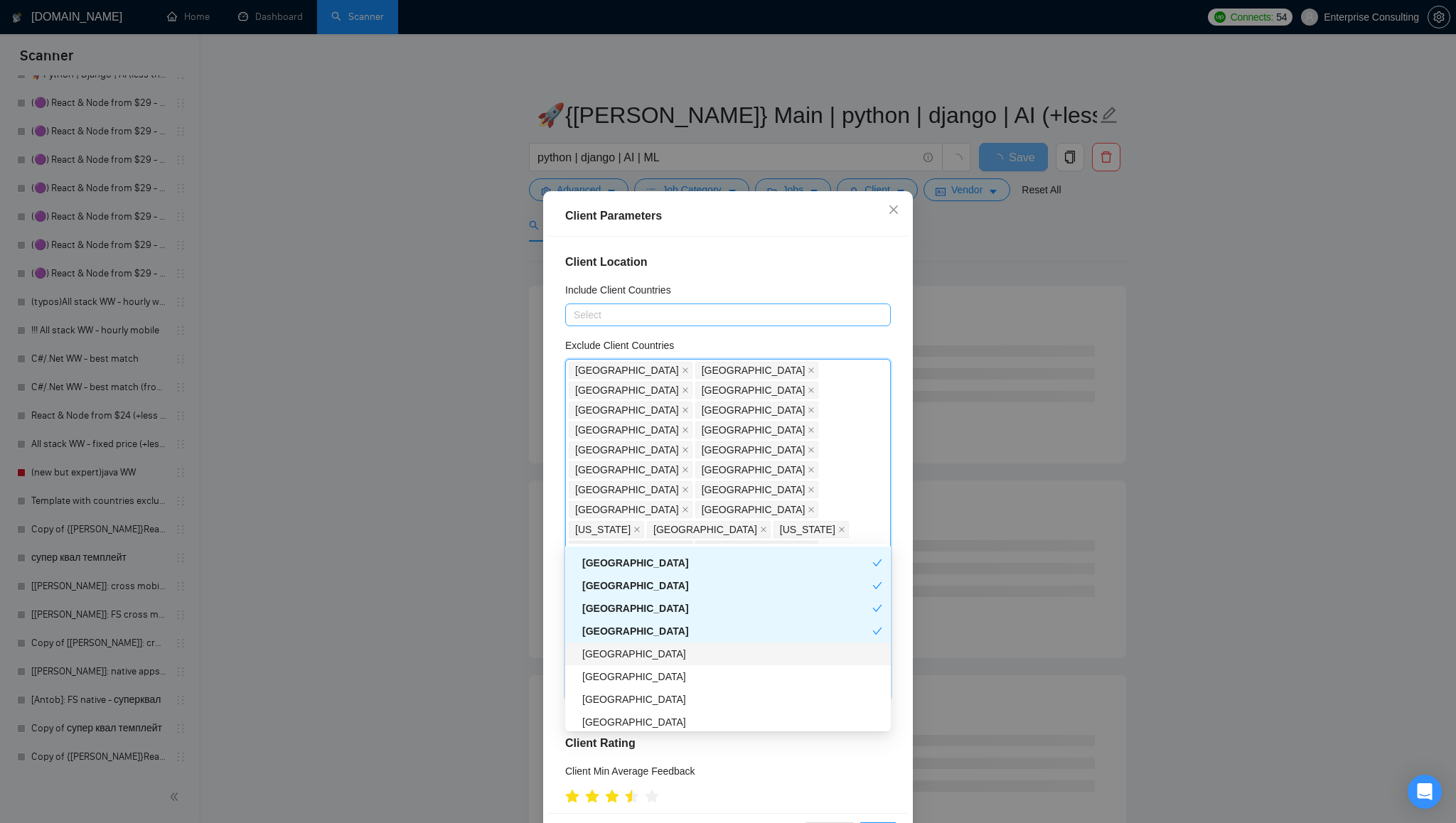
click at [691, 656] on div "[GEOGRAPHIC_DATA]" at bounding box center [732, 654] width 300 height 16
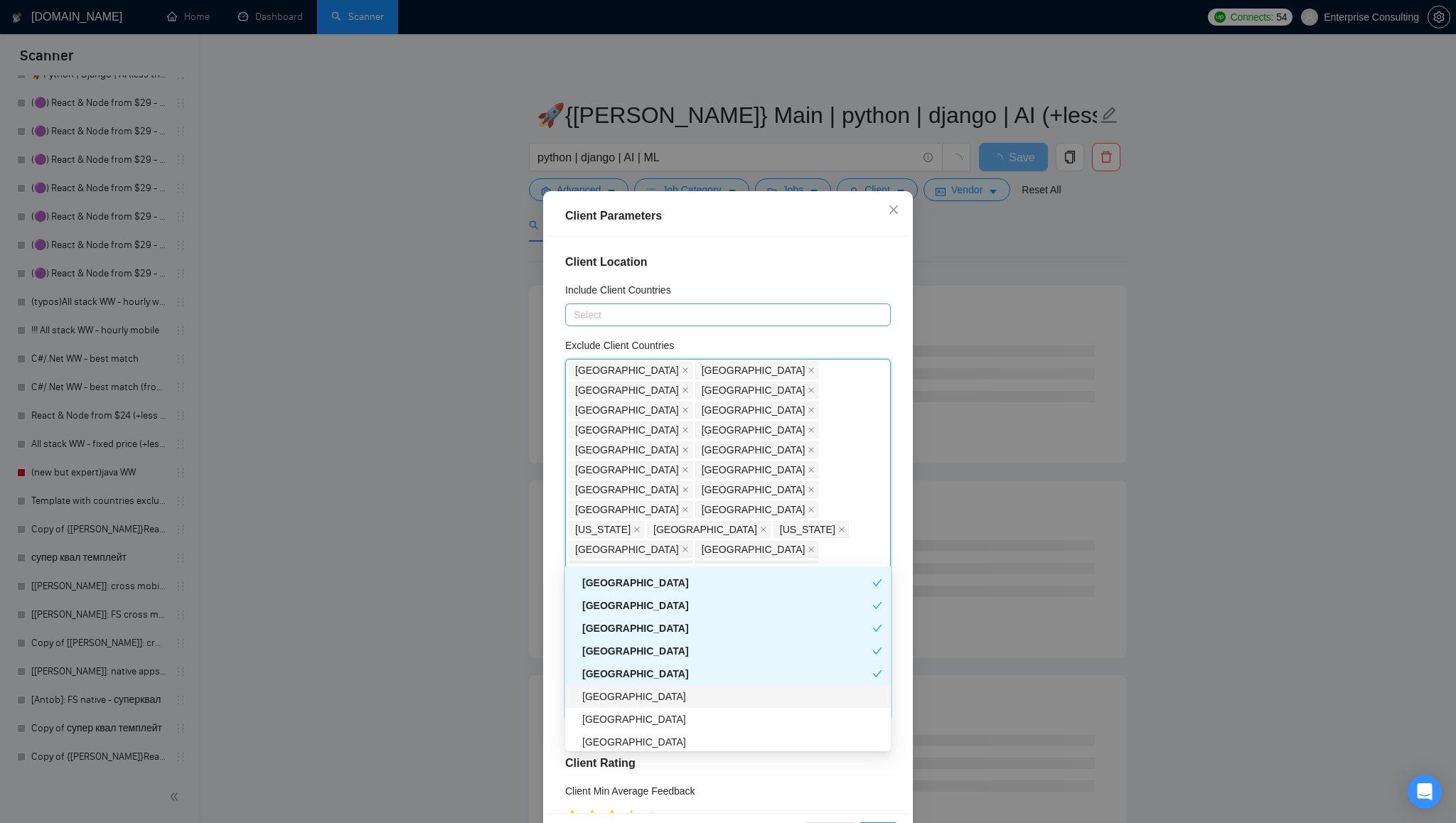
click at [689, 694] on div "[GEOGRAPHIC_DATA]" at bounding box center [732, 697] width 300 height 16
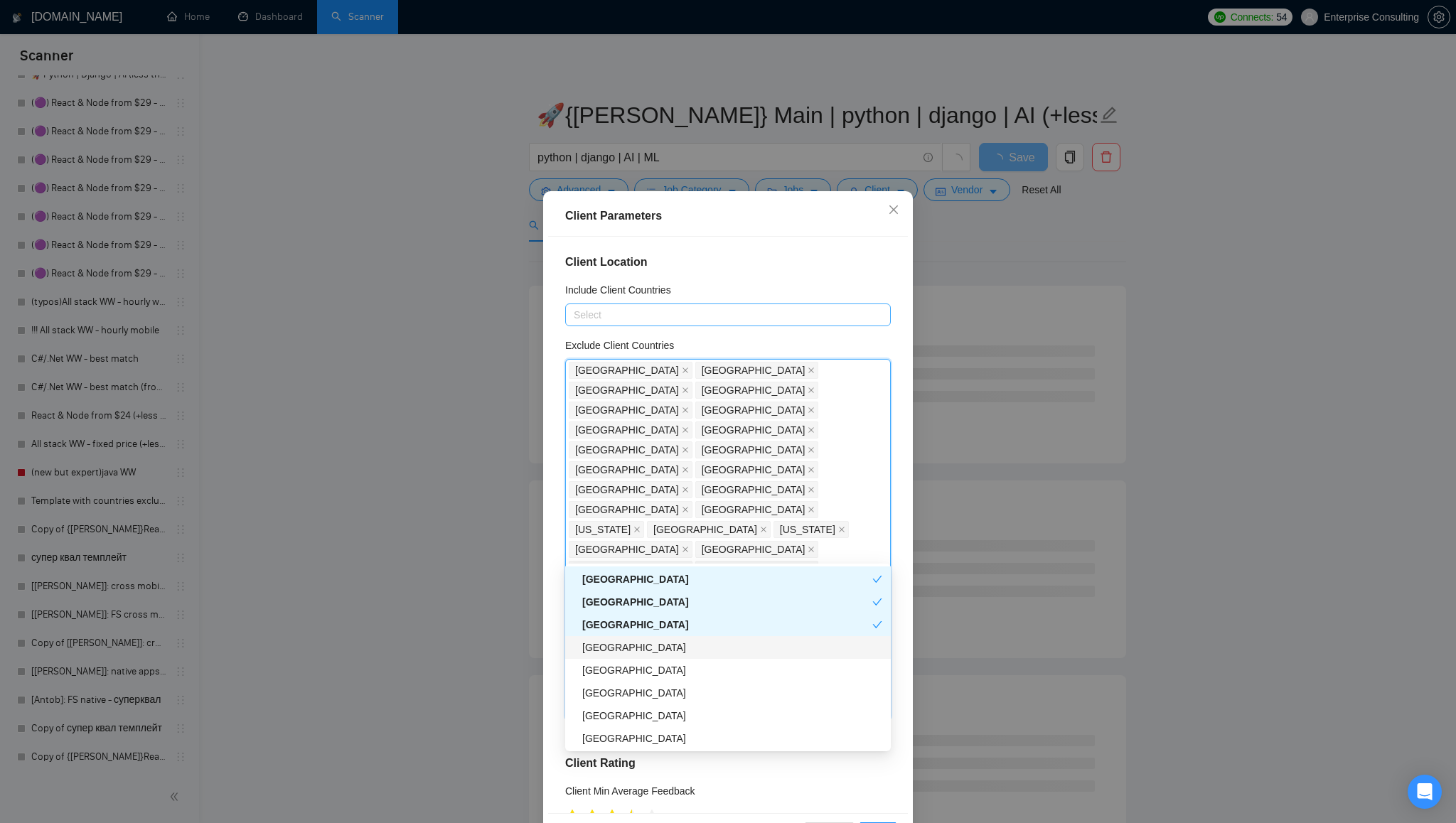
scroll to position [2533, 0]
click at [688, 664] on div "[GEOGRAPHIC_DATA]" at bounding box center [732, 661] width 300 height 16
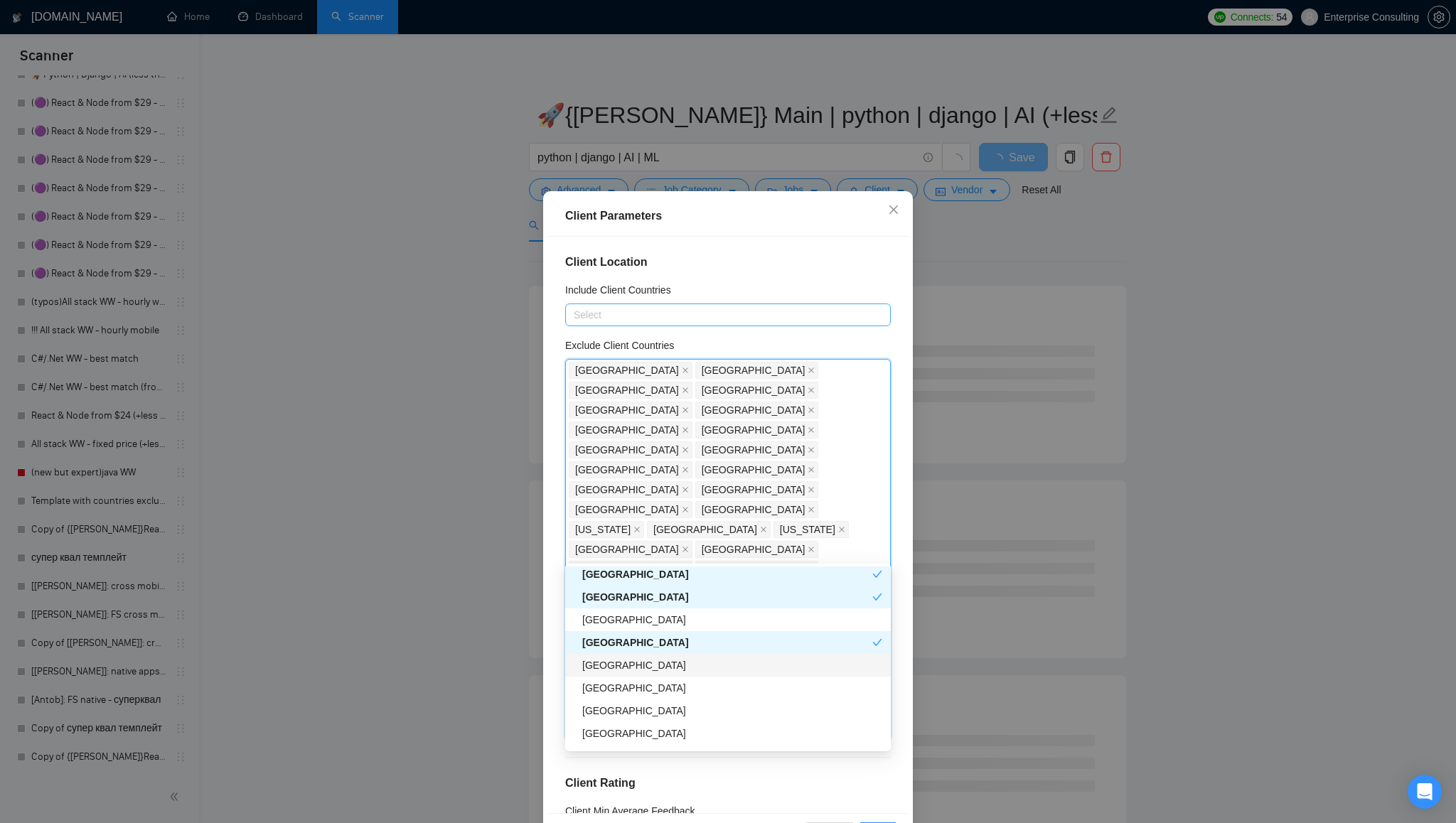
scroll to position [2561, 0]
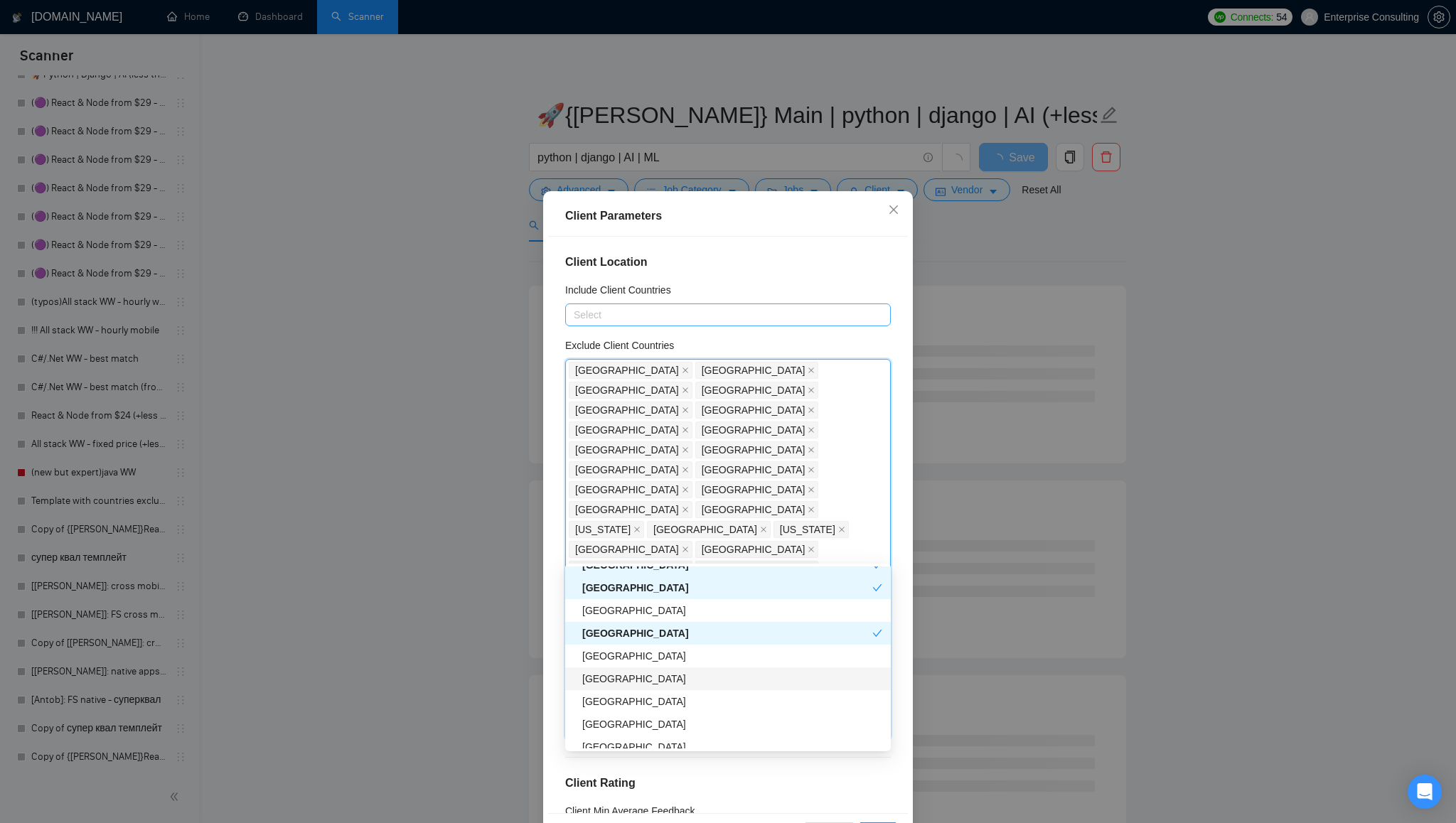
click at [742, 681] on div "[GEOGRAPHIC_DATA]" at bounding box center [732, 679] width 300 height 16
click at [736, 707] on div "[GEOGRAPHIC_DATA]" at bounding box center [732, 702] width 300 height 16
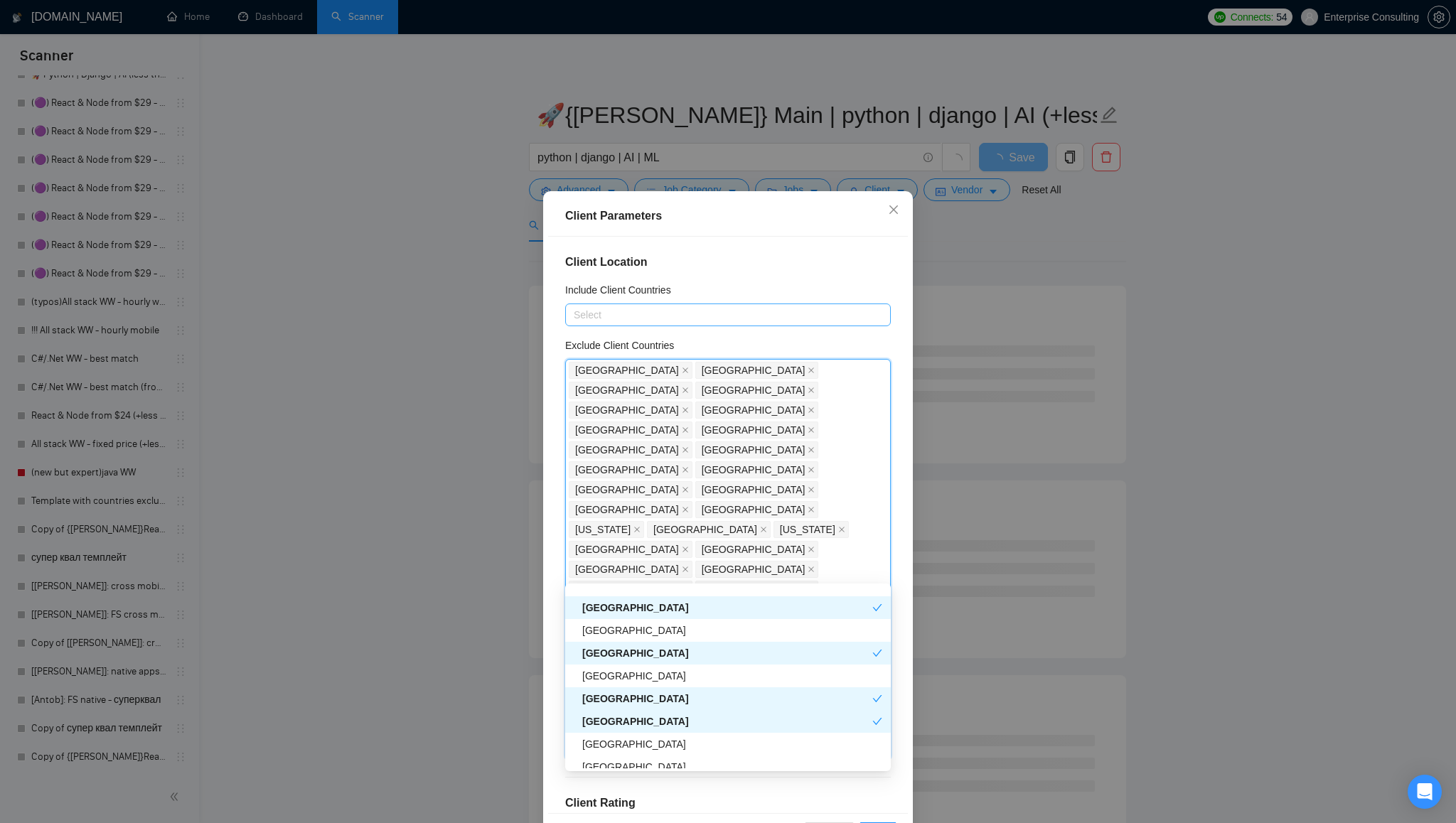
scroll to position [2602, 0]
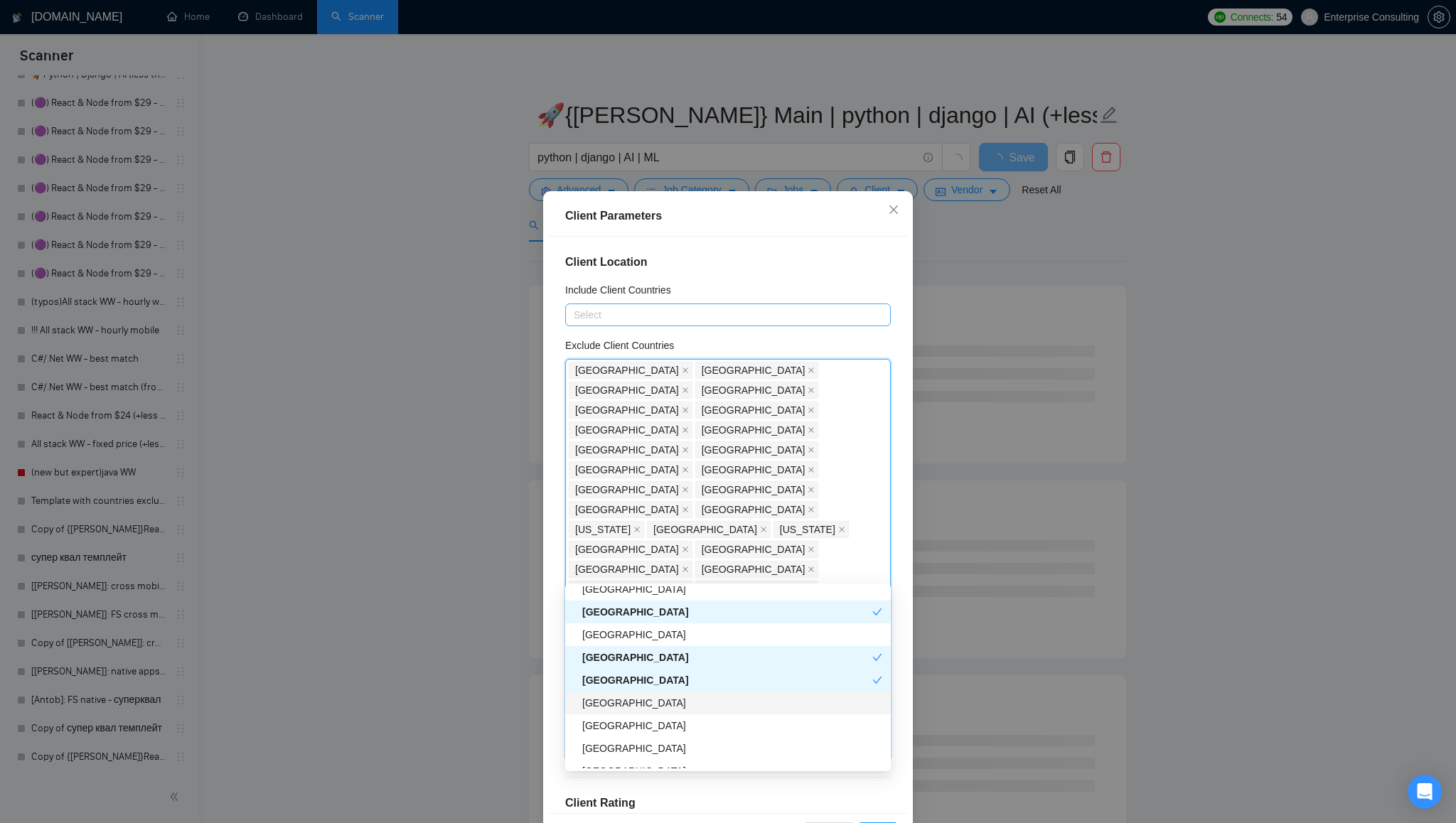
click at [737, 696] on div "[GEOGRAPHIC_DATA]" at bounding box center [732, 703] width 300 height 16
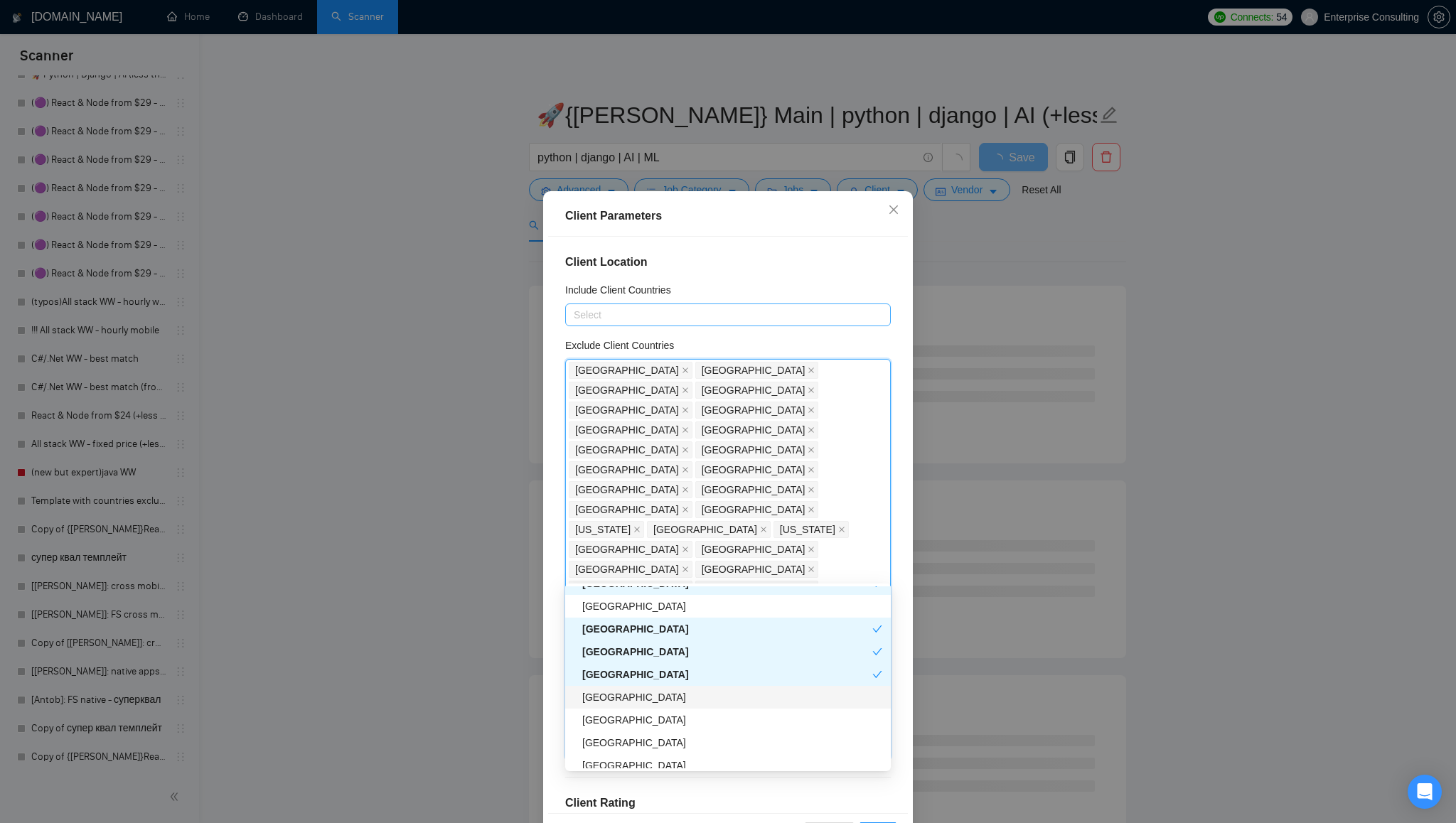
click at [736, 694] on div "[GEOGRAPHIC_DATA]" at bounding box center [732, 697] width 300 height 16
click at [733, 725] on div "[GEOGRAPHIC_DATA]" at bounding box center [732, 720] width 300 height 16
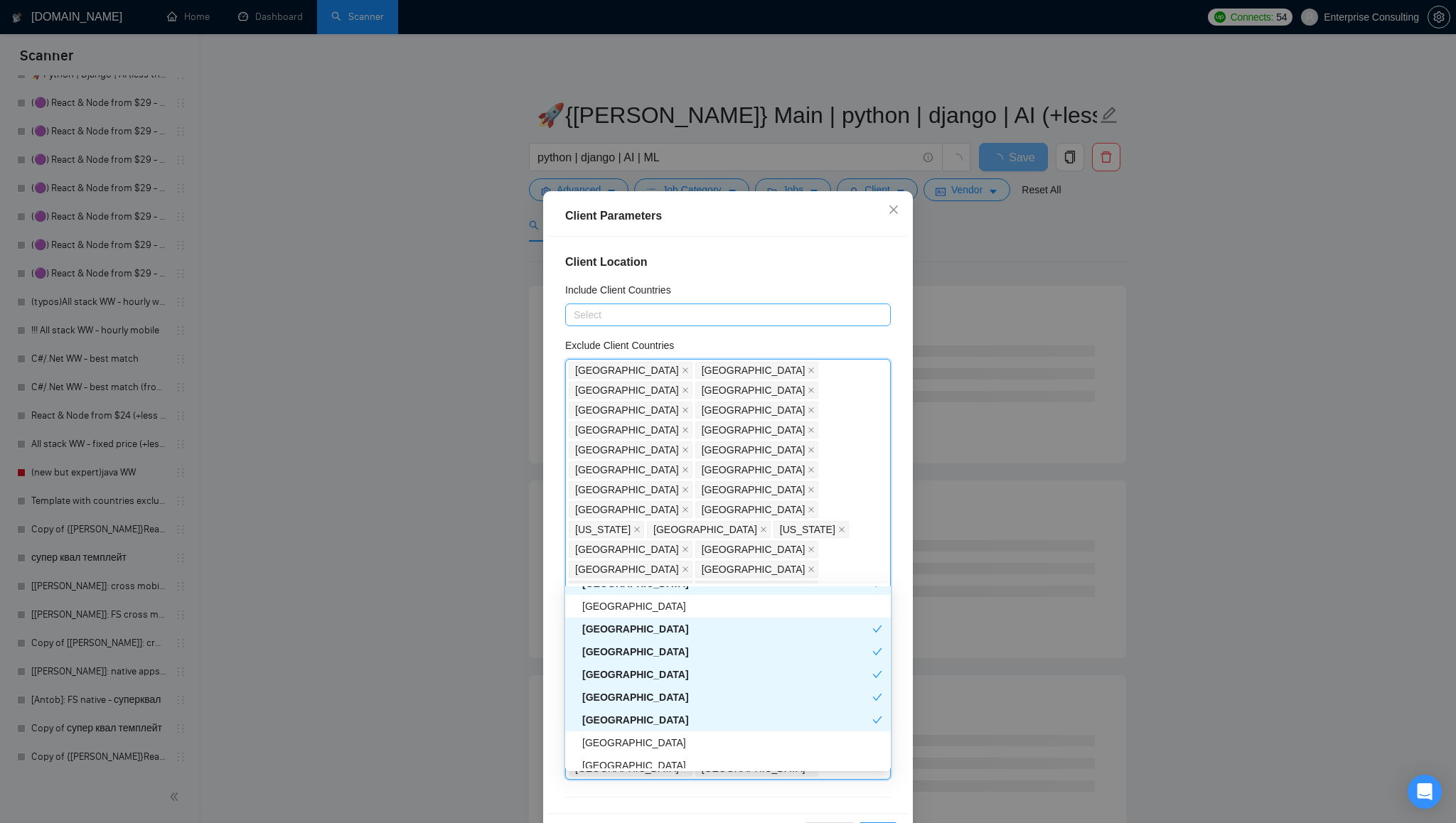
click at [733, 724] on div "[GEOGRAPHIC_DATA]" at bounding box center [727, 720] width 290 height 16
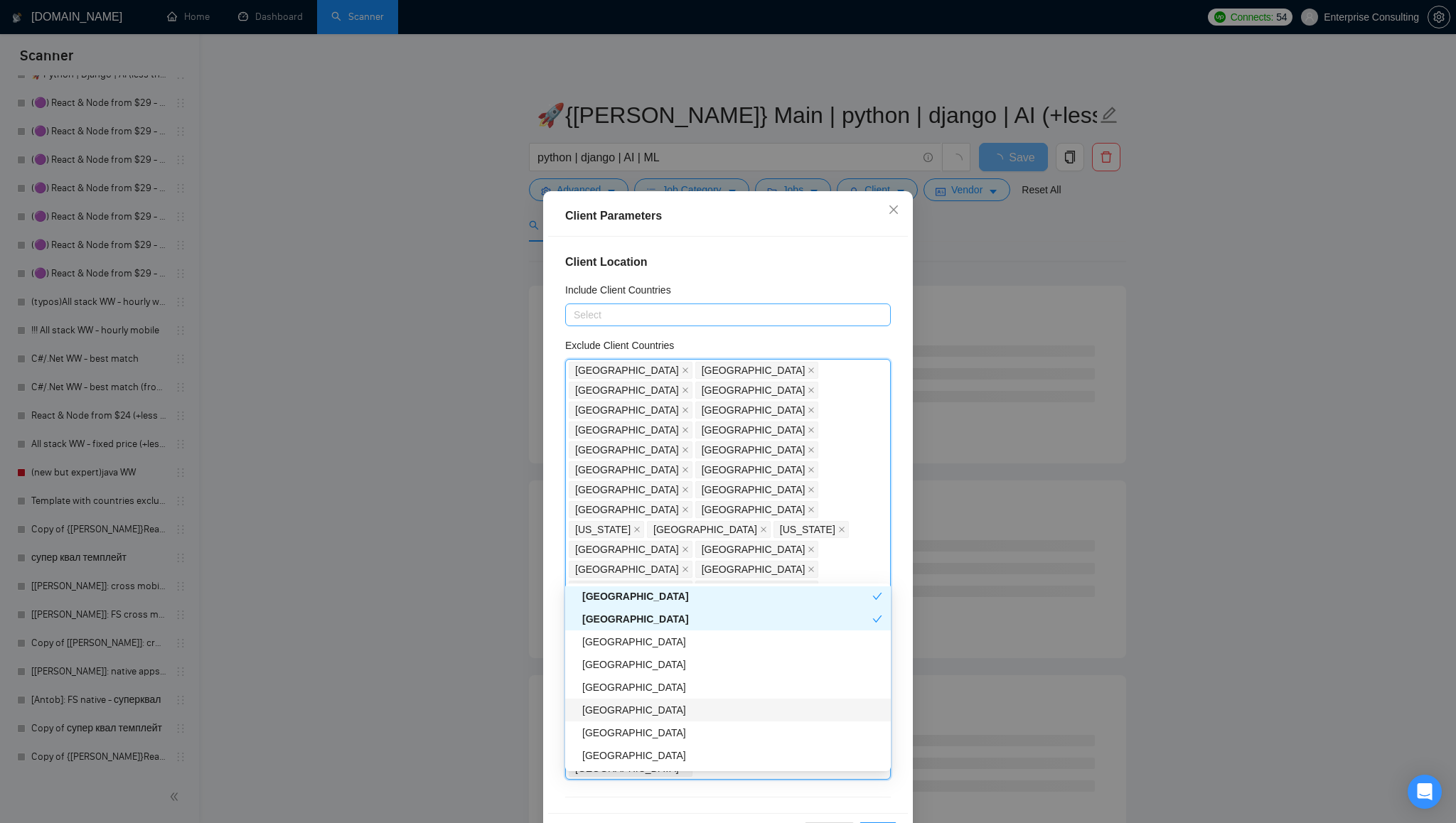
scroll to position [2718, 0]
click at [720, 685] on div "[GEOGRAPHIC_DATA]" at bounding box center [732, 678] width 300 height 16
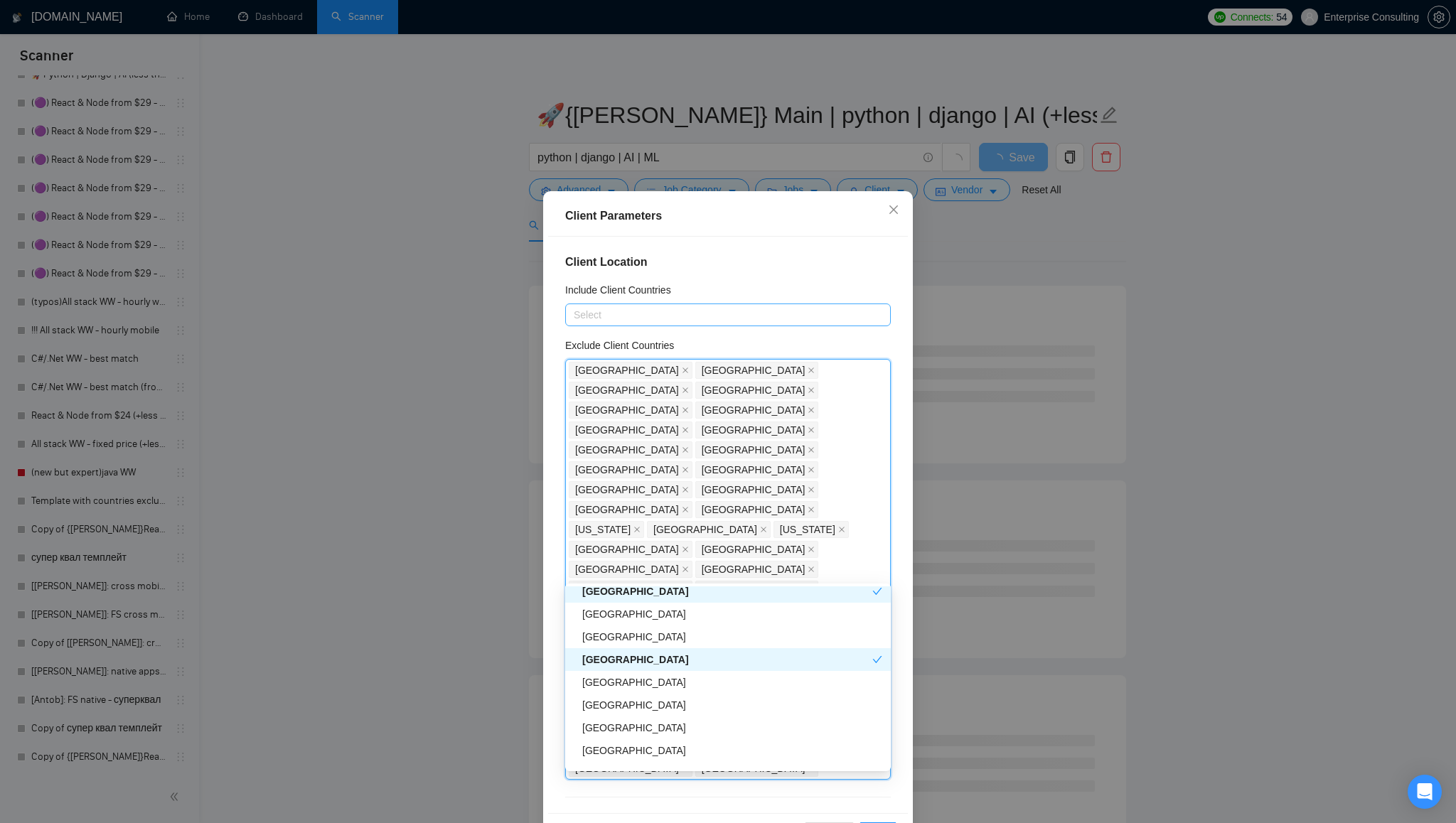
scroll to position [2745, 0]
click at [720, 678] on div "[GEOGRAPHIC_DATA]" at bounding box center [732, 673] width 300 height 16
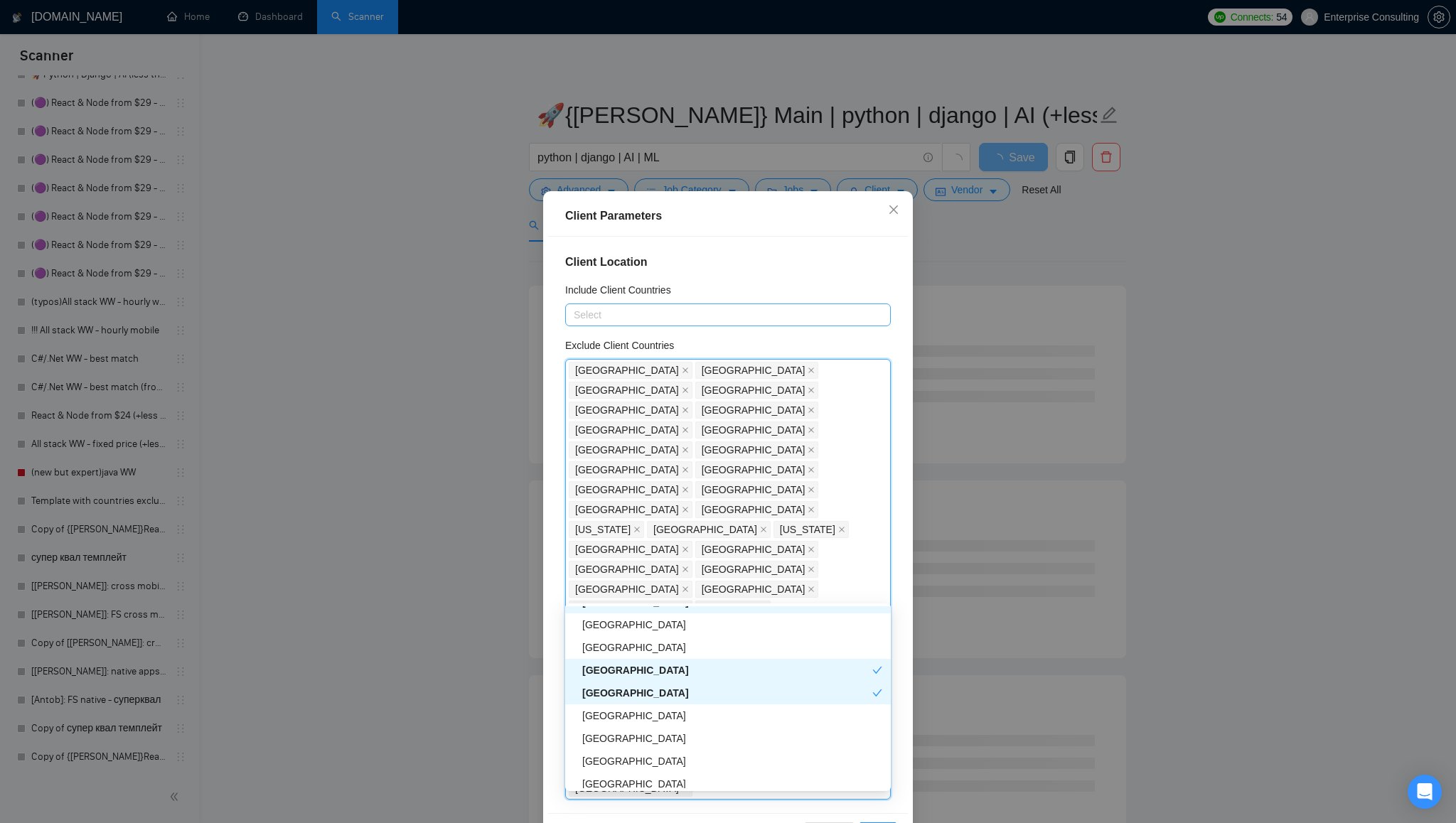
scroll to position [2764, 0]
click at [715, 702] on div "[GEOGRAPHIC_DATA]" at bounding box center [732, 697] width 300 height 16
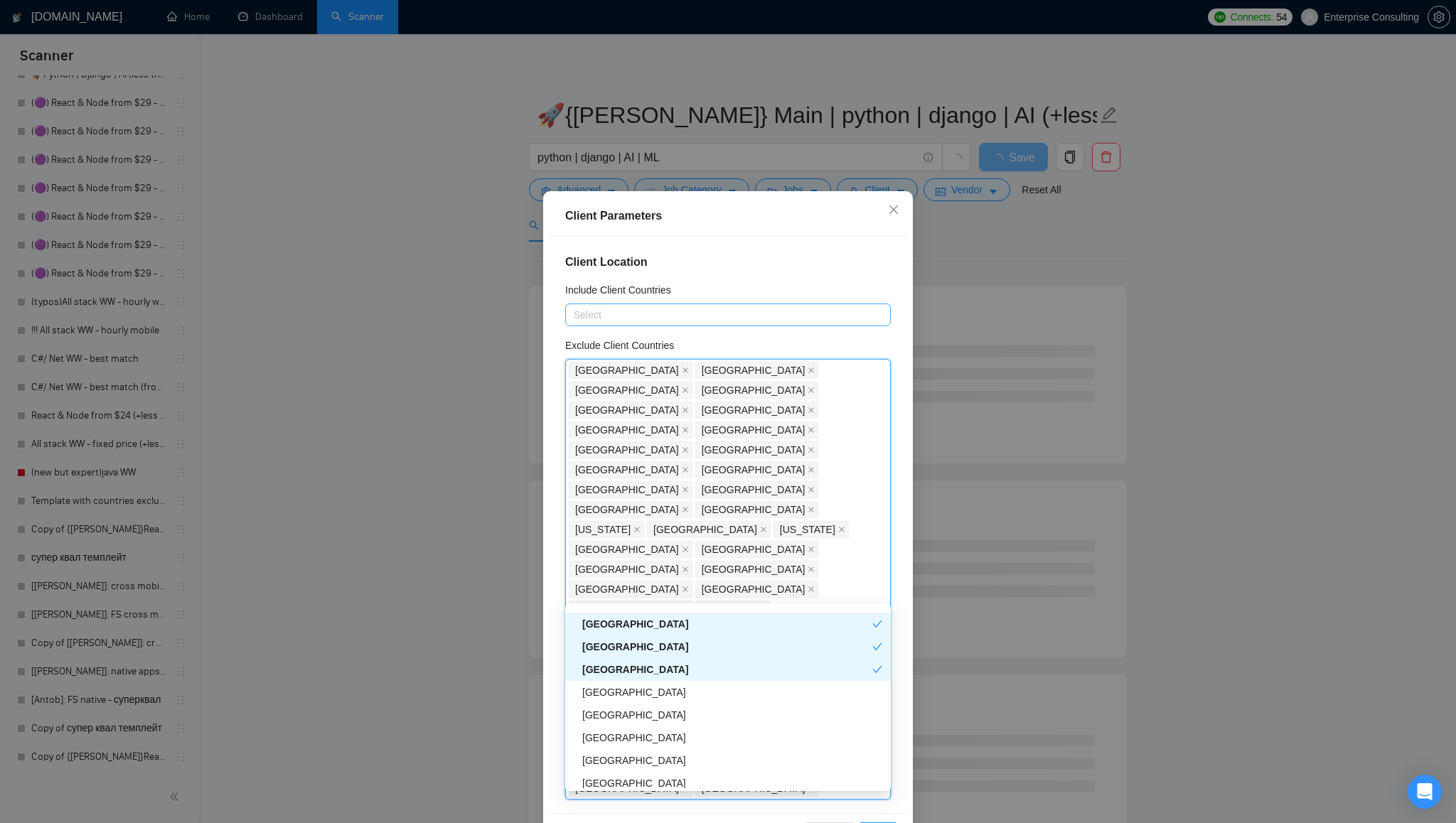
scroll to position [2810, 0]
click at [696, 719] on div "[GEOGRAPHIC_DATA]" at bounding box center [732, 720] width 300 height 16
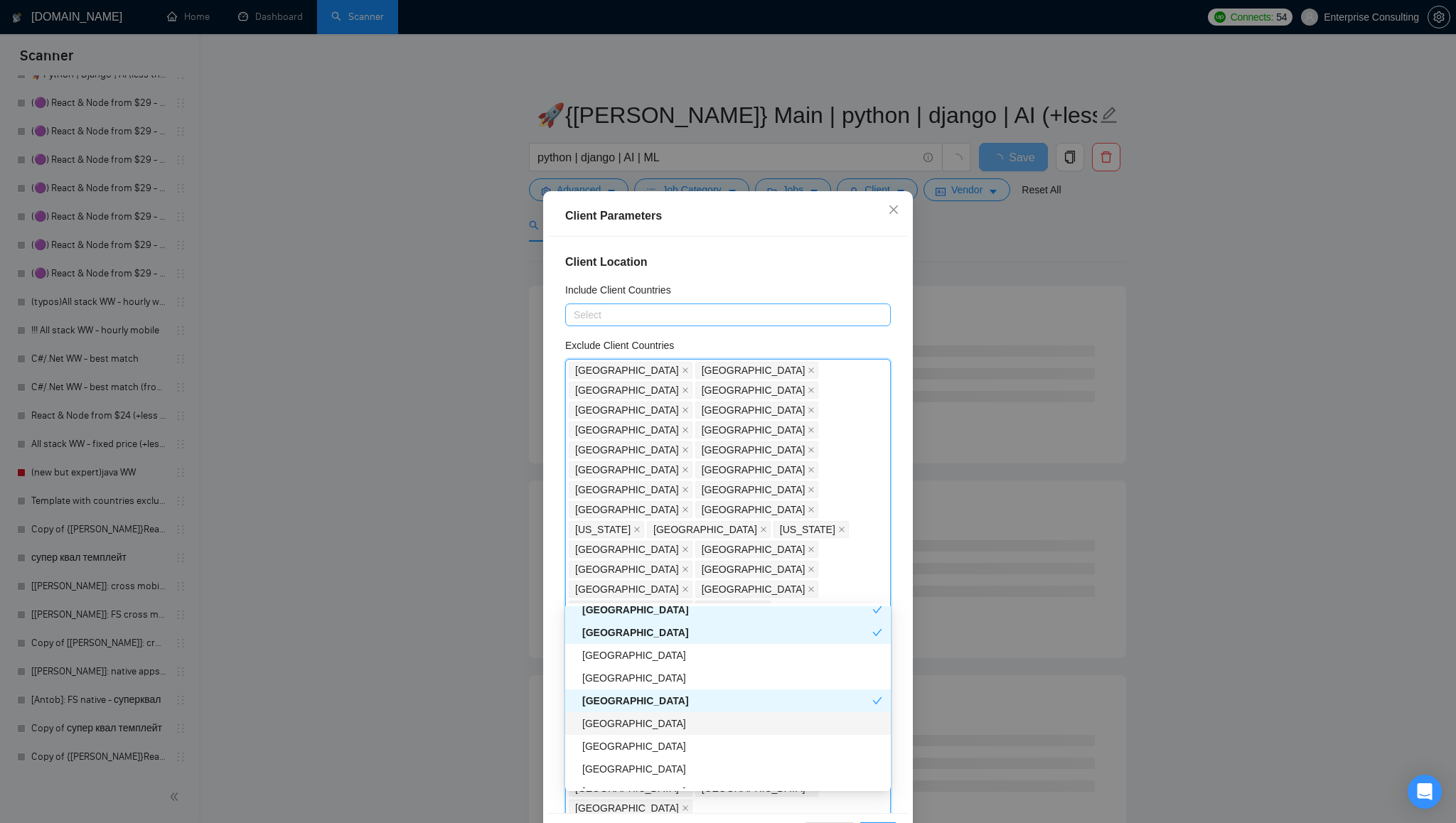
scroll to position [2857, 0]
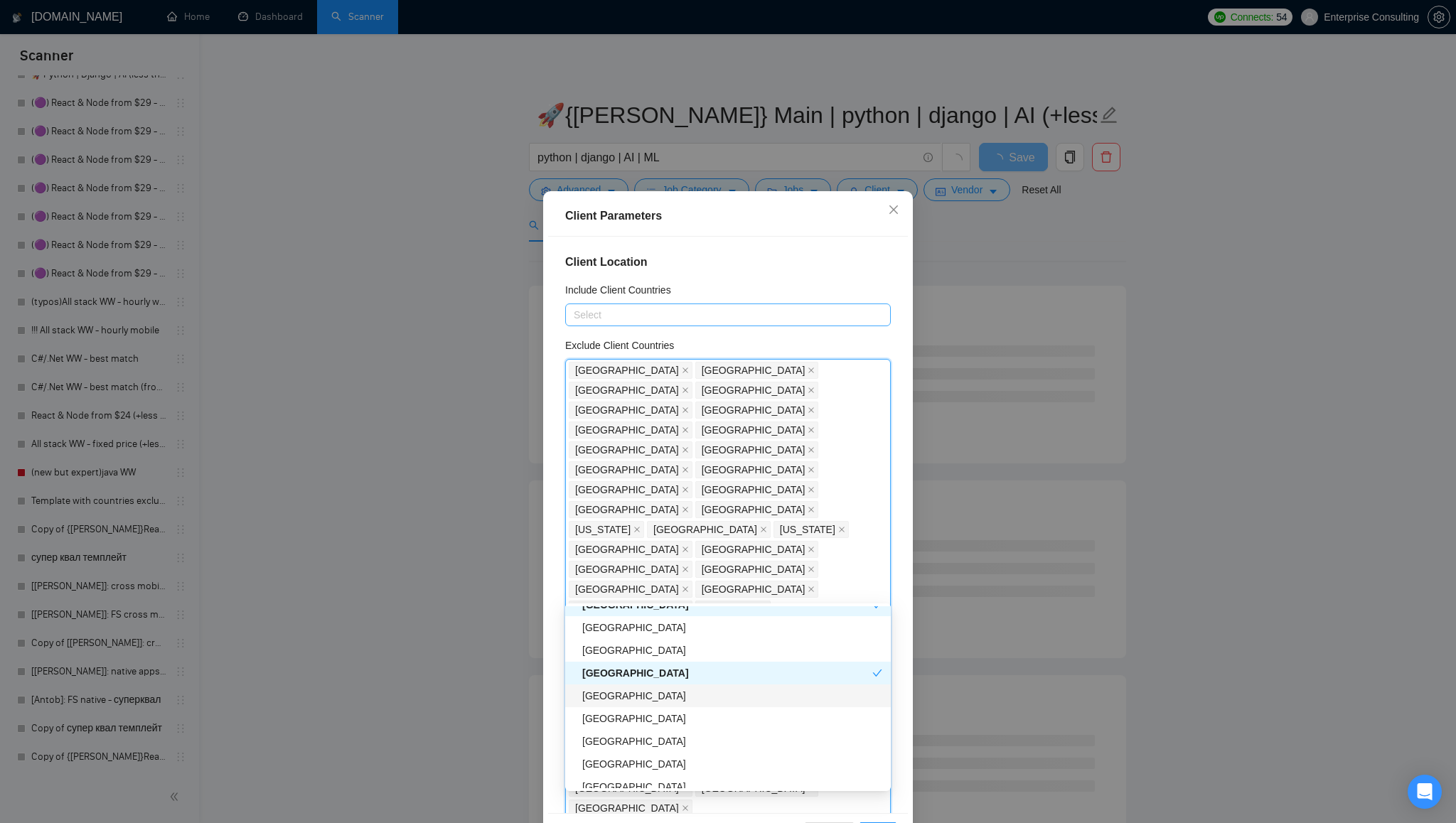
click at [698, 696] on div "[GEOGRAPHIC_DATA]" at bounding box center [732, 696] width 300 height 16
click at [697, 717] on div "[GEOGRAPHIC_DATA]" at bounding box center [732, 719] width 300 height 16
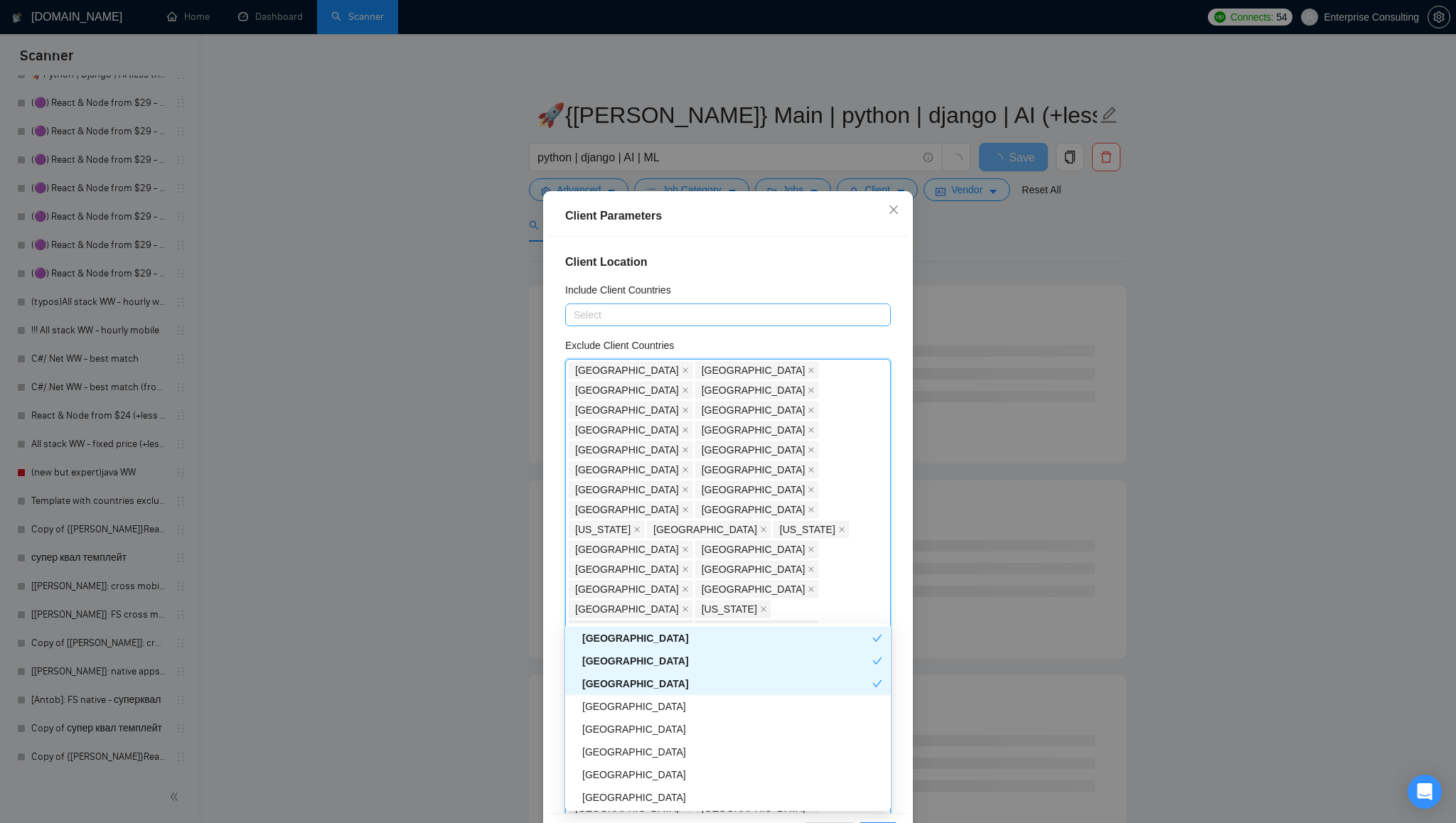
scroll to position [2930, 0]
click at [727, 688] on div "[GEOGRAPHIC_DATA]" at bounding box center [732, 688] width 300 height 16
click at [726, 689] on div "[GEOGRAPHIC_DATA]" at bounding box center [727, 688] width 290 height 16
click at [723, 712] on div "[GEOGRAPHIC_DATA]" at bounding box center [732, 711] width 300 height 16
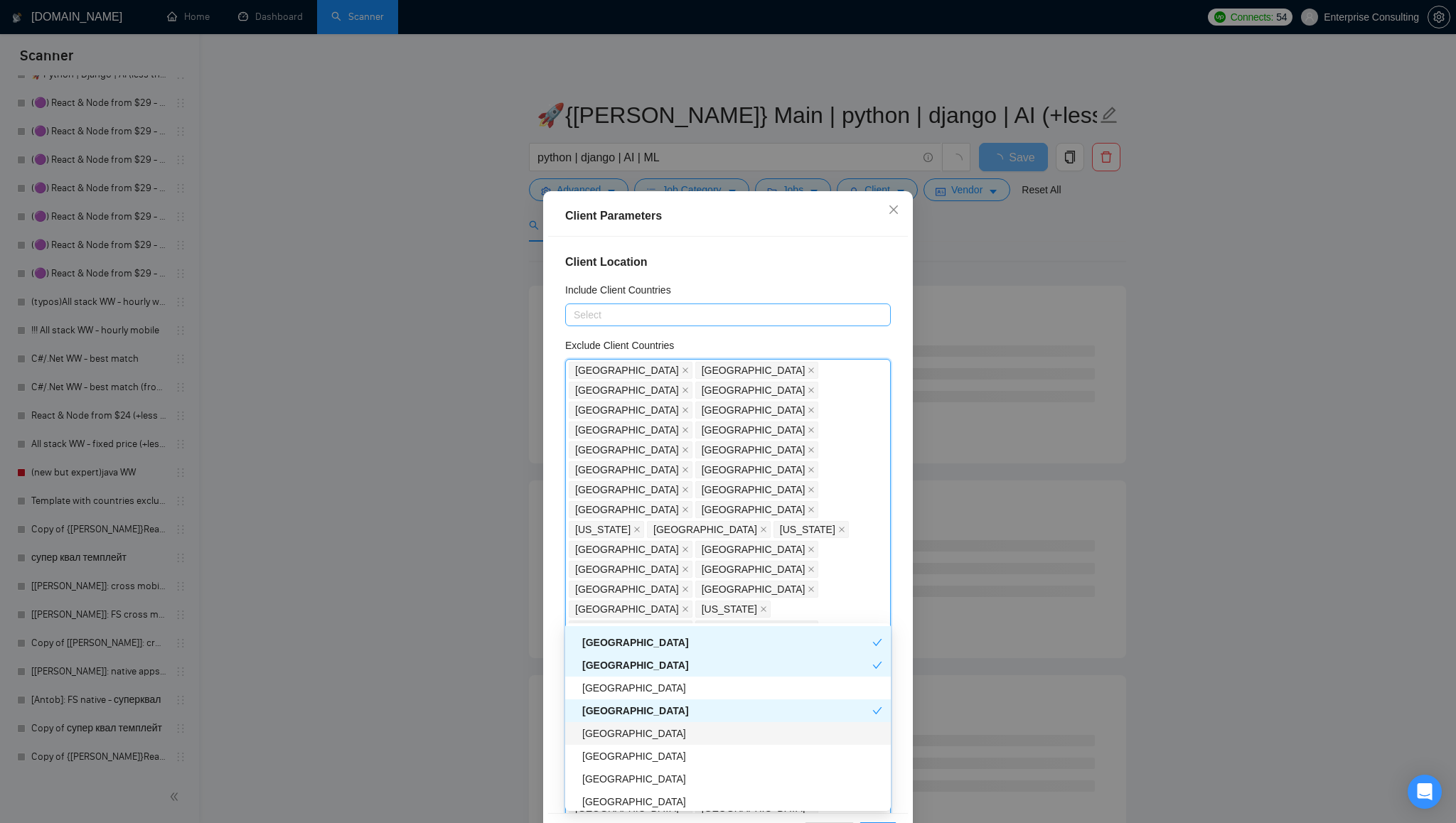
click at [718, 741] on div "[GEOGRAPHIC_DATA]" at bounding box center [732, 734] width 300 height 16
click at [712, 763] on div "[GEOGRAPHIC_DATA]" at bounding box center [732, 756] width 300 height 16
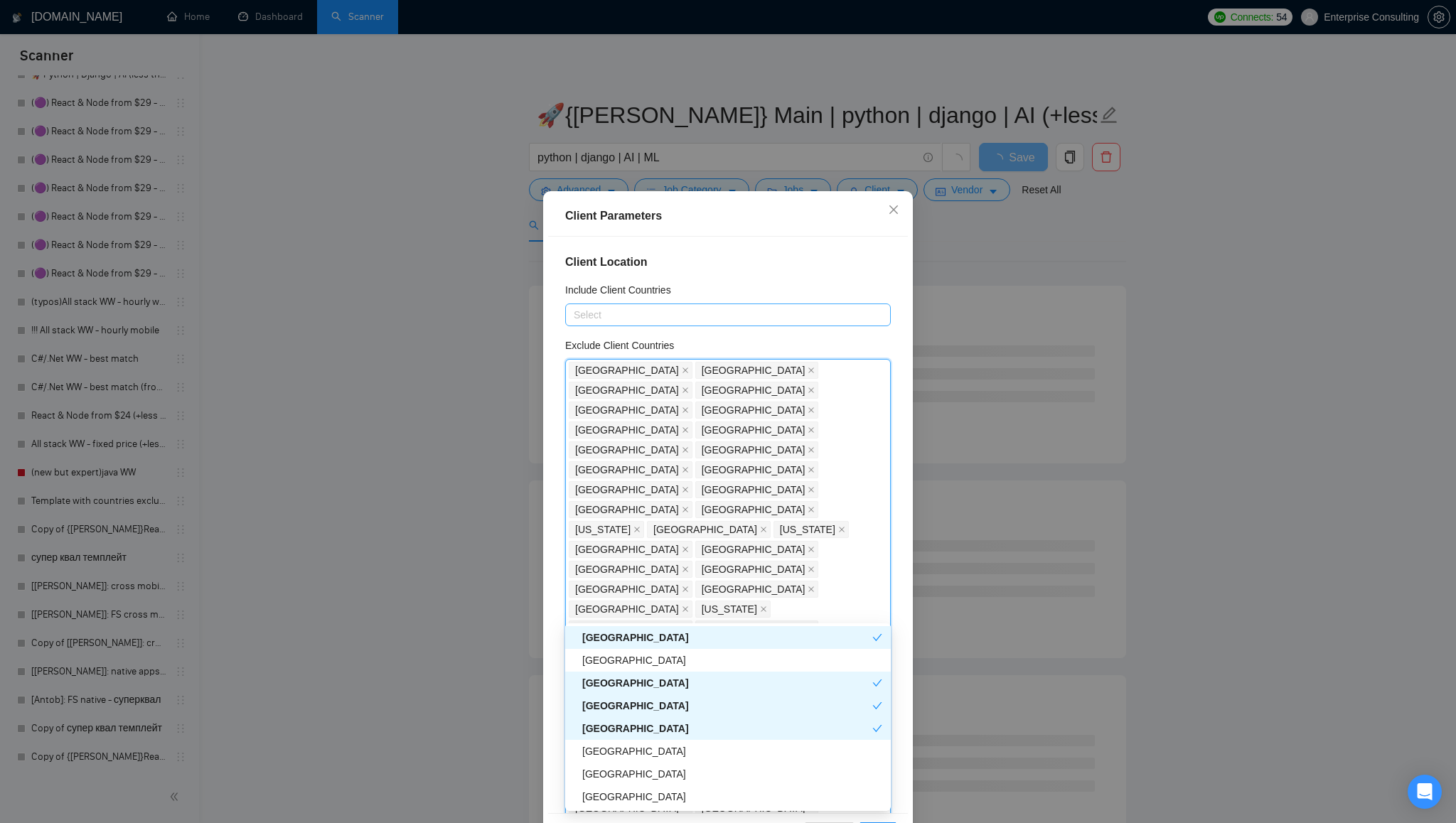
scroll to position [3000, 0]
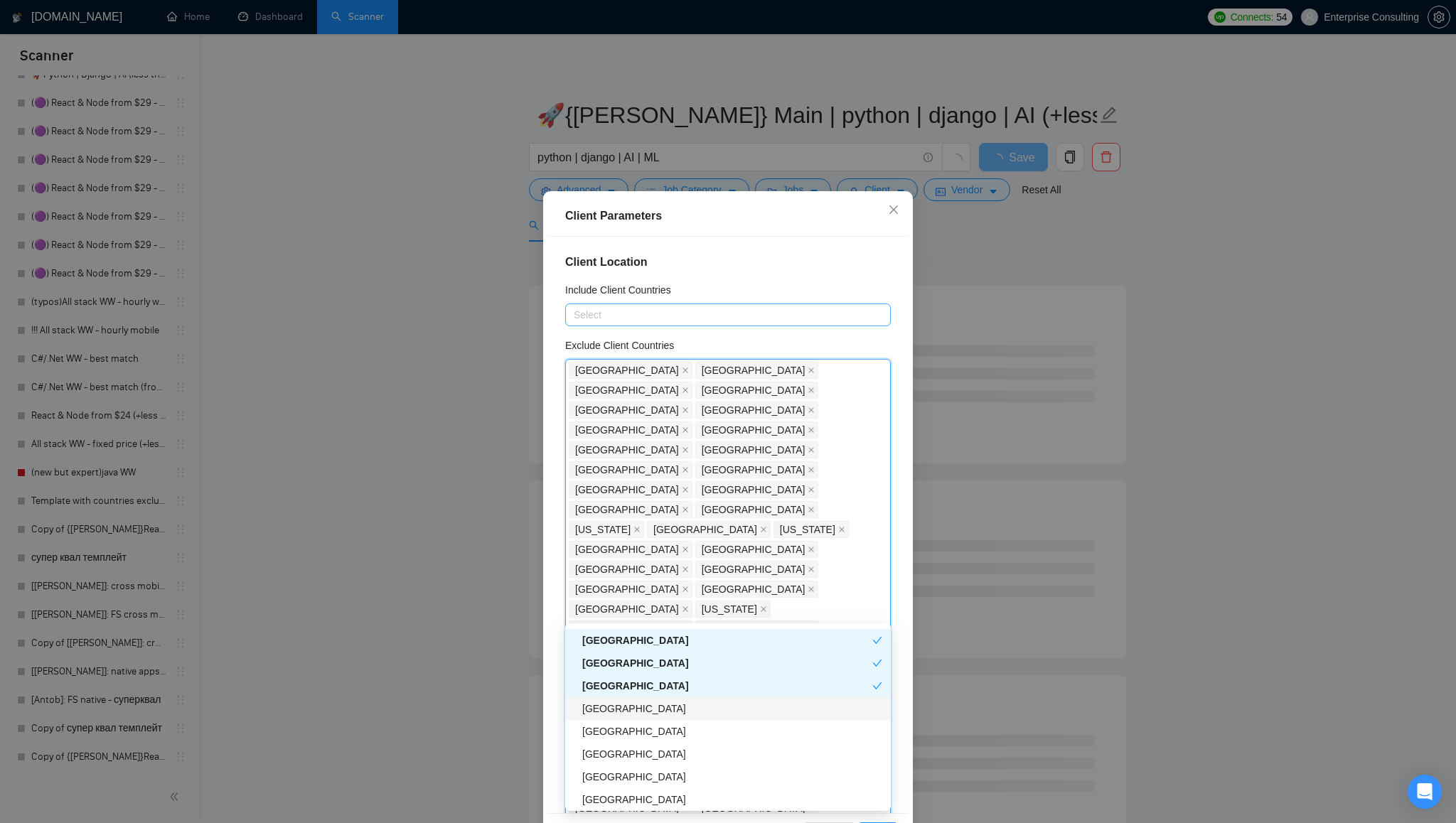
click at [744, 707] on div "[GEOGRAPHIC_DATA]" at bounding box center [732, 709] width 300 height 16
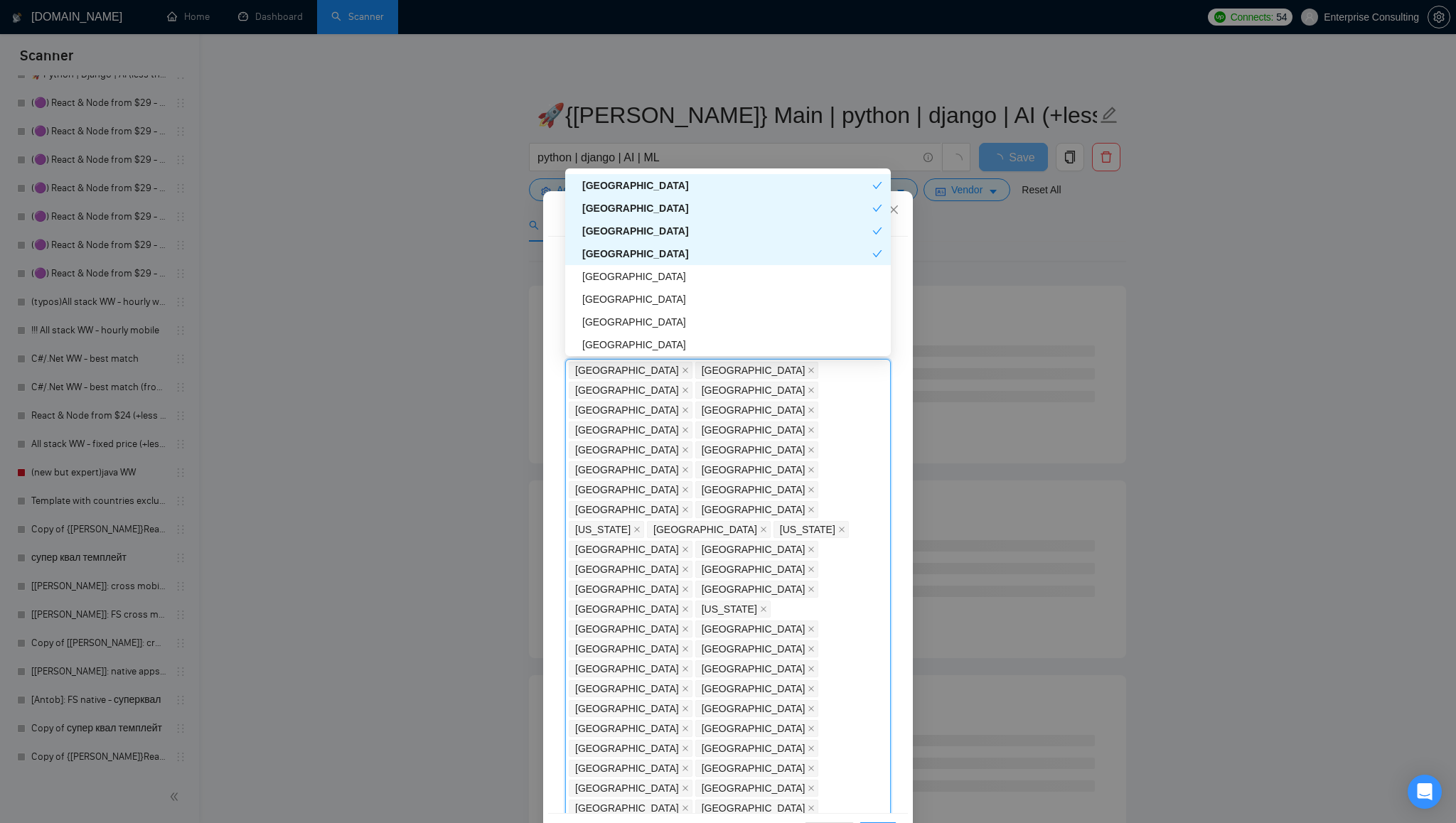
scroll to position [37, 0]
click at [766, 299] on div "[GEOGRAPHIC_DATA]" at bounding box center [732, 299] width 300 height 16
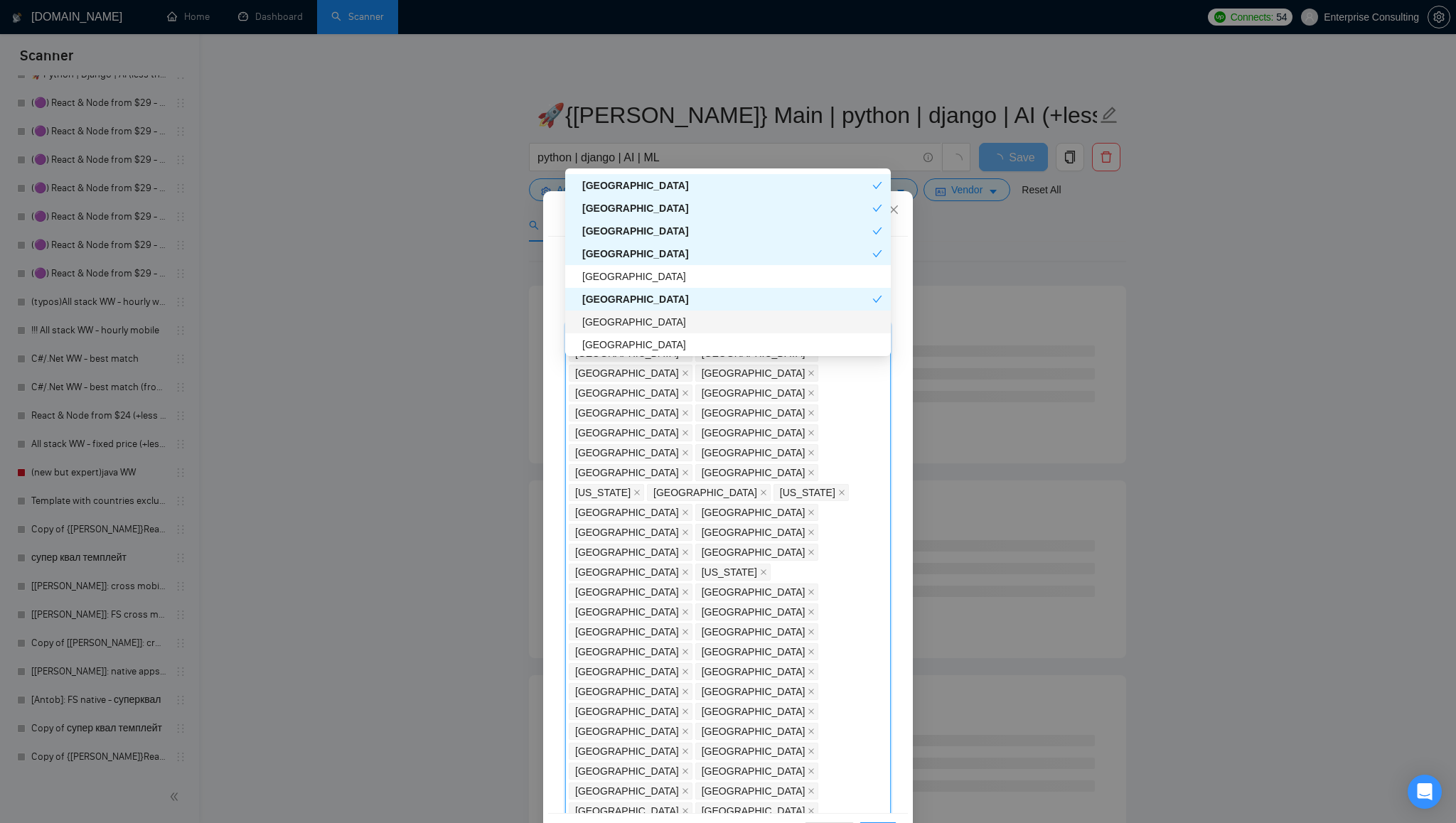
click at [763, 317] on div "[GEOGRAPHIC_DATA]" at bounding box center [732, 322] width 300 height 16
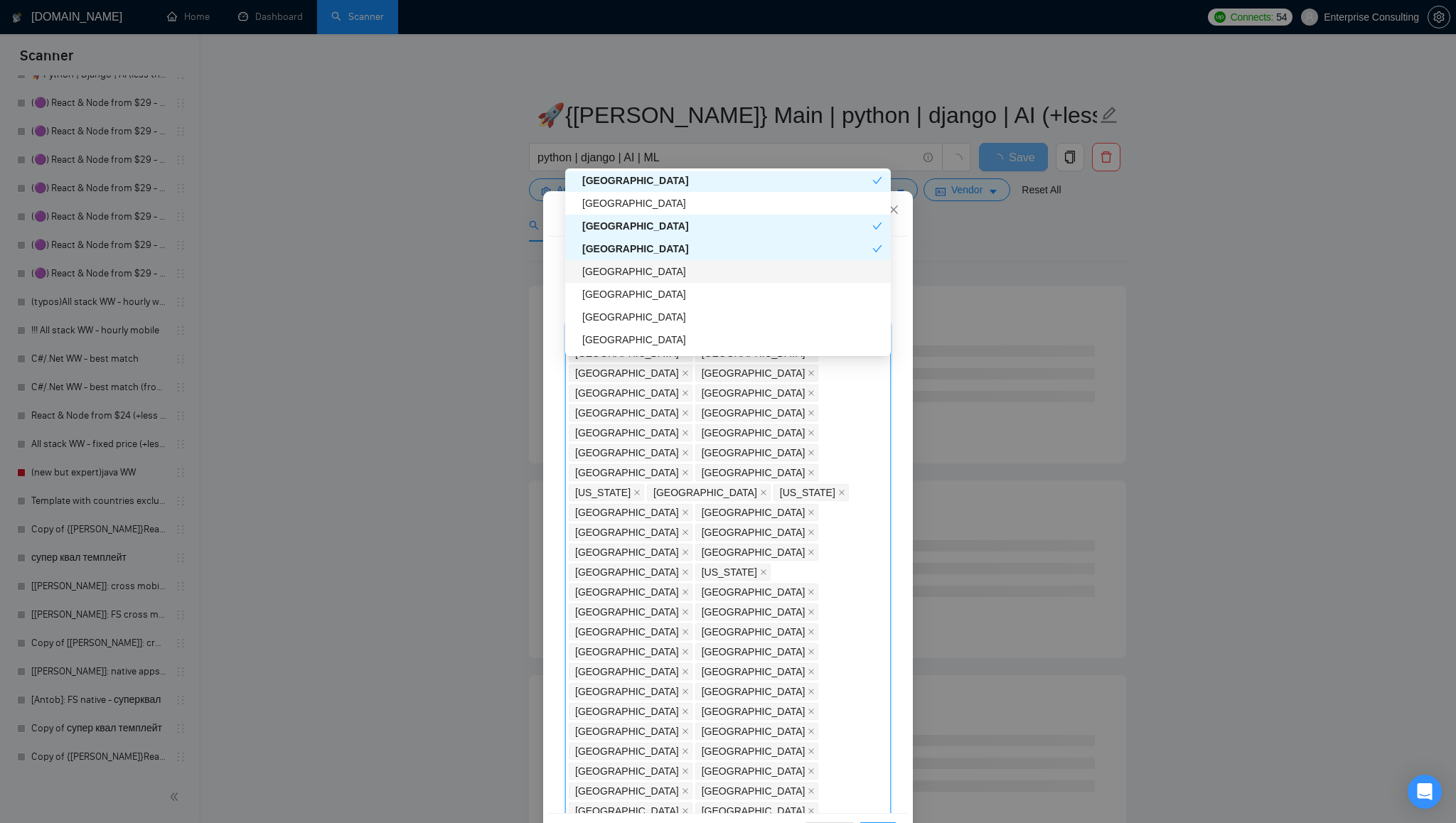
scroll to position [3082, 0]
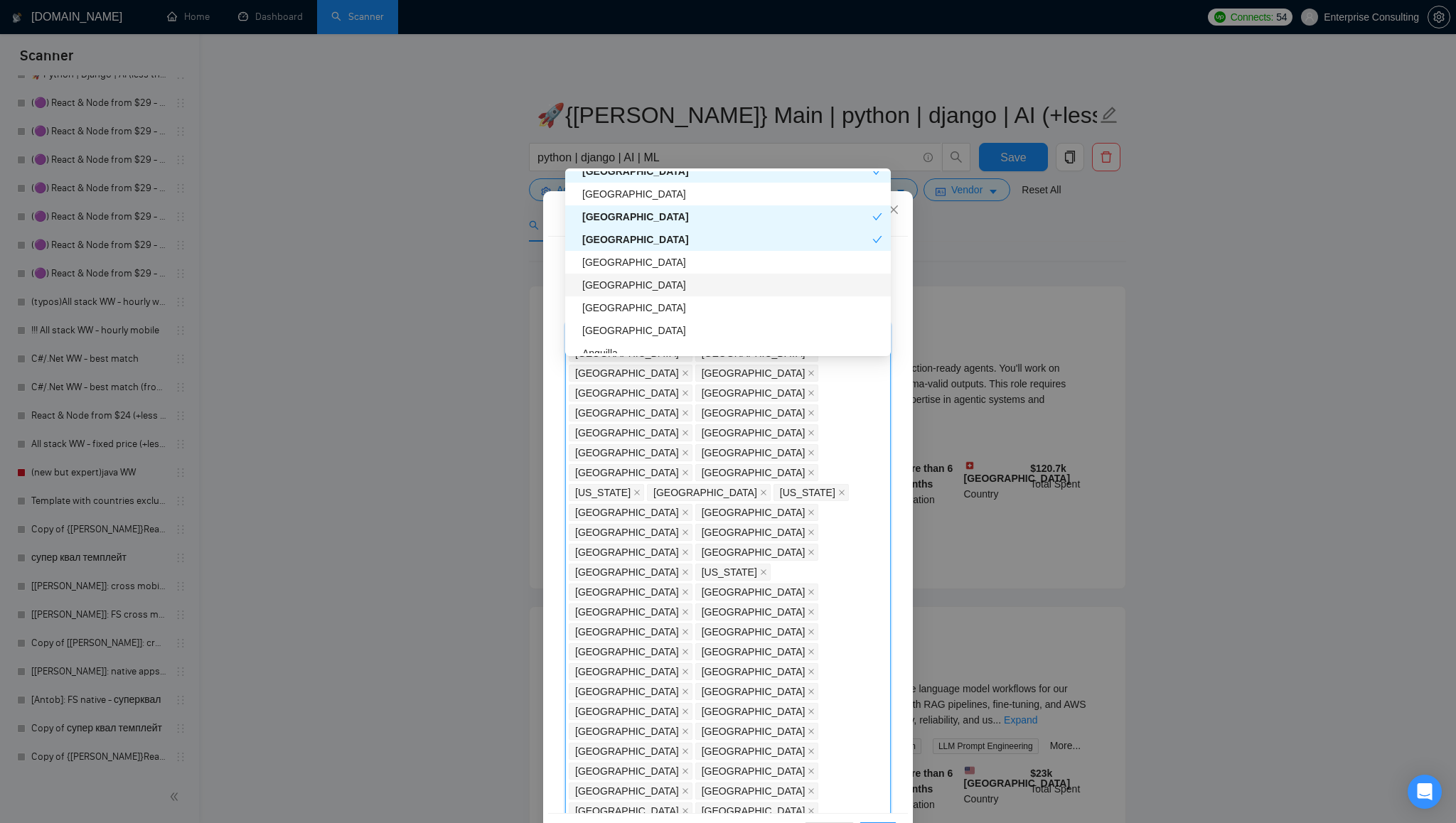
click at [690, 282] on div "[GEOGRAPHIC_DATA]" at bounding box center [732, 285] width 300 height 16
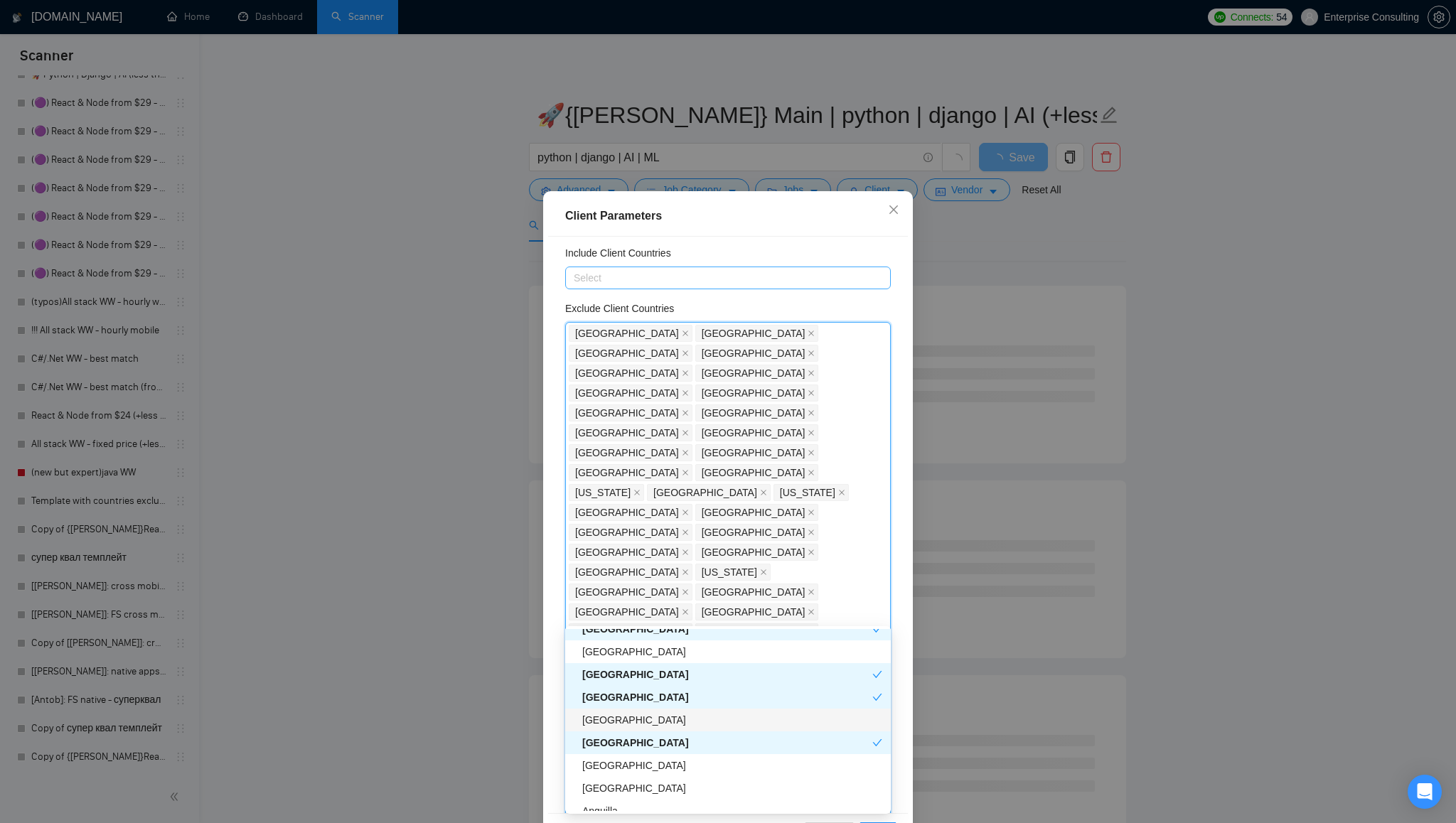
click at [679, 719] on div "[GEOGRAPHIC_DATA]" at bounding box center [732, 720] width 300 height 16
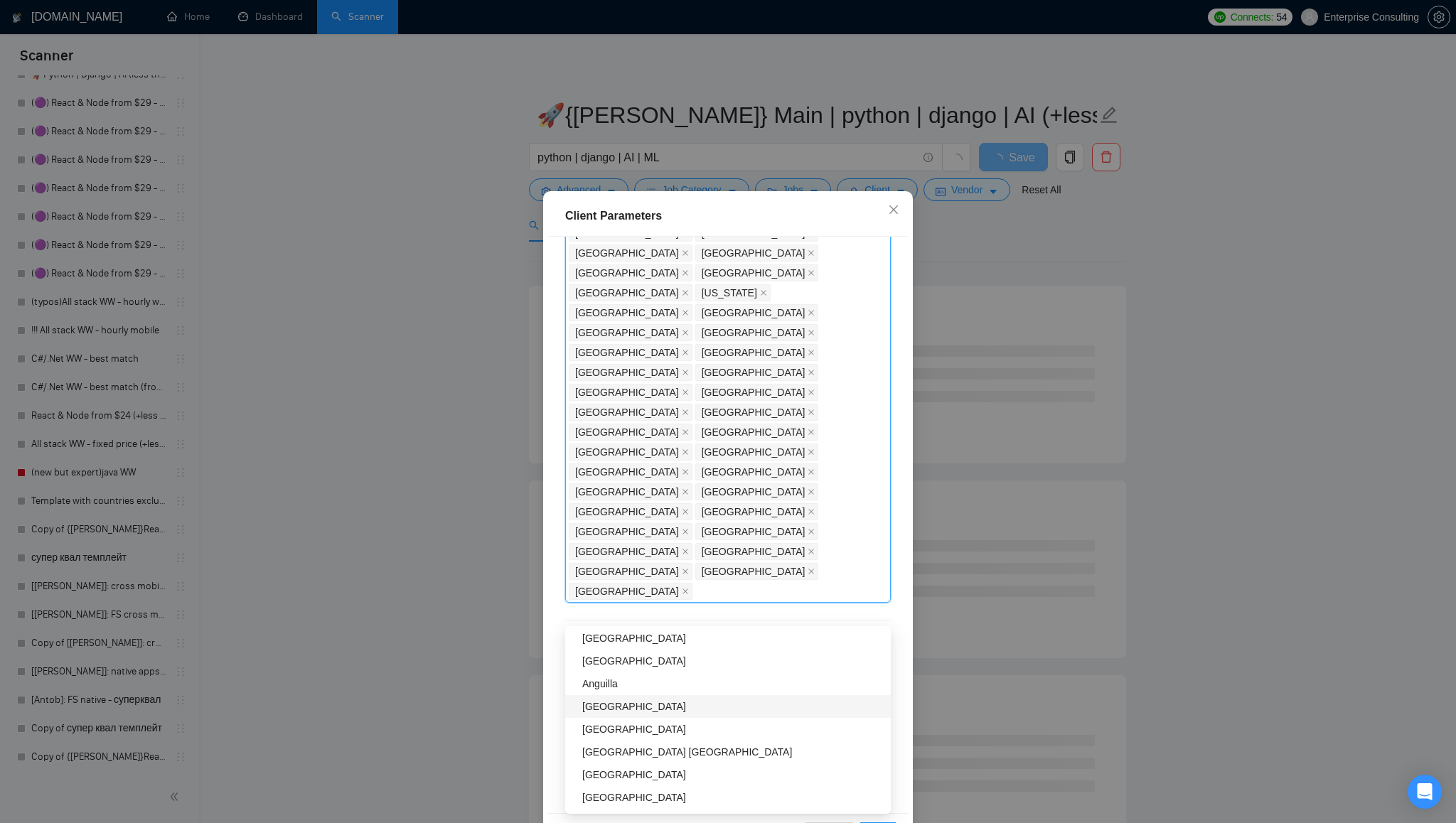
scroll to position [3192, 0]
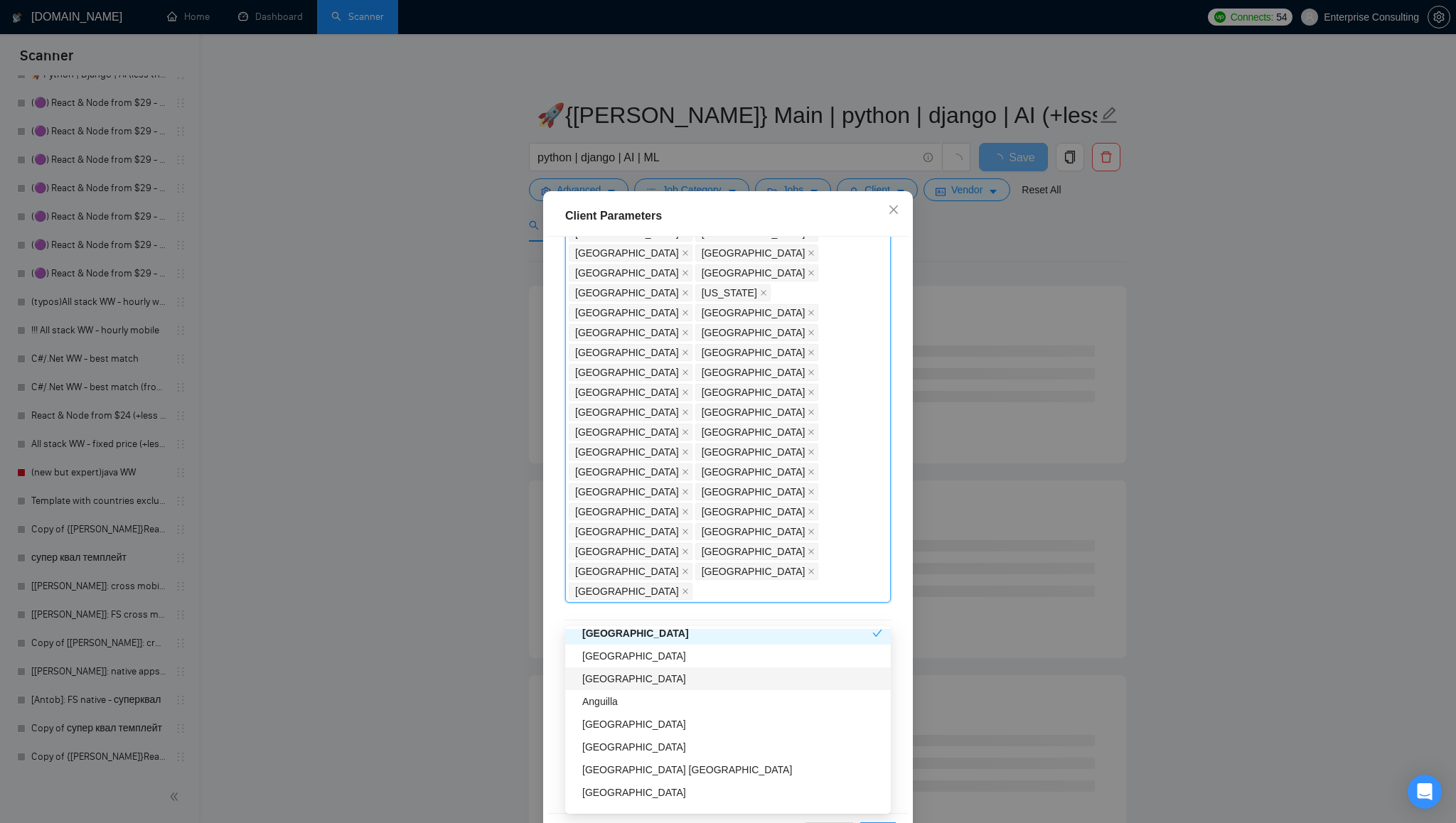
click at [749, 678] on div "[GEOGRAPHIC_DATA]" at bounding box center [732, 679] width 300 height 16
click at [744, 696] on div "Anguilla" at bounding box center [732, 702] width 300 height 16
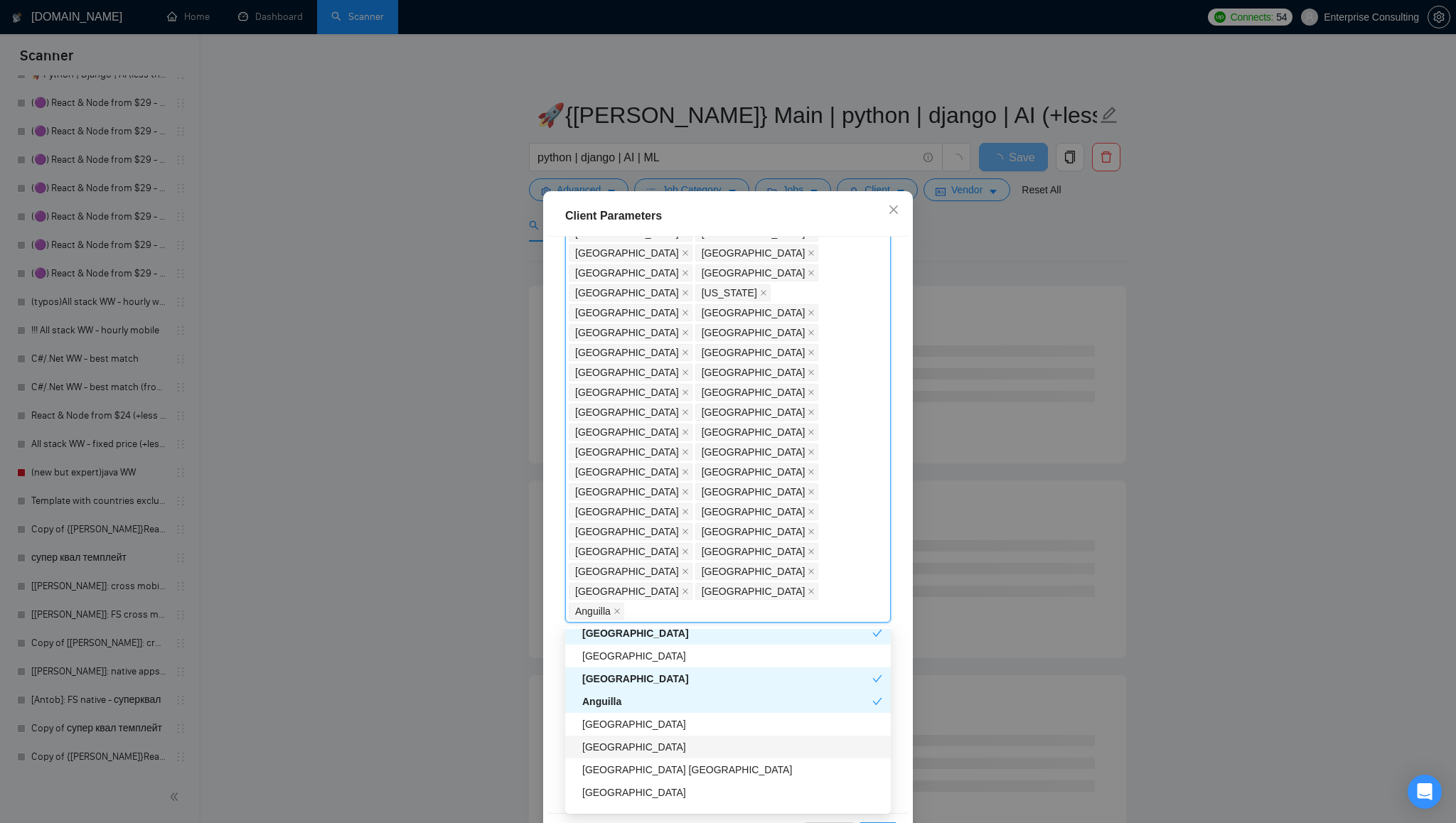
click at [744, 750] on div "[GEOGRAPHIC_DATA]" at bounding box center [732, 747] width 300 height 16
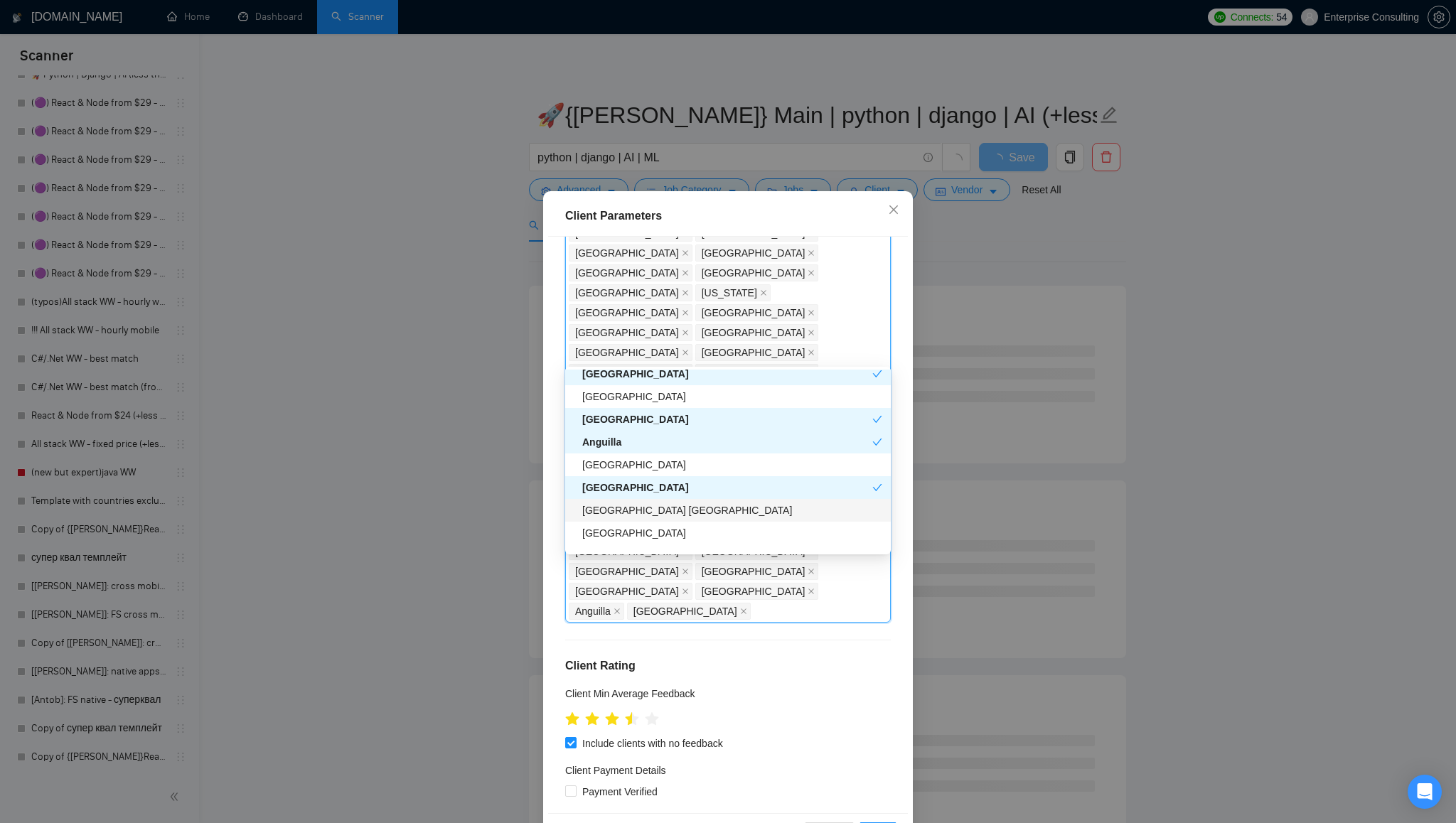
click at [738, 511] on div "[GEOGRAPHIC_DATA] [GEOGRAPHIC_DATA]" at bounding box center [732, 511] width 300 height 16
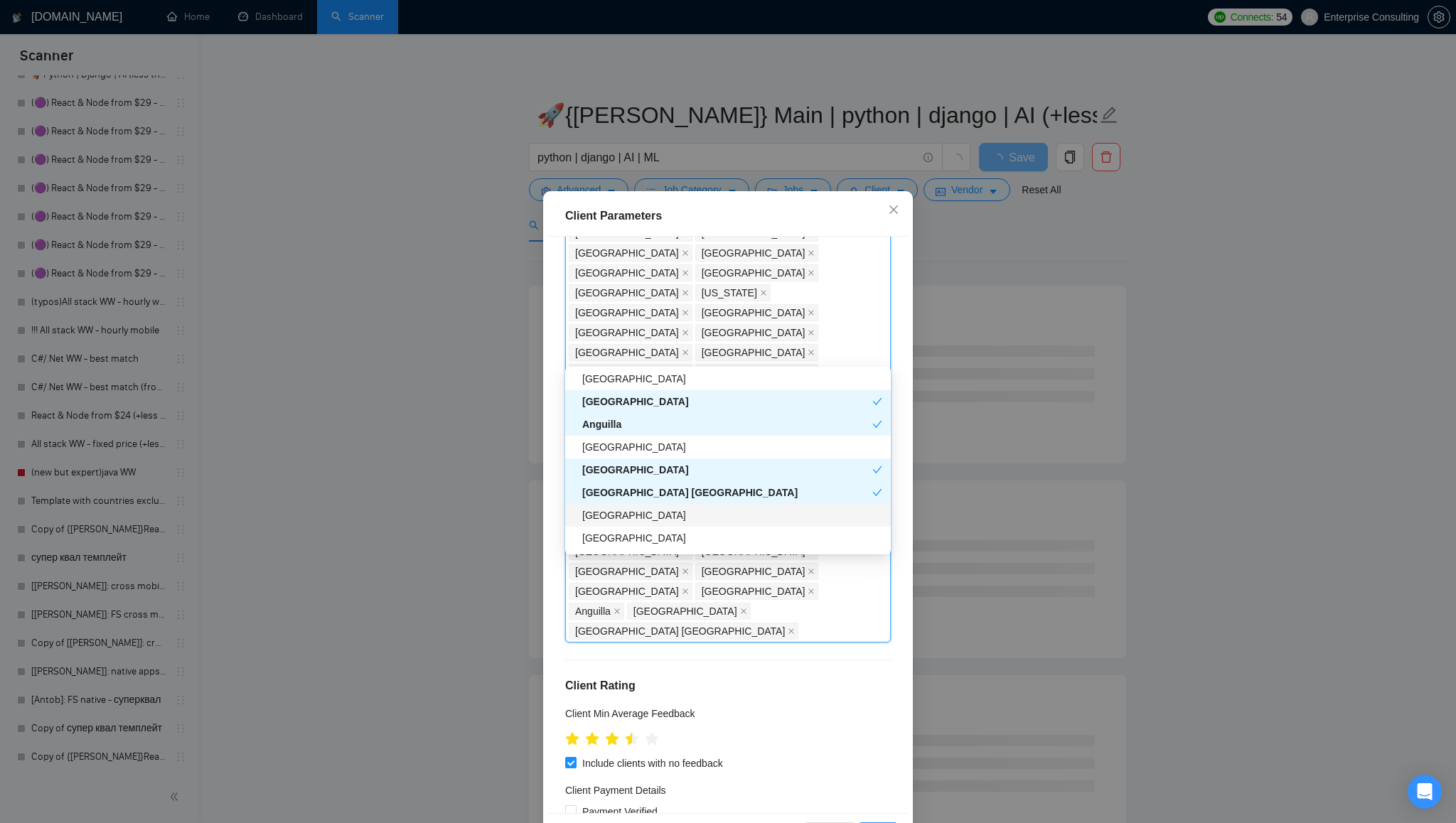
scroll to position [3219, 0]
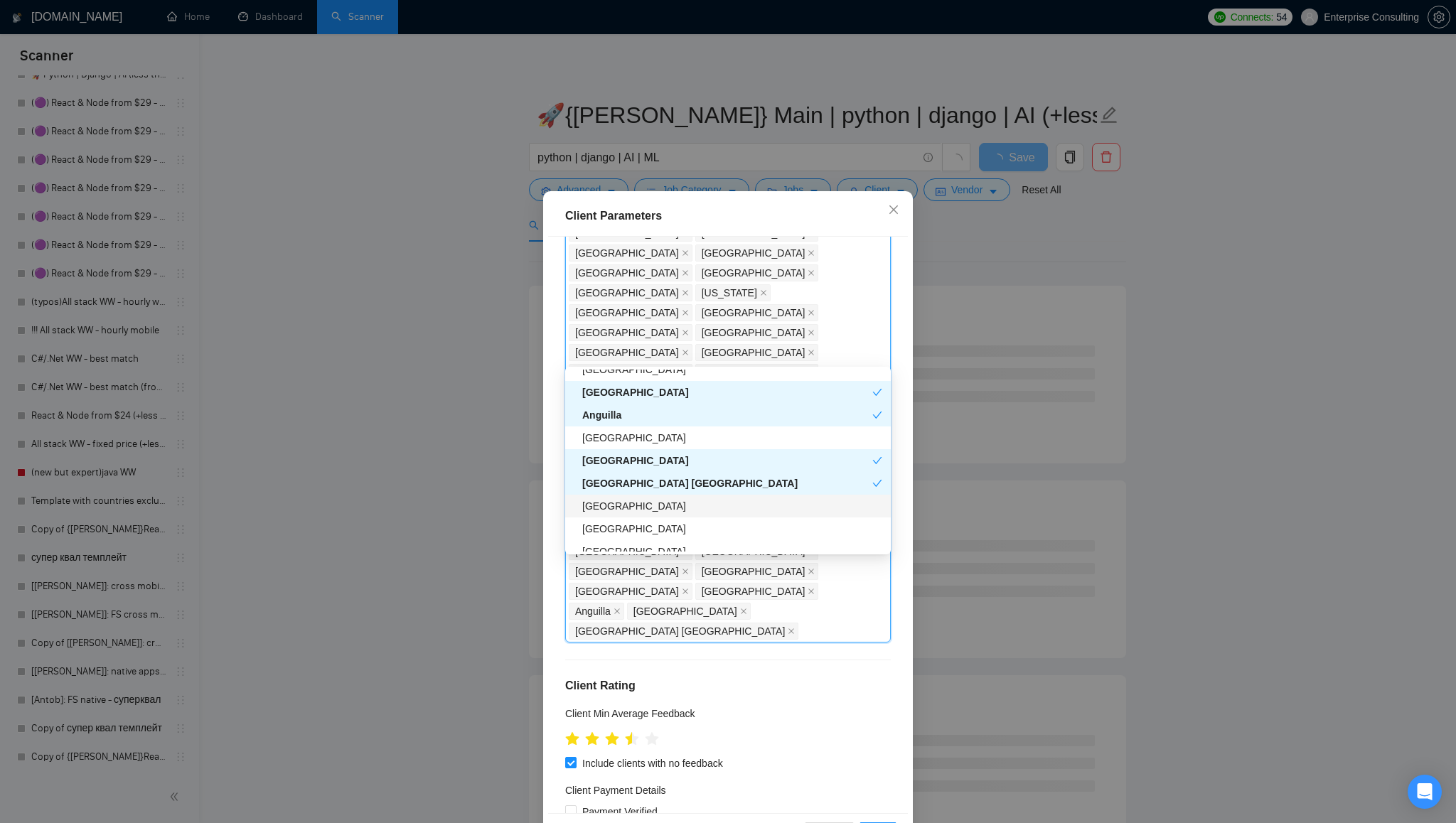
click at [743, 506] on div "[GEOGRAPHIC_DATA]" at bounding box center [732, 506] width 300 height 16
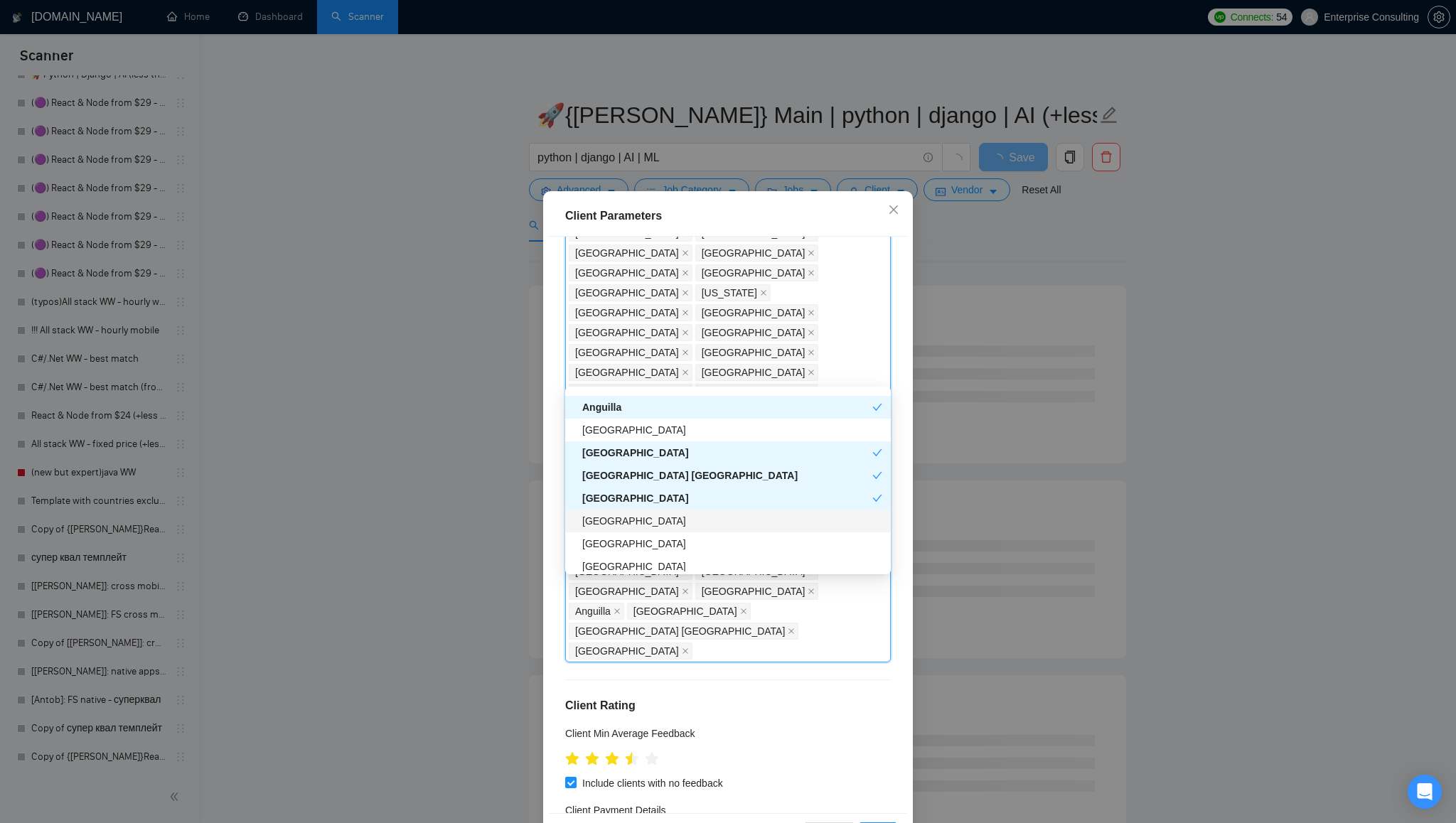
scroll to position [3256, 0]
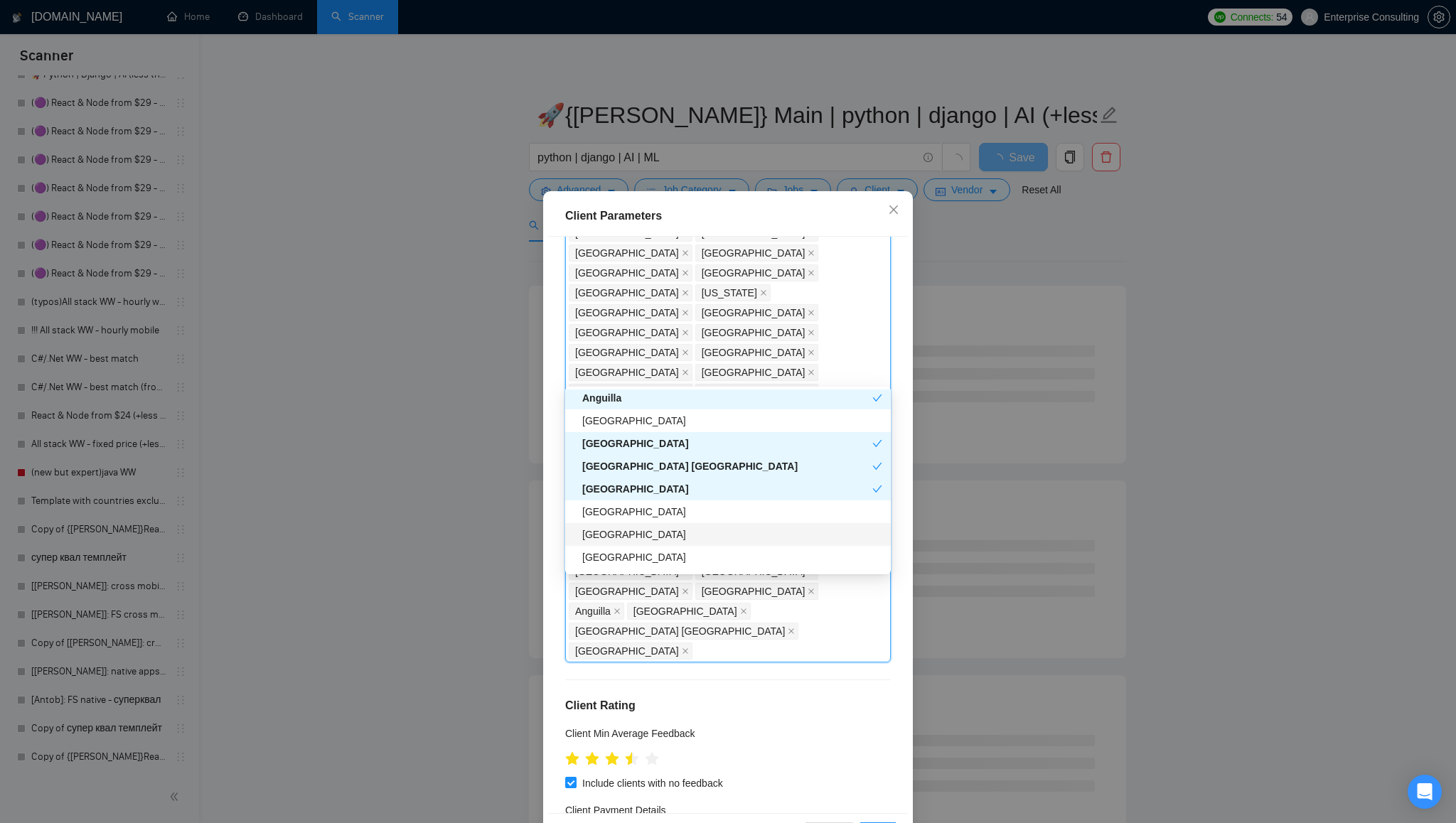
click at [698, 537] on div "[GEOGRAPHIC_DATA]" at bounding box center [732, 534] width 300 height 16
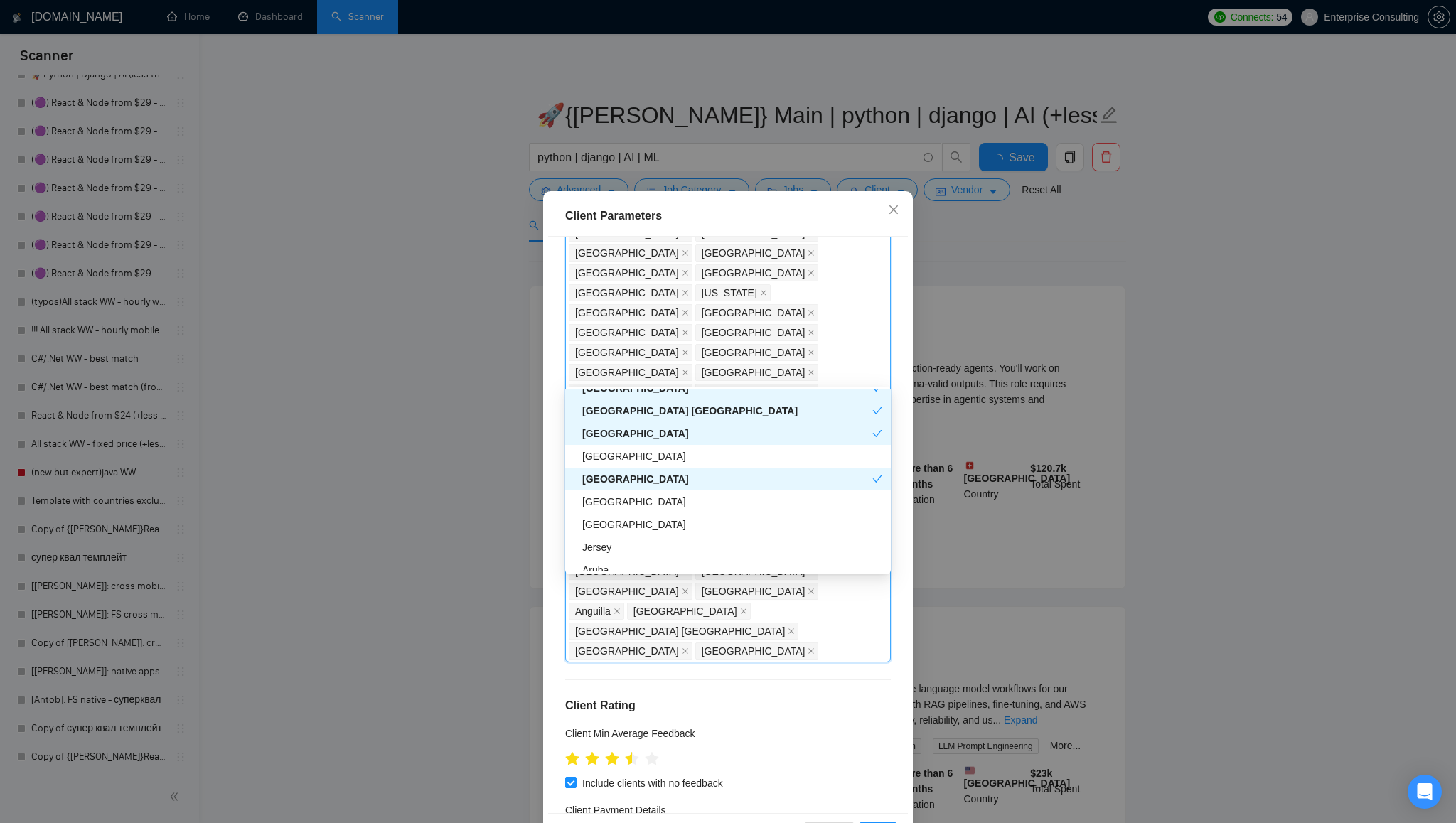
scroll to position [3321, 0]
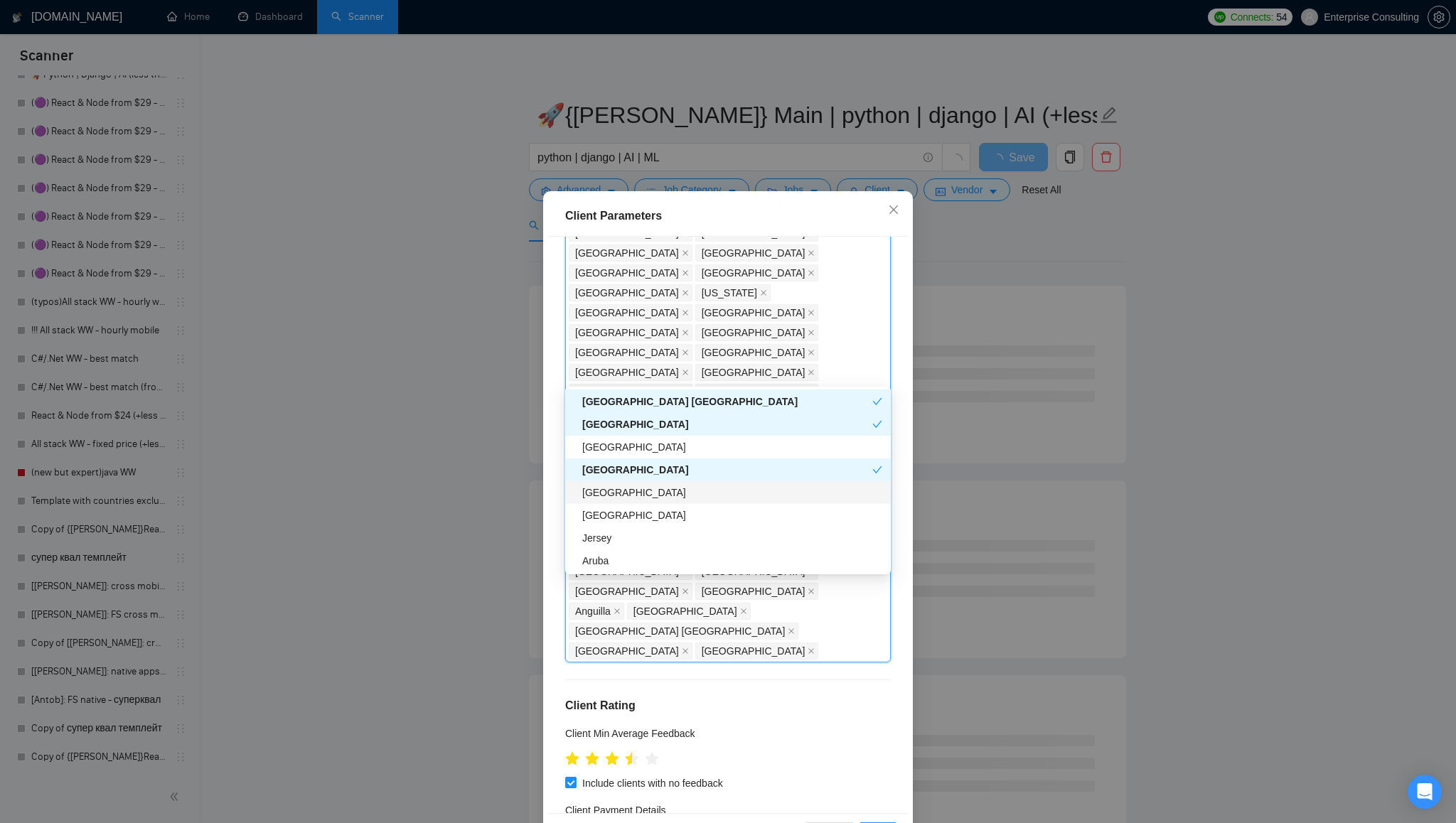
click at [691, 490] on div "[GEOGRAPHIC_DATA]" at bounding box center [732, 492] width 300 height 16
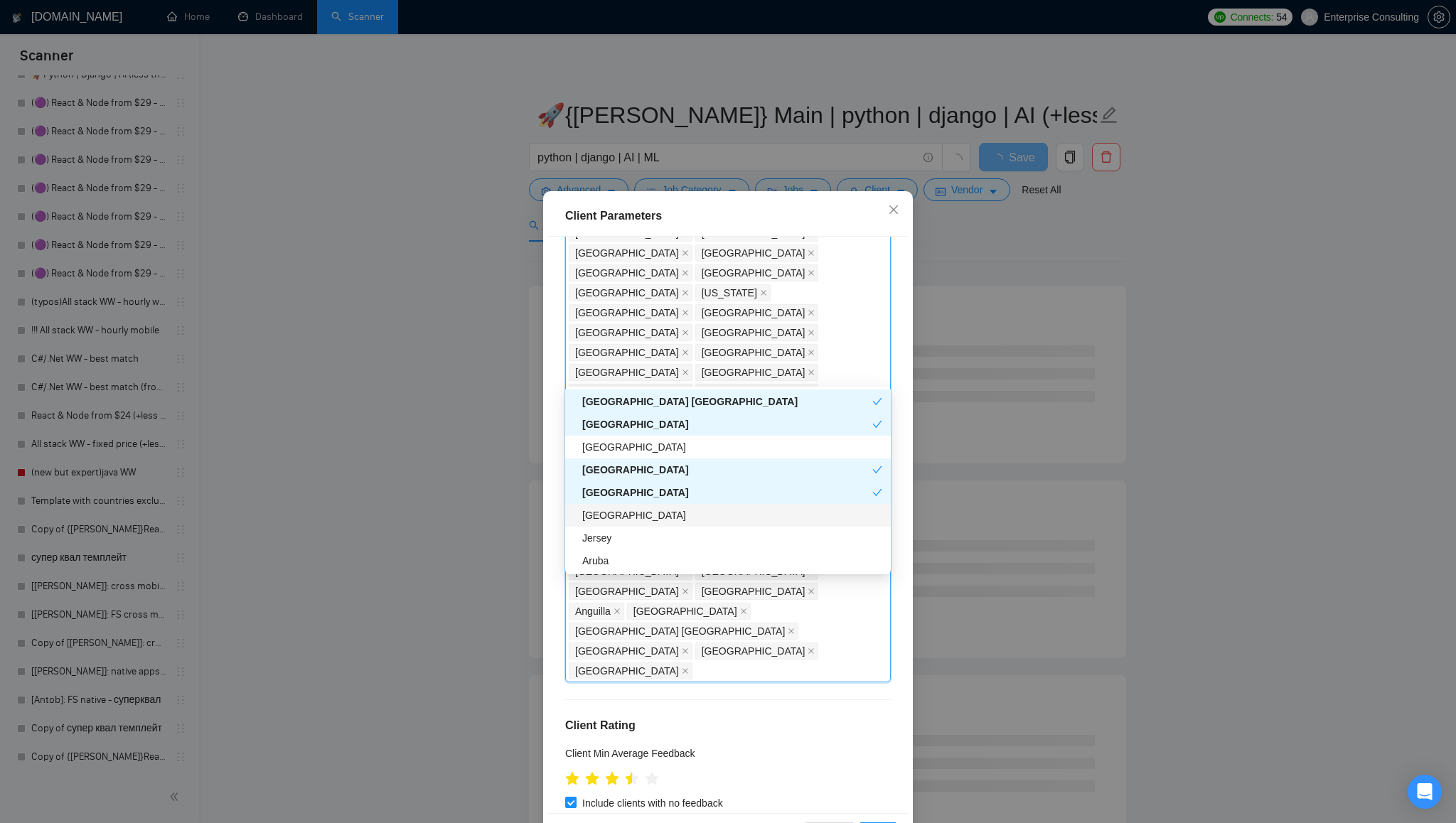
click at [682, 517] on div "[GEOGRAPHIC_DATA]" at bounding box center [732, 516] width 300 height 16
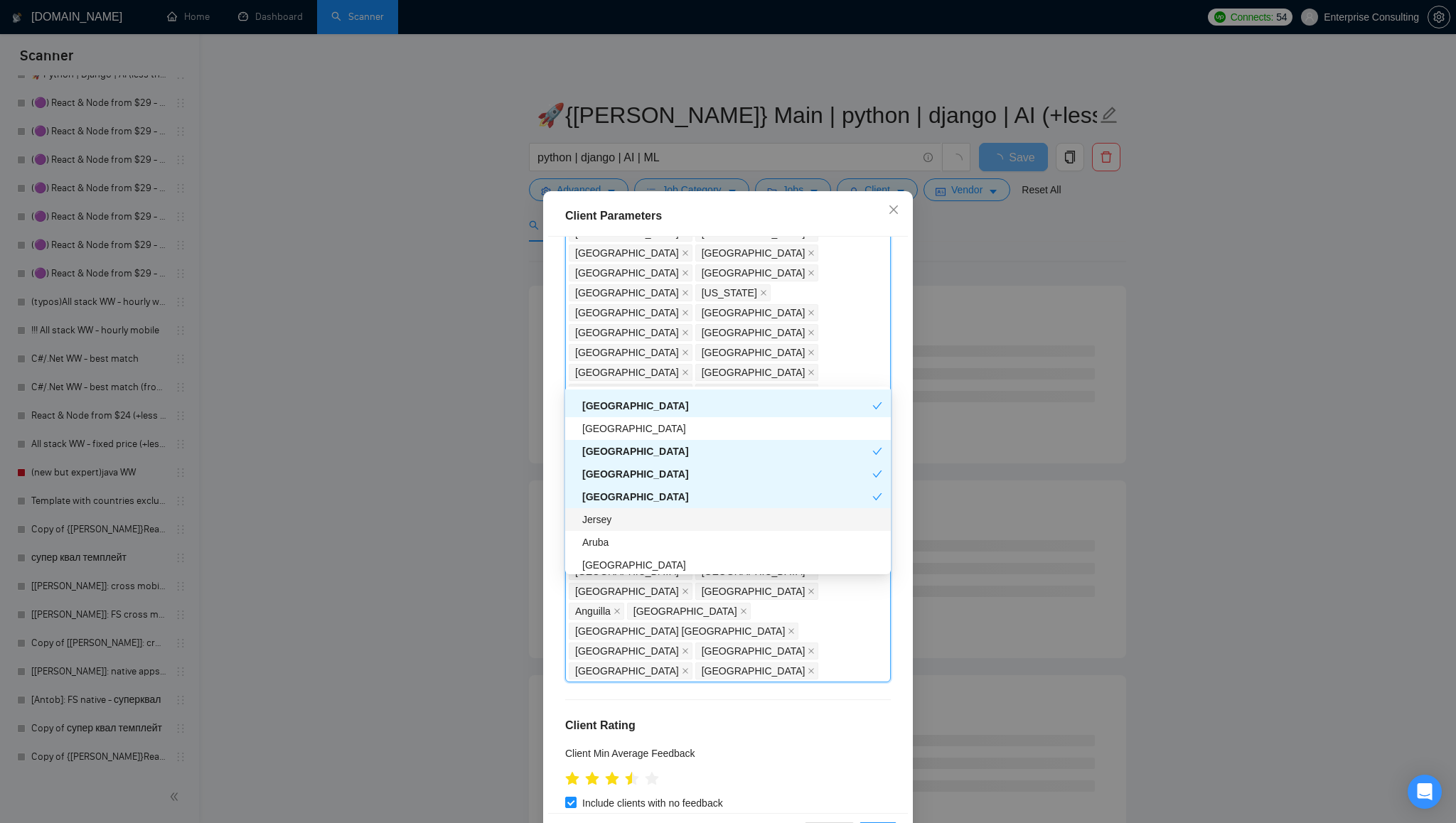
scroll to position [3348, 0]
click at [722, 516] on div "Jersey" at bounding box center [732, 511] width 300 height 16
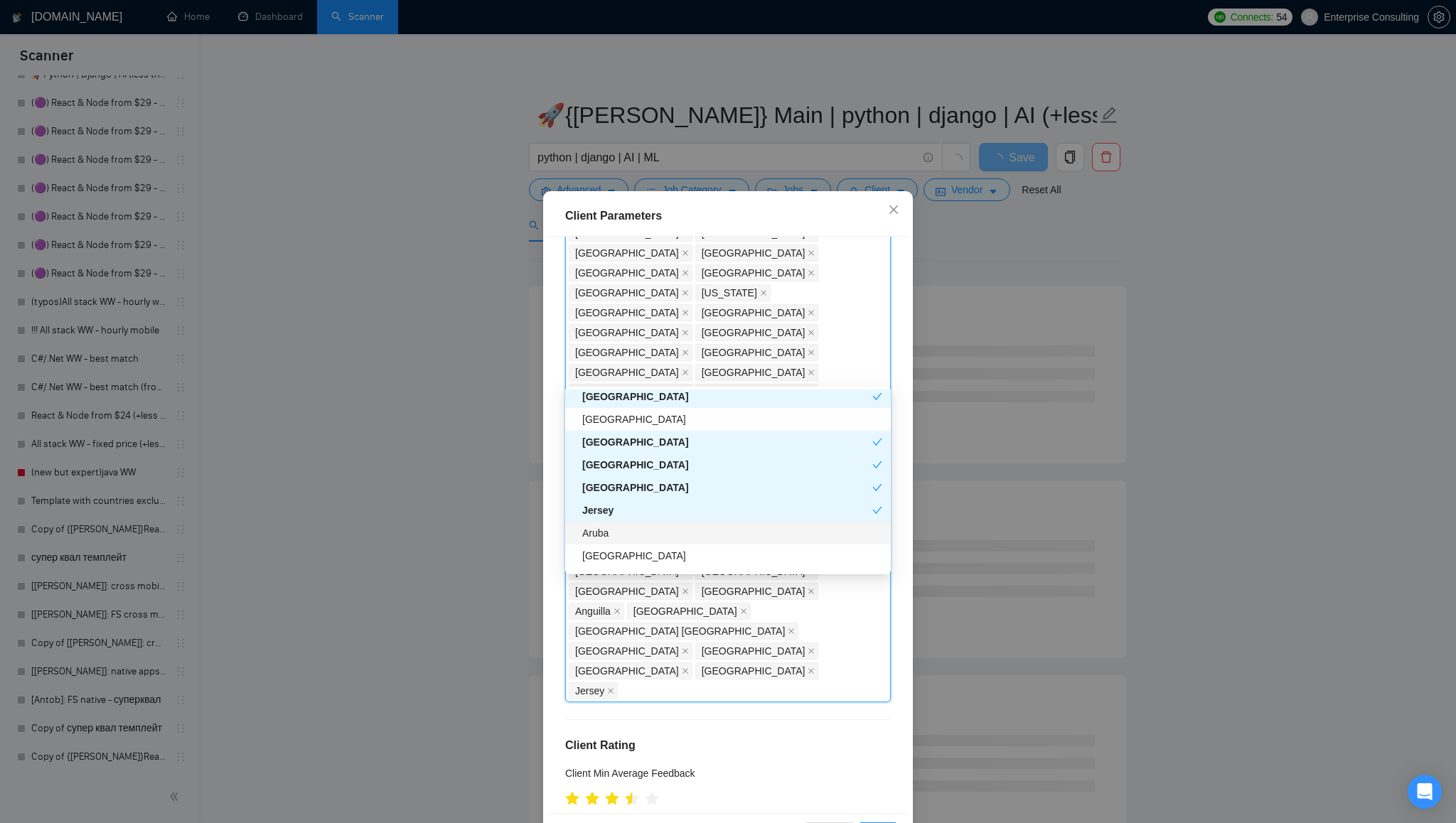
click at [710, 530] on div "Aruba" at bounding box center [732, 533] width 300 height 16
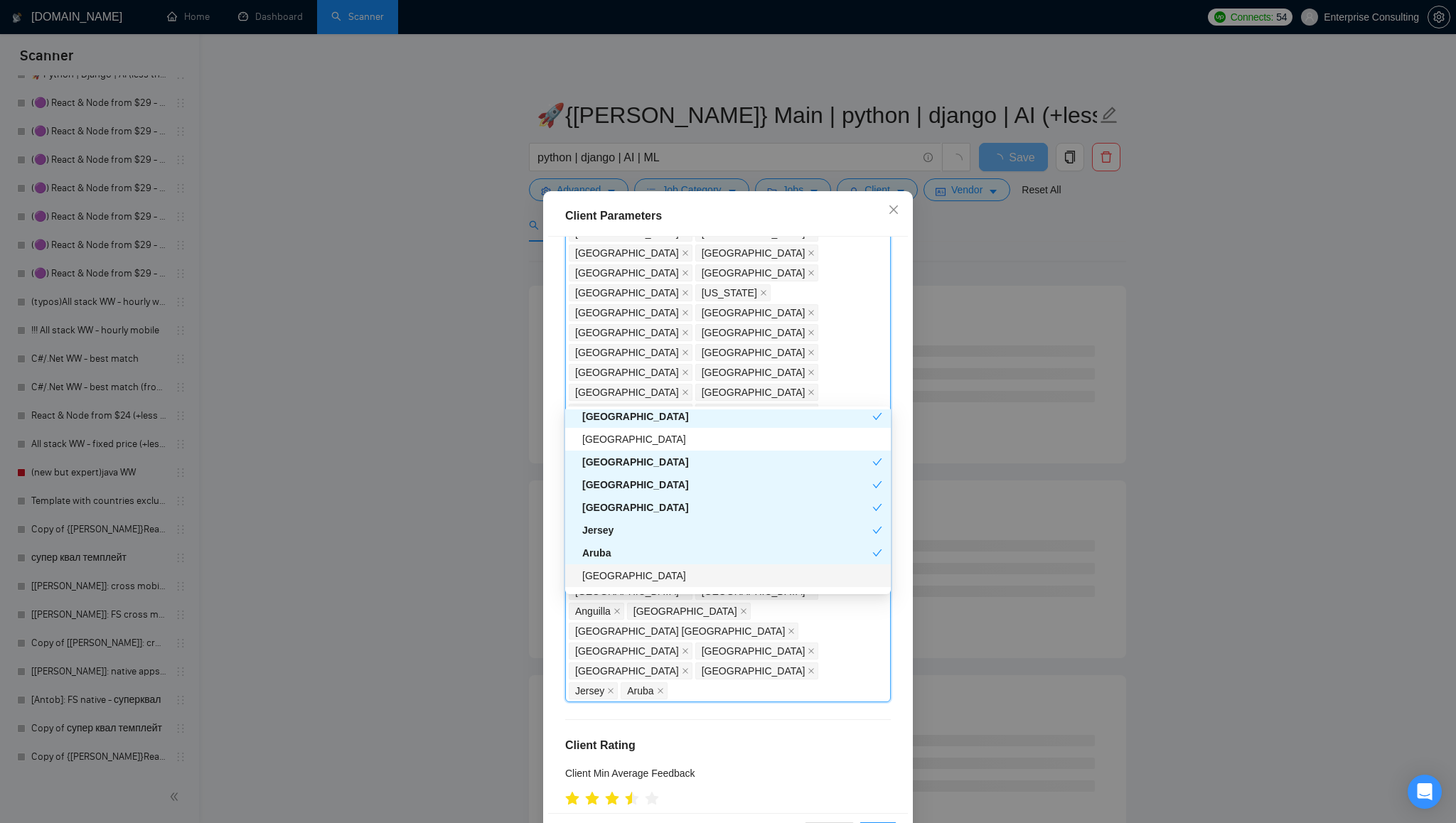
click at [709, 577] on div "[GEOGRAPHIC_DATA]" at bounding box center [732, 576] width 300 height 16
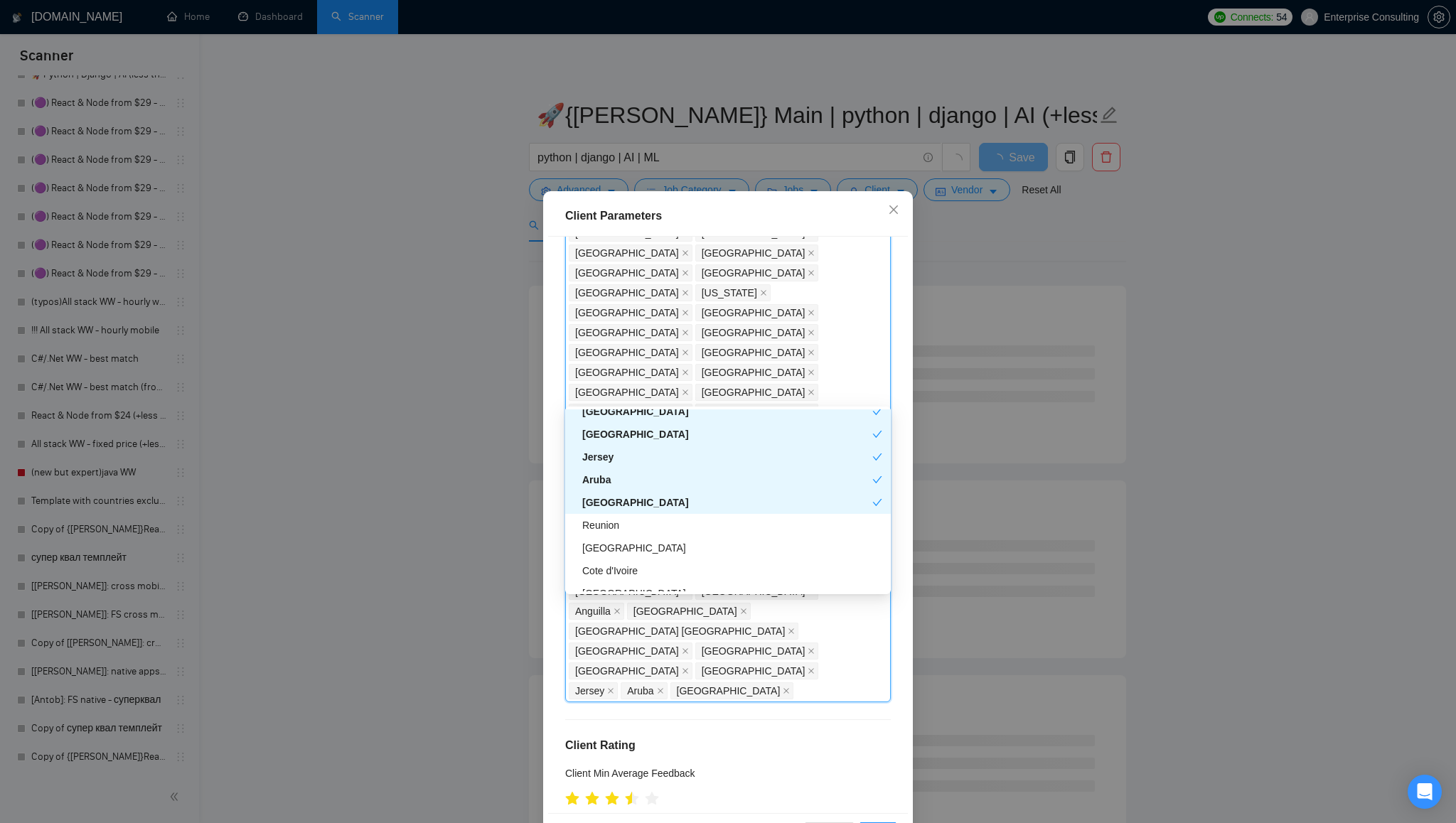
scroll to position [3453, 0]
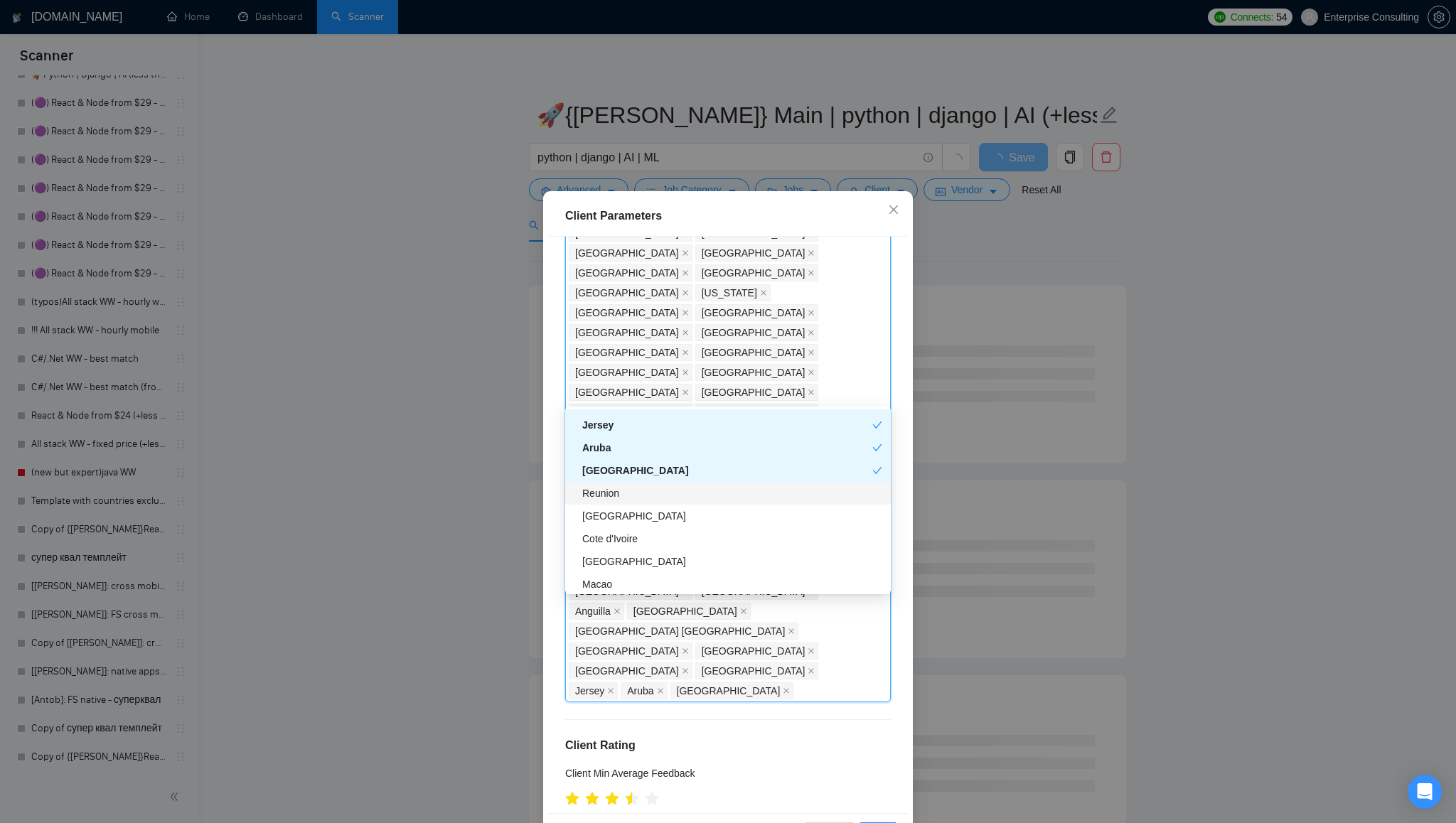
click at [673, 494] on div "Reunion" at bounding box center [732, 493] width 300 height 16
click at [671, 517] on div "[GEOGRAPHIC_DATA]" at bounding box center [732, 516] width 300 height 16
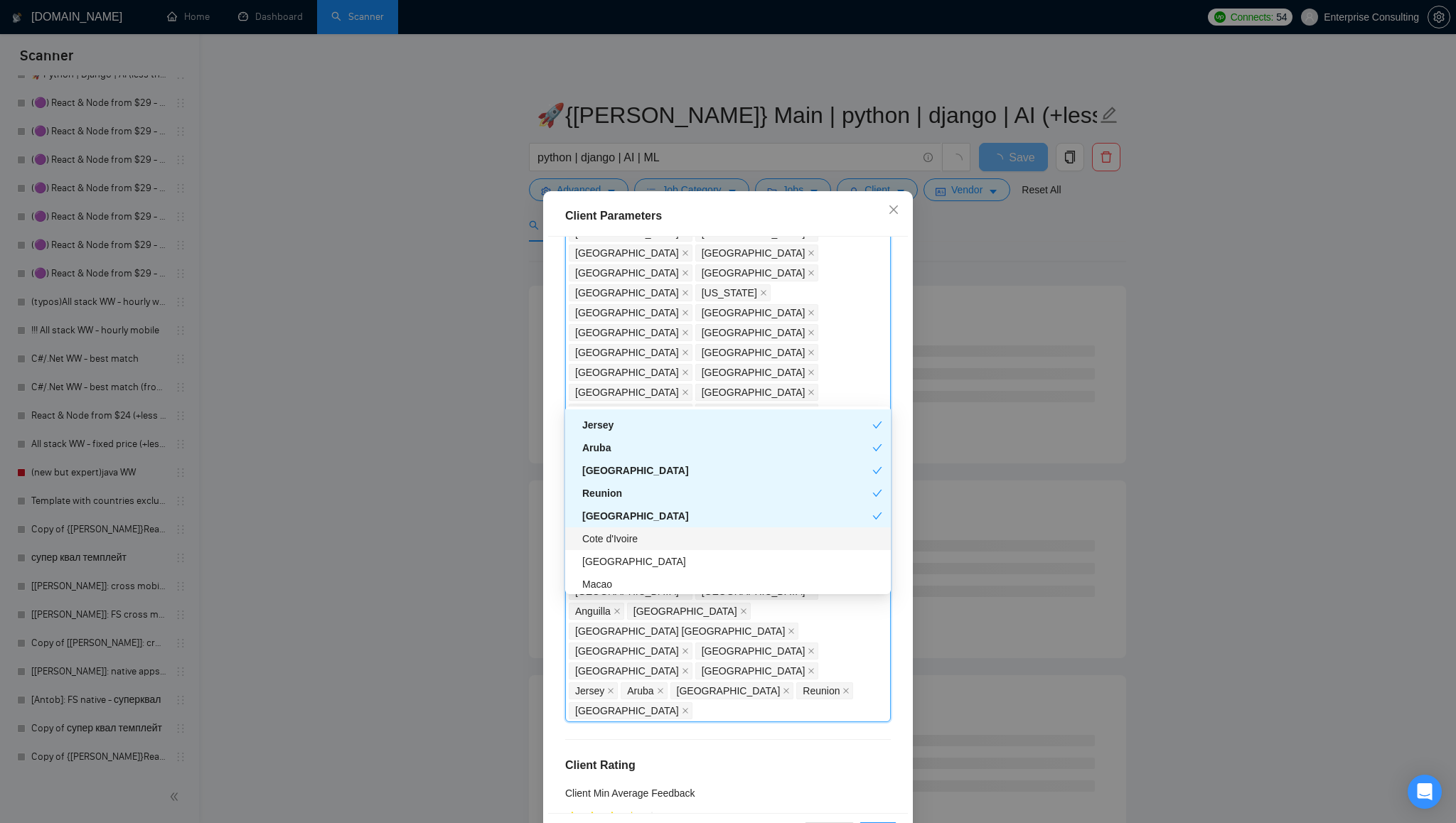
click at [663, 533] on div "Cote d'Ivoire" at bounding box center [732, 539] width 300 height 16
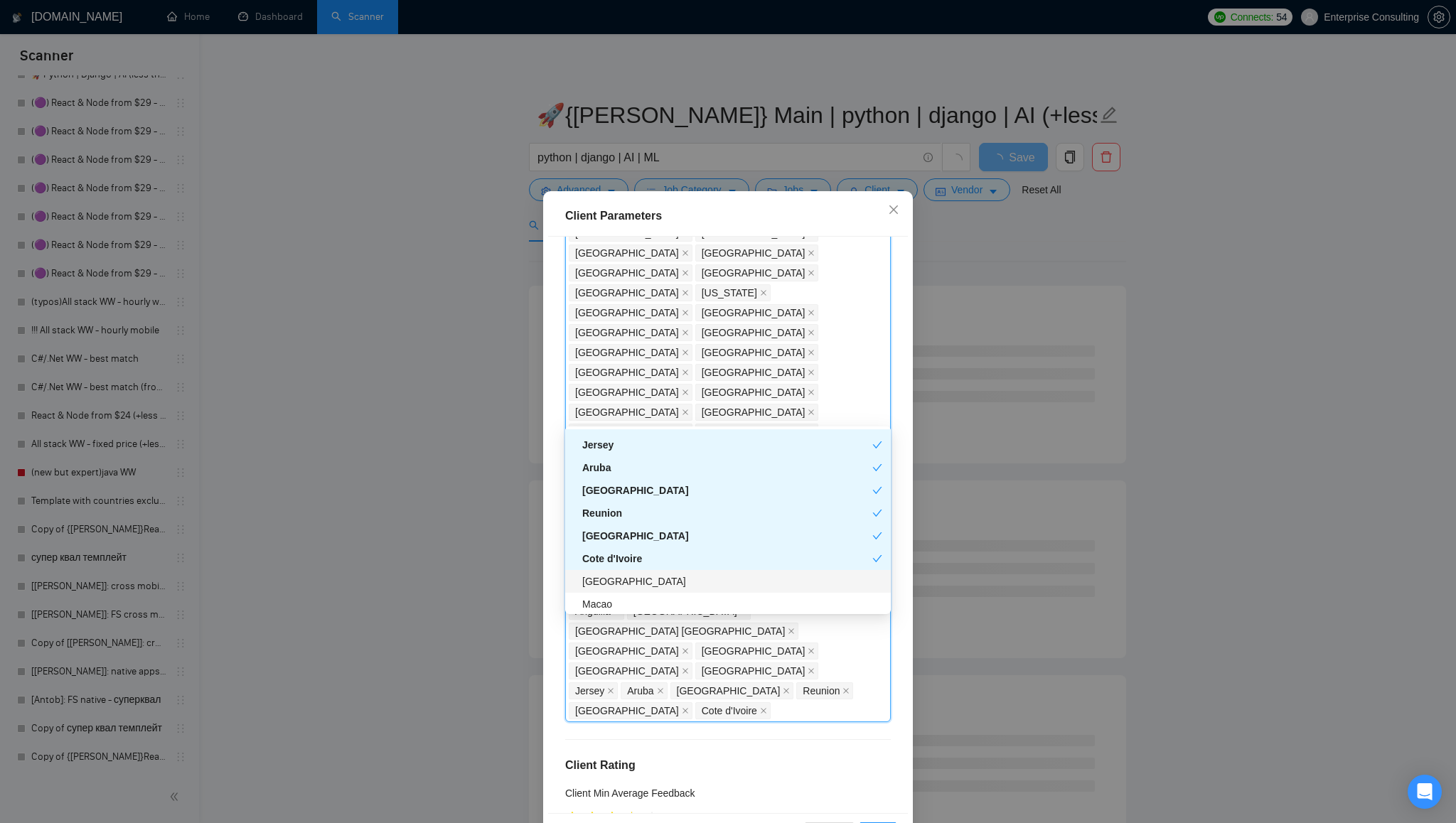
click at [659, 586] on div "[GEOGRAPHIC_DATA]" at bounding box center [732, 581] width 300 height 16
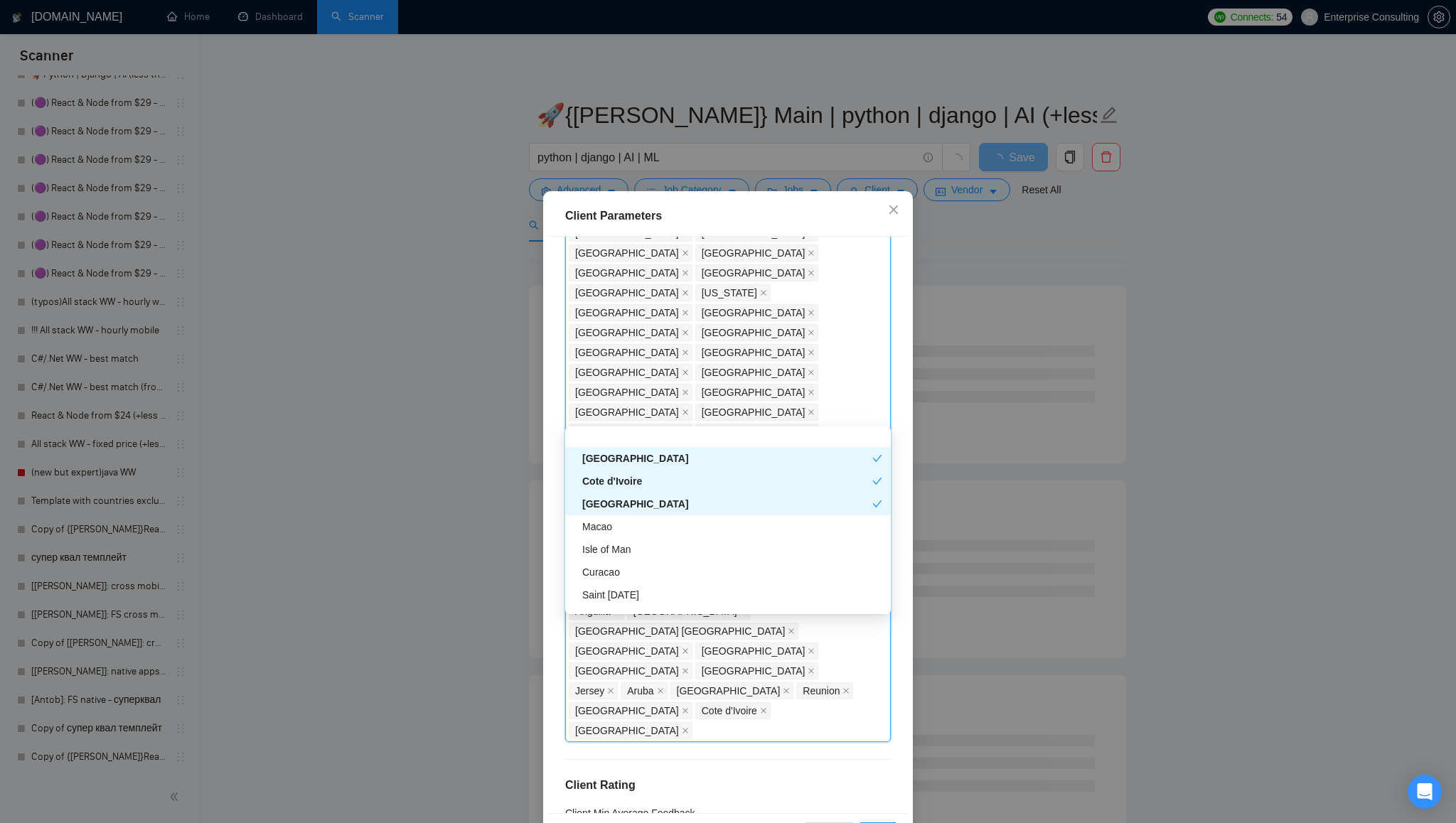
scroll to position [3569, 0]
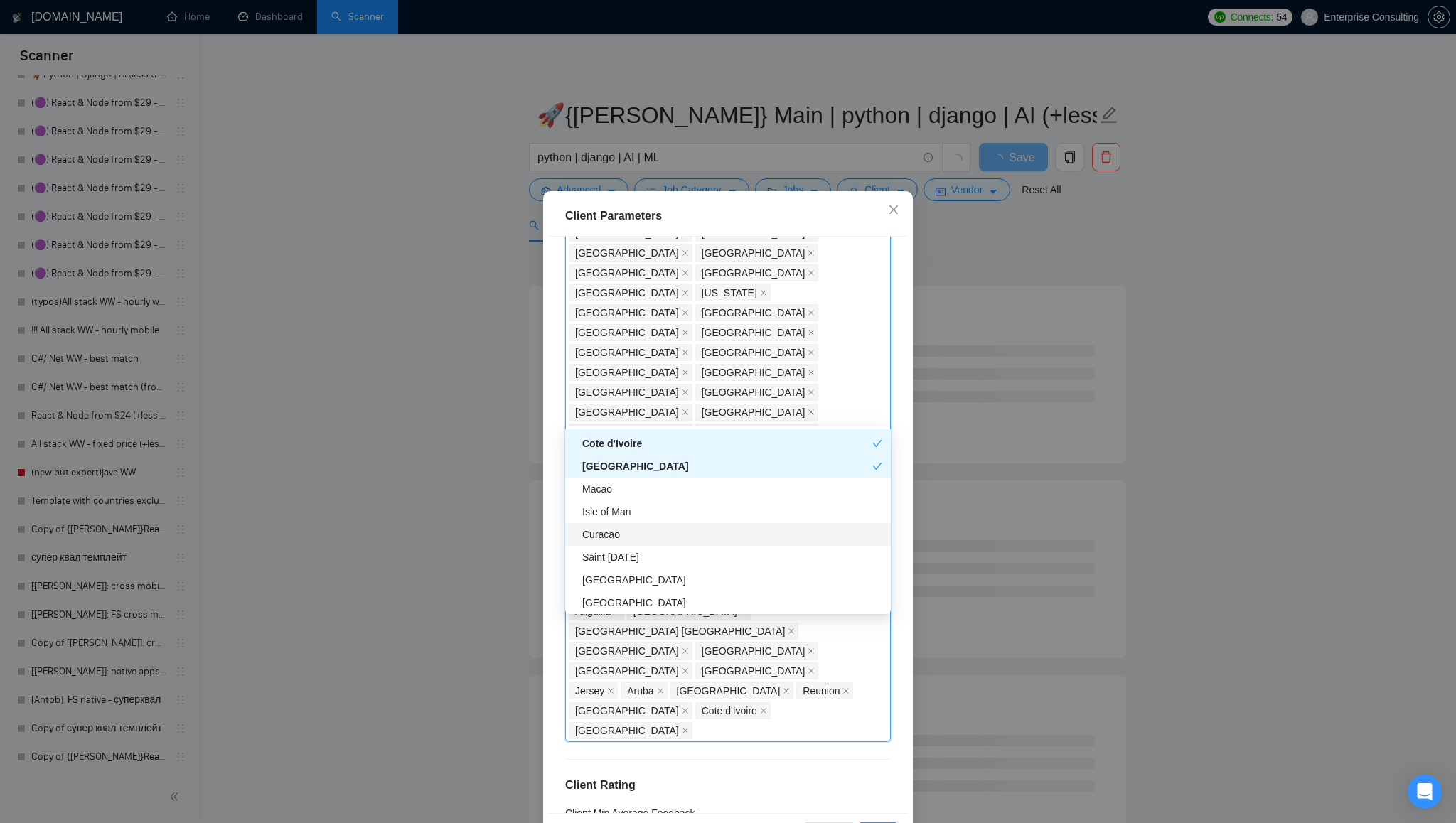
click at [637, 537] on div "Curacao" at bounding box center [732, 534] width 300 height 16
click at [640, 554] on div "Saint [DATE]" at bounding box center [732, 558] width 300 height 16
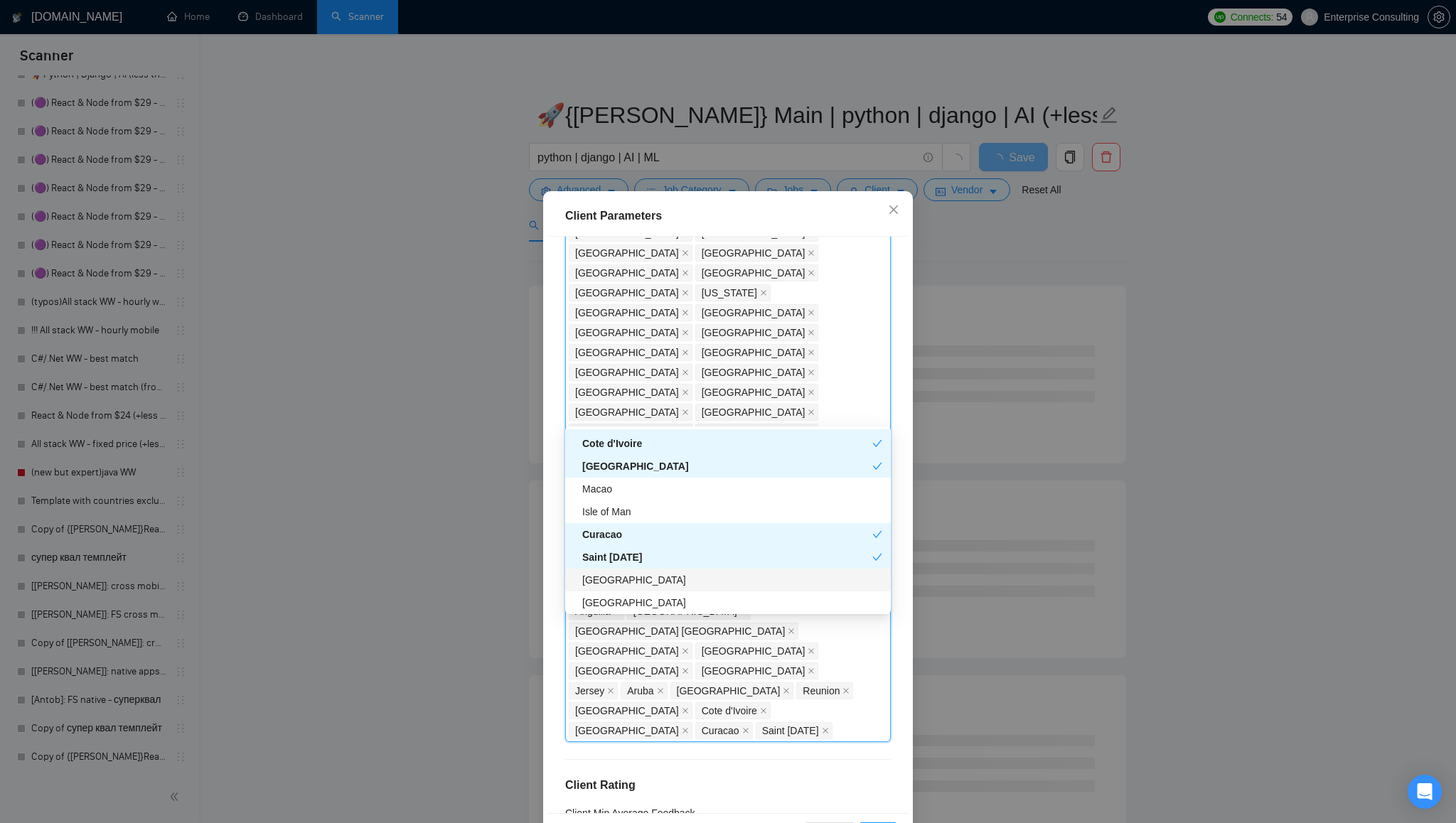
click at [646, 580] on div "[GEOGRAPHIC_DATA]" at bounding box center [732, 580] width 300 height 16
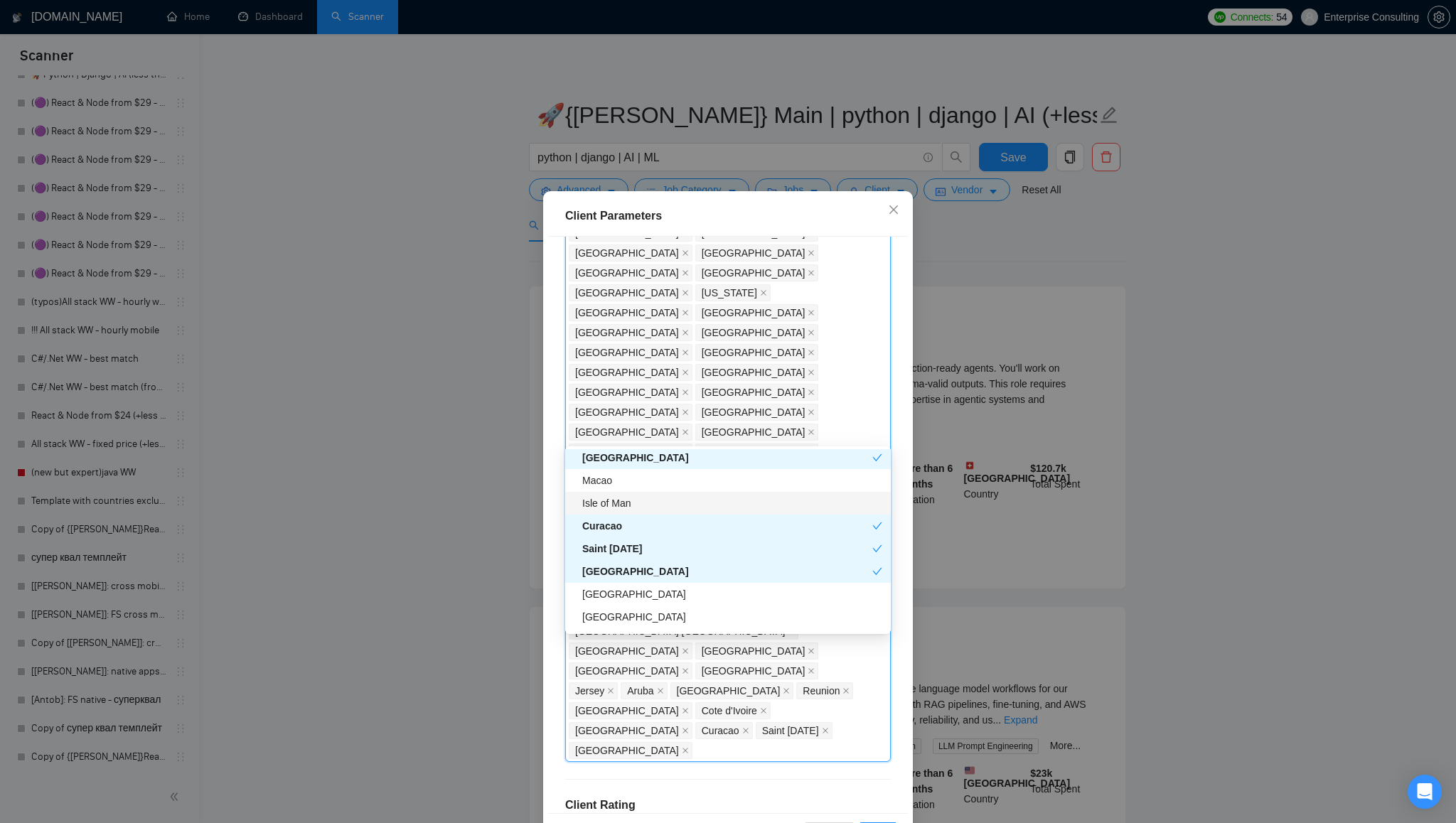
scroll to position [3675, 0]
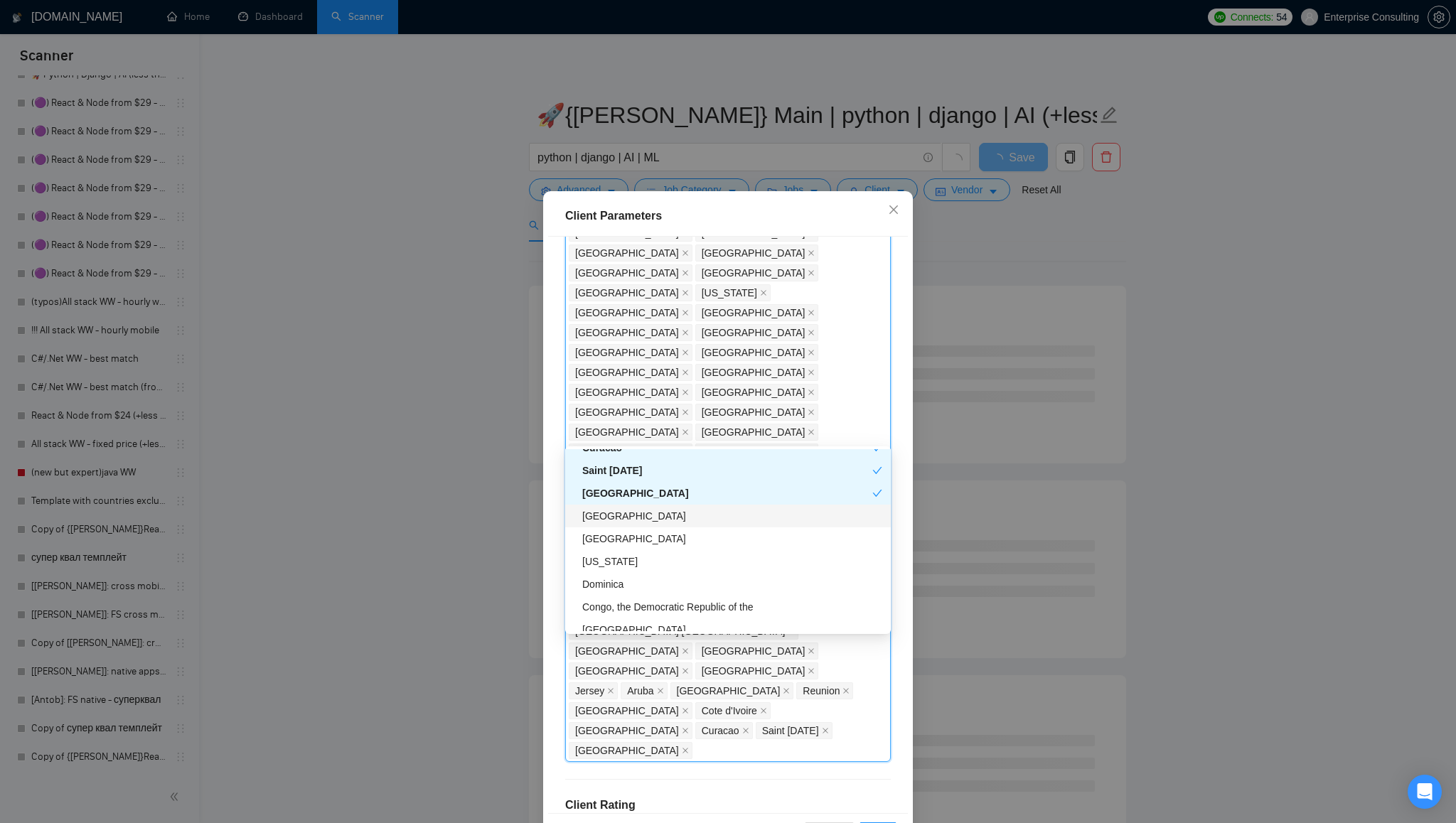
click at [626, 511] on div "[GEOGRAPHIC_DATA]" at bounding box center [732, 516] width 300 height 16
click at [631, 537] on div "[GEOGRAPHIC_DATA]" at bounding box center [732, 539] width 300 height 16
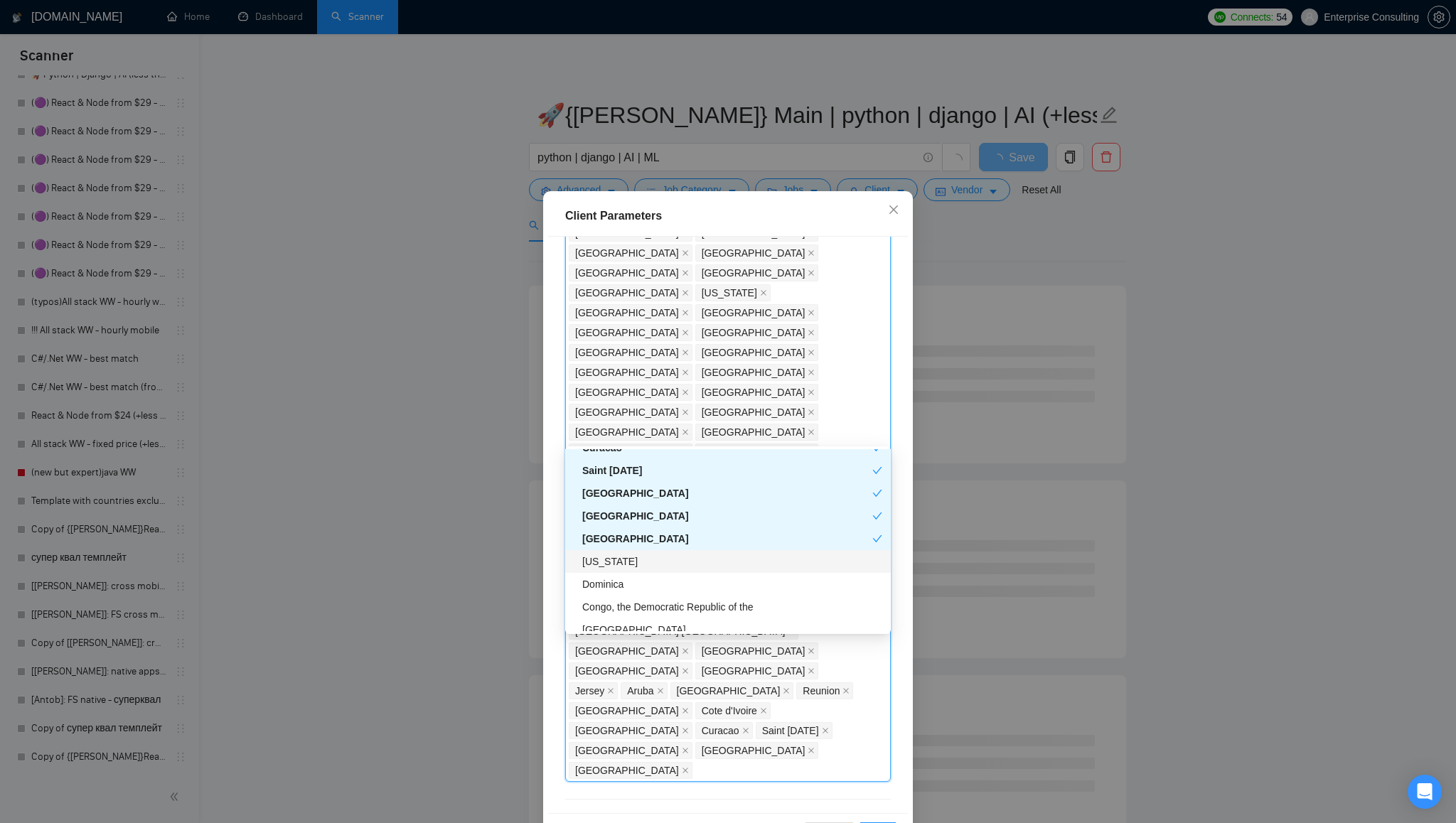
click at [625, 563] on div "[US_STATE]" at bounding box center [732, 562] width 300 height 16
click at [650, 579] on div "Dominica" at bounding box center [732, 584] width 300 height 16
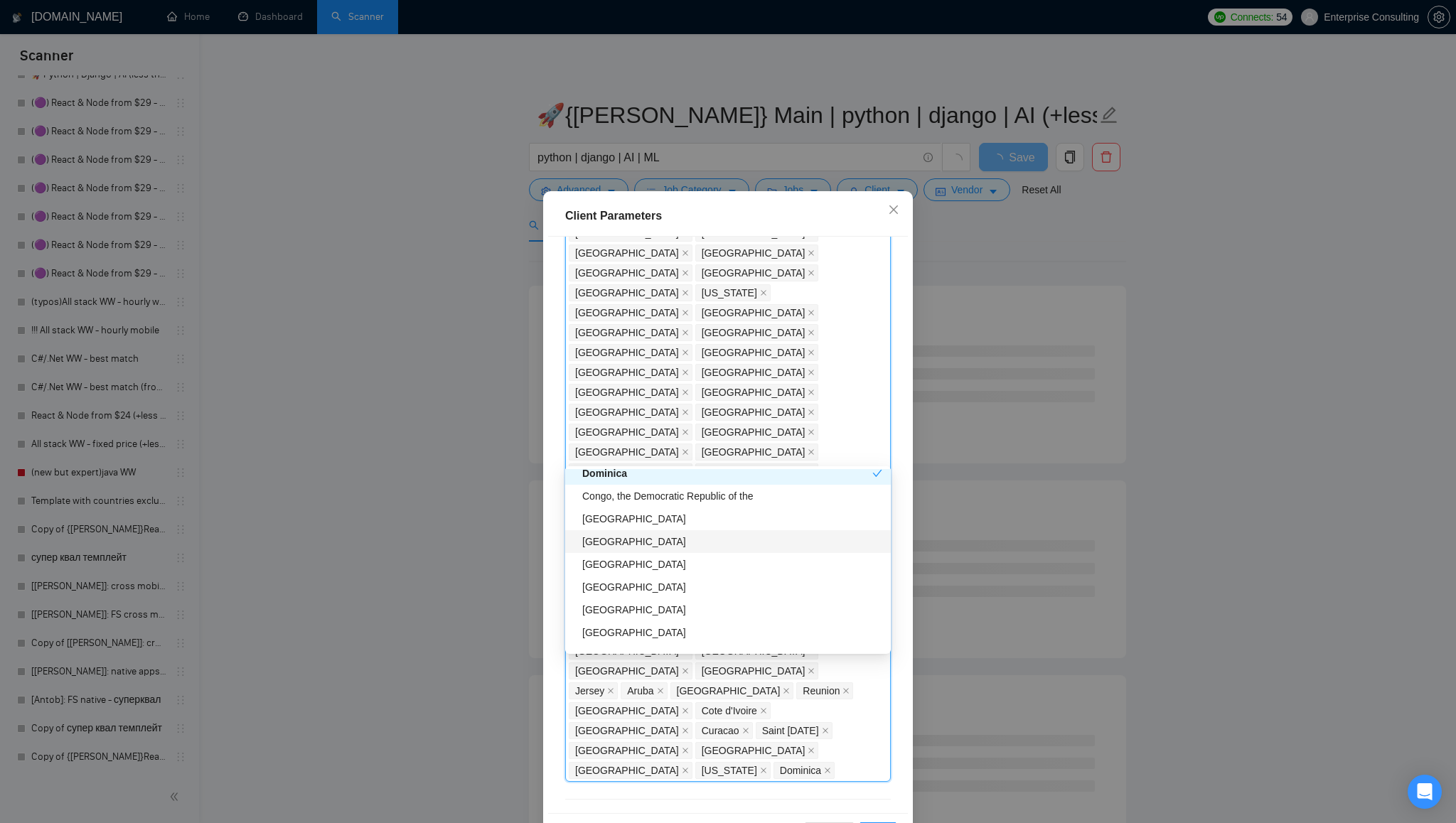
scroll to position [3816, 0]
click at [673, 492] on div "Congo, the Democratic Republic of the" at bounding box center [732, 487] width 300 height 16
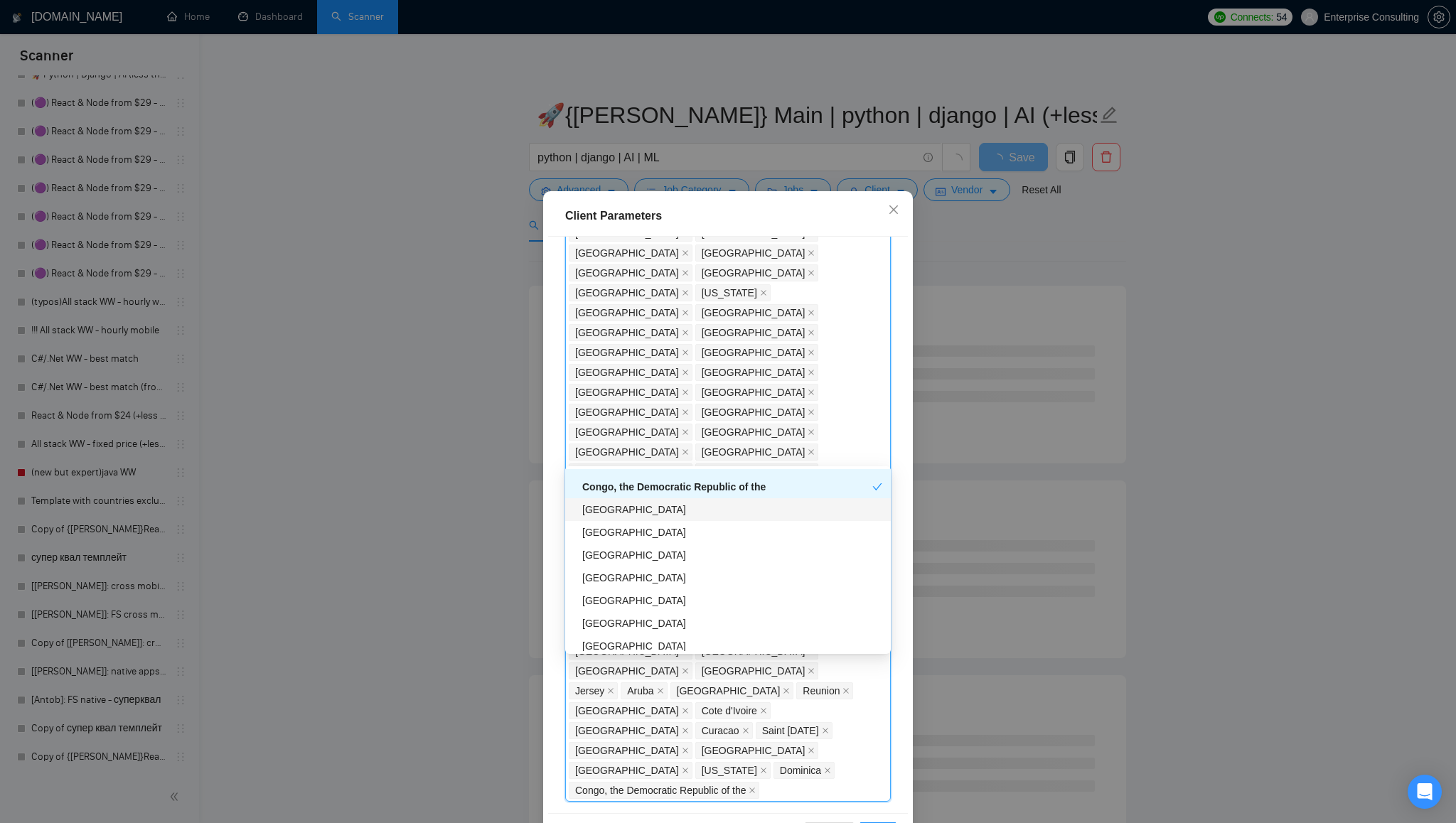
click at [669, 510] on div "[GEOGRAPHIC_DATA]" at bounding box center [732, 510] width 300 height 16
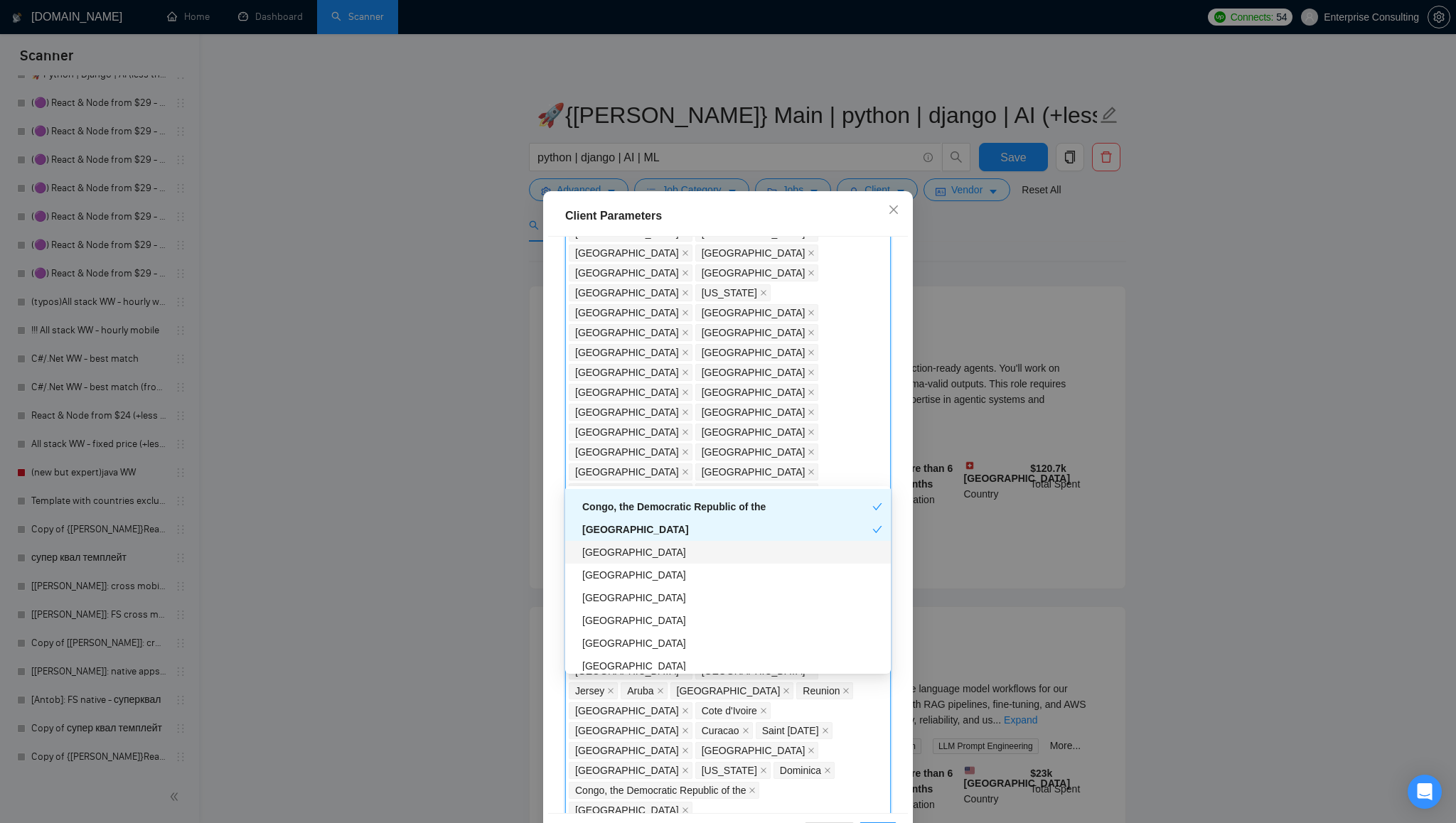
click at [660, 553] on div "[GEOGRAPHIC_DATA]" at bounding box center [732, 553] width 300 height 16
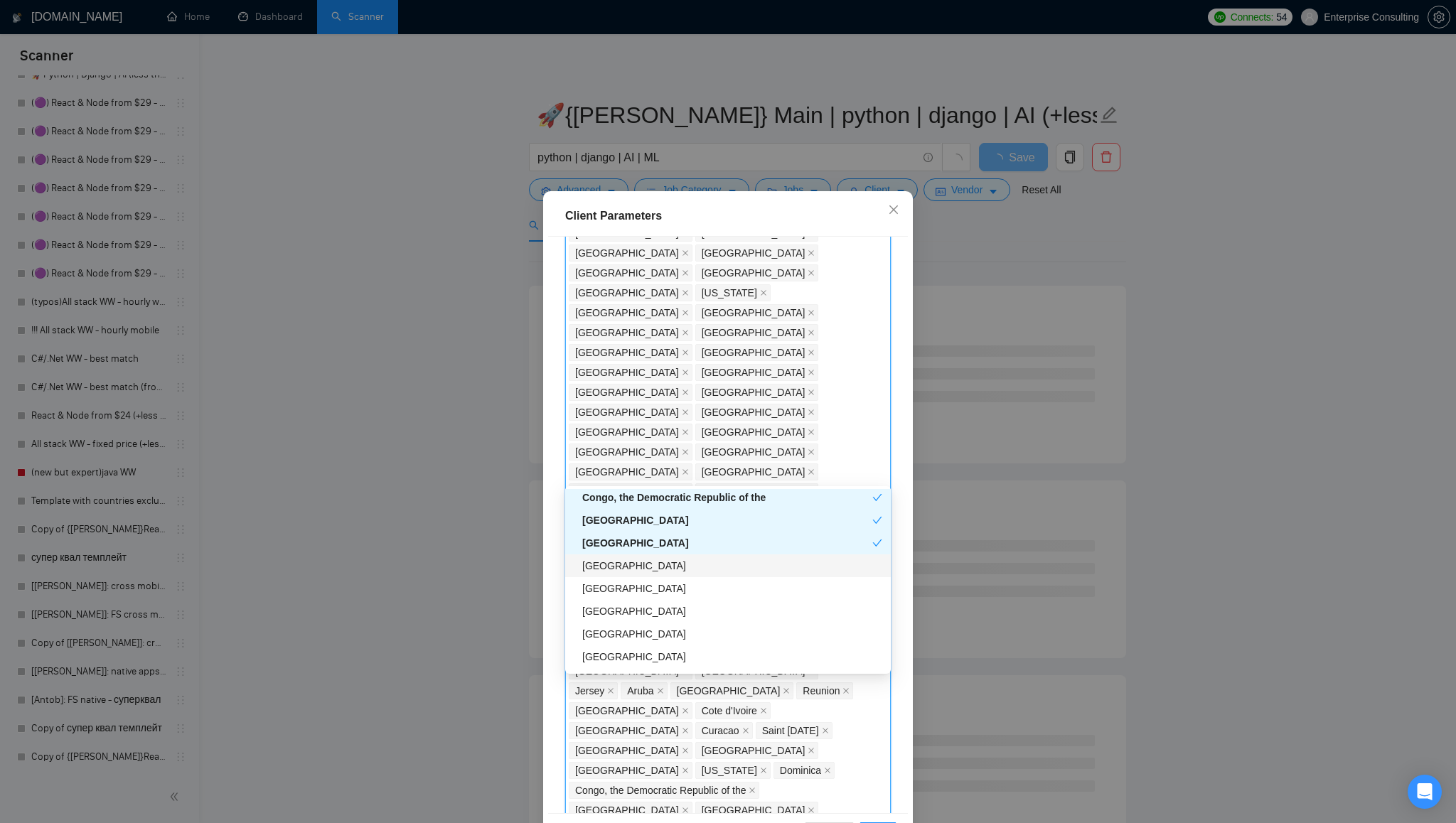
scroll to position [3843, 0]
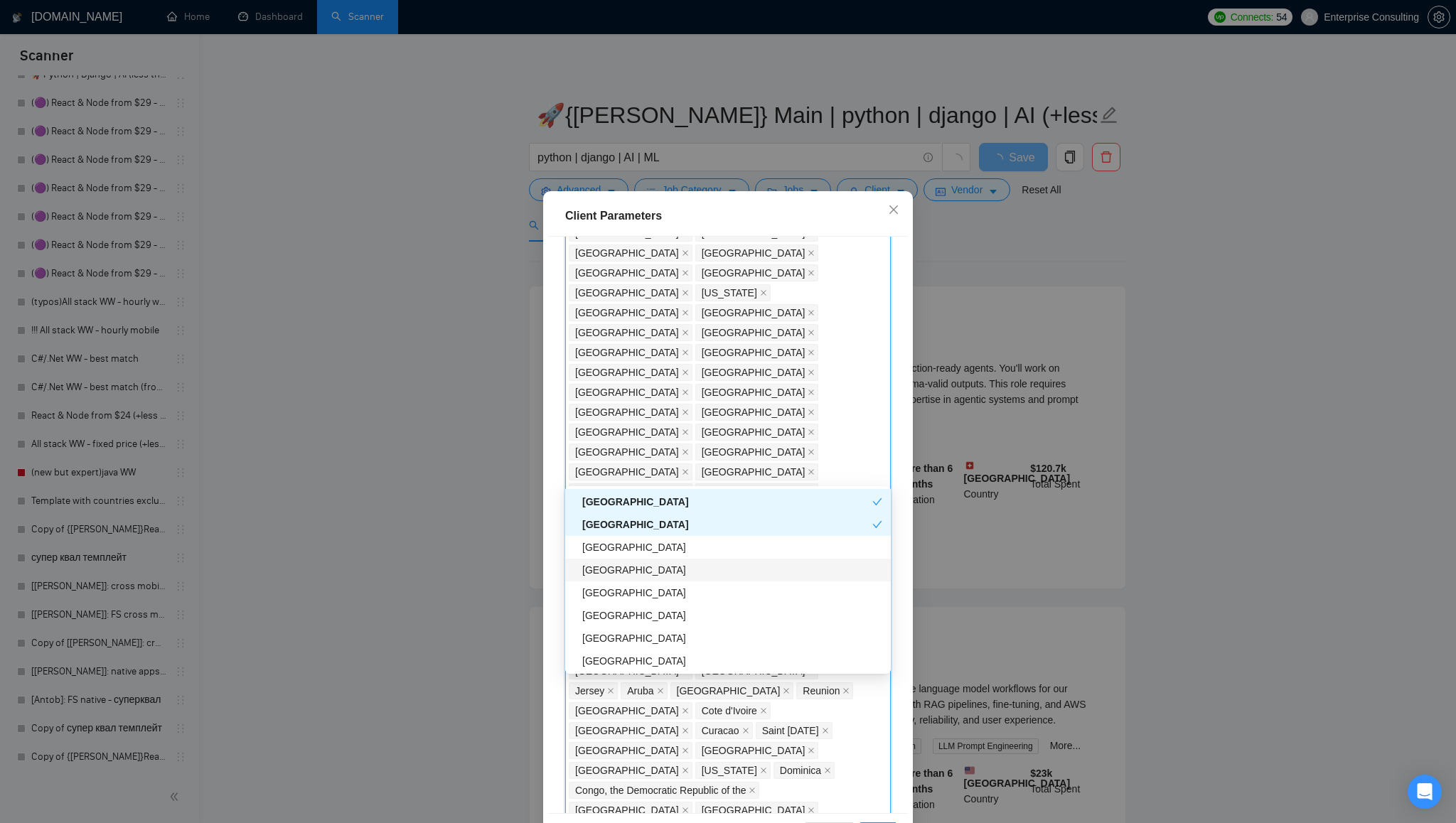
click at [658, 573] on div "[GEOGRAPHIC_DATA]" at bounding box center [732, 571] width 300 height 16
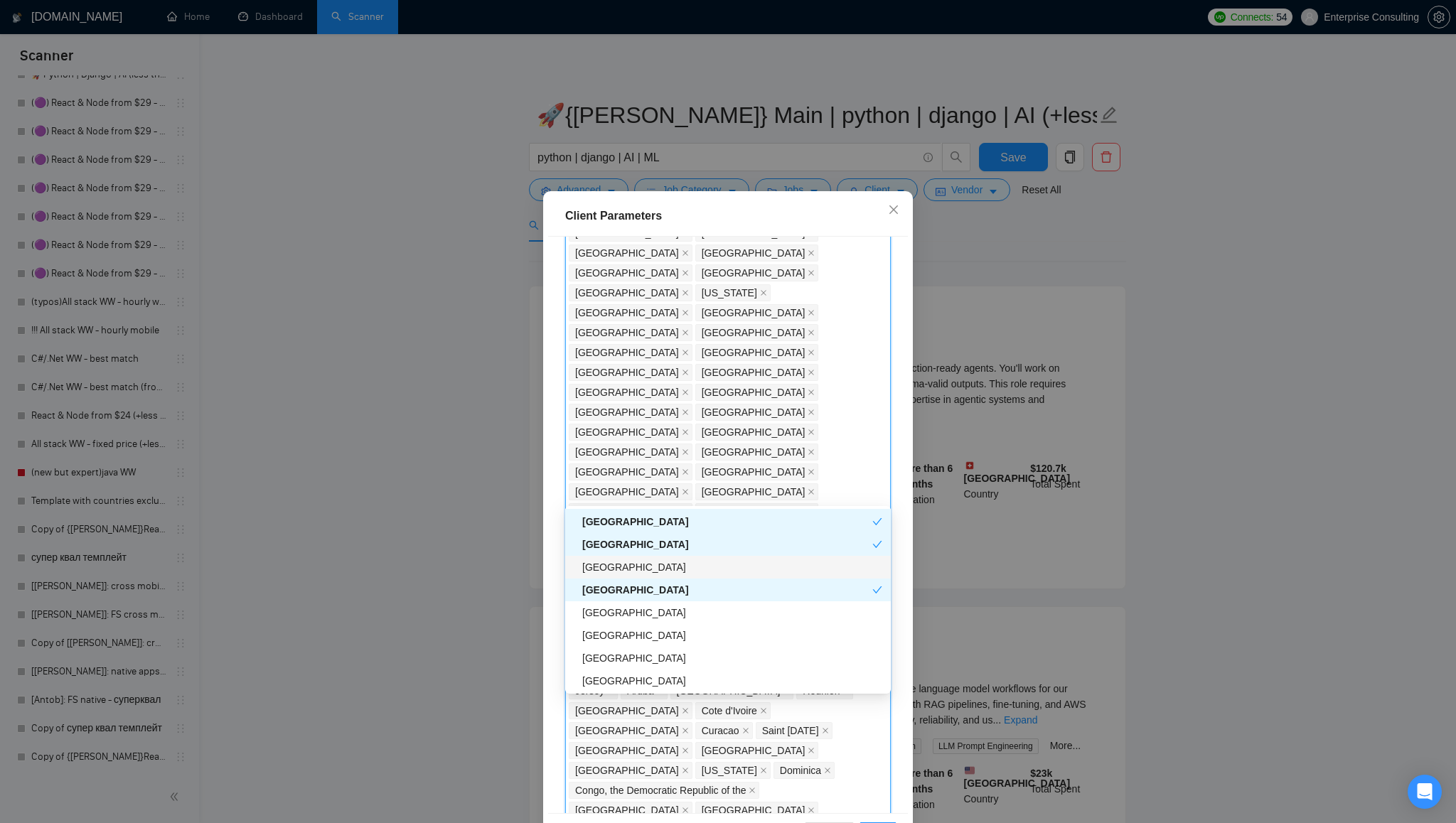
click at [662, 565] on div "[GEOGRAPHIC_DATA]" at bounding box center [732, 568] width 300 height 16
click at [668, 611] on div "[GEOGRAPHIC_DATA]" at bounding box center [732, 613] width 300 height 16
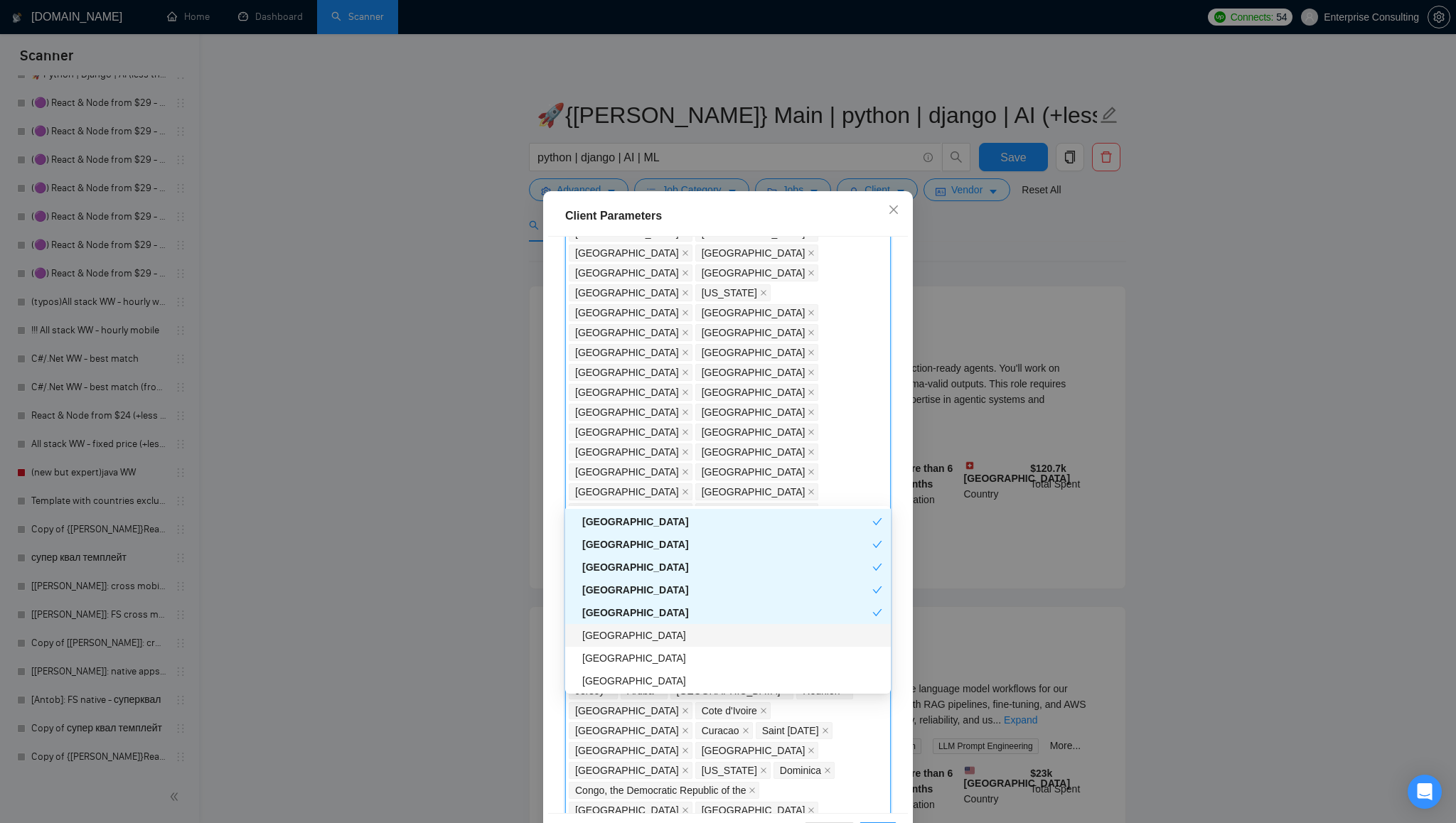
click at [665, 641] on div "[GEOGRAPHIC_DATA]" at bounding box center [732, 636] width 300 height 16
click at [690, 639] on div "[GEOGRAPHIC_DATA]" at bounding box center [732, 640] width 300 height 16
click at [690, 655] on div "[GEOGRAPHIC_DATA]" at bounding box center [732, 662] width 300 height 16
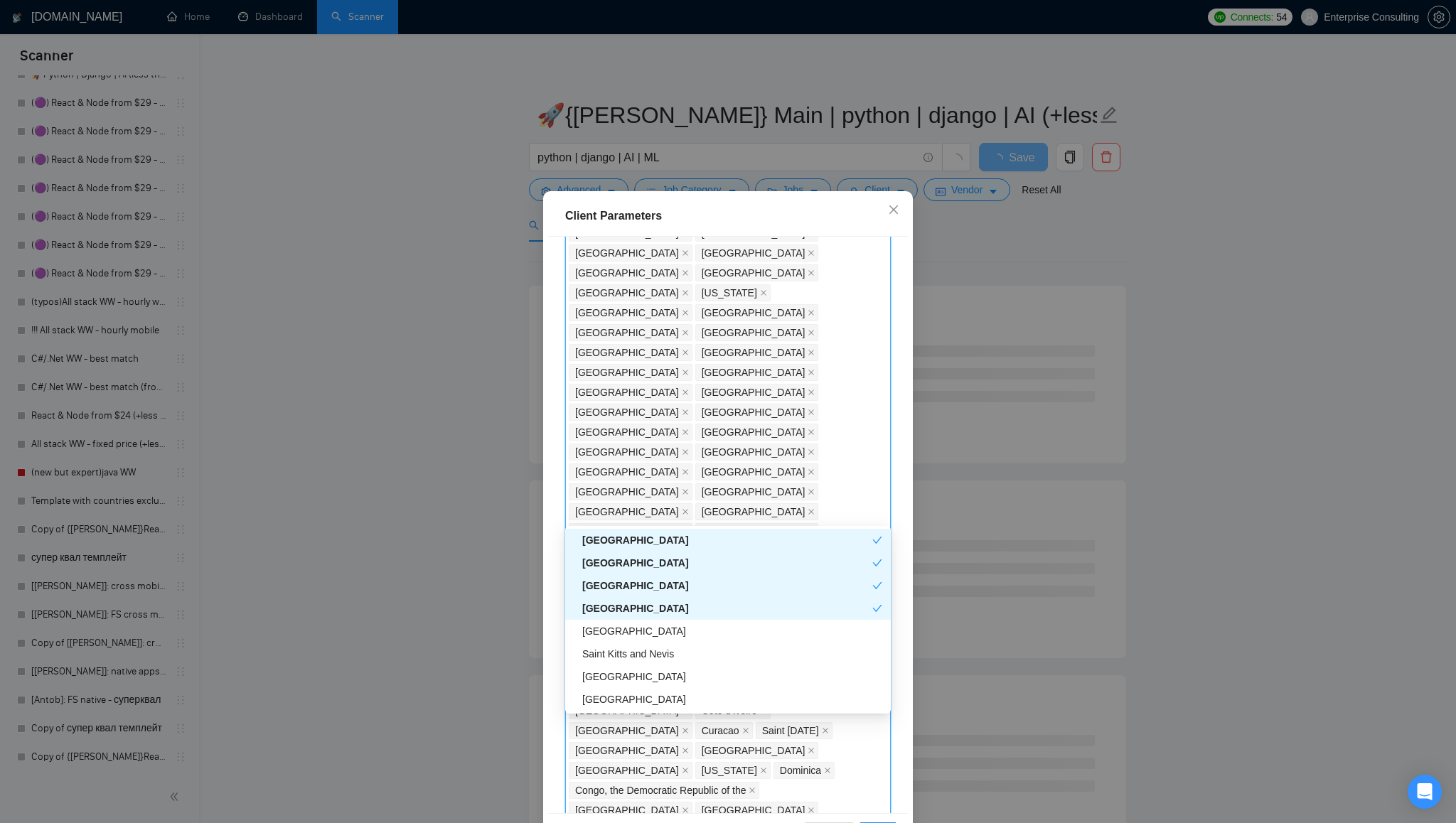
scroll to position [3954, 0]
click at [655, 619] on div "[GEOGRAPHIC_DATA]" at bounding box center [732, 613] width 300 height 16
click at [664, 638] on div "Saint Kitts and Nevis" at bounding box center [732, 636] width 300 height 16
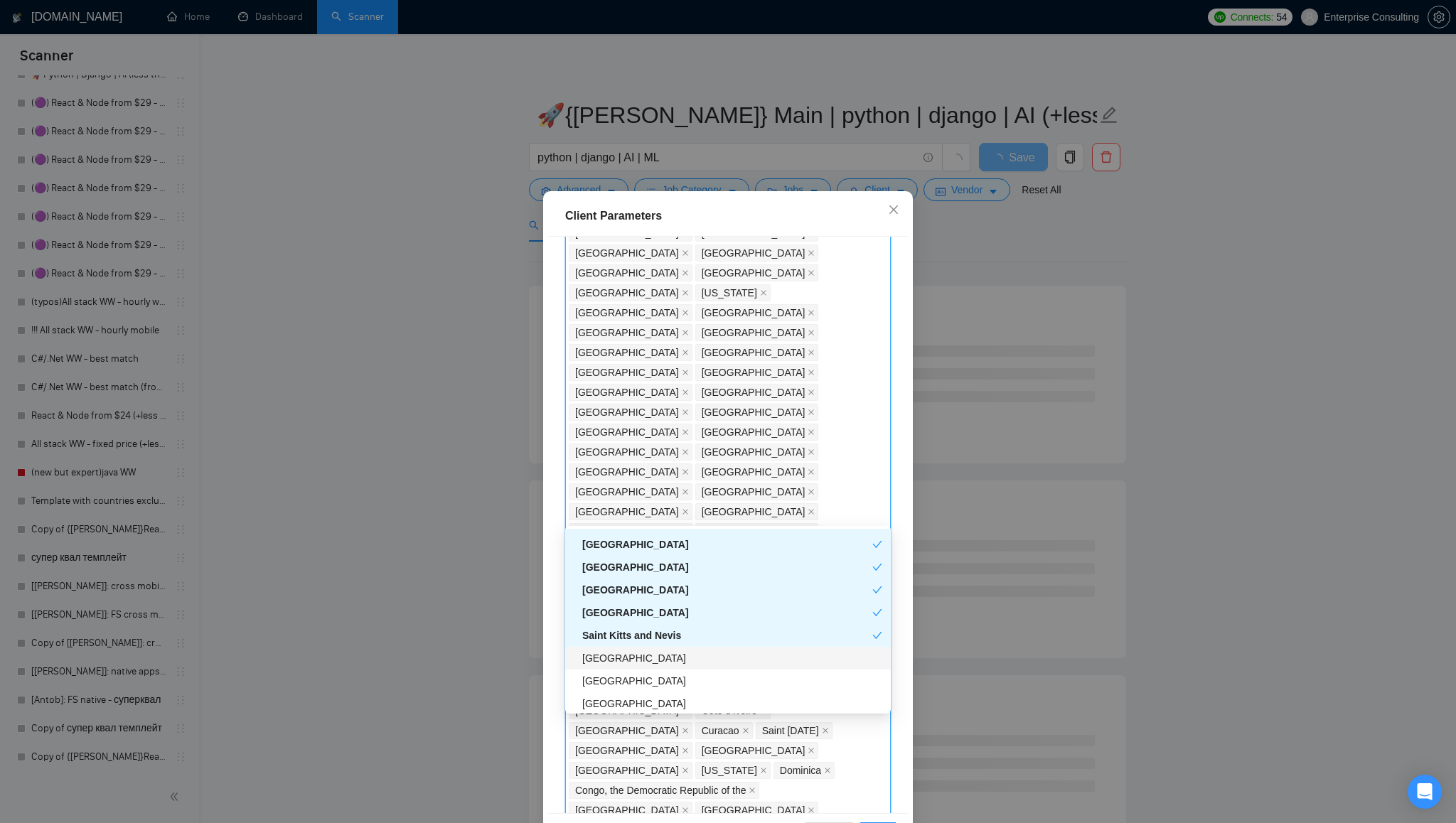
click at [657, 654] on div "[GEOGRAPHIC_DATA]" at bounding box center [732, 658] width 300 height 16
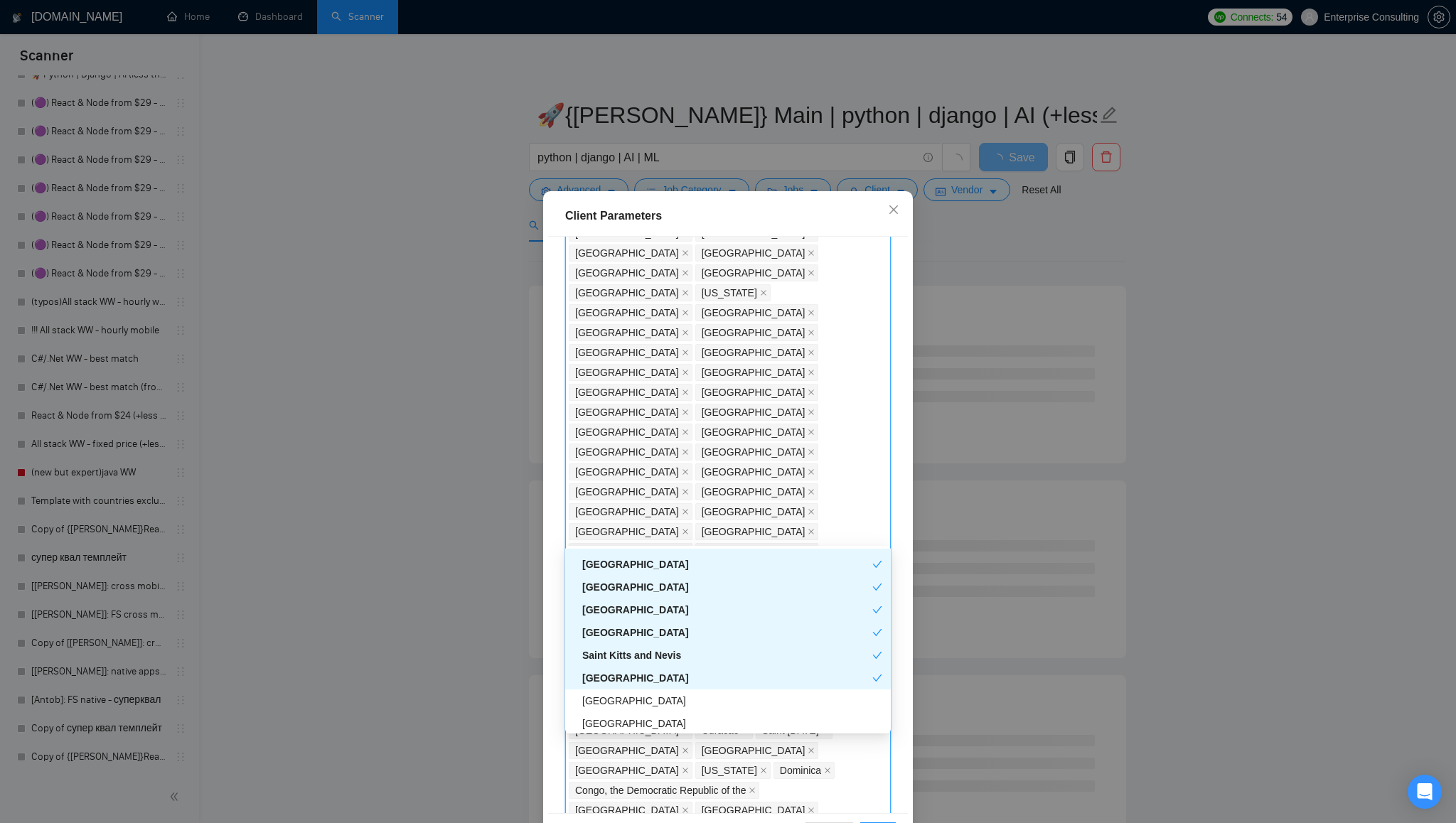
scroll to position [4005, 0]
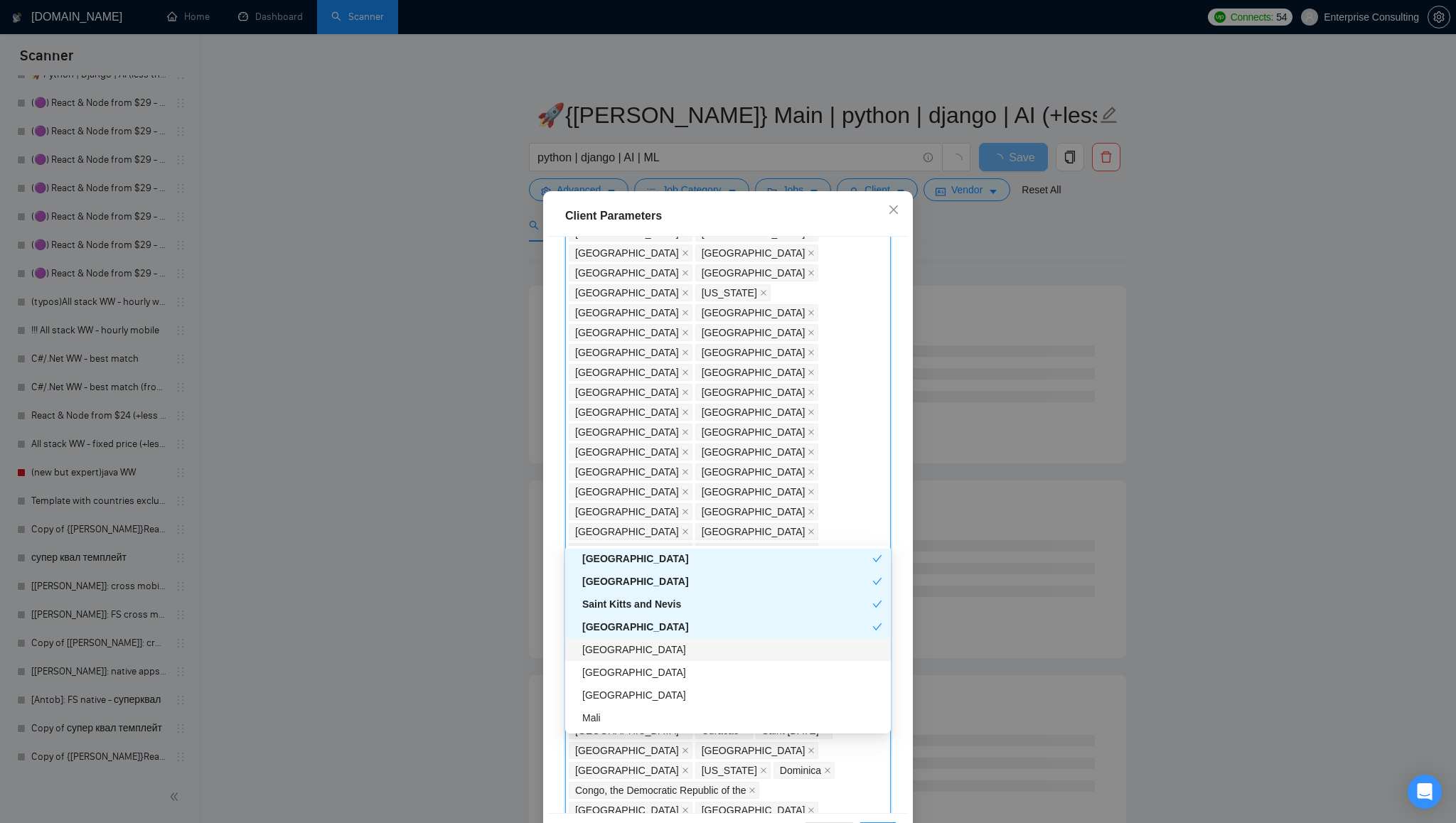
click at [652, 649] on div "[GEOGRAPHIC_DATA]" at bounding box center [732, 650] width 300 height 16
click at [650, 672] on div "[GEOGRAPHIC_DATA]" at bounding box center [732, 673] width 300 height 16
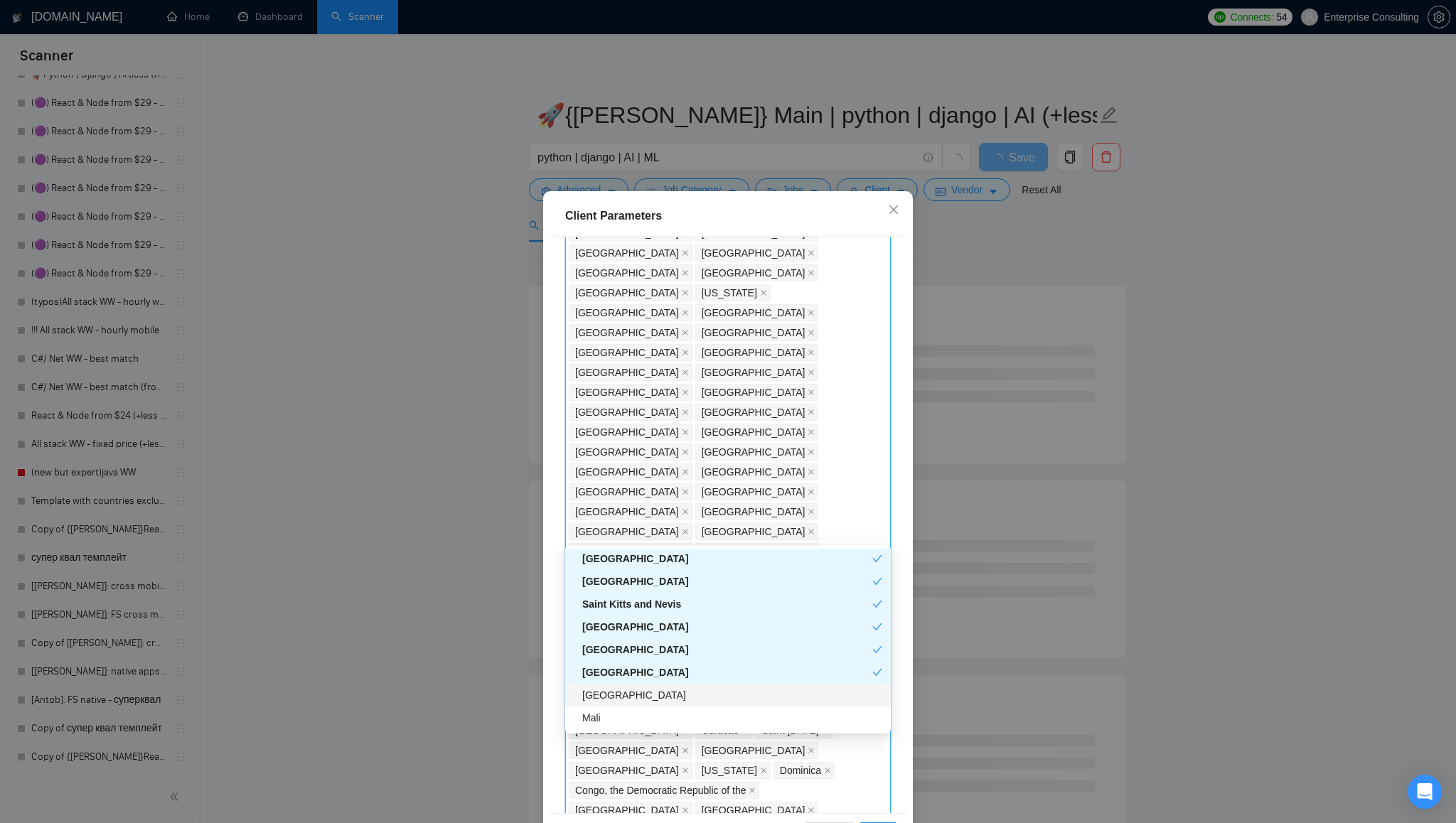
click at [651, 693] on div "[GEOGRAPHIC_DATA]" at bounding box center [732, 696] width 300 height 16
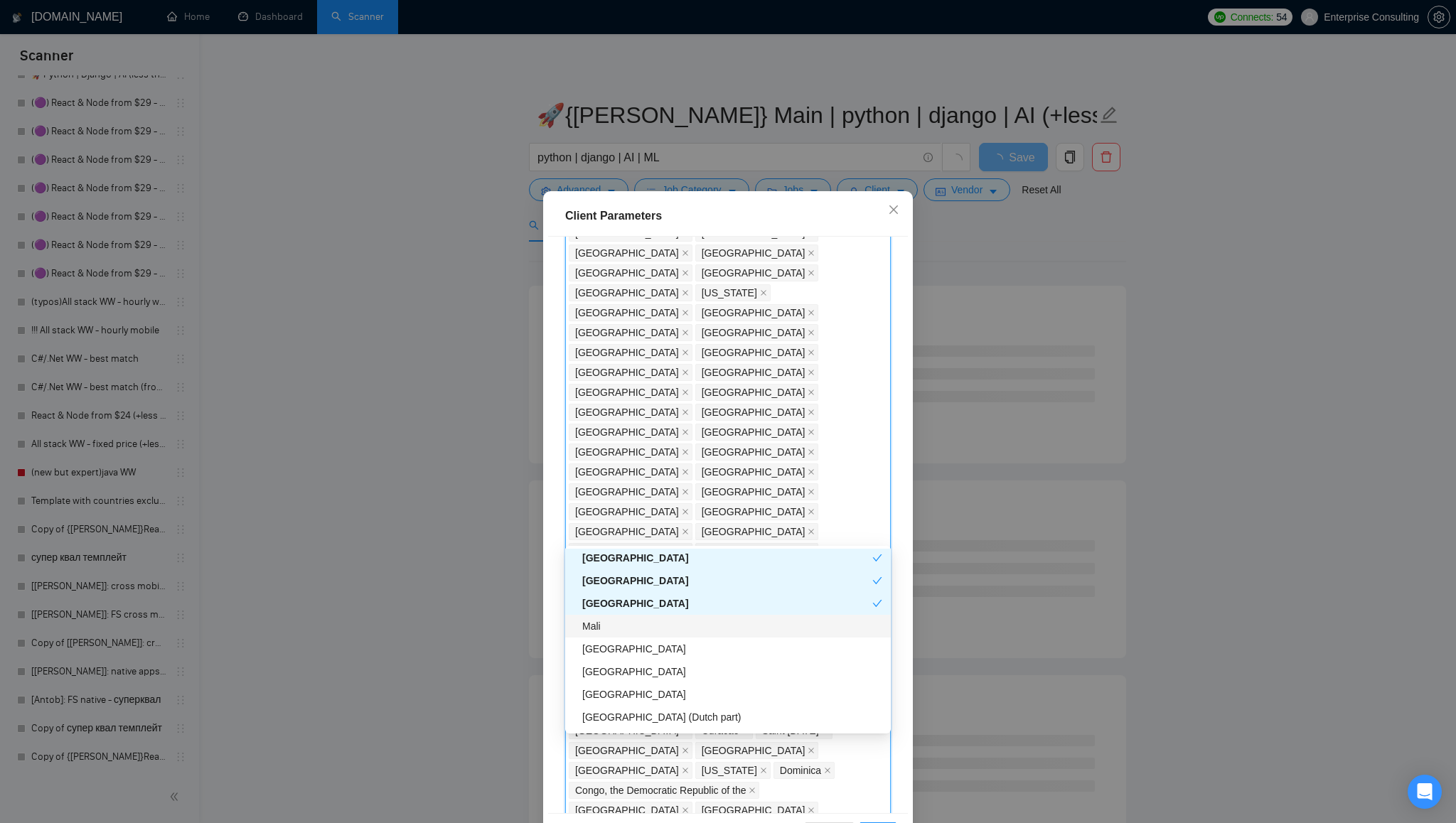
scroll to position [4106, 0]
click at [635, 625] on div "Mali" at bounding box center [728, 617] width 325 height 22
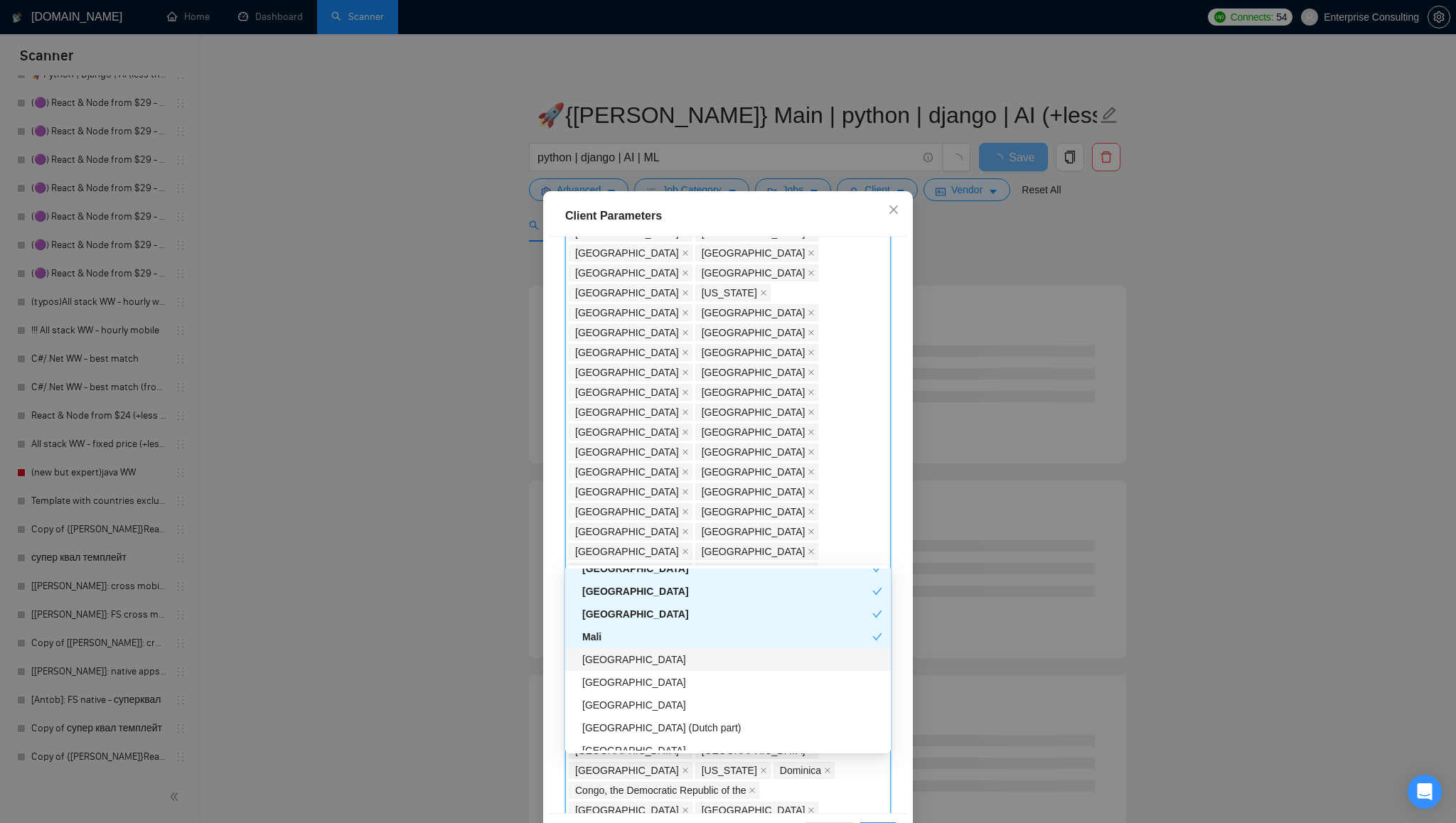
click at [633, 662] on div "[GEOGRAPHIC_DATA]" at bounding box center [732, 660] width 300 height 16
click at [642, 681] on div "[GEOGRAPHIC_DATA]" at bounding box center [732, 683] width 300 height 16
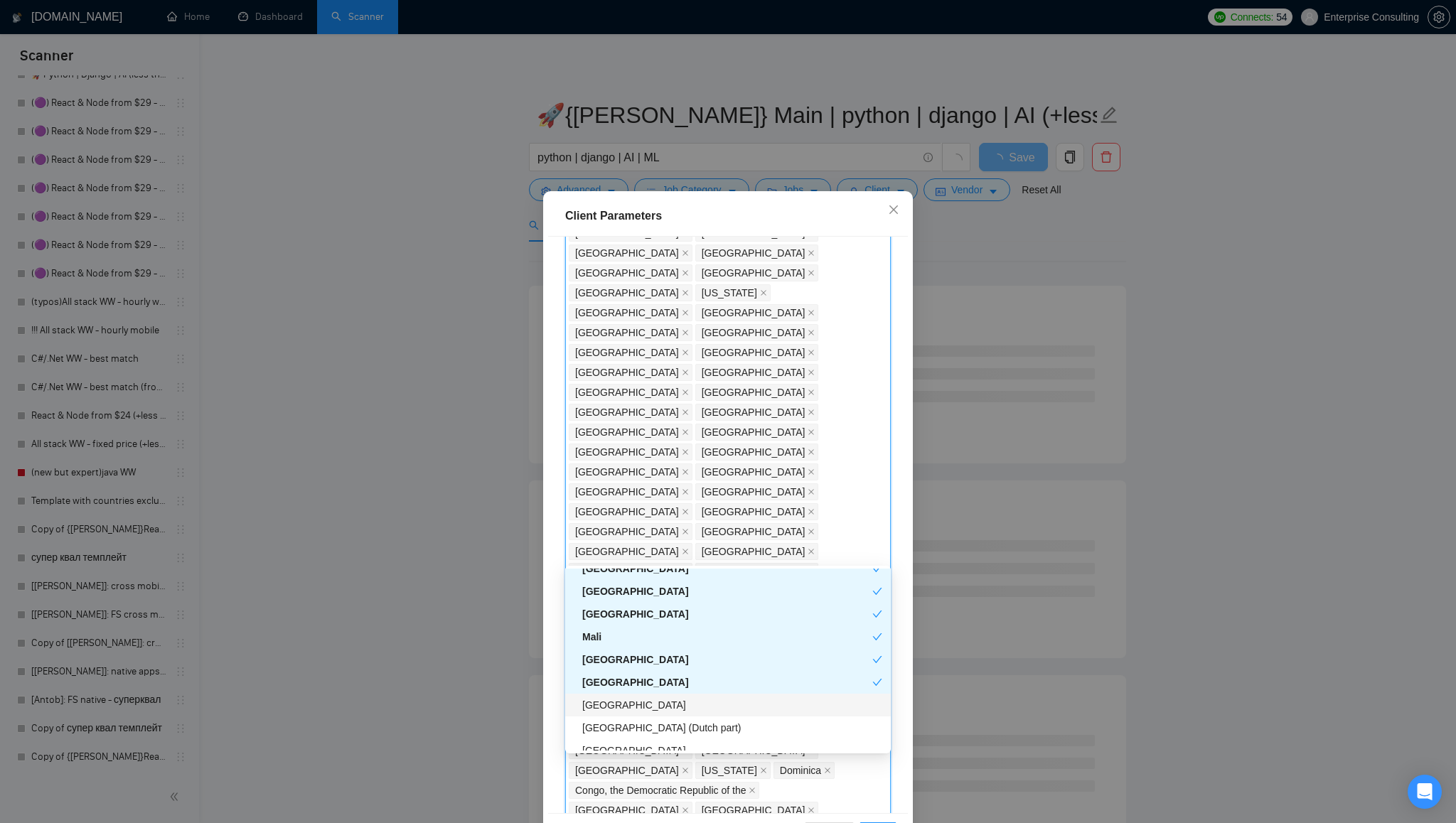
click at [643, 707] on div "[GEOGRAPHIC_DATA]" at bounding box center [732, 705] width 300 height 16
click at [663, 729] on div "[GEOGRAPHIC_DATA] (Dutch part)" at bounding box center [732, 728] width 300 height 16
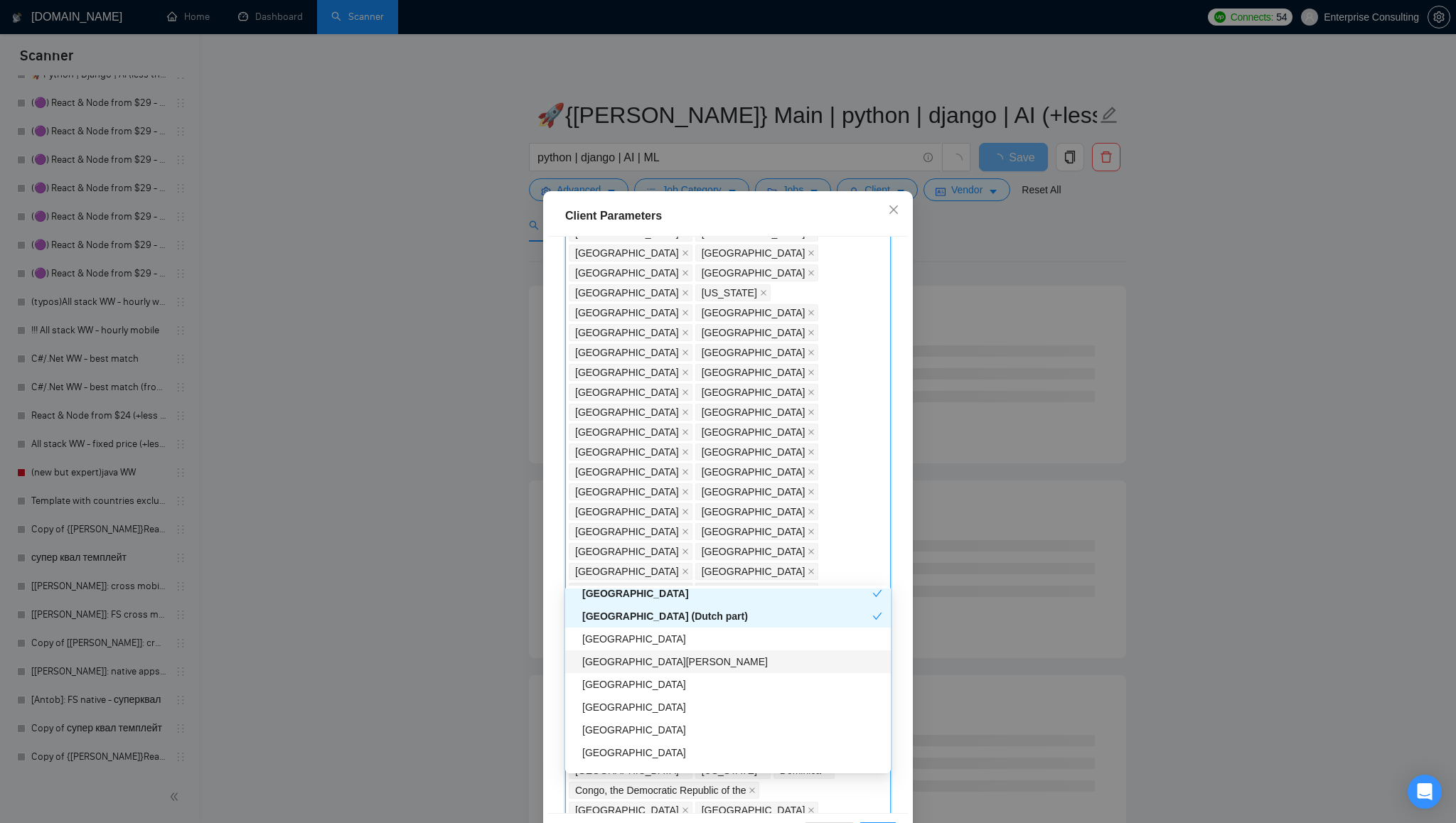
scroll to position [4247, 0]
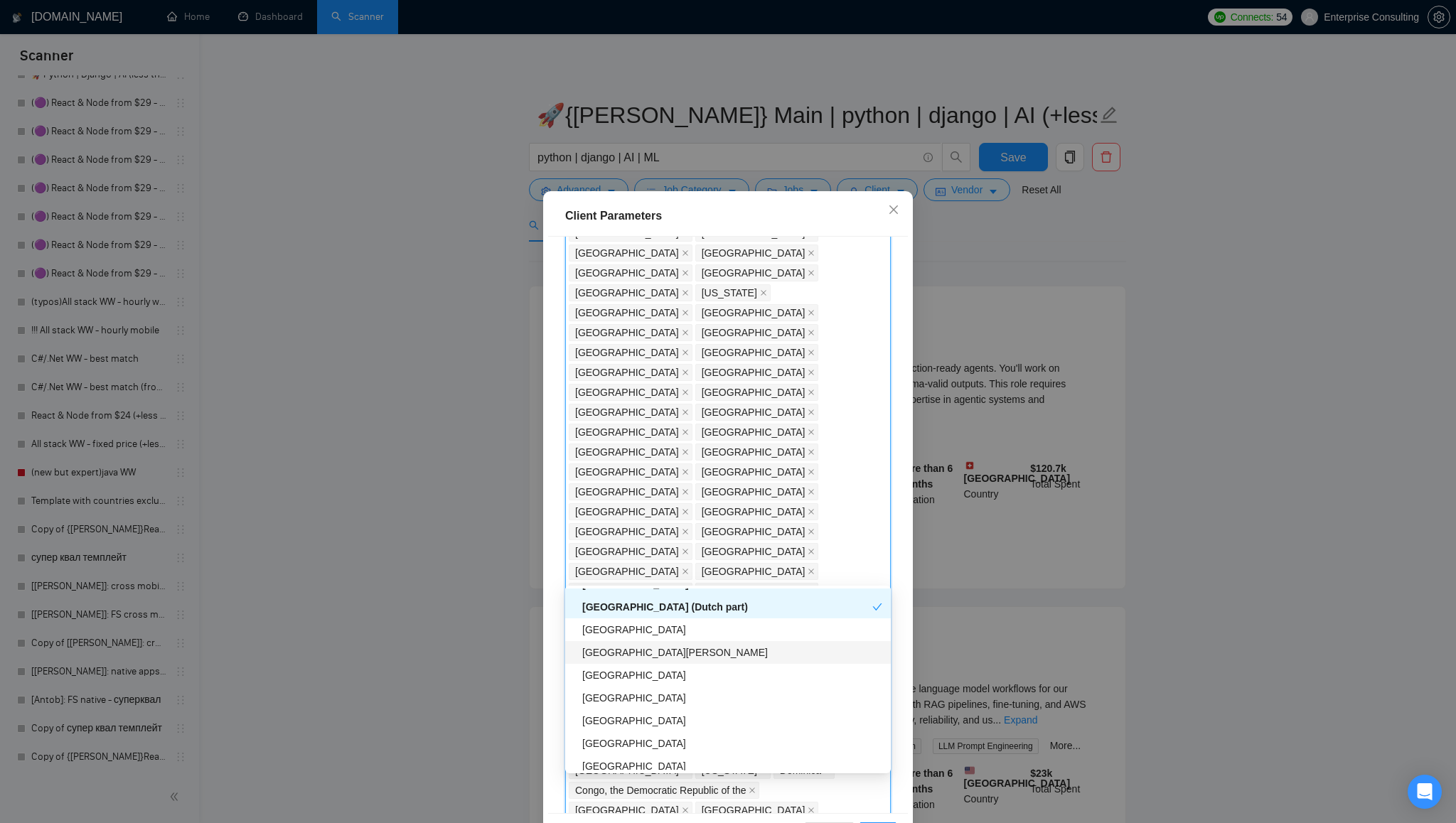
click at [650, 657] on div "[GEOGRAPHIC_DATA][PERSON_NAME]" at bounding box center [732, 653] width 300 height 16
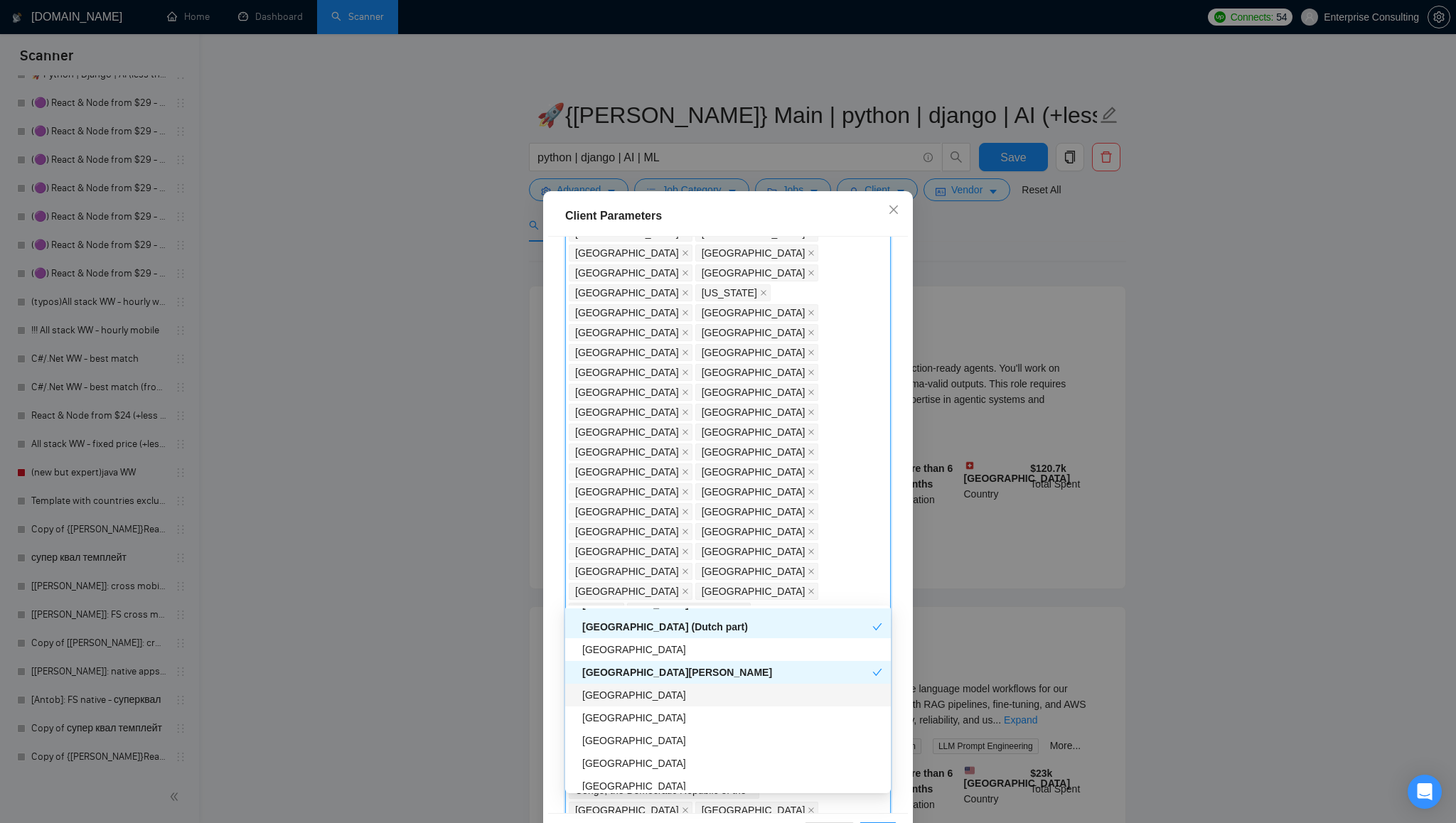
click at [646, 691] on div "[GEOGRAPHIC_DATA]" at bounding box center [732, 696] width 300 height 16
click at [644, 719] on div "[GEOGRAPHIC_DATA]" at bounding box center [732, 718] width 300 height 16
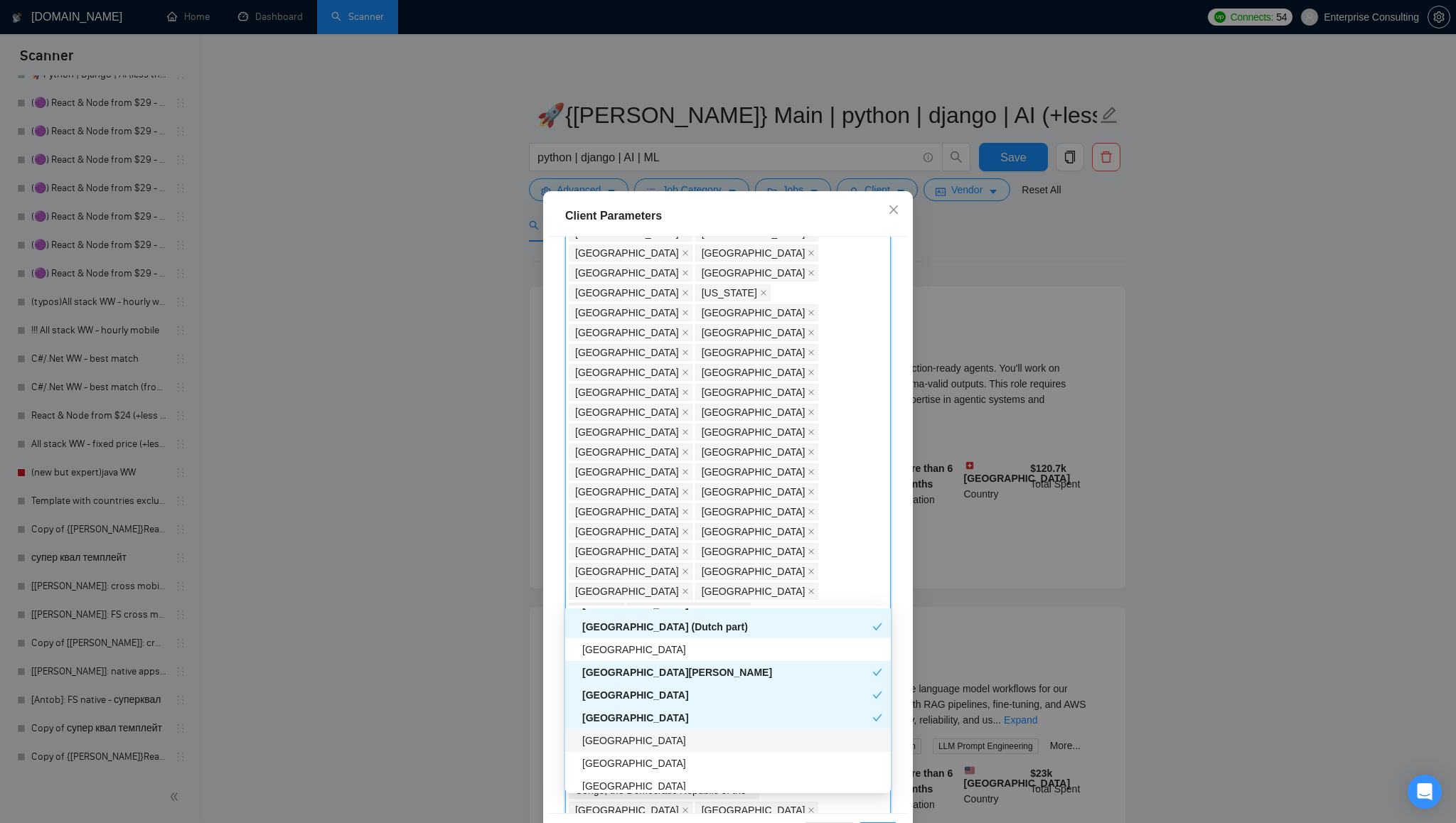
click at [640, 742] on div "[GEOGRAPHIC_DATA]" at bounding box center [732, 741] width 300 height 16
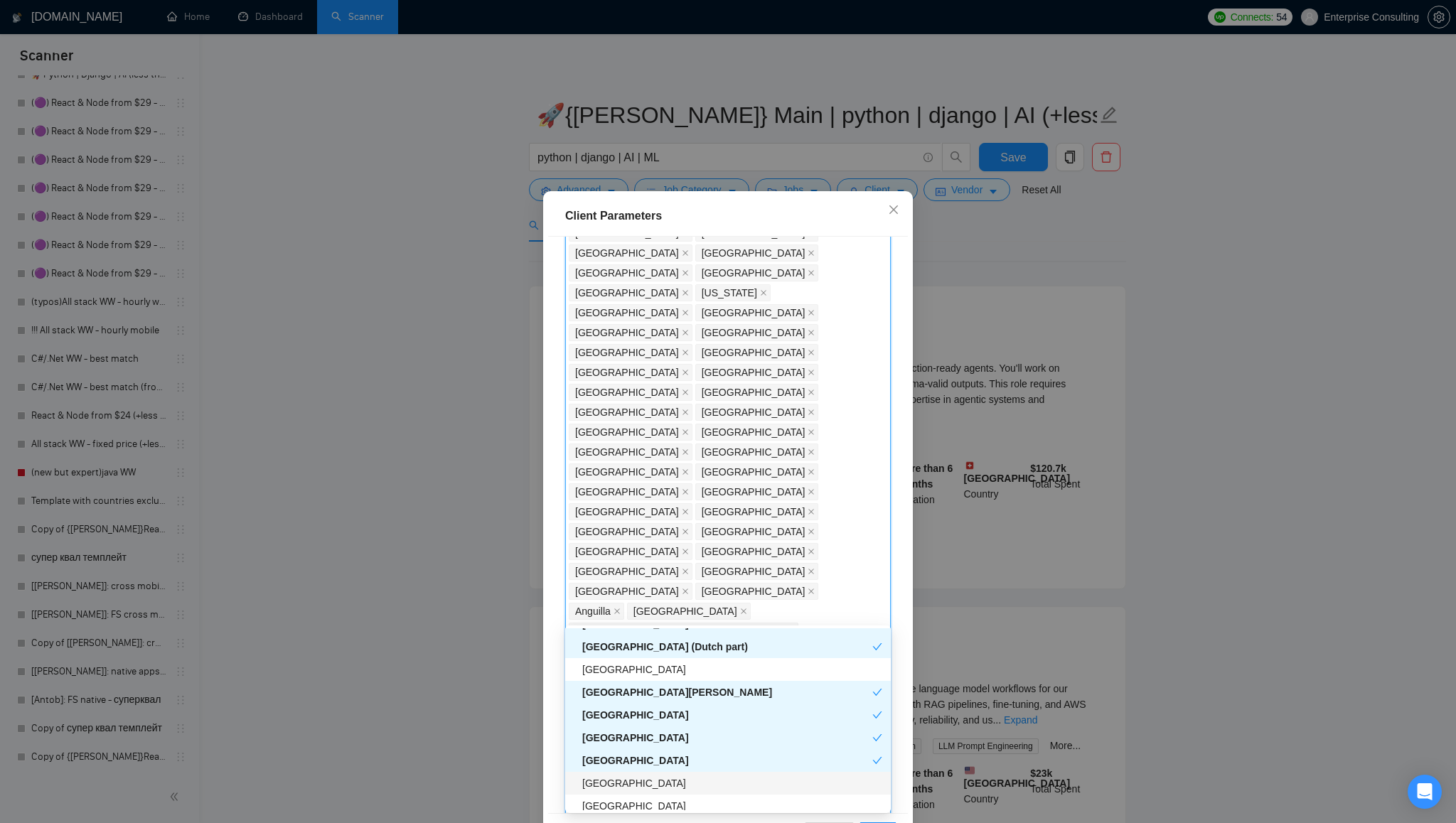
click at [641, 788] on div "[GEOGRAPHIC_DATA]" at bounding box center [732, 783] width 300 height 16
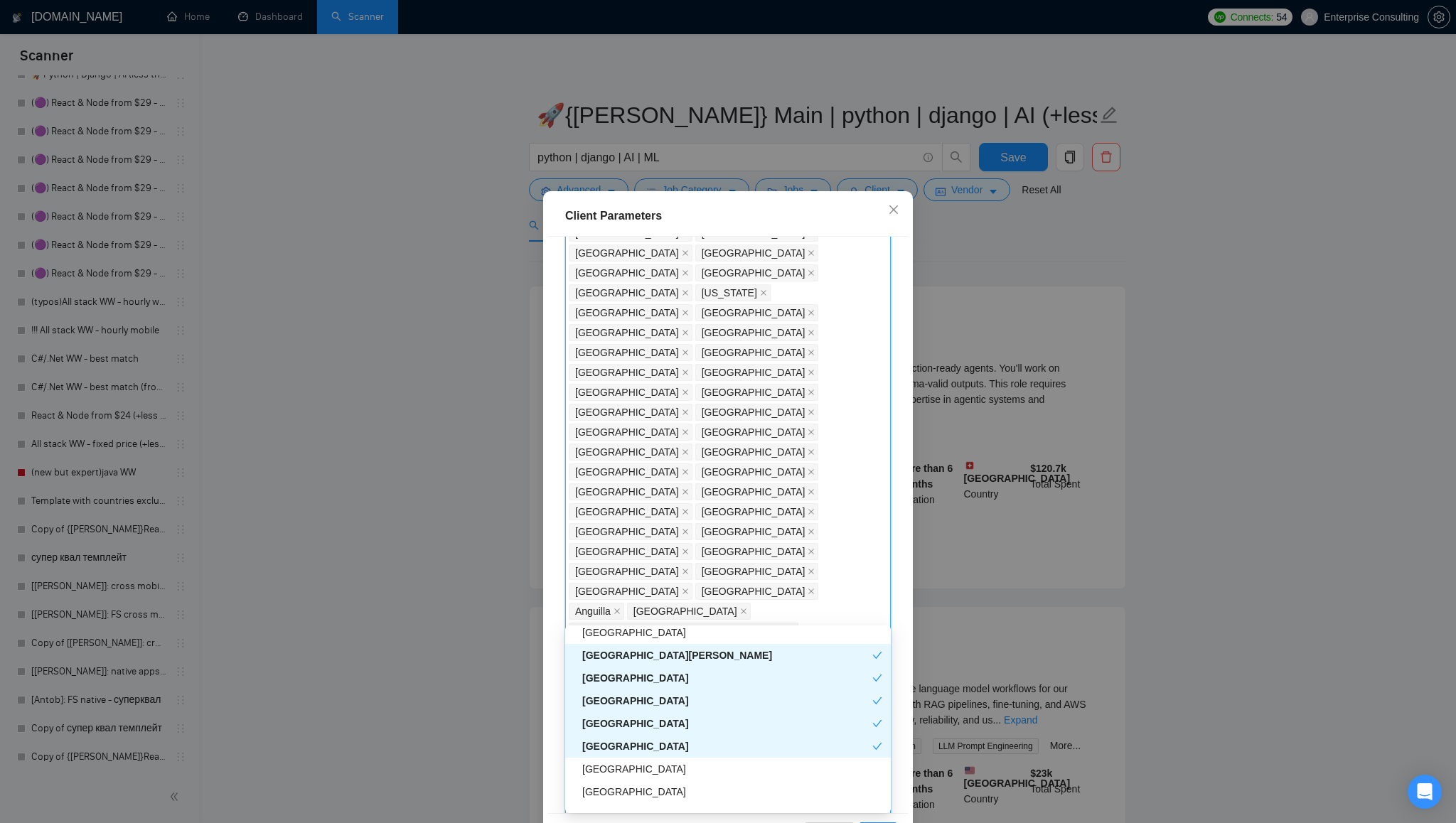
scroll to position [4302, 0]
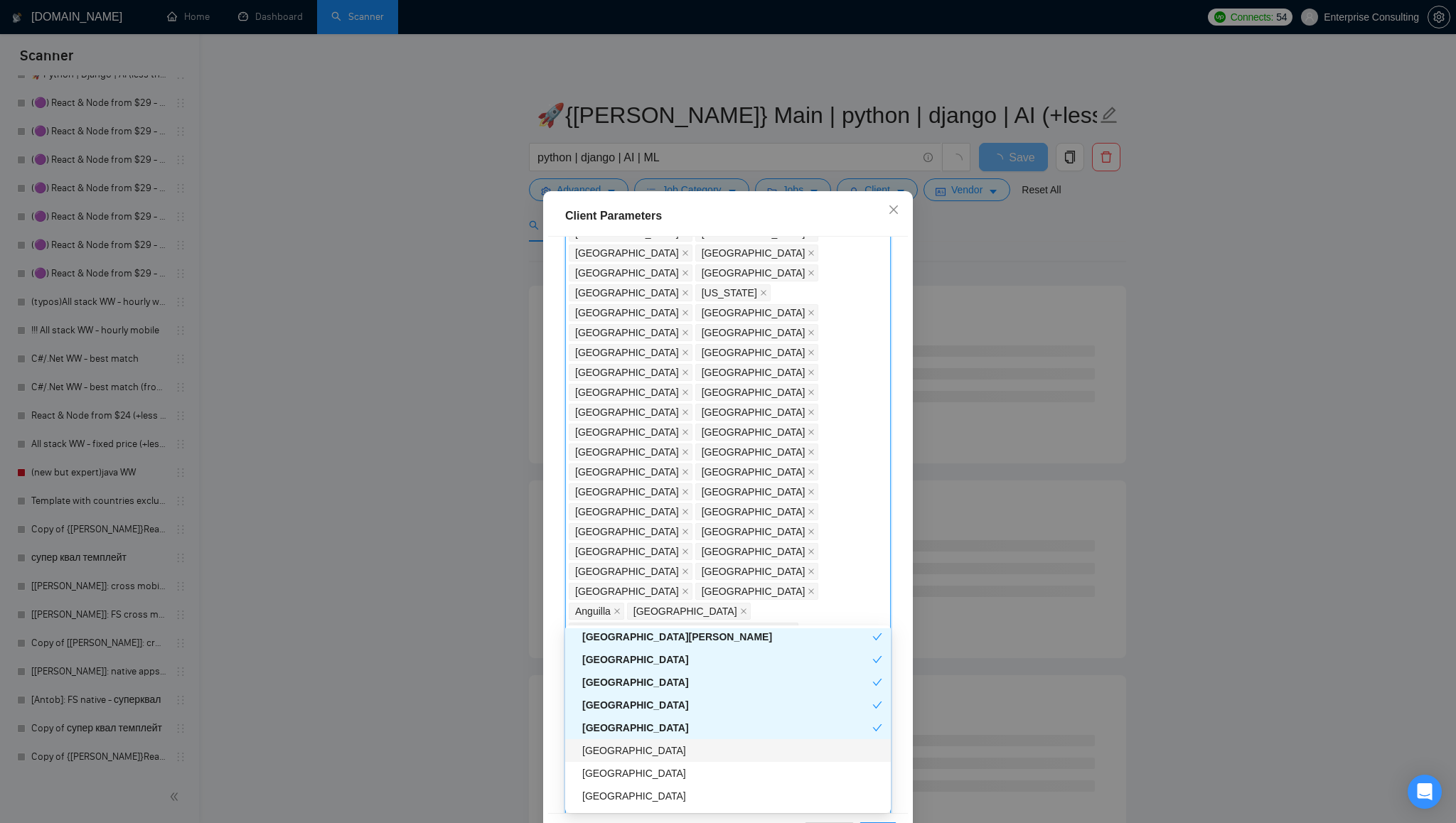
click at [669, 751] on div "[GEOGRAPHIC_DATA]" at bounding box center [732, 751] width 300 height 16
click at [691, 738] on div "[GEOGRAPHIC_DATA]" at bounding box center [732, 737] width 300 height 16
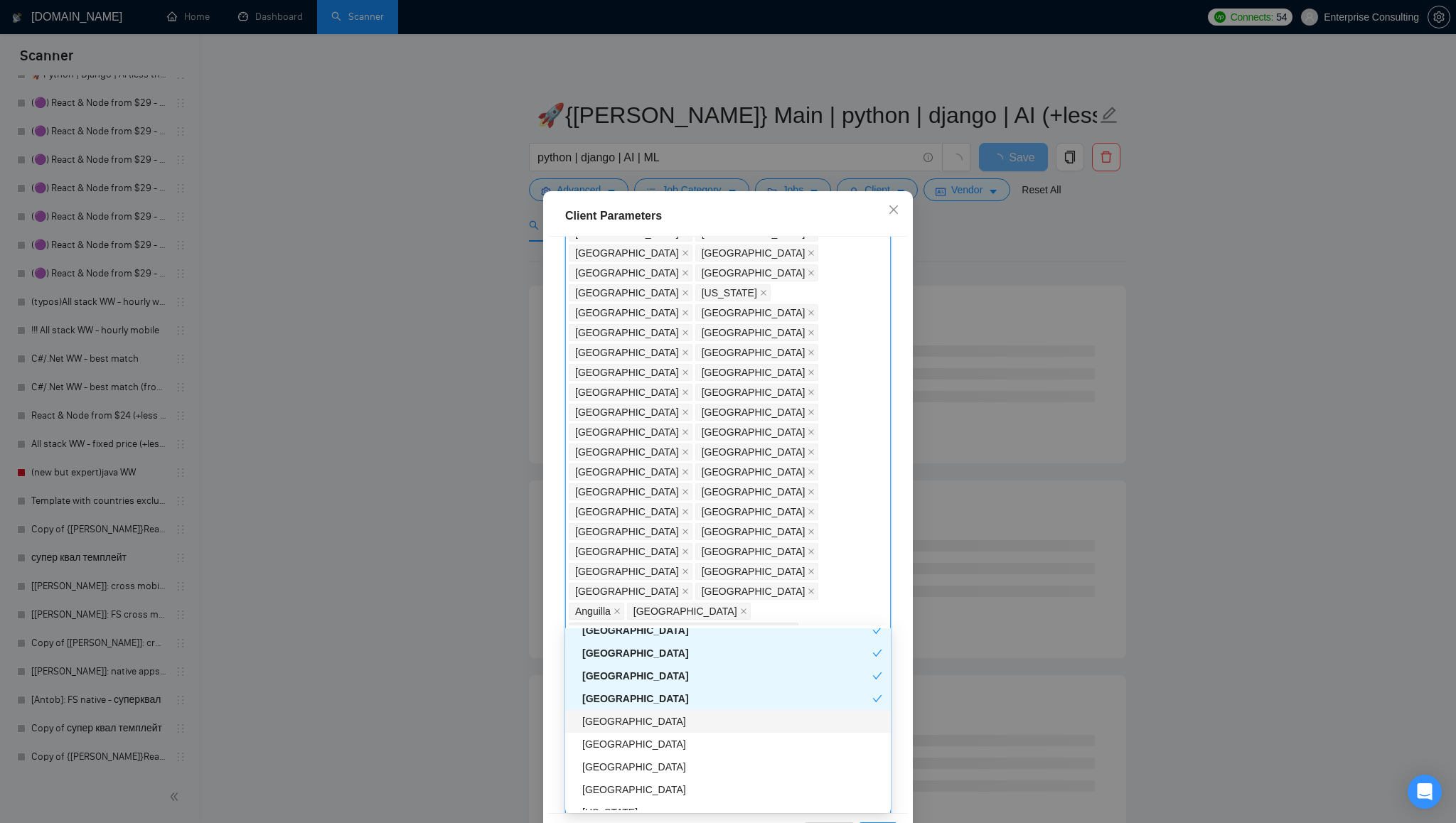
click at [652, 727] on div "[GEOGRAPHIC_DATA]" at bounding box center [732, 722] width 300 height 16
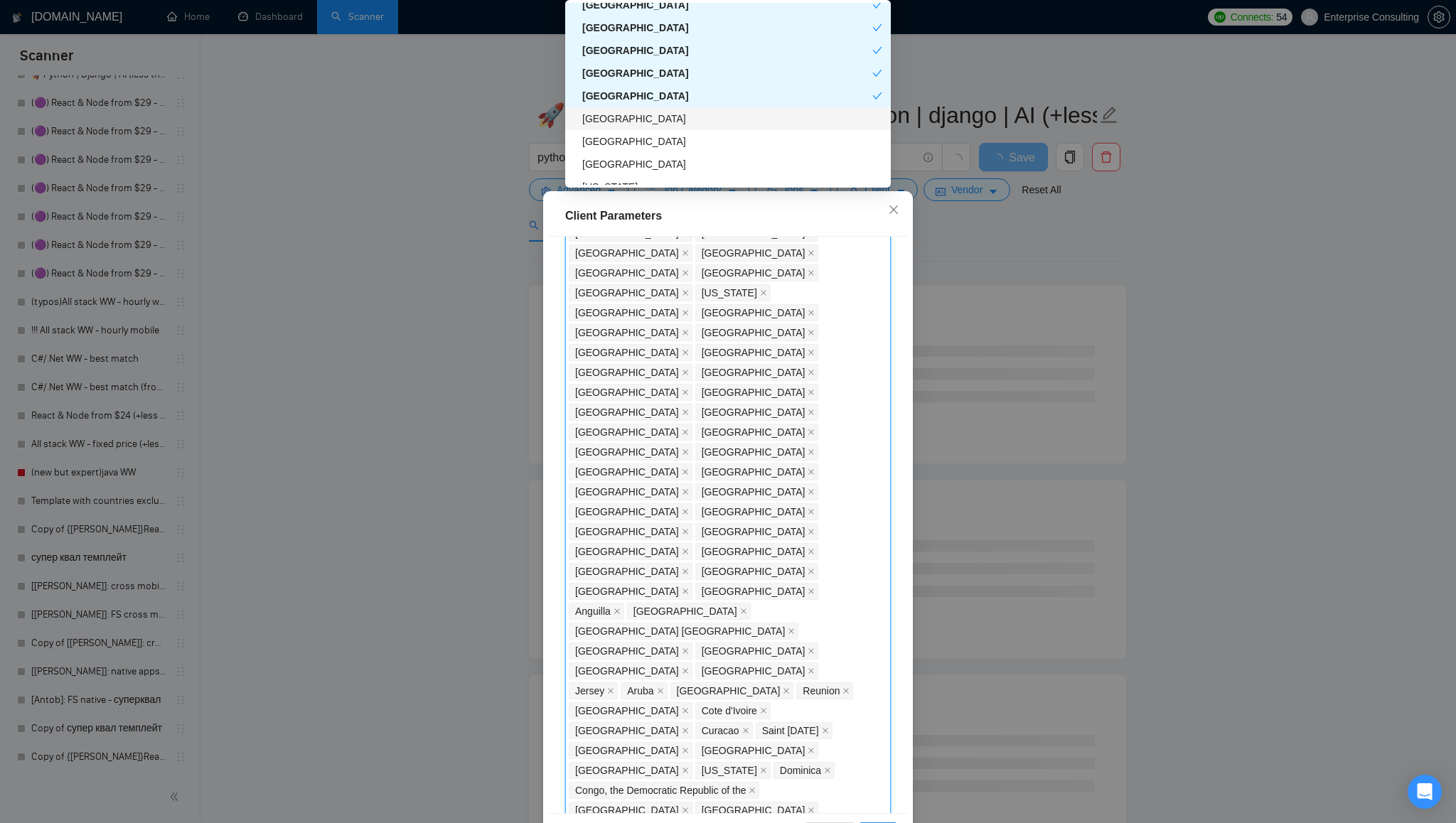
click at [681, 122] on div "[GEOGRAPHIC_DATA]" at bounding box center [732, 119] width 300 height 16
click at [684, 167] on div "[GEOGRAPHIC_DATA]" at bounding box center [732, 164] width 300 height 16
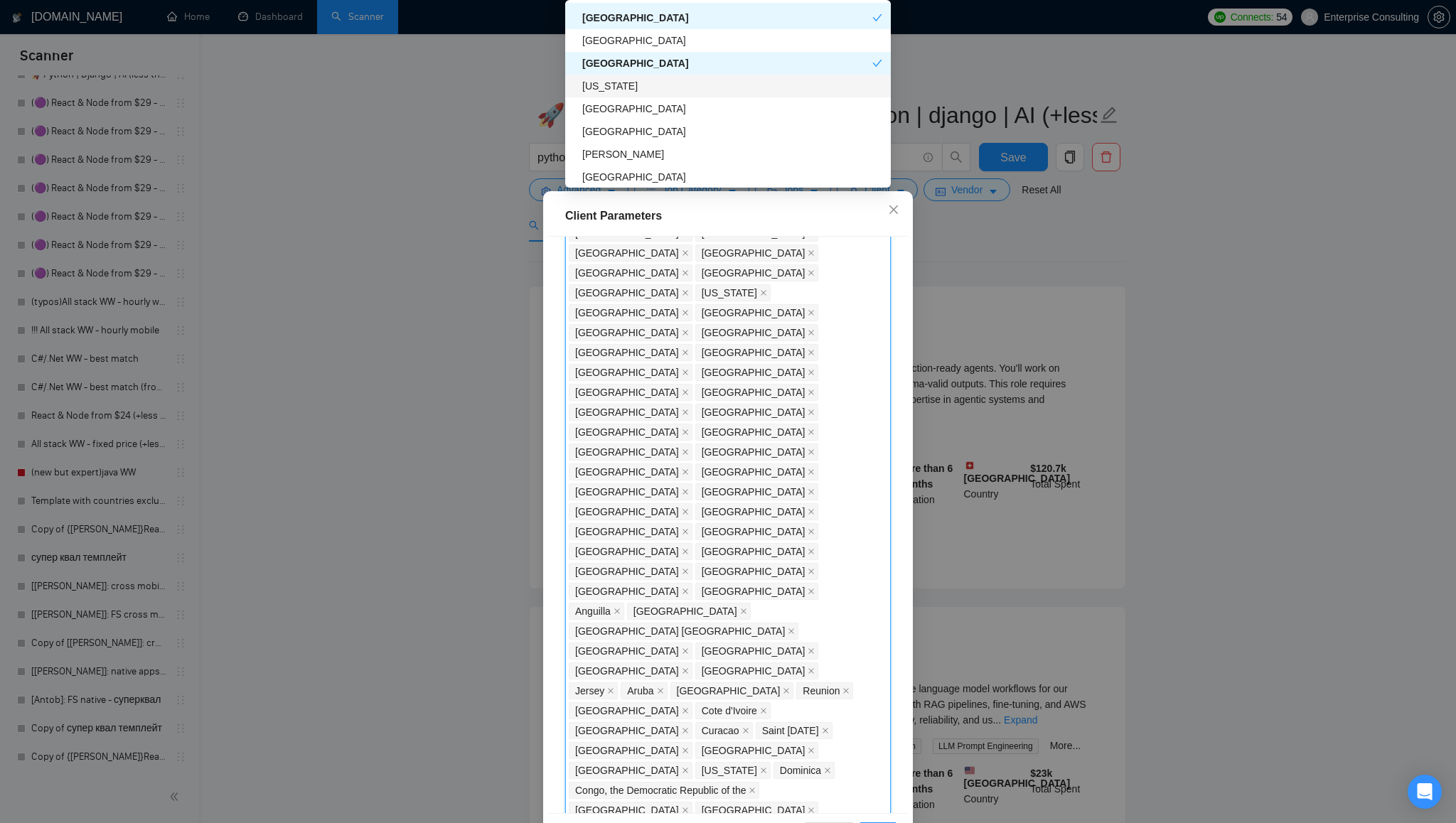
click at [707, 89] on div "[US_STATE]" at bounding box center [732, 86] width 300 height 16
click at [691, 104] on div "[GEOGRAPHIC_DATA]" at bounding box center [732, 109] width 300 height 16
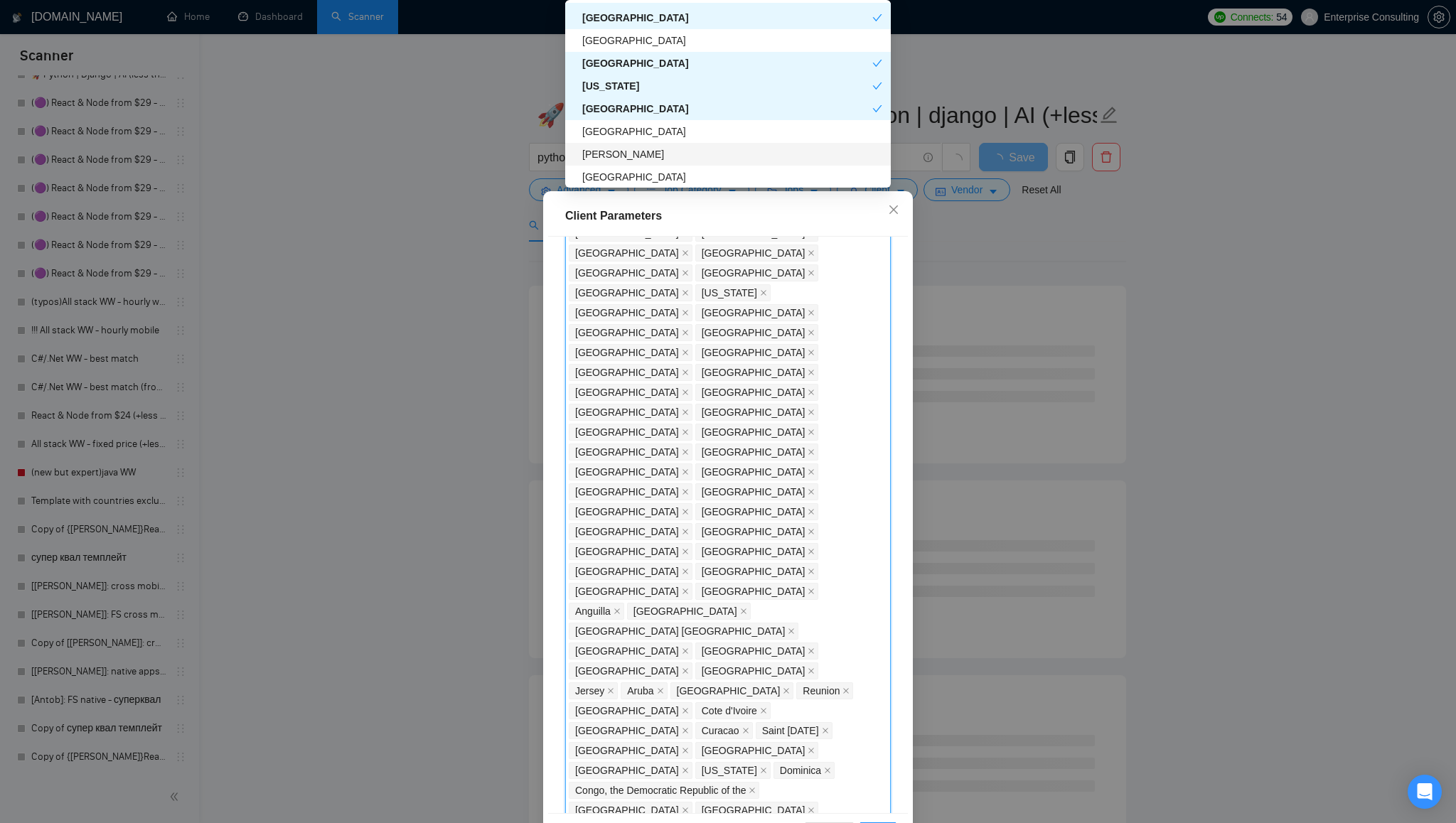
click at [666, 157] on div "[PERSON_NAME]" at bounding box center [732, 154] width 300 height 16
click at [664, 180] on div "[GEOGRAPHIC_DATA]" at bounding box center [732, 177] width 300 height 16
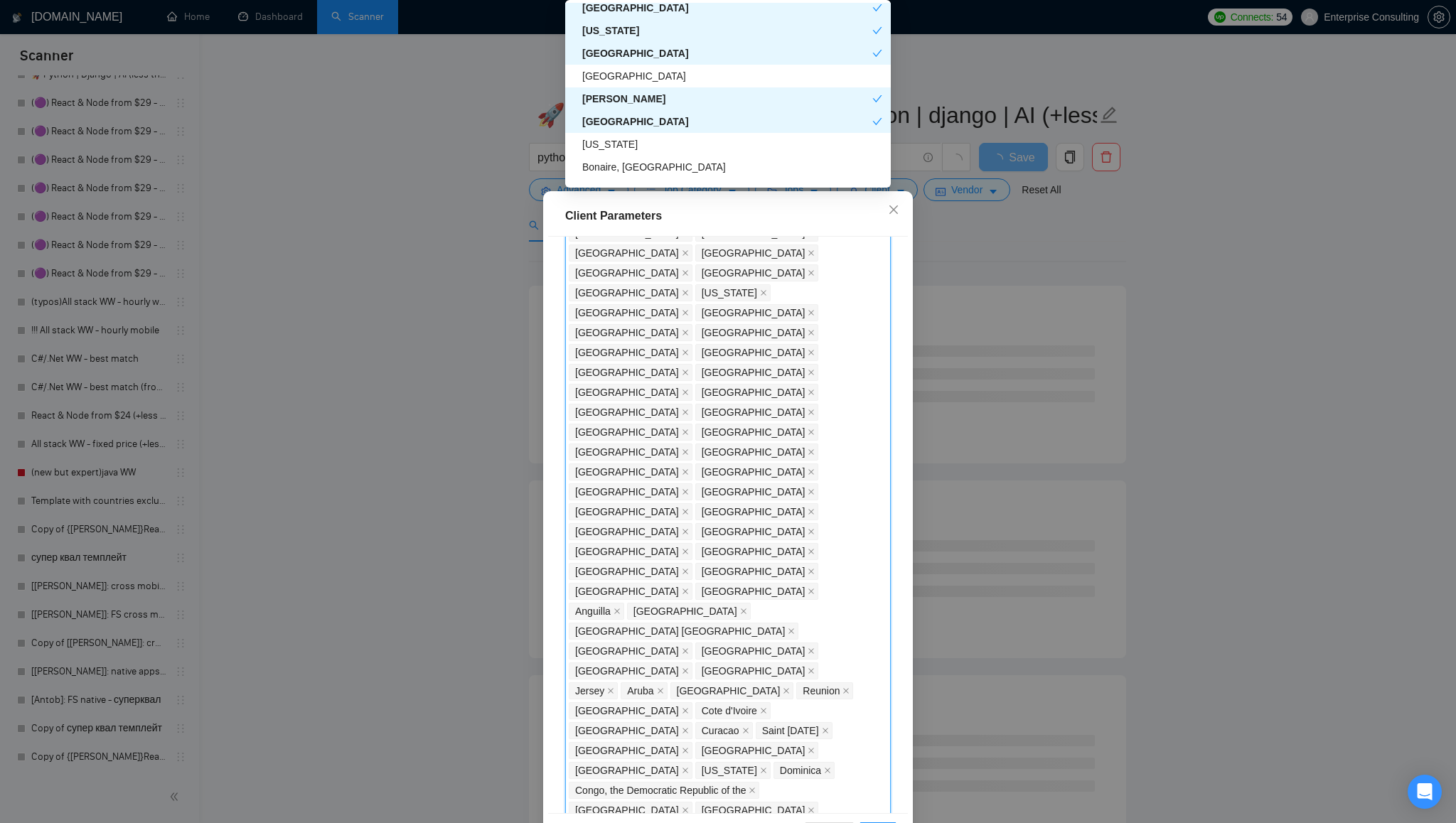
scroll to position [4550, 0]
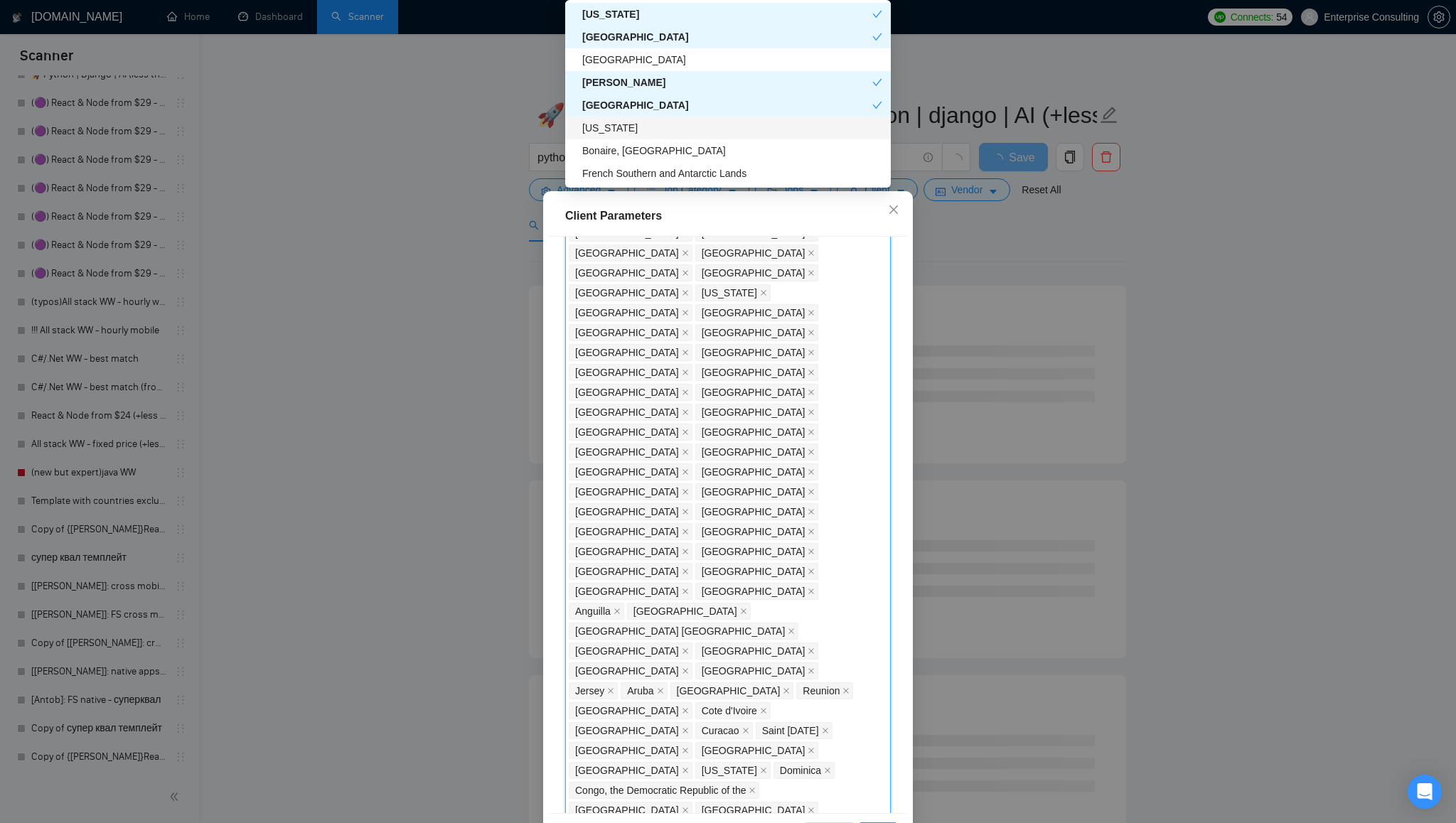
click at [665, 129] on div "[US_STATE]" at bounding box center [732, 128] width 300 height 16
click at [668, 151] on div "Bonaire, [GEOGRAPHIC_DATA]" at bounding box center [732, 151] width 300 height 16
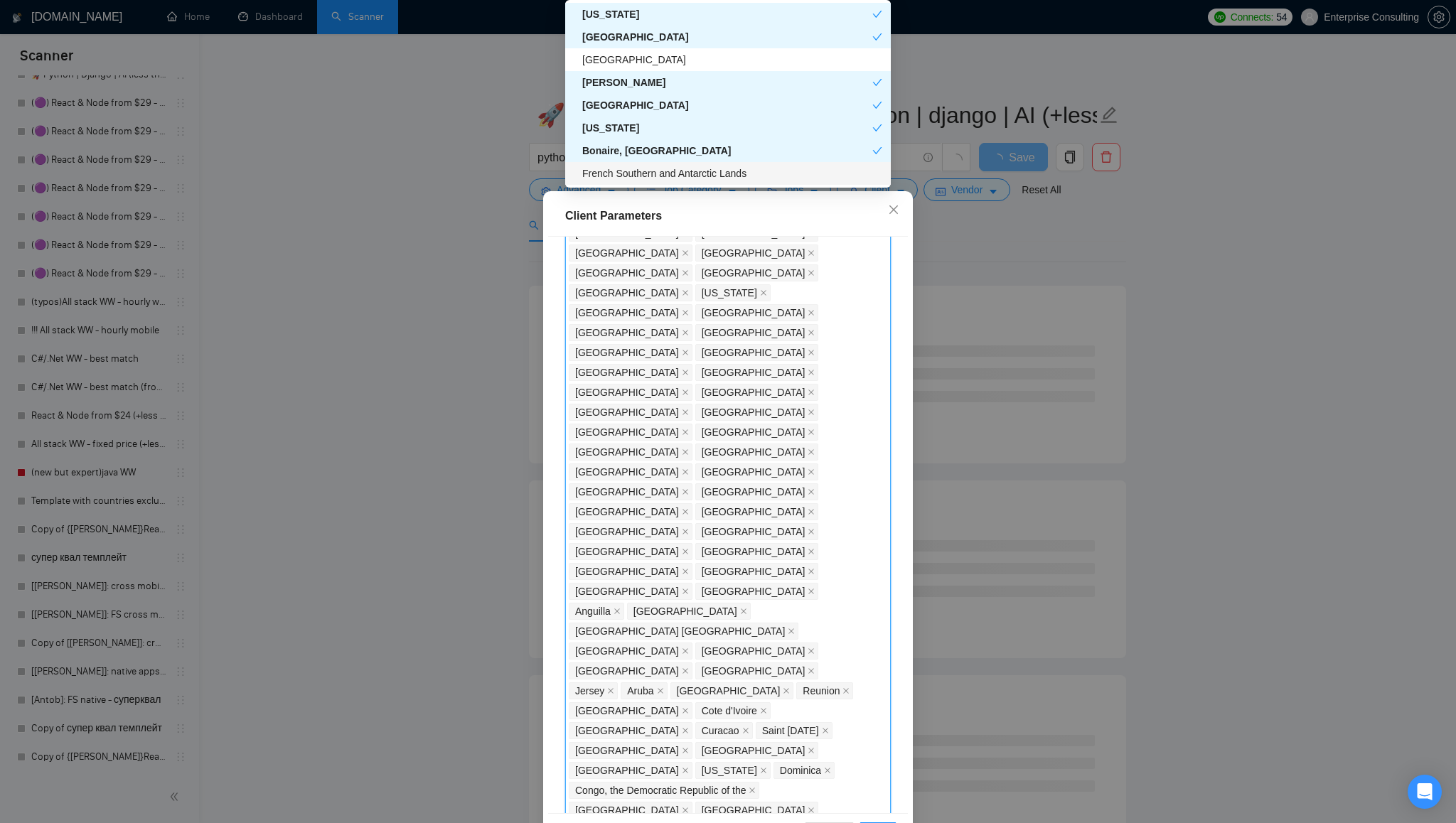
click at [681, 179] on div "French Southern and Antarctic Lands" at bounding box center [732, 174] width 300 height 16
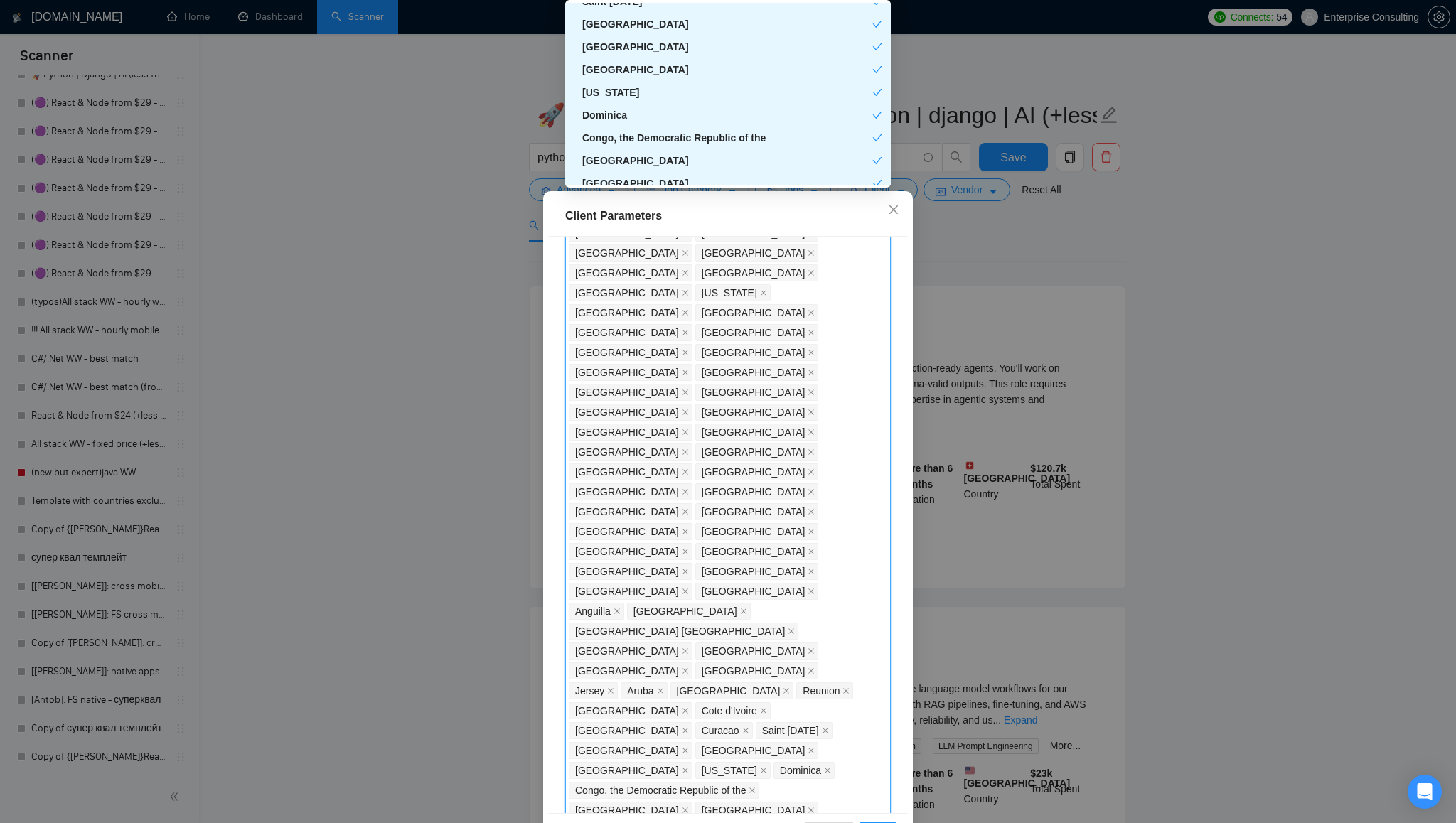
scroll to position [3680, 0]
click at [749, 206] on div "Client Parameters" at bounding box center [728, 216] width 359 height 40
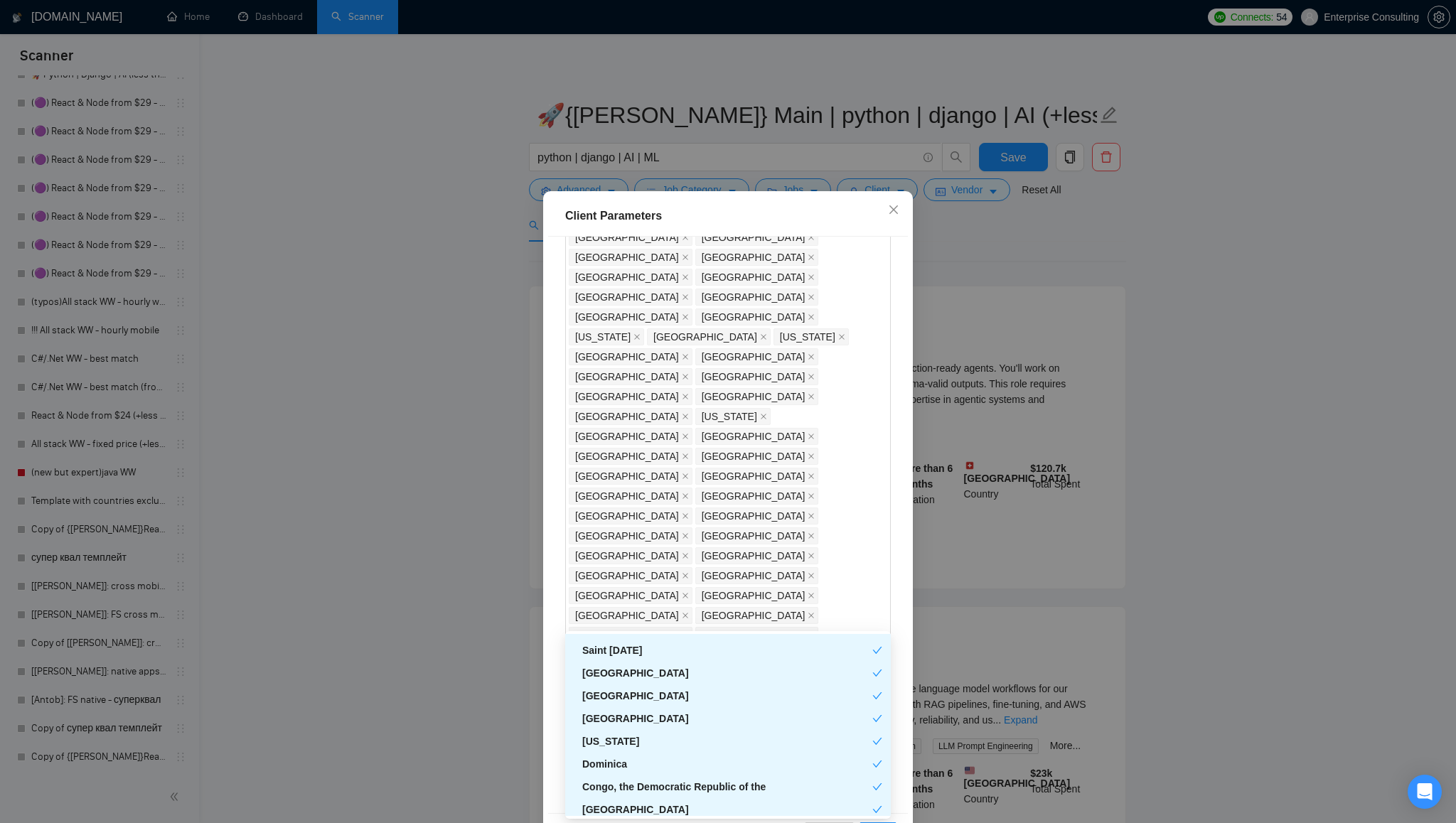
scroll to position [0, 0]
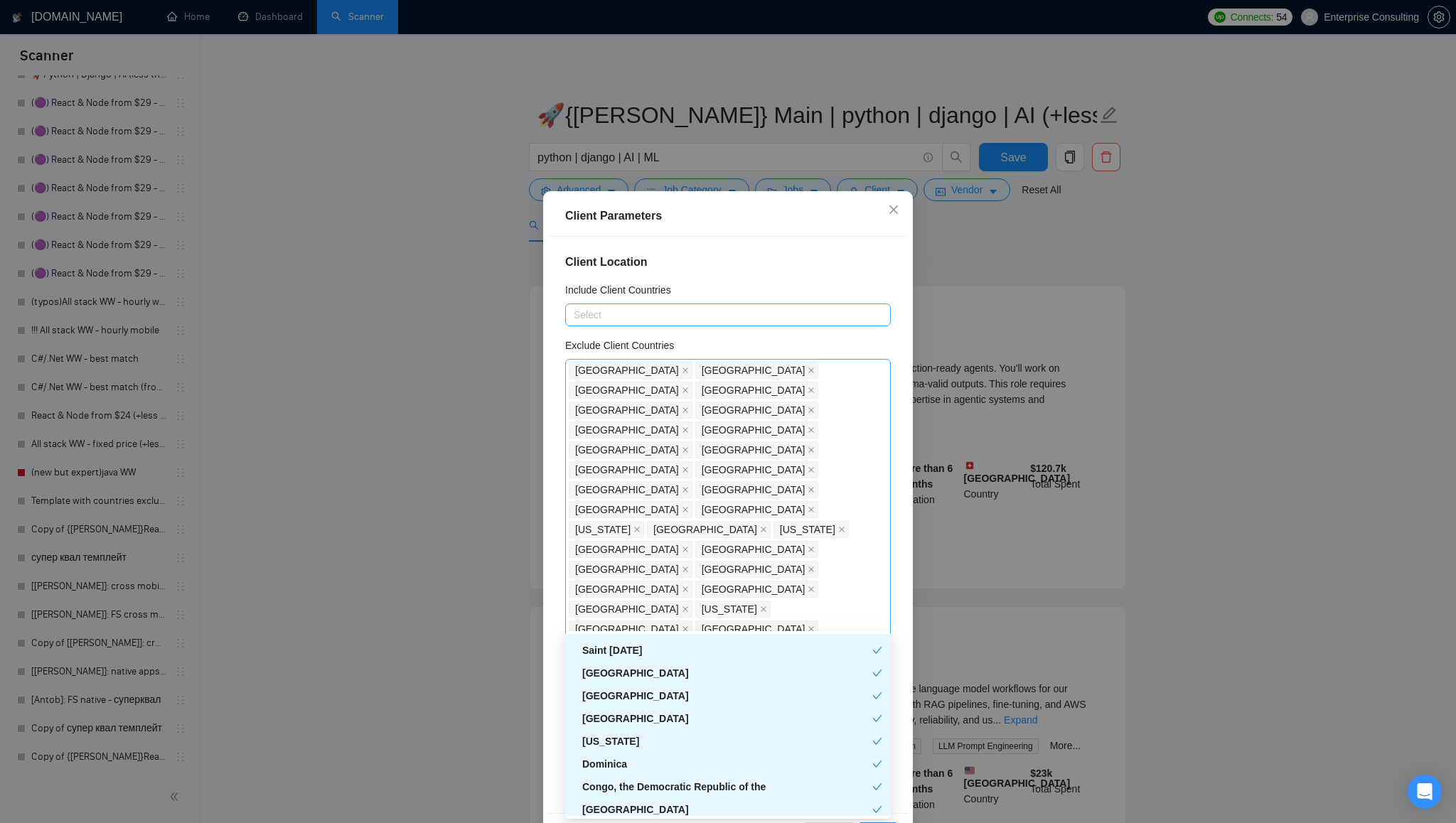
drag, startPoint x: 810, startPoint y: 615, endPoint x: 786, endPoint y: 372, distance: 244.2
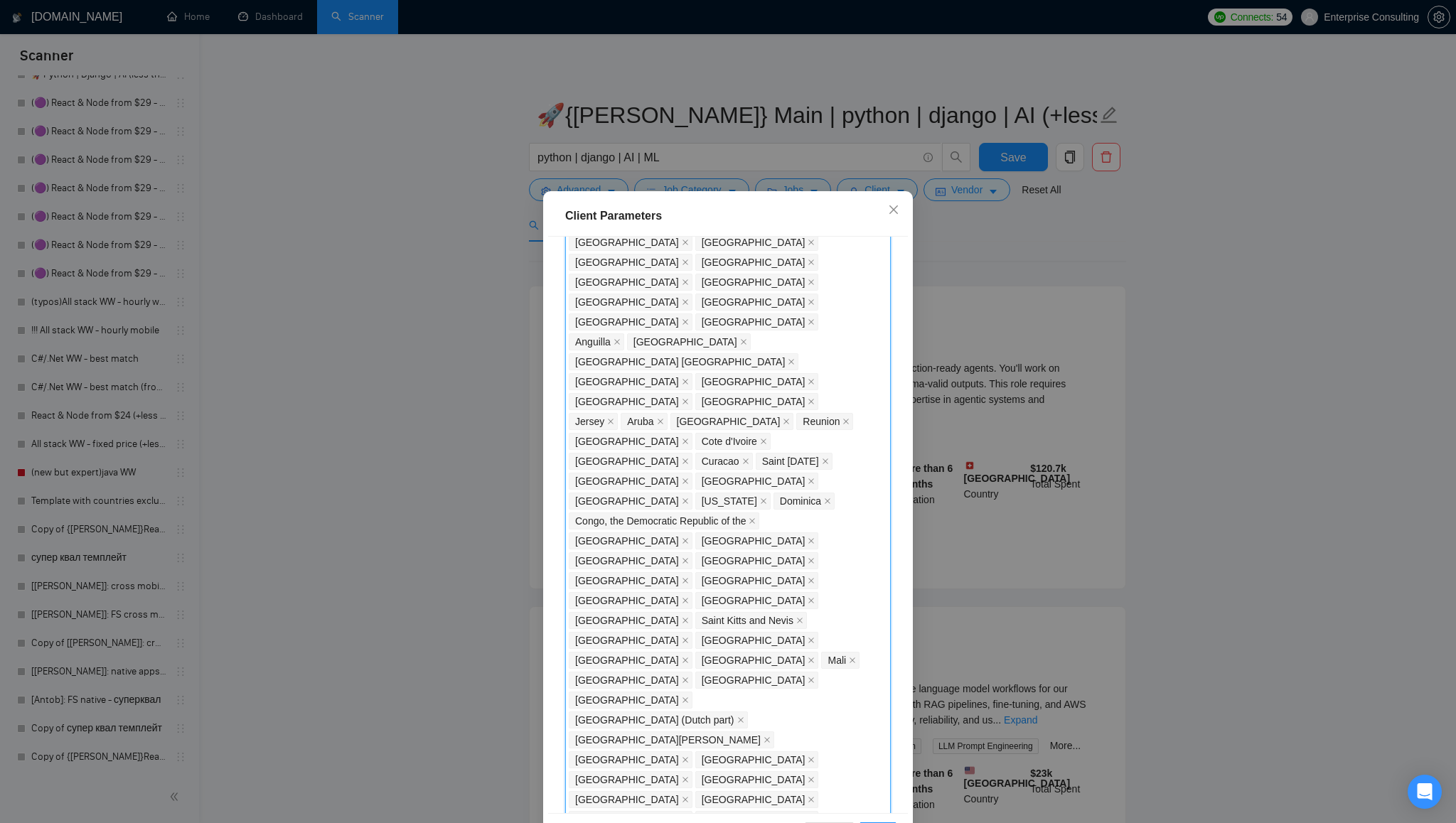
scroll to position [628, 0]
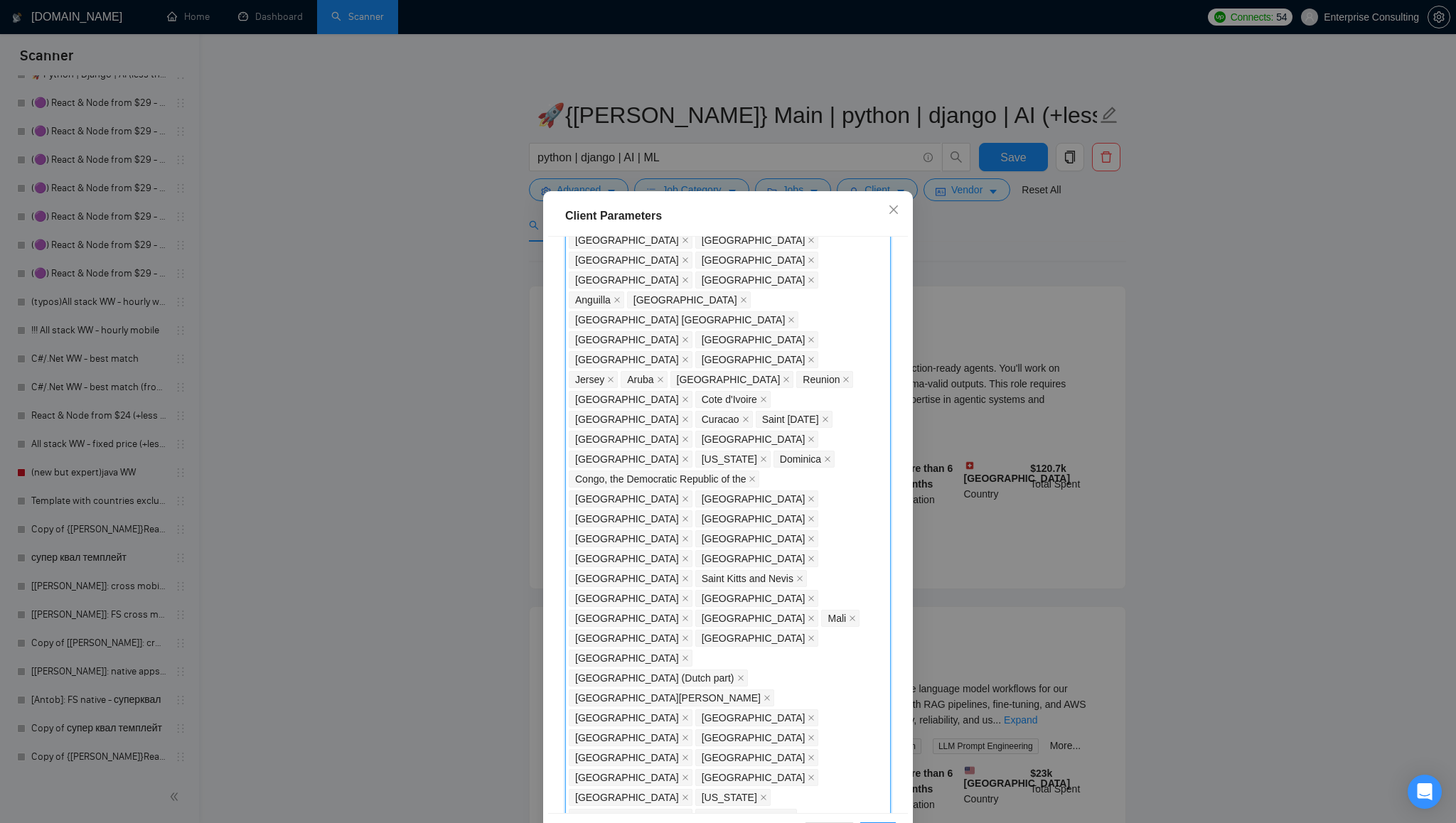
checkbox input "true"
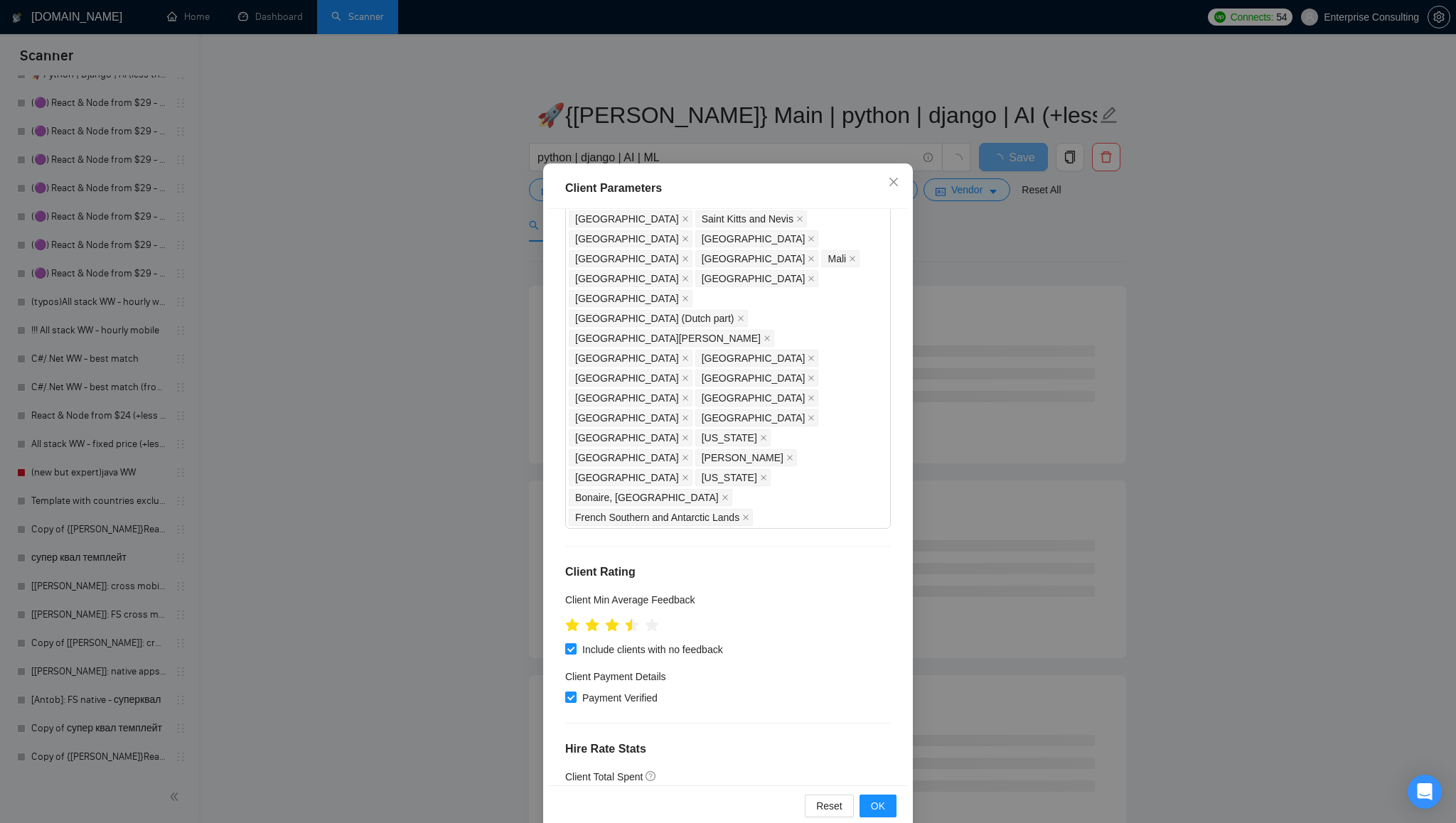
scroll to position [53, 0]
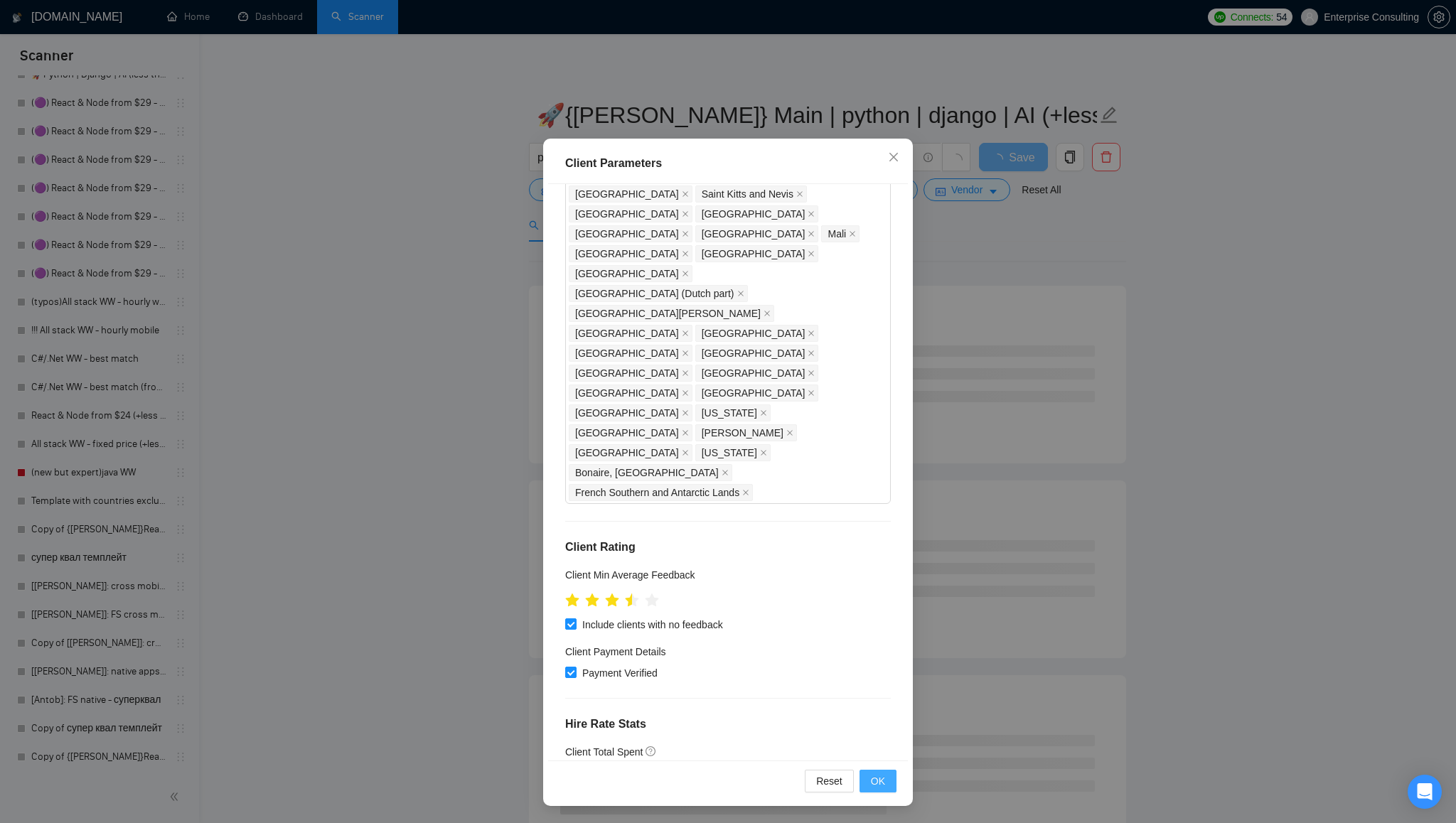
click at [875, 785] on span "OK" at bounding box center [878, 781] width 14 height 16
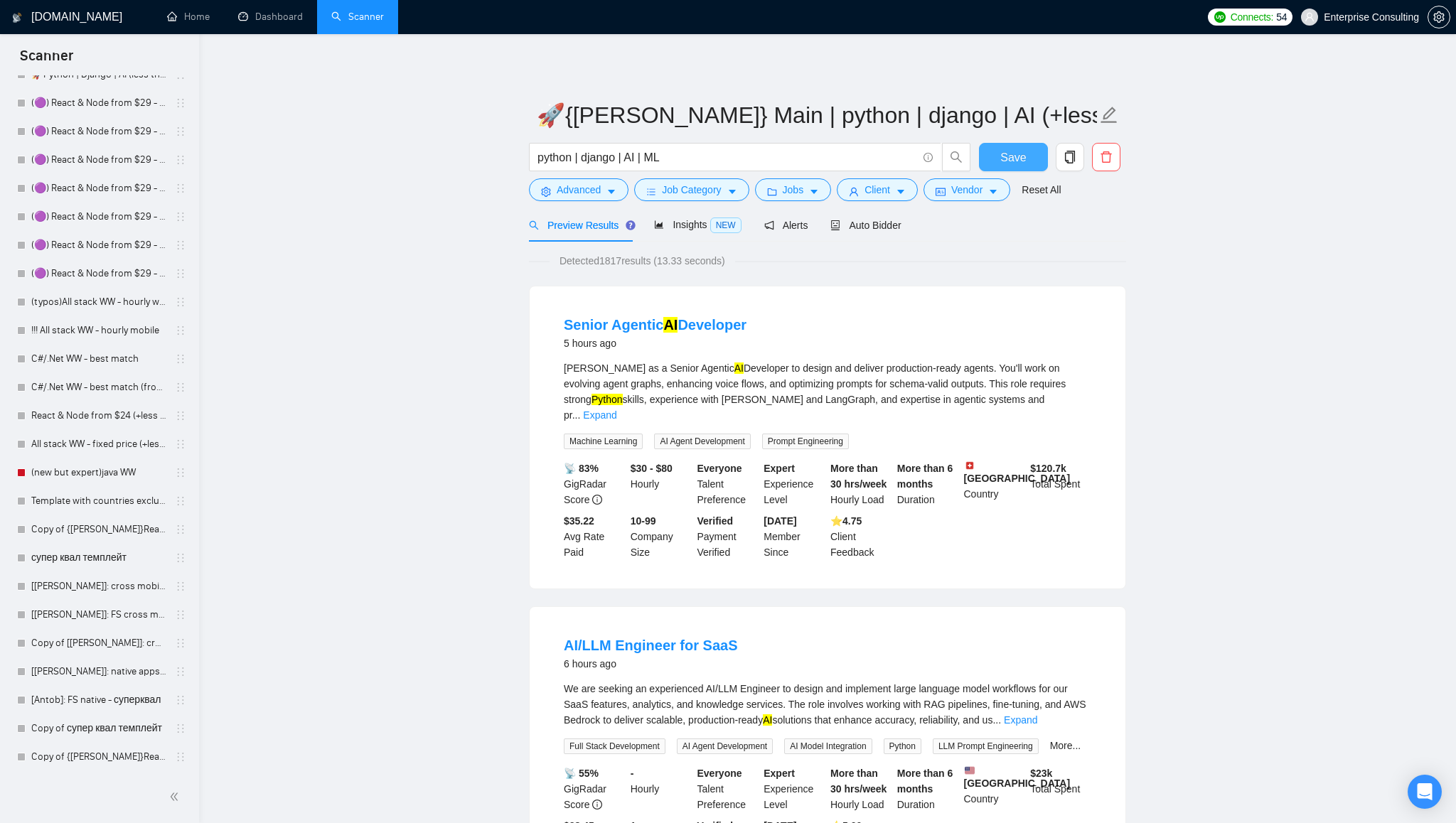
click at [1015, 158] on span "Save" at bounding box center [1013, 157] width 25 height 18
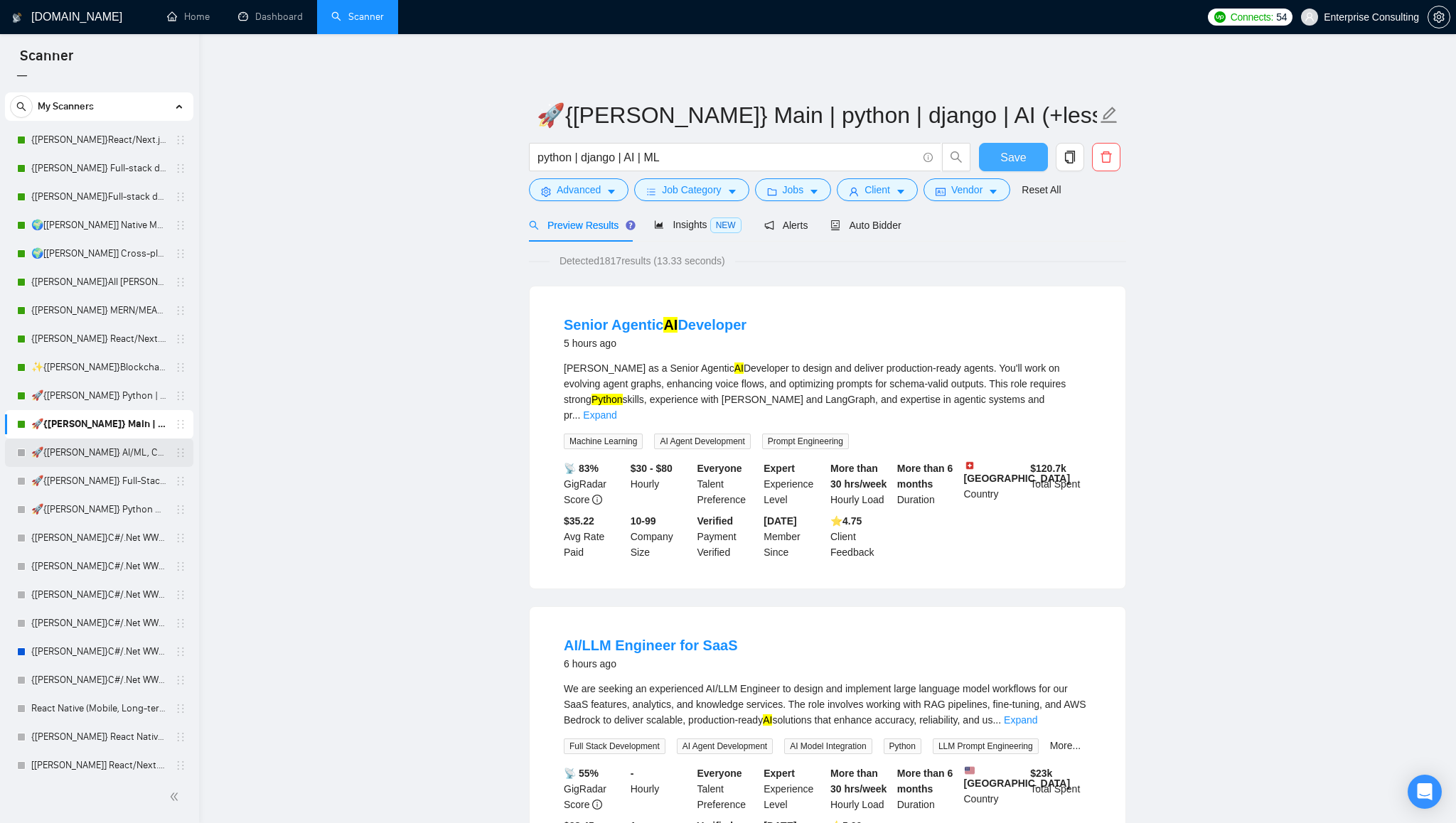
scroll to position [20, 0]
click at [82, 402] on link "🚀{[PERSON_NAME]} Python | Django | AI /" at bounding box center [98, 396] width 135 height 28
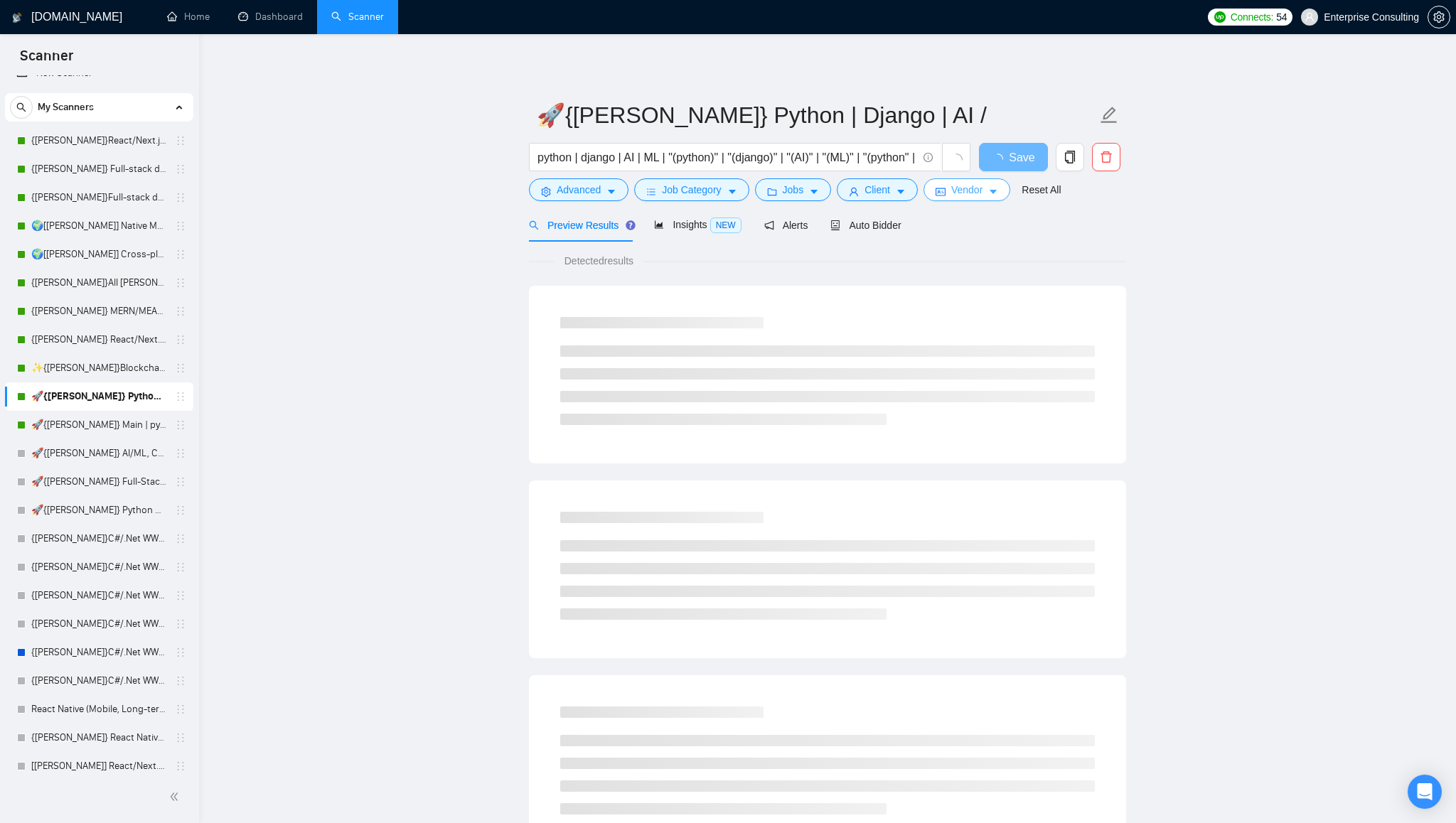
click at [982, 191] on span "Vendor" at bounding box center [966, 190] width 31 height 16
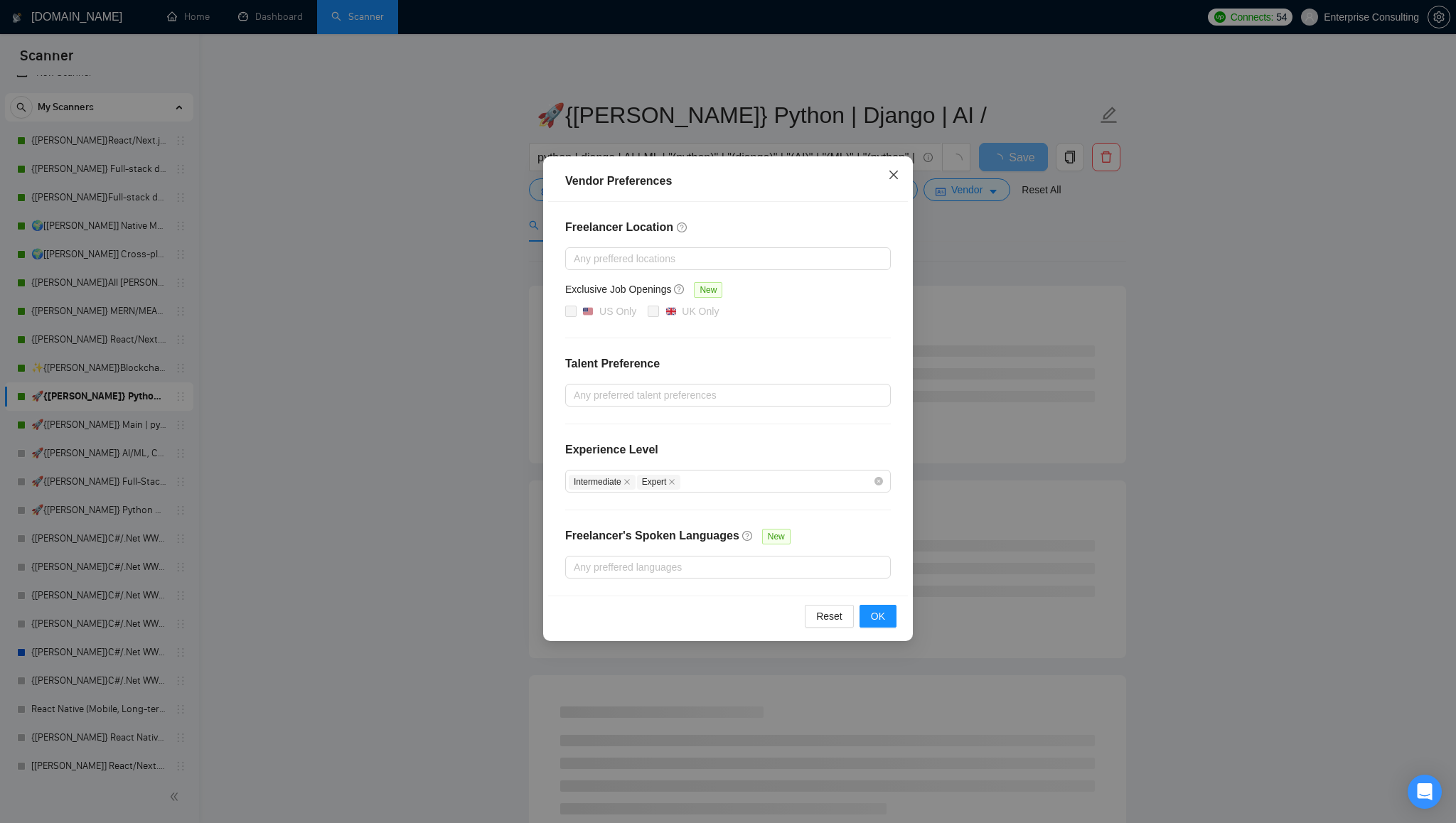
click at [895, 172] on icon "close" at bounding box center [894, 175] width 12 height 12
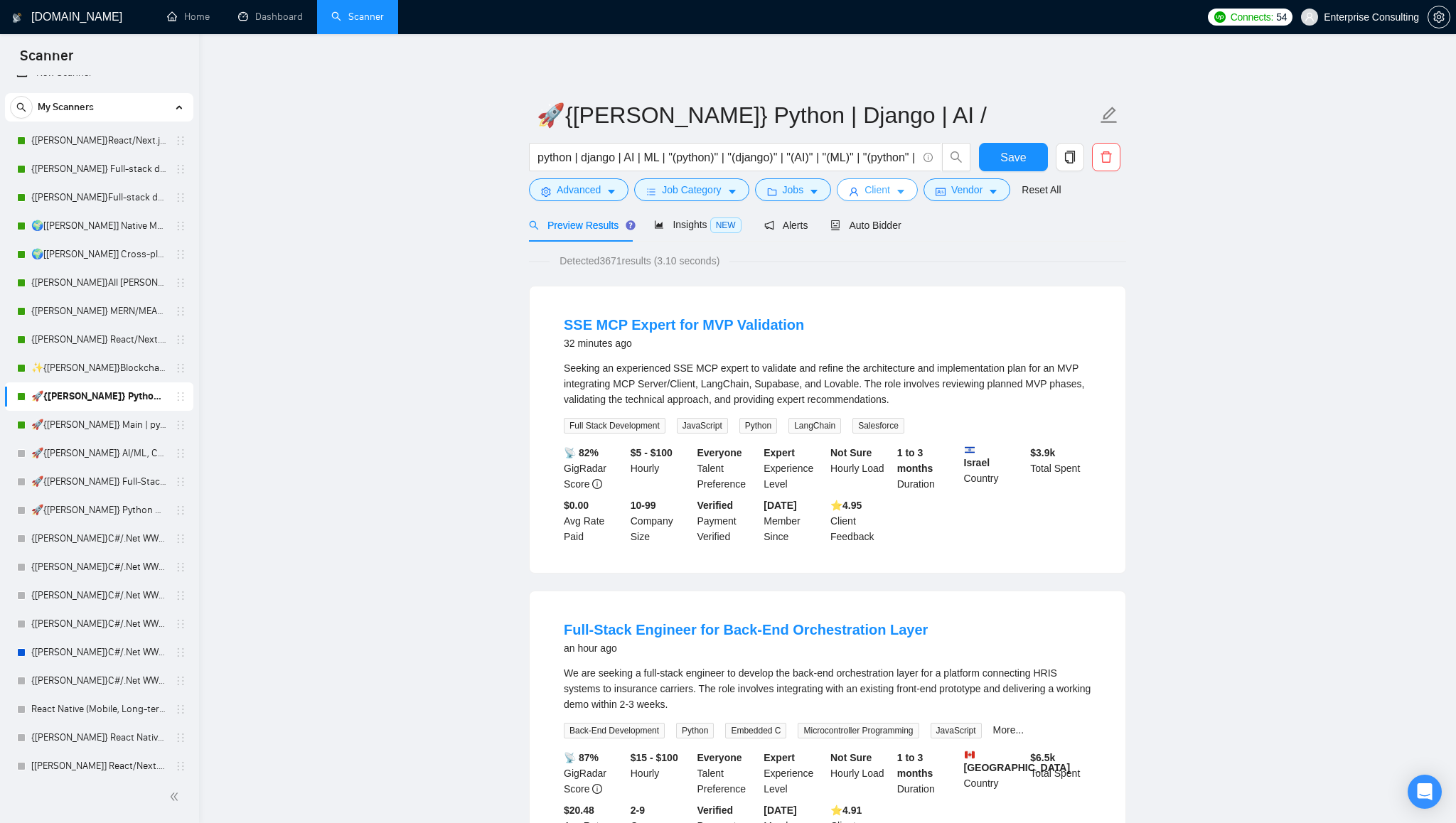
click at [903, 188] on icon "caret-down" at bounding box center [901, 192] width 10 height 10
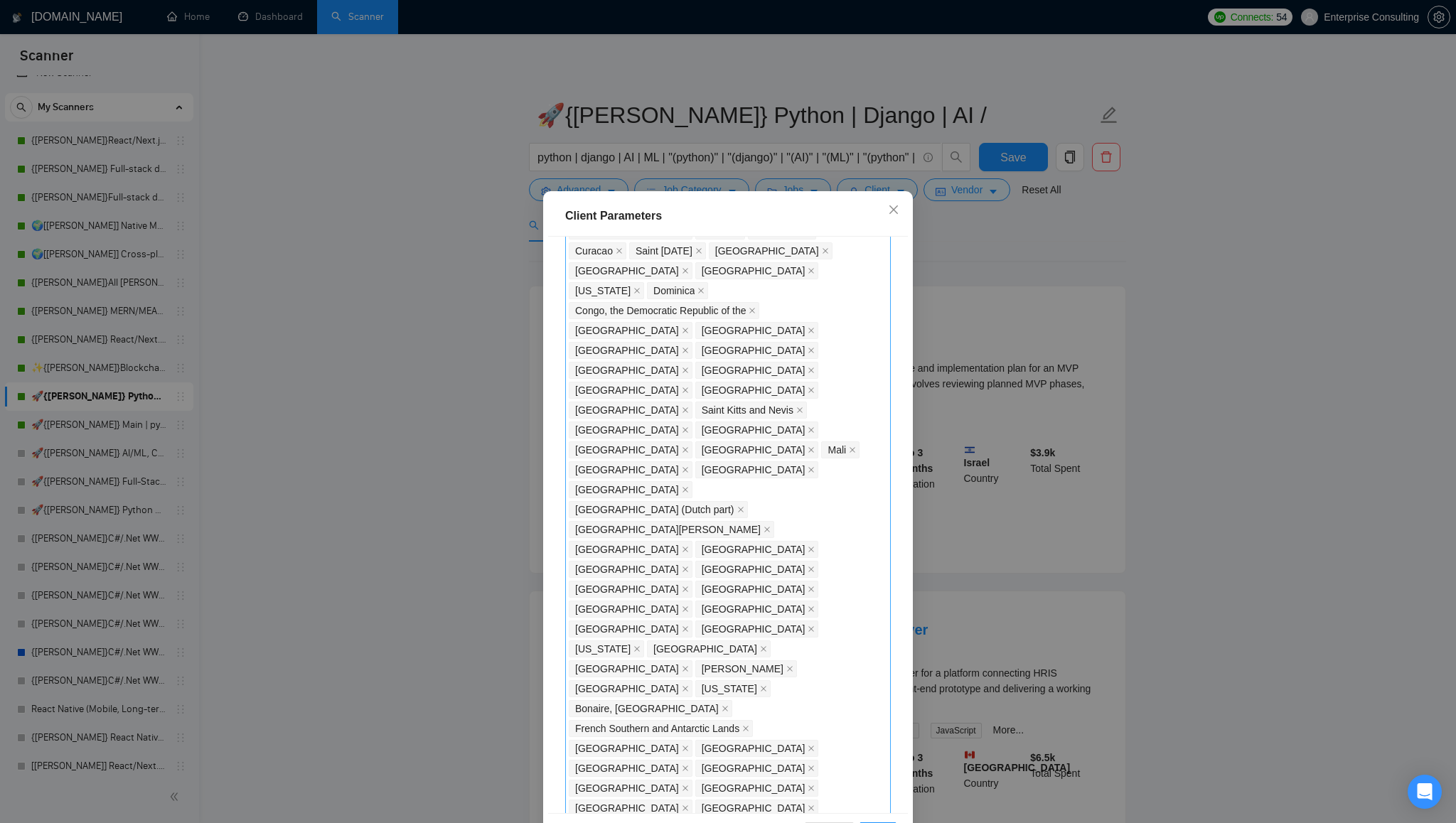
scroll to position [1198, 0]
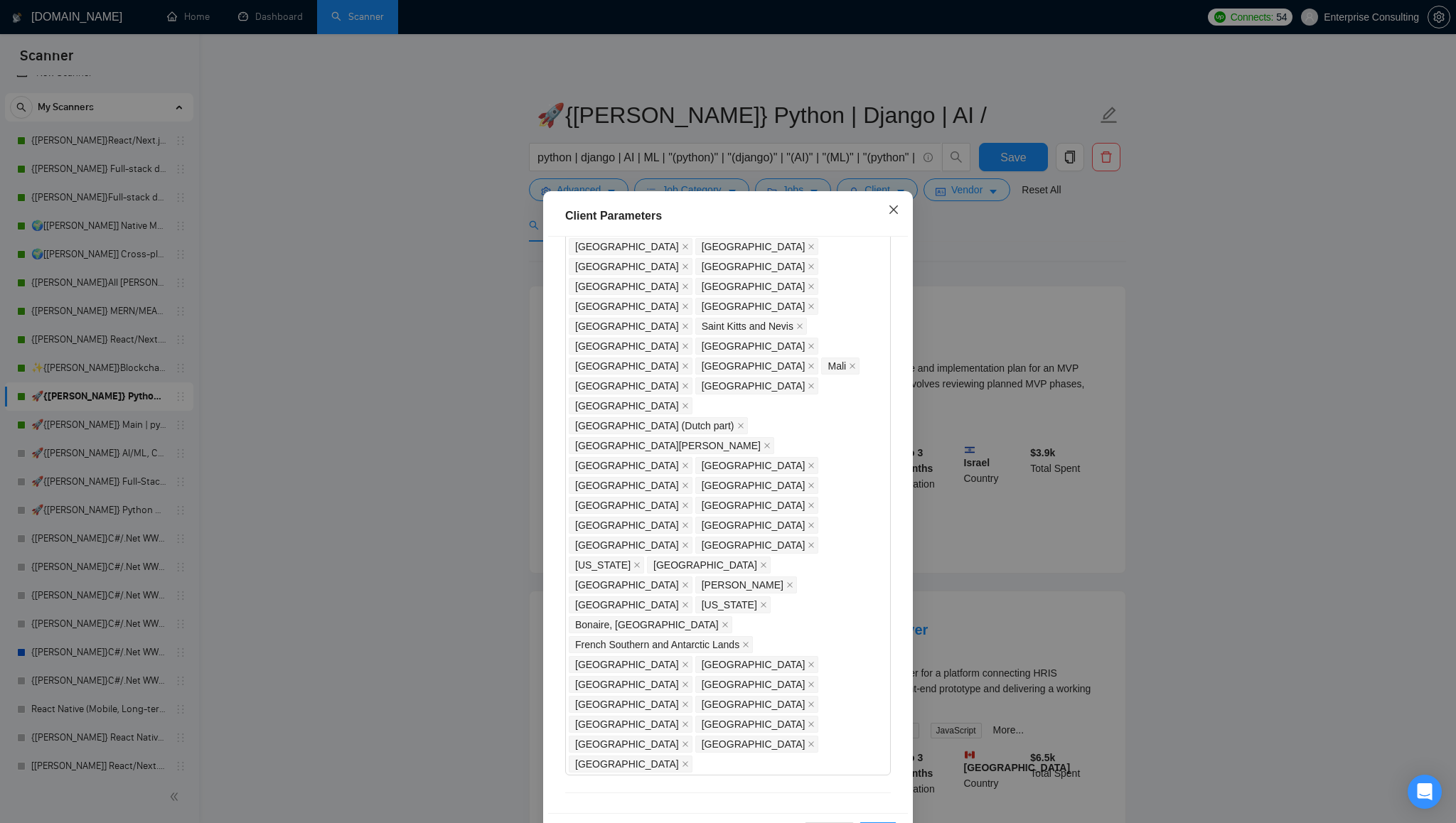
click at [895, 206] on icon "close" at bounding box center [894, 210] width 12 height 12
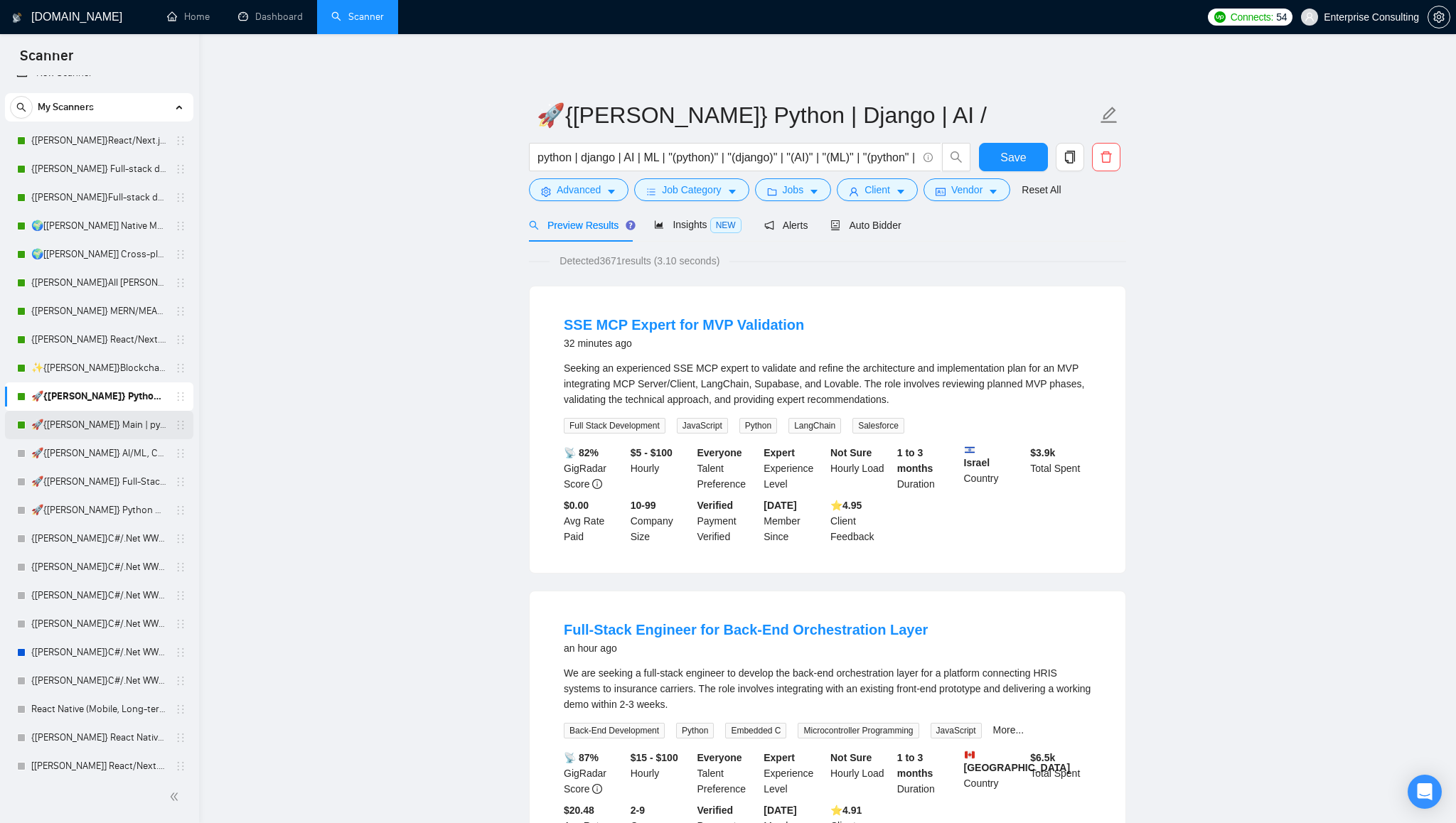
click at [82, 428] on link "🚀{[PERSON_NAME]} Main | python | django | AI (+less than 30 h)" at bounding box center [98, 425] width 135 height 28
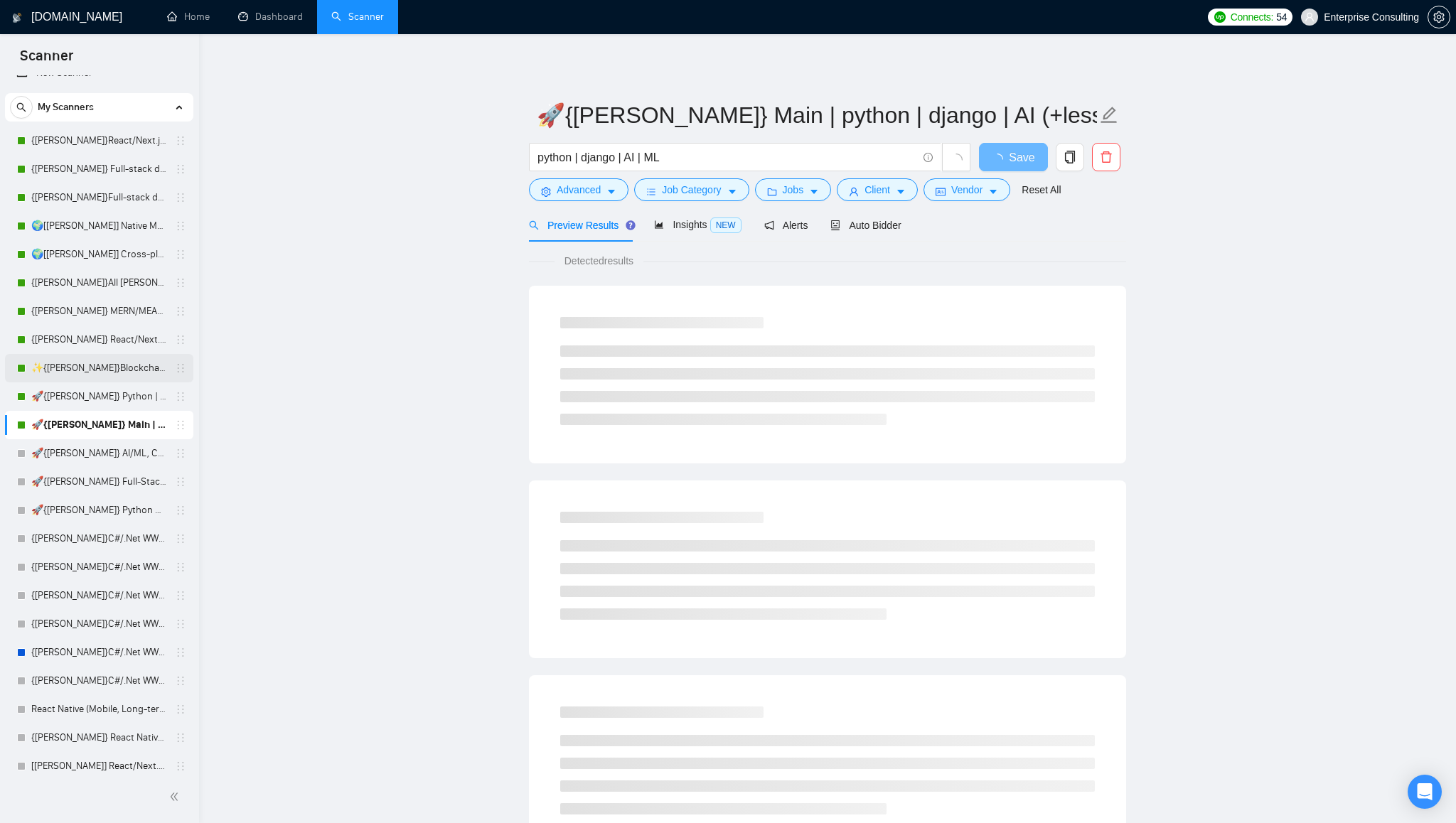
click at [94, 366] on link "✨{[PERSON_NAME]}Blockchain WW" at bounding box center [98, 368] width 135 height 28
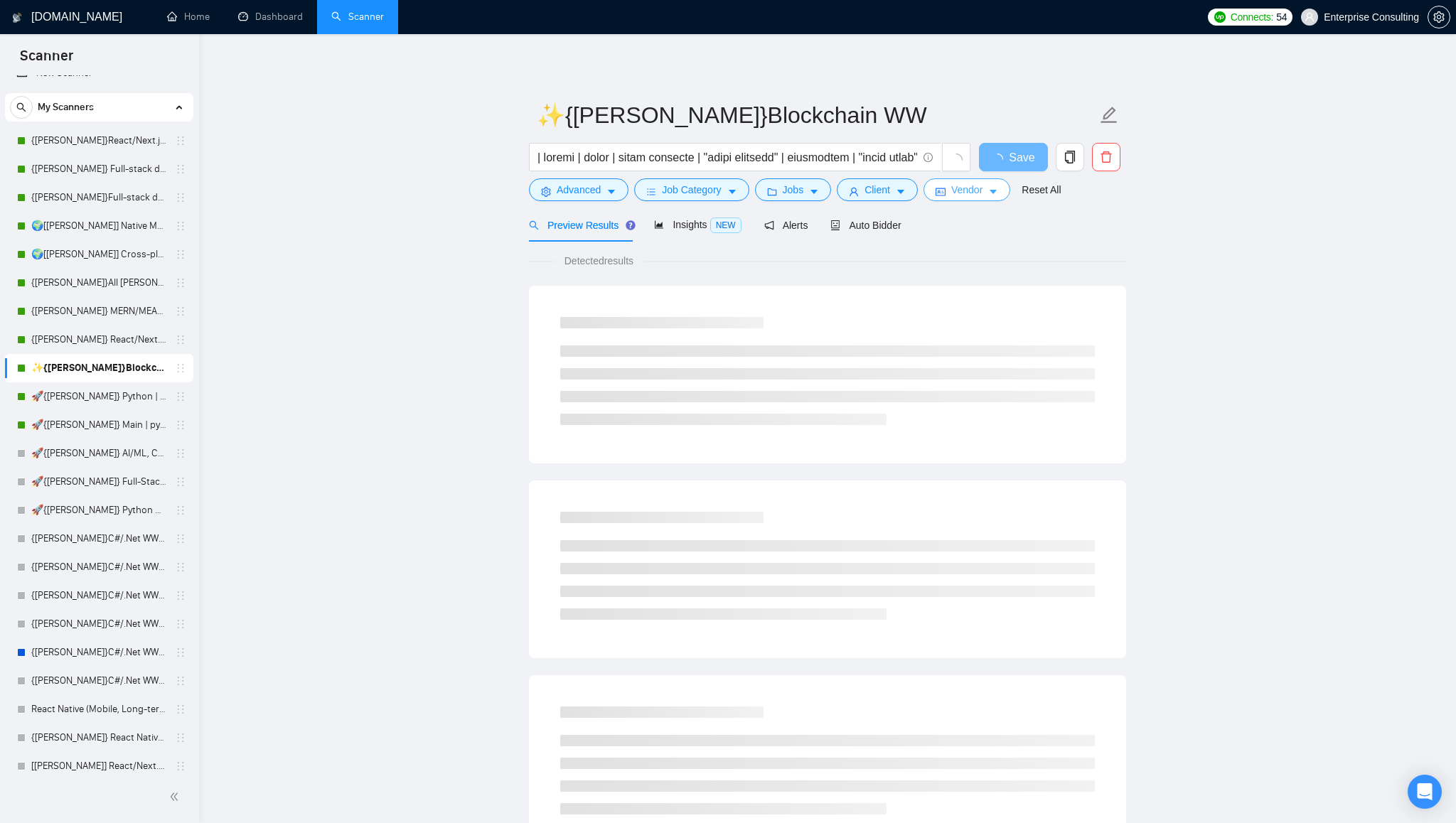
click at [998, 188] on icon "caret-down" at bounding box center [993, 192] width 10 height 10
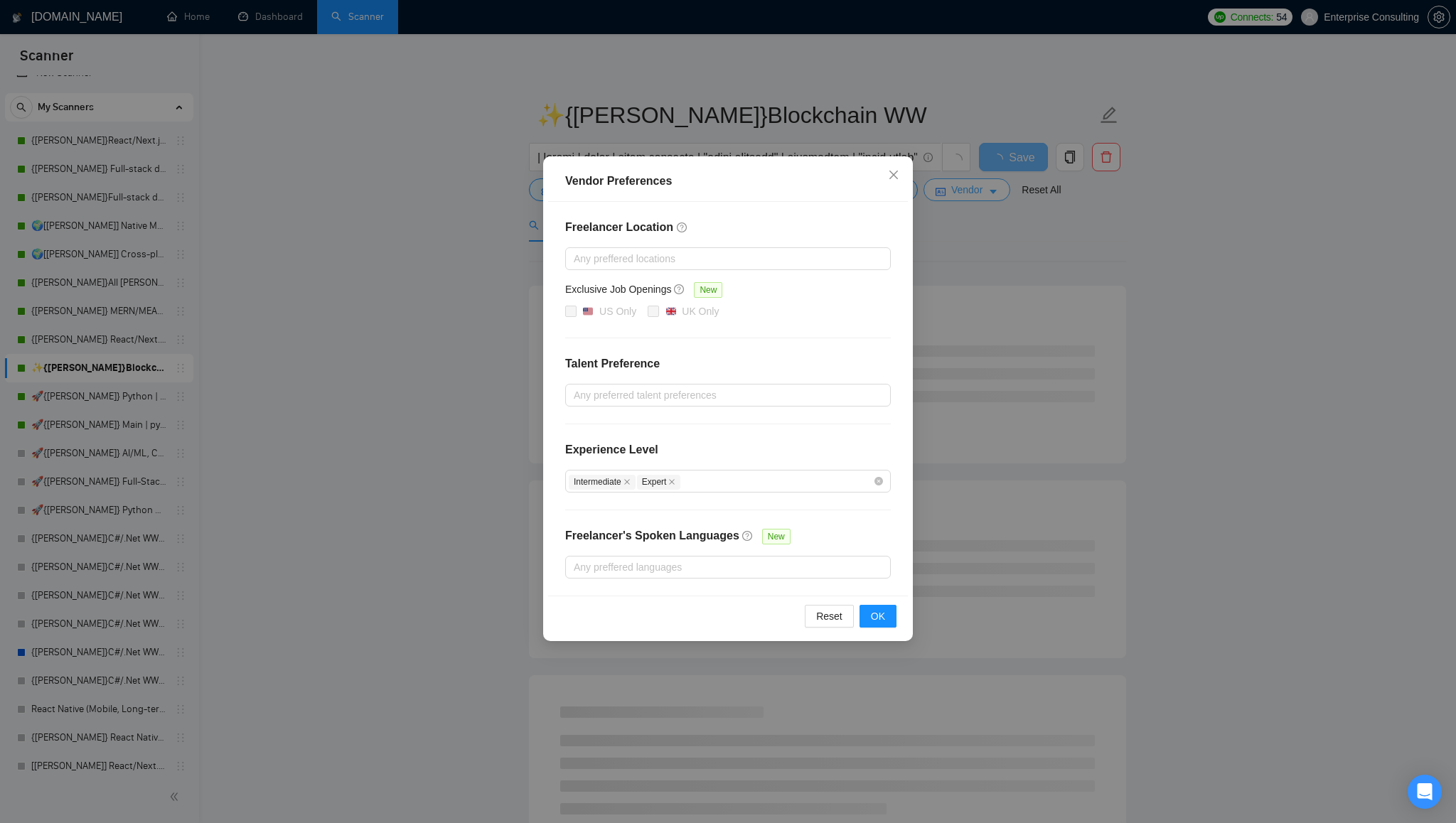
click at [1001, 188] on div "Vendor Preferences Freelancer Location Any preffered locations Exclusive Job Op…" at bounding box center [728, 412] width 1456 height 823
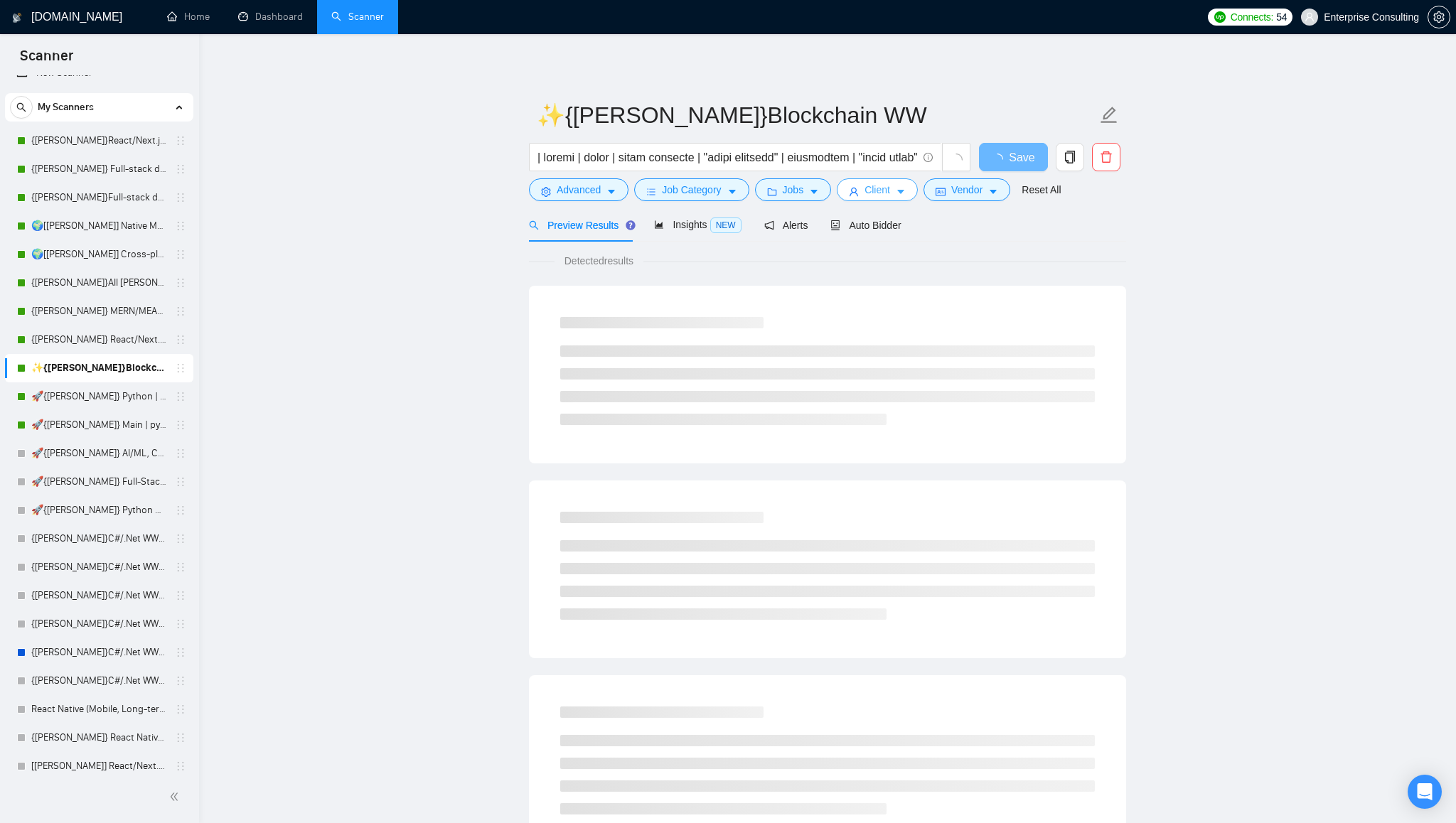
click at [906, 193] on icon "caret-down" at bounding box center [901, 192] width 10 height 10
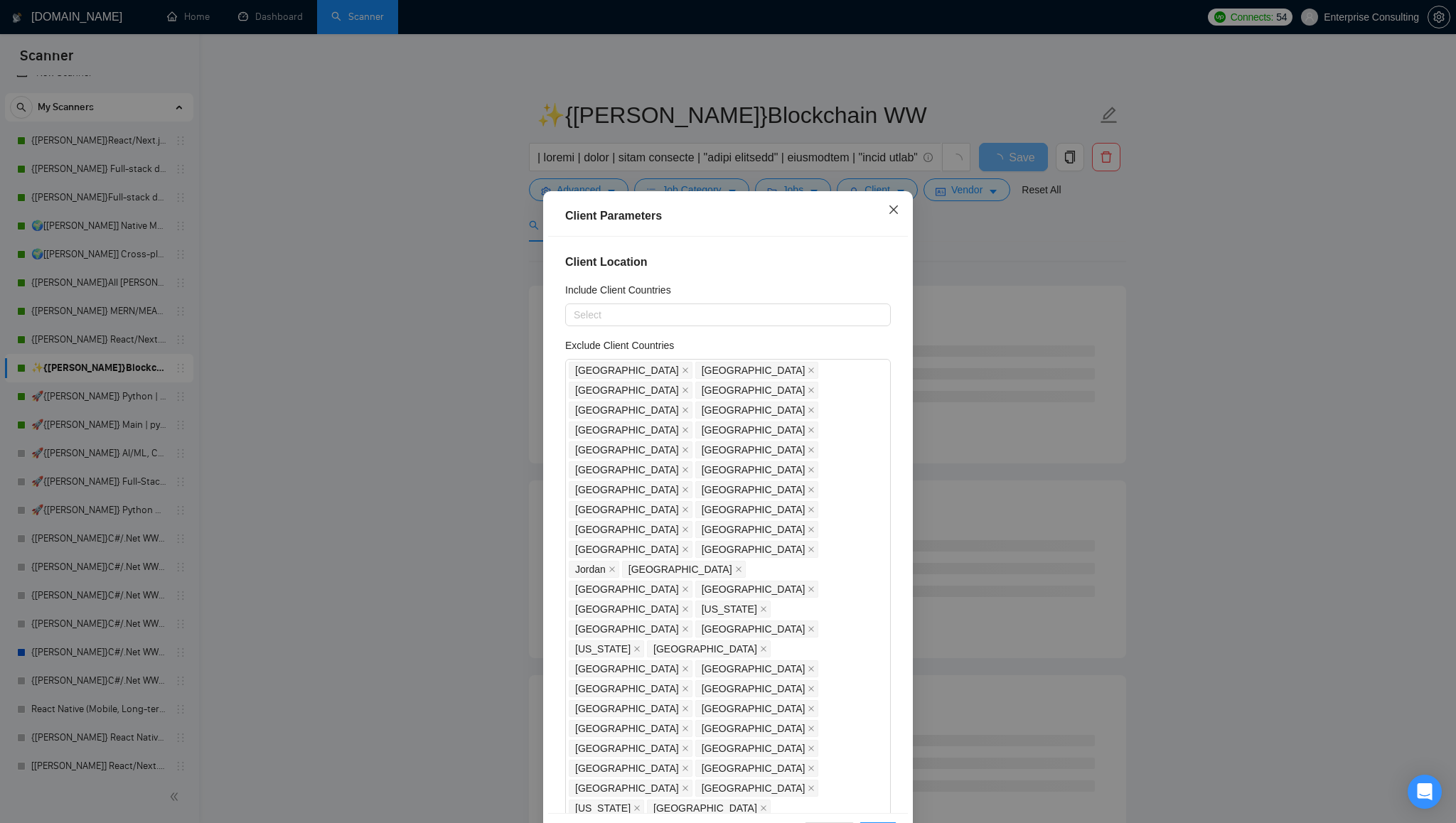
click at [893, 210] on icon "close" at bounding box center [894, 210] width 9 height 9
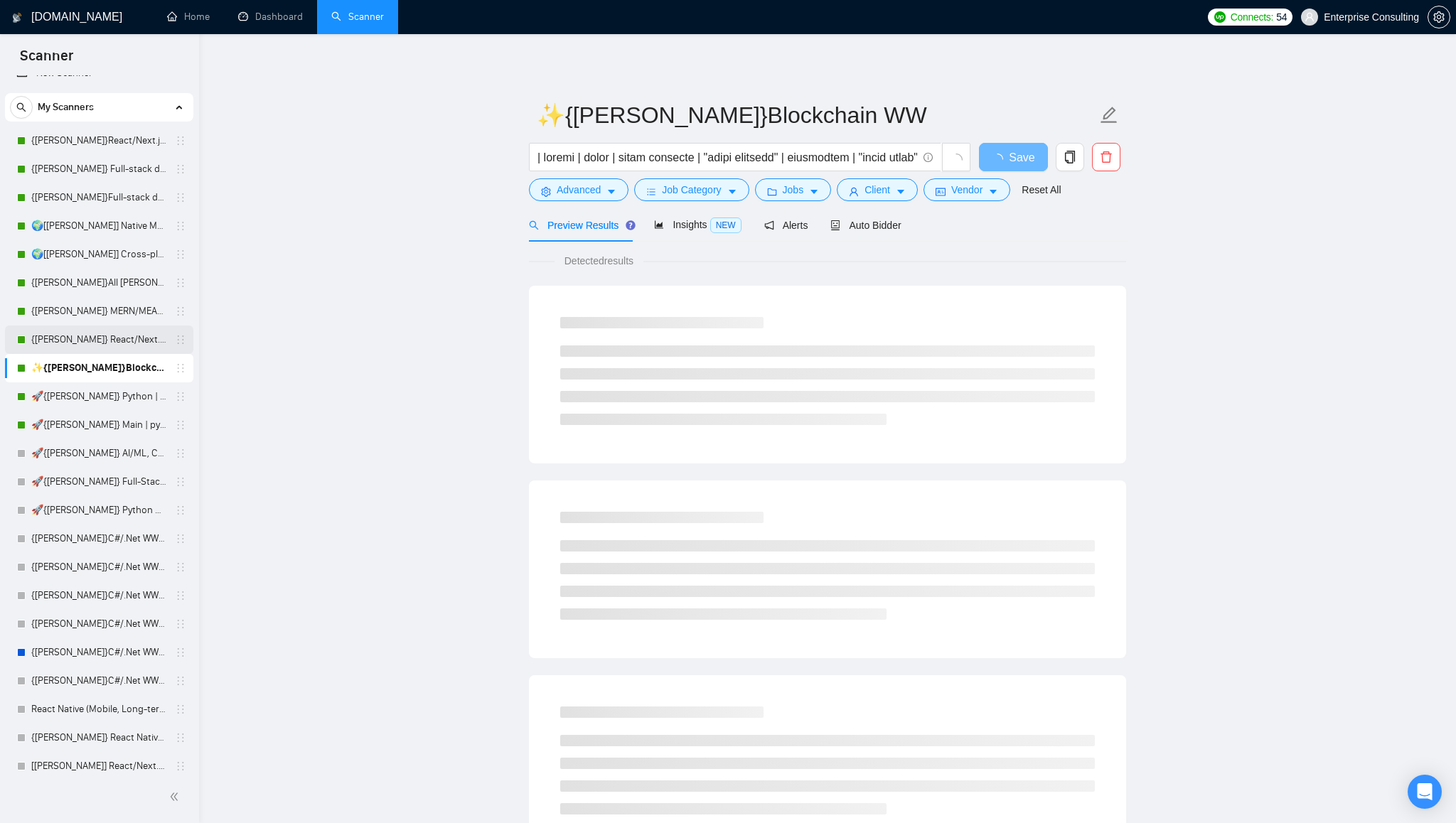
click at [114, 337] on link "{[PERSON_NAME]} React/Next.js/Node.js (Long-term, All Niches)" at bounding box center [98, 339] width 135 height 28
click at [998, 187] on icon "caret-down" at bounding box center [993, 192] width 10 height 10
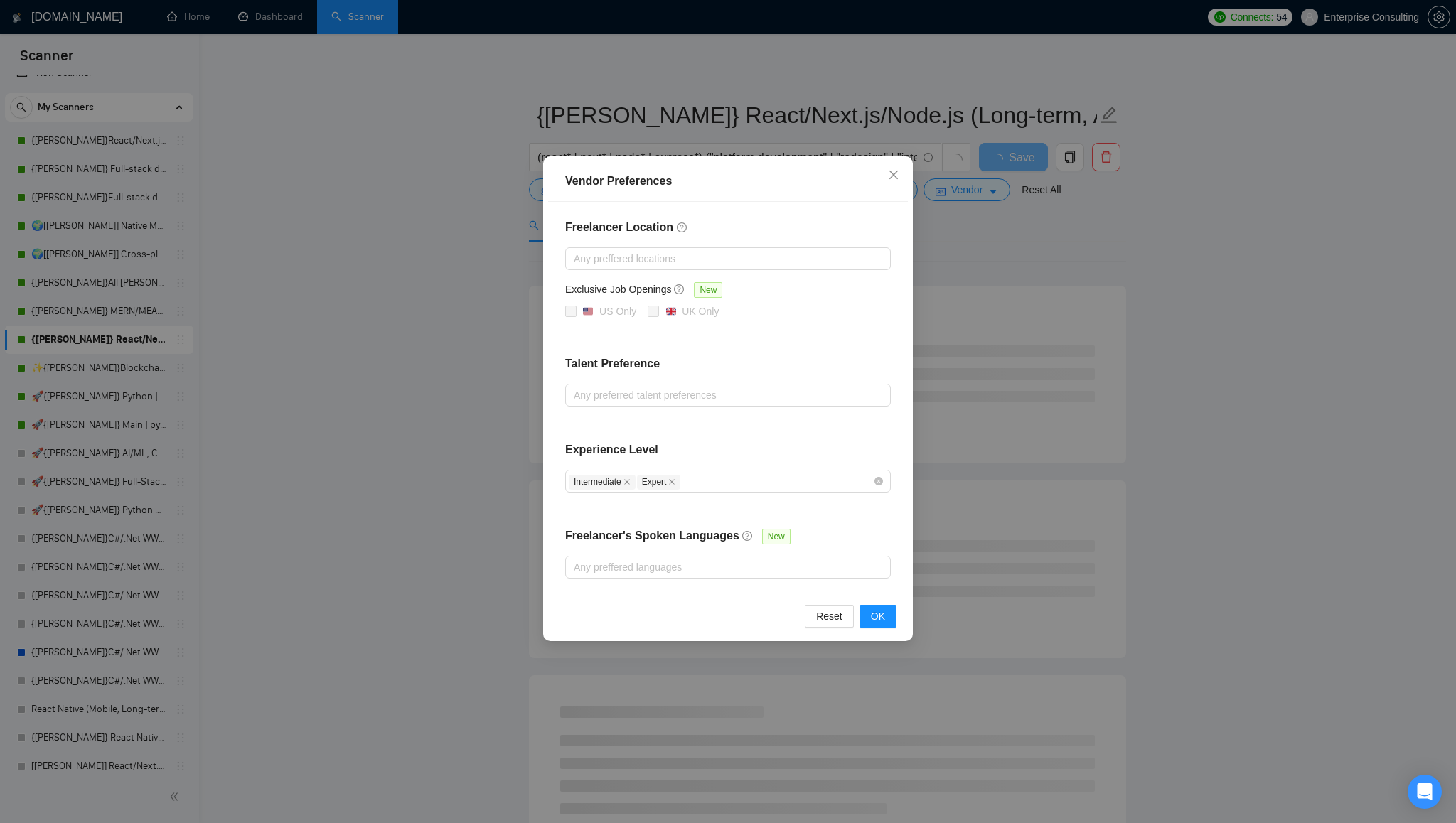
click at [984, 232] on div "Vendor Preferences Freelancer Location Any preffered locations Exclusive Job Op…" at bounding box center [728, 412] width 1456 height 823
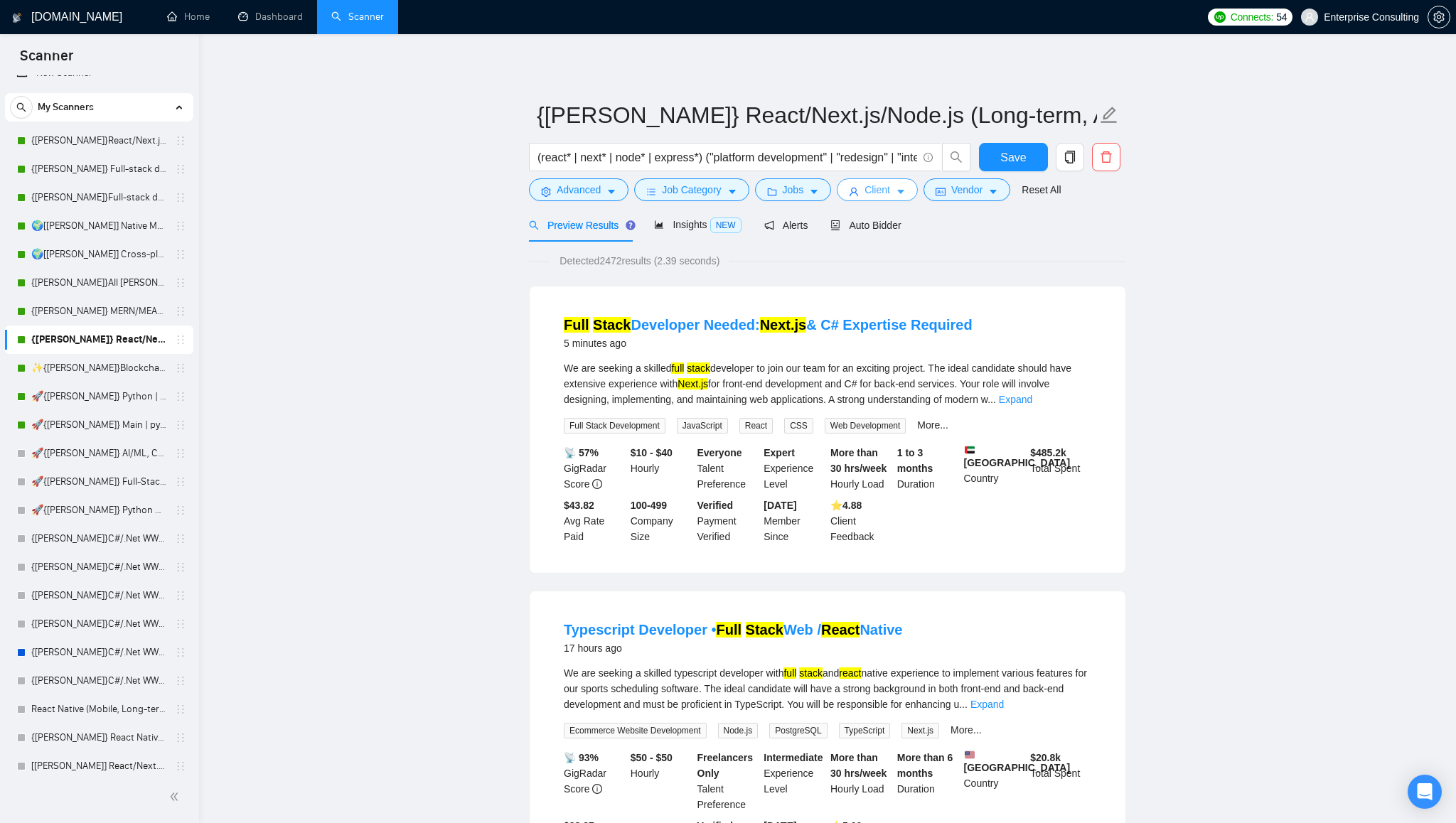
click at [906, 194] on icon "caret-down" at bounding box center [901, 192] width 10 height 10
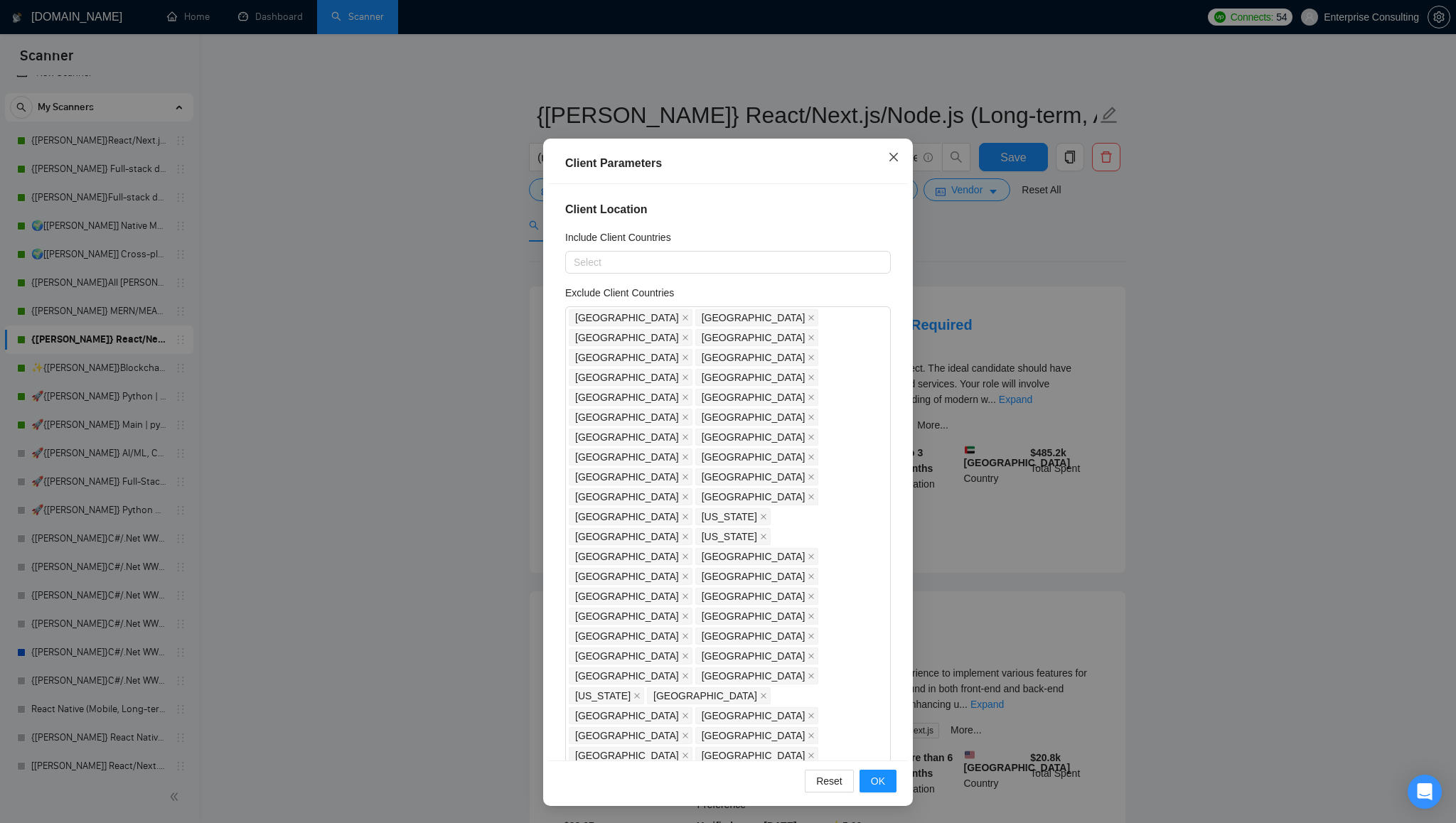
click at [896, 155] on icon "close" at bounding box center [894, 157] width 9 height 9
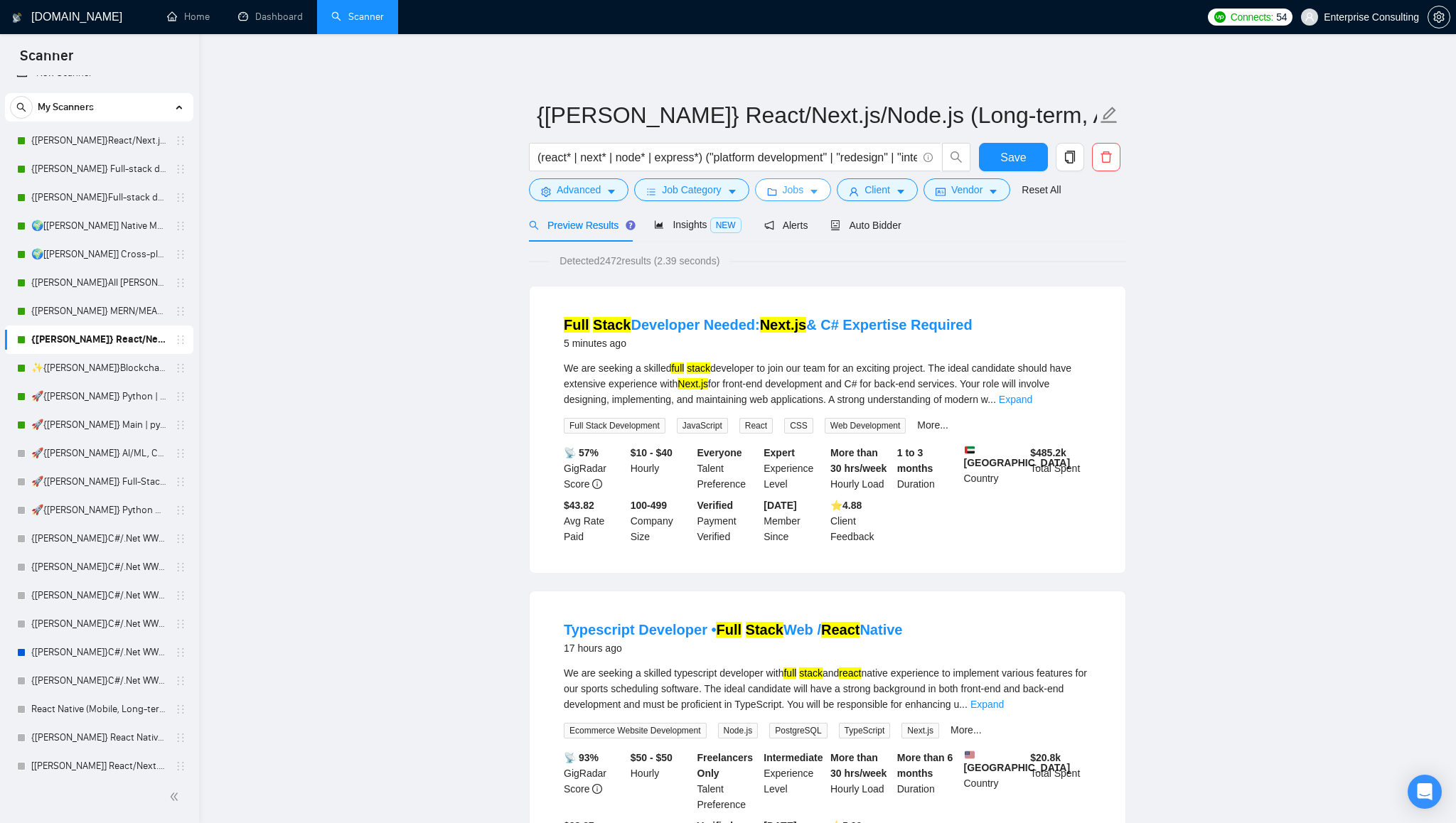
click at [817, 192] on icon "caret-down" at bounding box center [814, 192] width 10 height 10
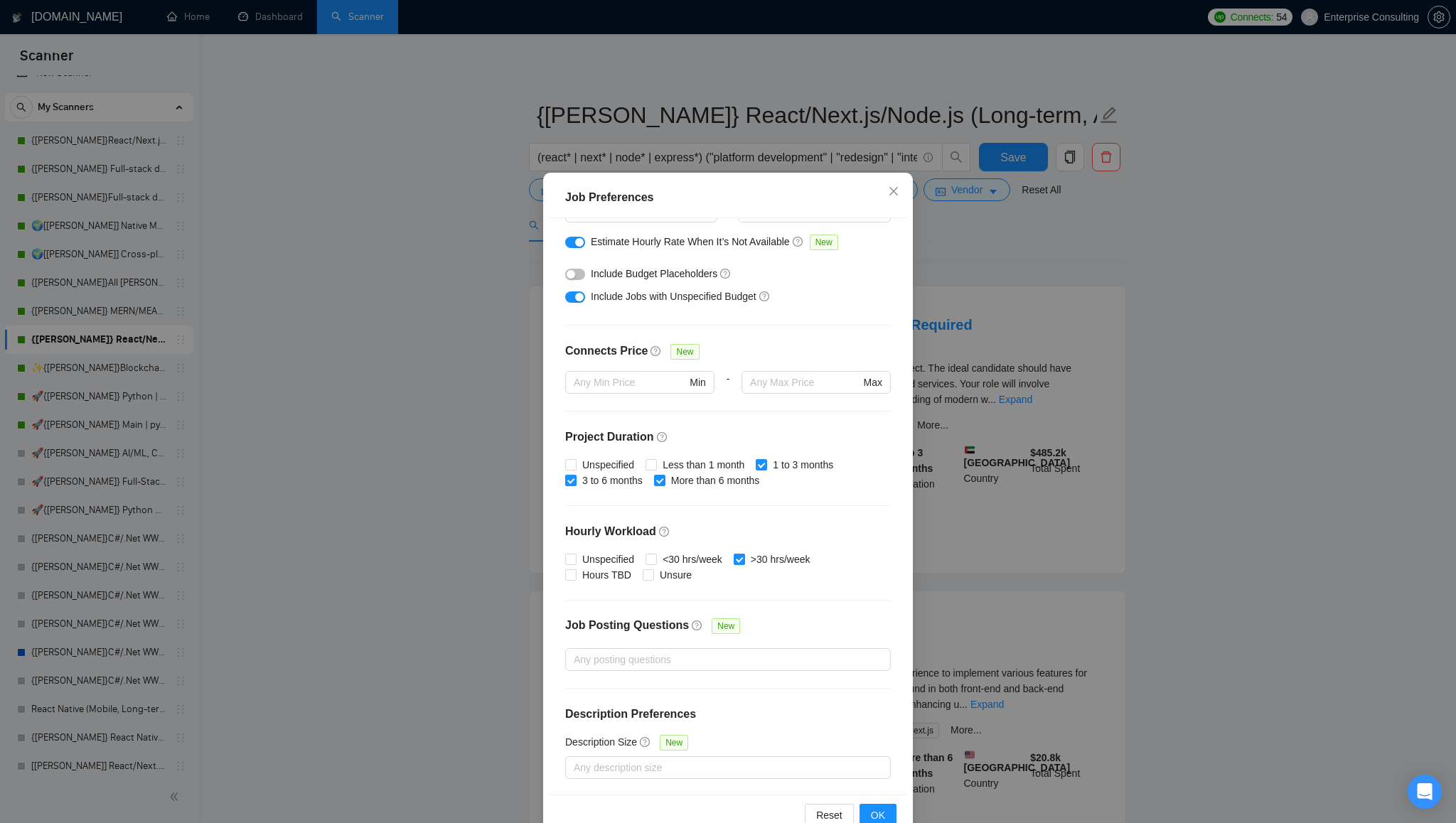
scroll to position [53, 0]
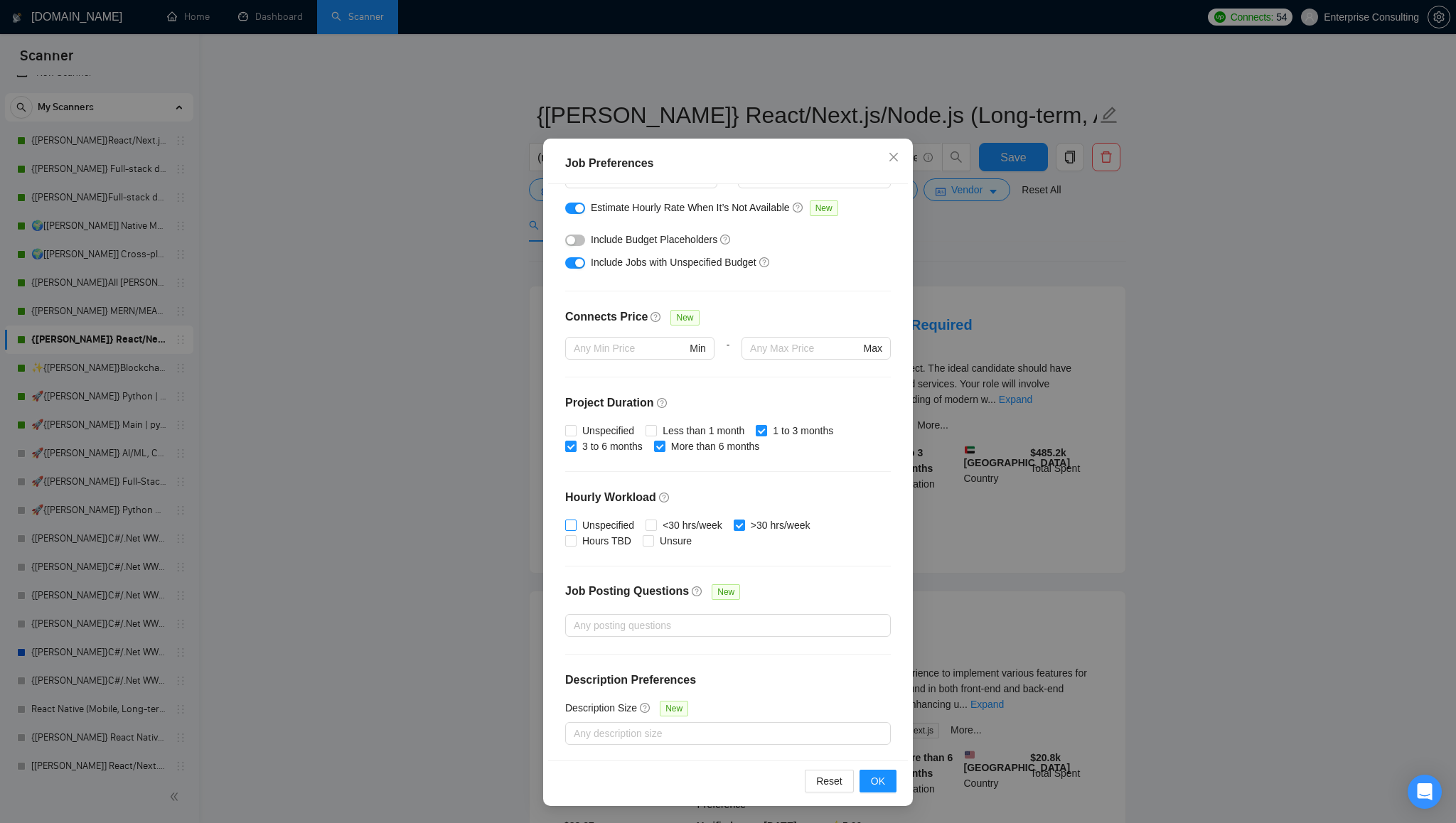
click at [574, 526] on input "Unspecified" at bounding box center [570, 525] width 10 height 10
checkbox input "true"
click at [572, 540] on input "Hours TBD" at bounding box center [570, 540] width 10 height 10
checkbox input "true"
click at [648, 540] on input "Unsure" at bounding box center [648, 540] width 10 height 10
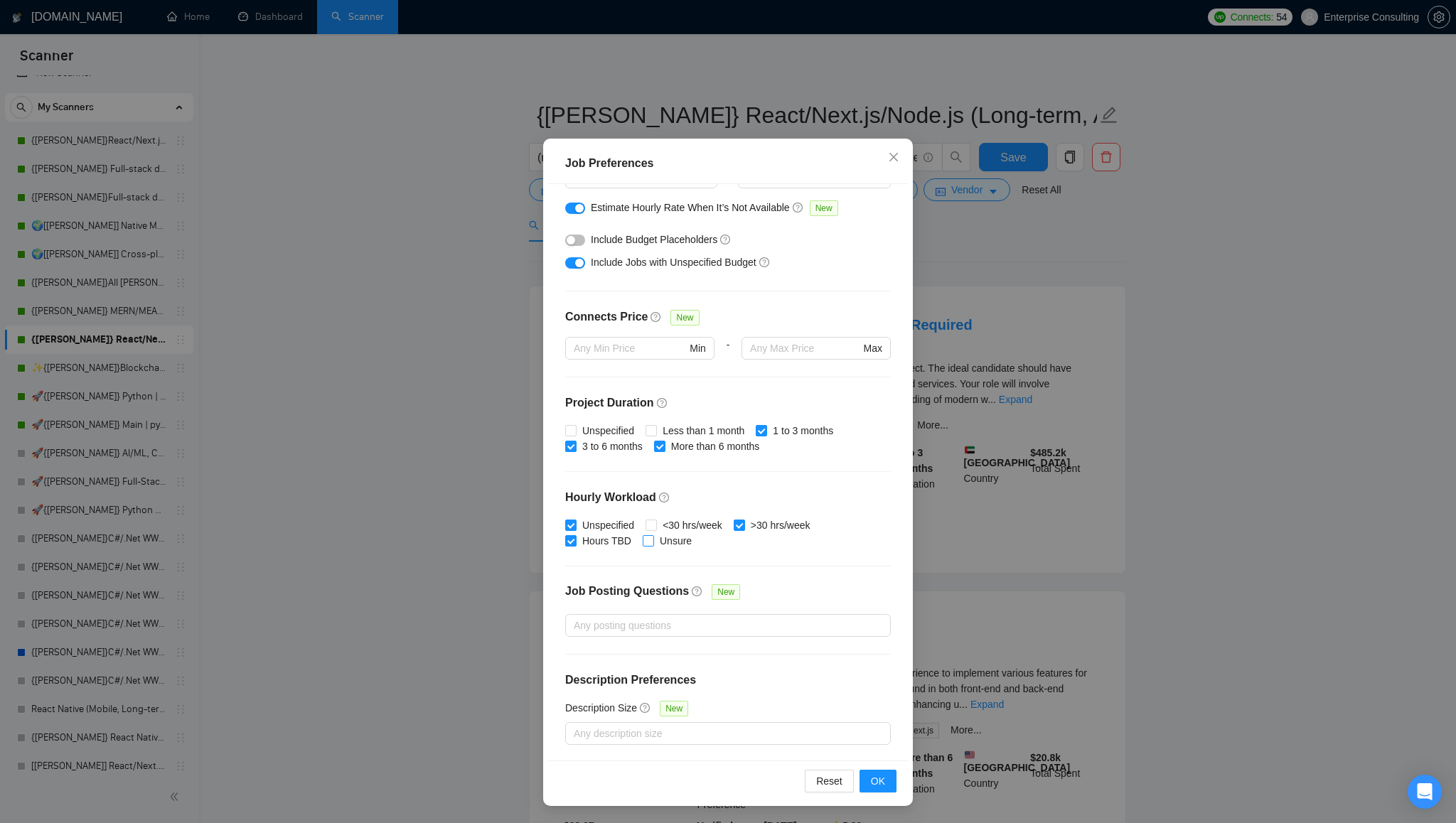
checkbox input "true"
click at [571, 430] on input "Unspecified" at bounding box center [570, 430] width 10 height 10
checkbox input "true"
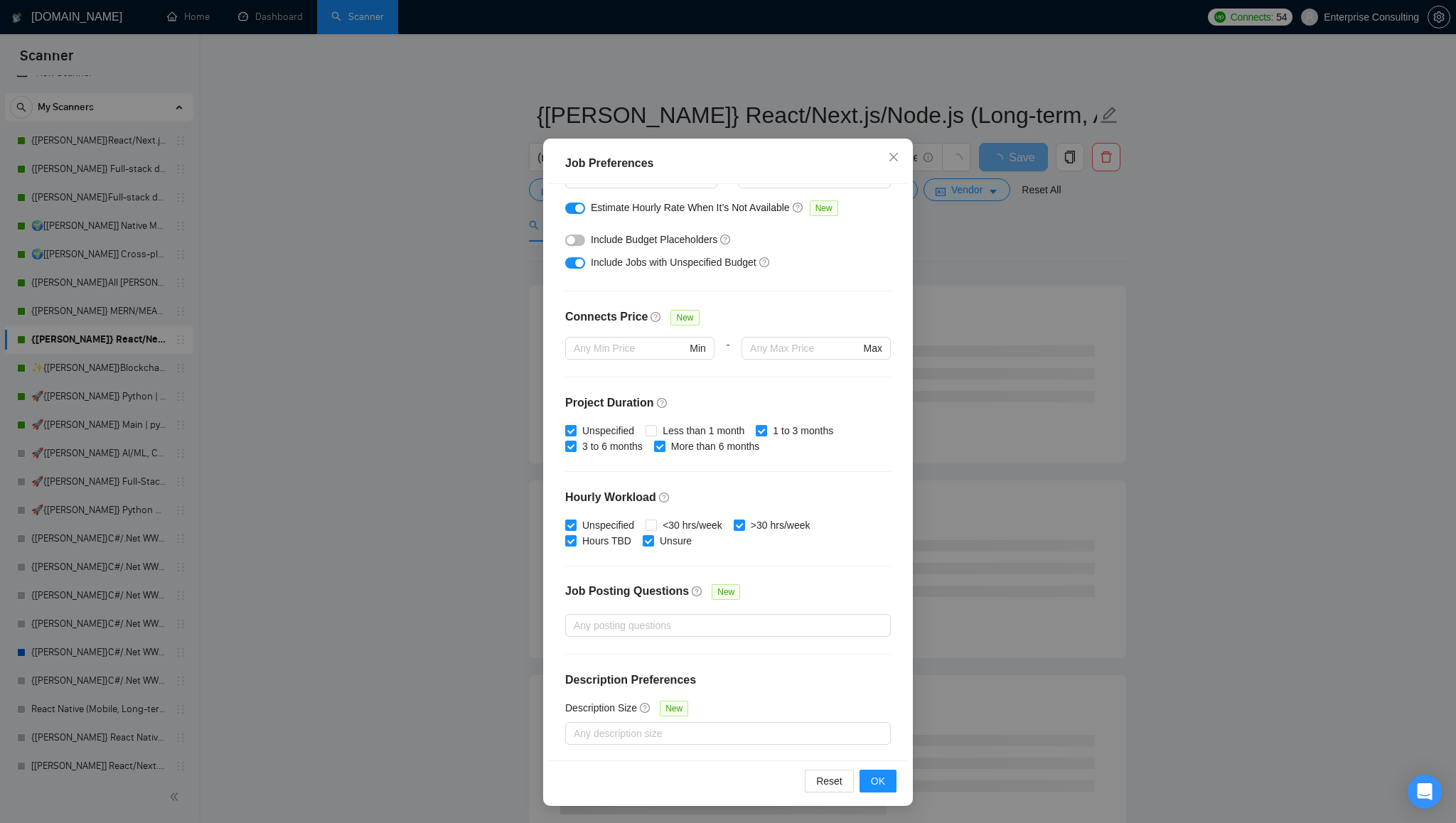
click at [575, 210] on div "button" at bounding box center [579, 208] width 9 height 9
